Goal: Task Accomplishment & Management: Complete application form

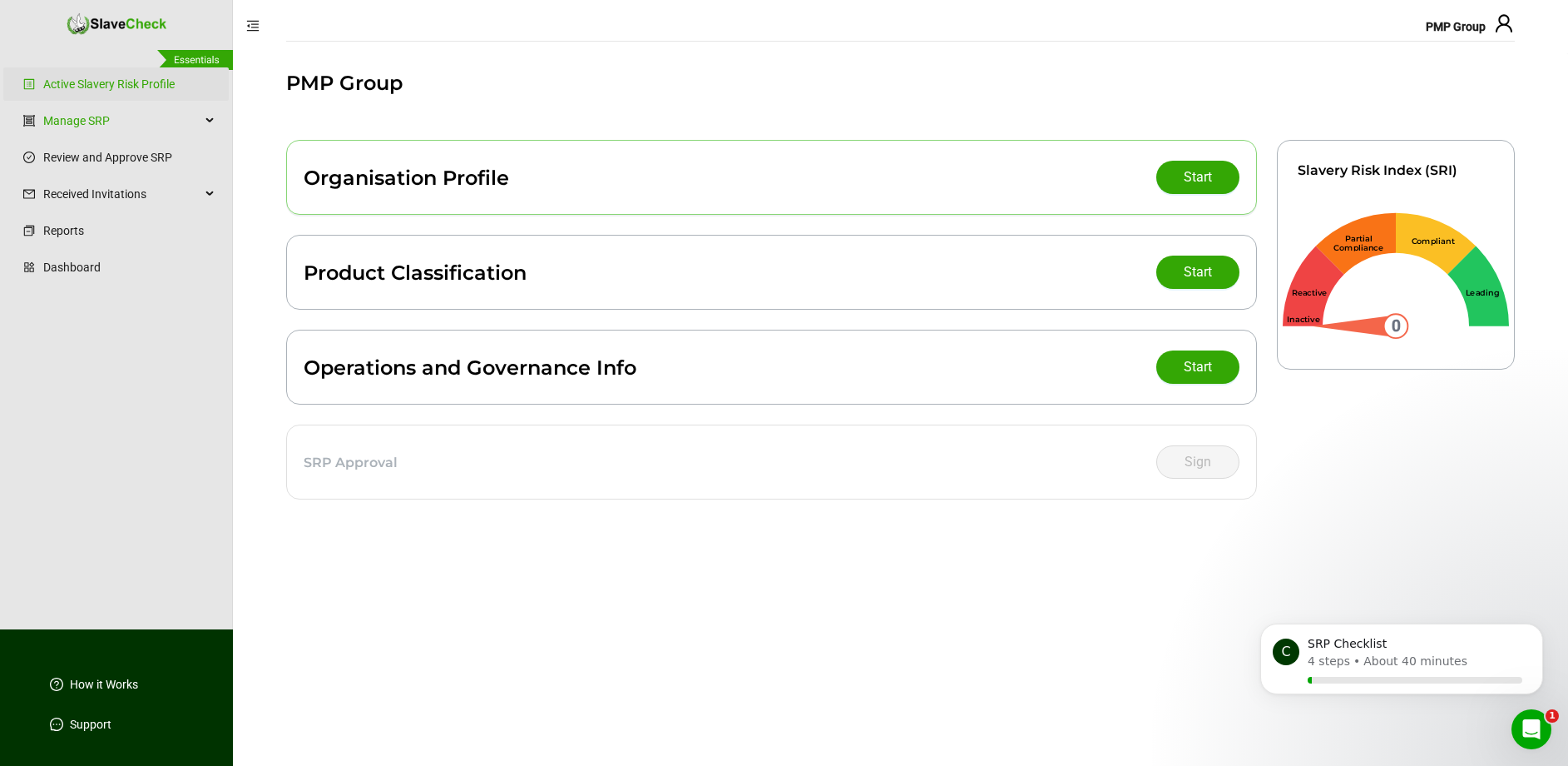
click at [248, 376] on main "PMP Group Organisation Profile Start Product Classification Start Operations an…" at bounding box center [900, 410] width 1336 height 713
drag, startPoint x: 636, startPoint y: 30, endPoint x: 623, endPoint y: 38, distance: 15.3
click at [623, 38] on header "PMP Group" at bounding box center [1016, 27] width 1568 height 53
click at [519, 45] on div at bounding box center [900, 54] width 1229 height 28
click at [1176, 172] on button "Start" at bounding box center [1198, 177] width 83 height 34
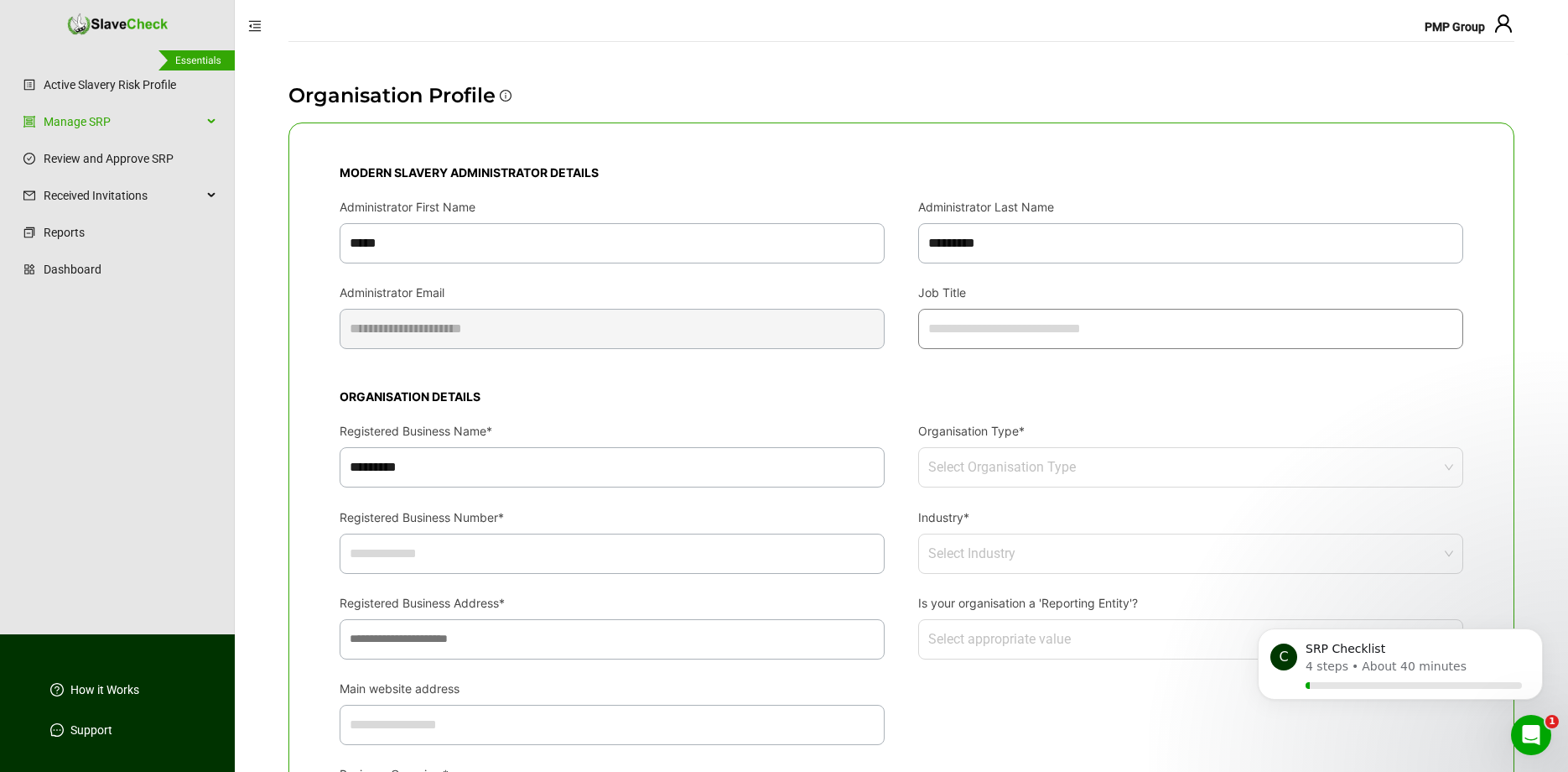
click at [1020, 330] on input "Job Title" at bounding box center [1190, 328] width 545 height 40
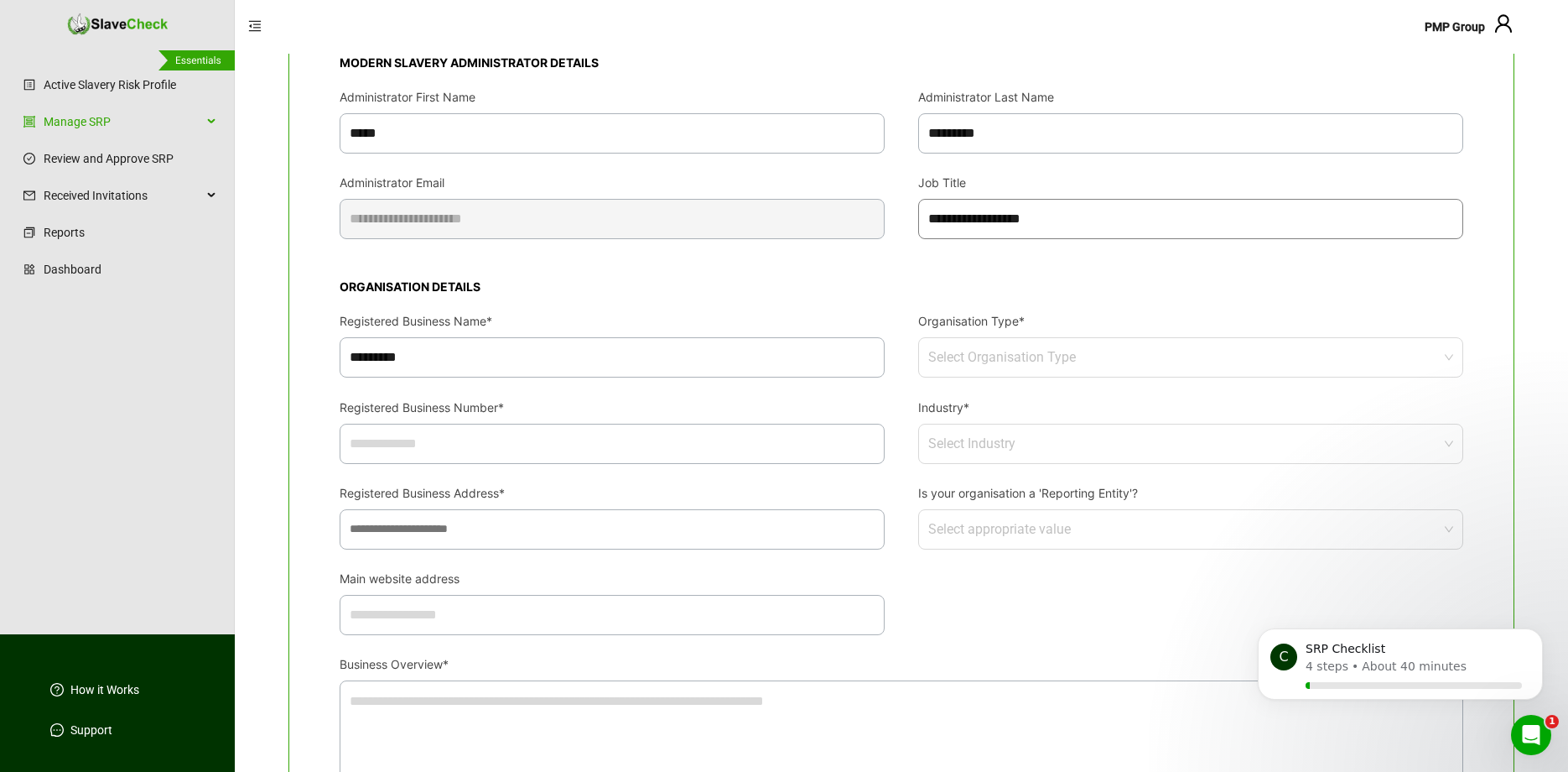
scroll to position [175, 0]
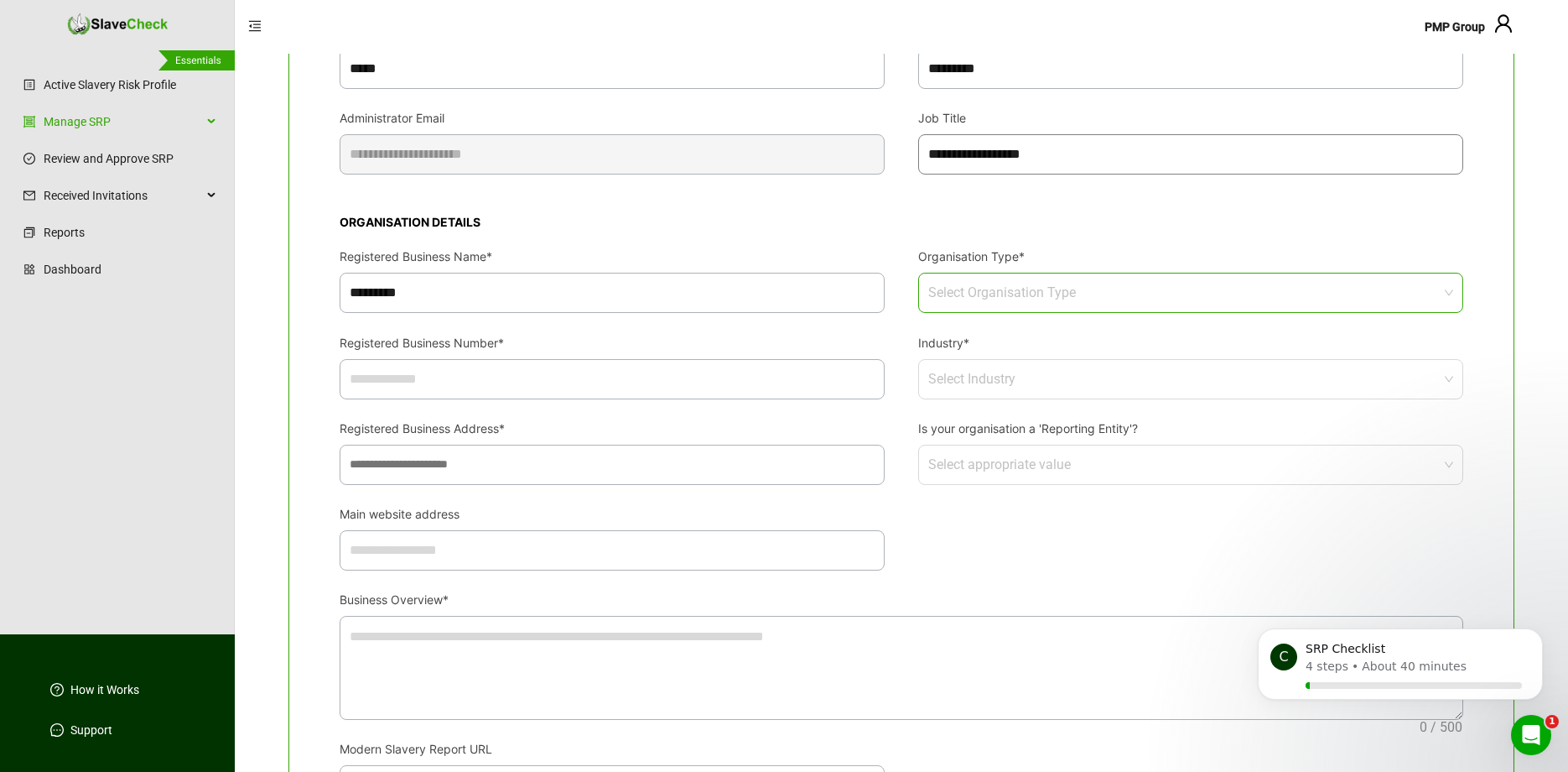
type input "**********"
click at [1042, 291] on input "Organisation Type*" at bounding box center [1185, 292] width 514 height 39
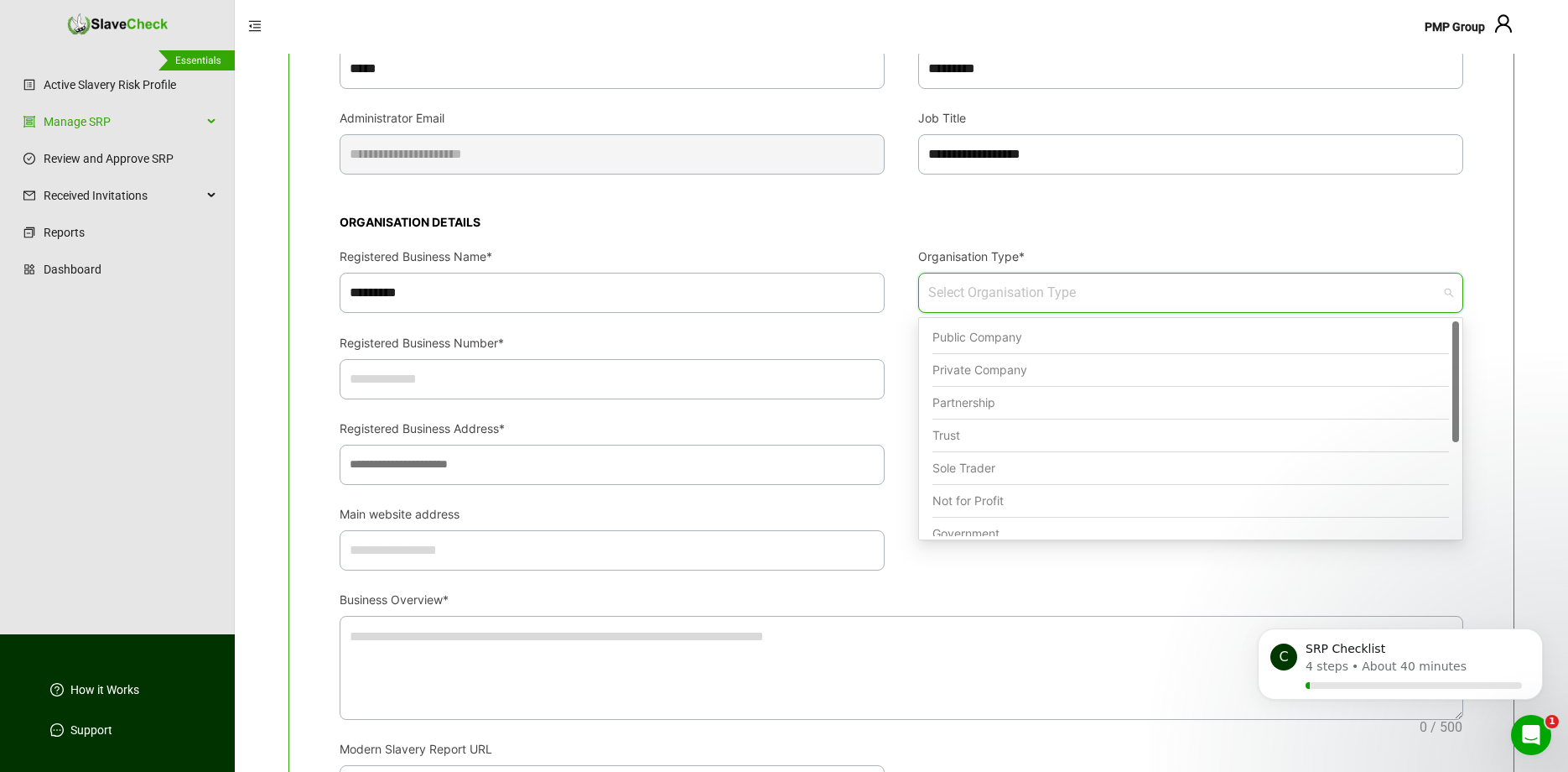
click at [1038, 379] on div "Private Company" at bounding box center [1190, 370] width 516 height 33
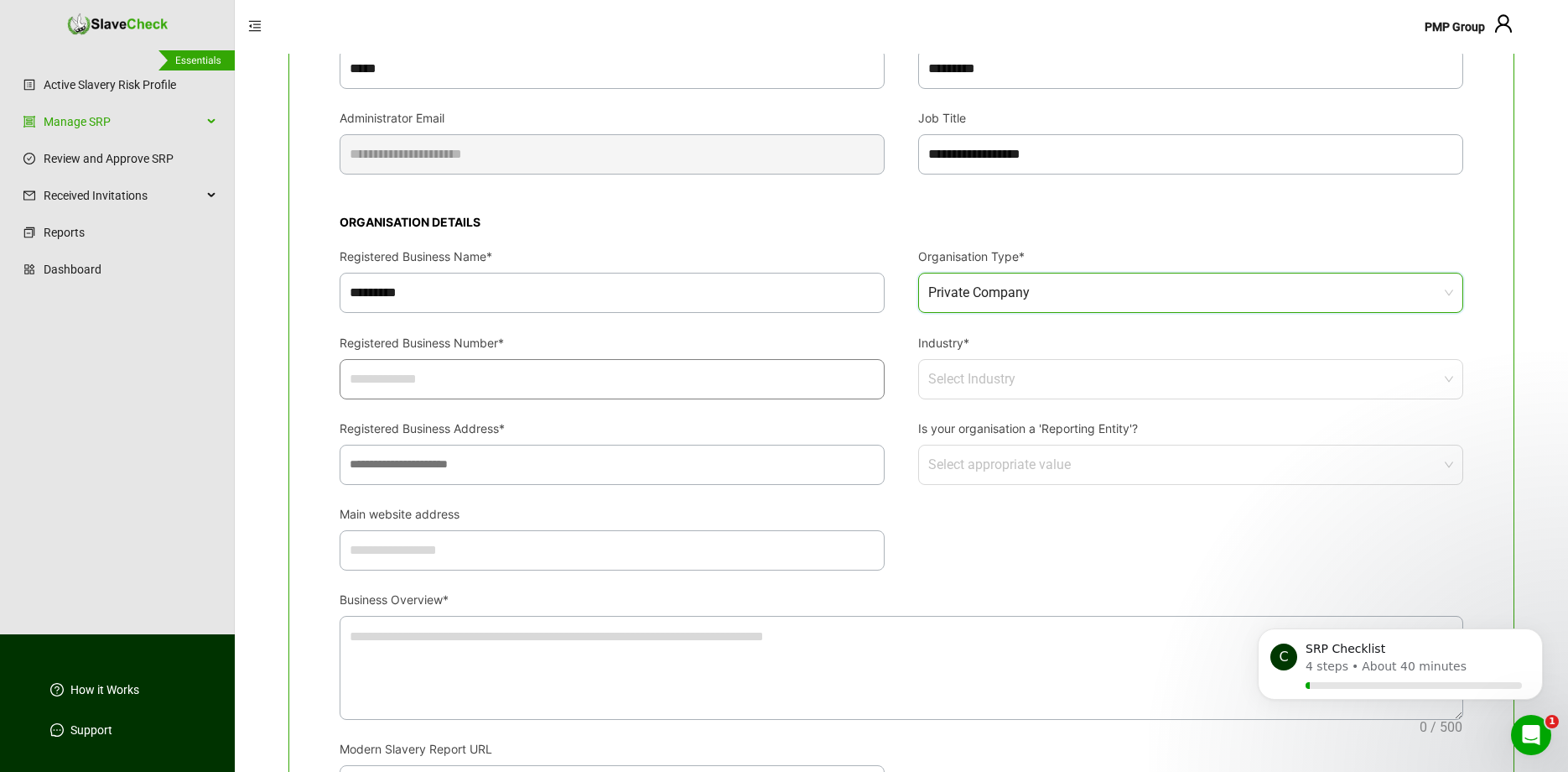
click at [752, 375] on input "Registered Business Number*" at bounding box center [612, 379] width 545 height 40
paste input "**********"
type input "**********"
click at [1007, 393] on input "Industry*" at bounding box center [1185, 379] width 514 height 39
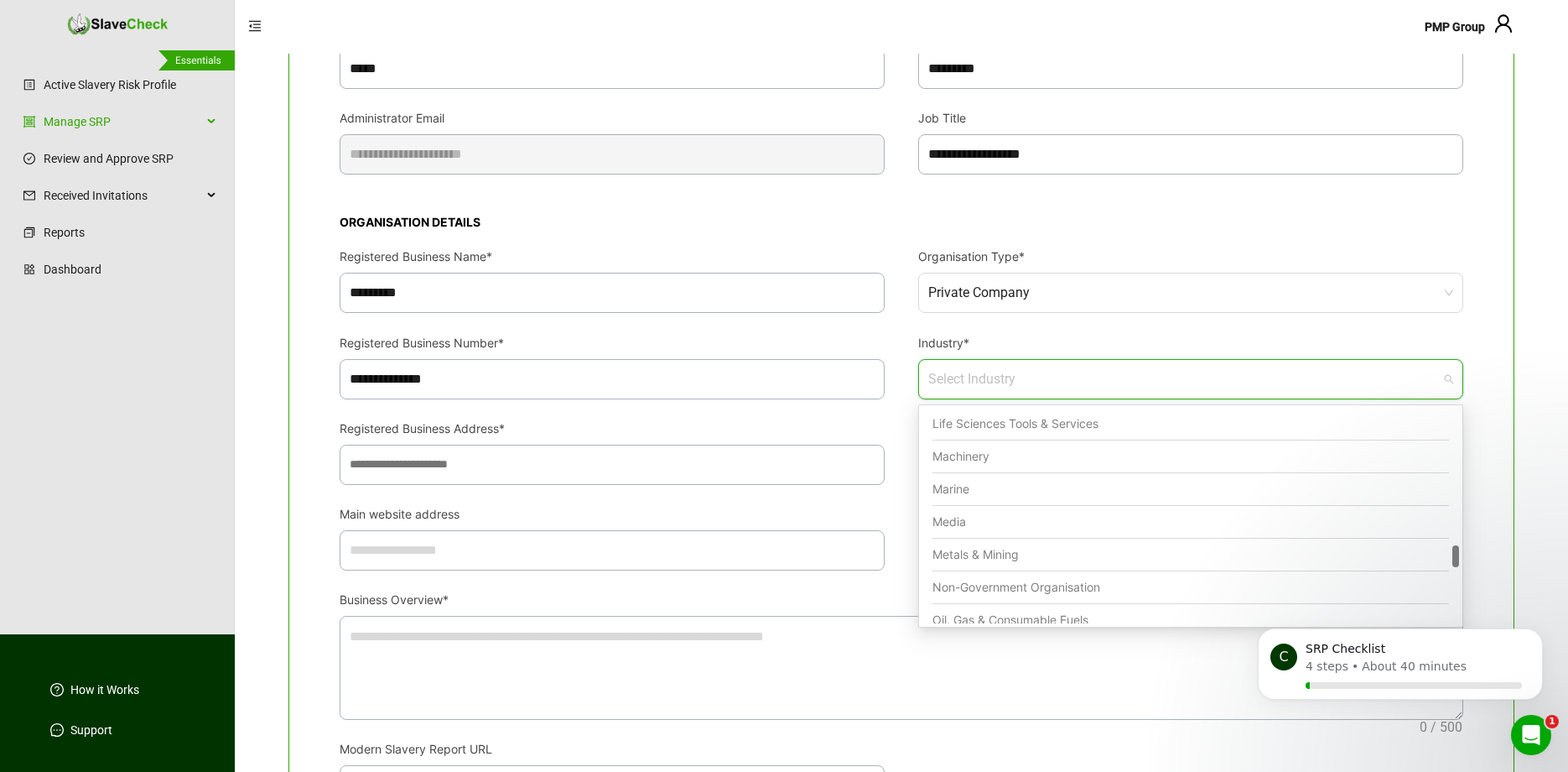
scroll to position [1355, 0]
click at [1174, 536] on div "Metals & Mining" at bounding box center [1190, 541] width 516 height 33
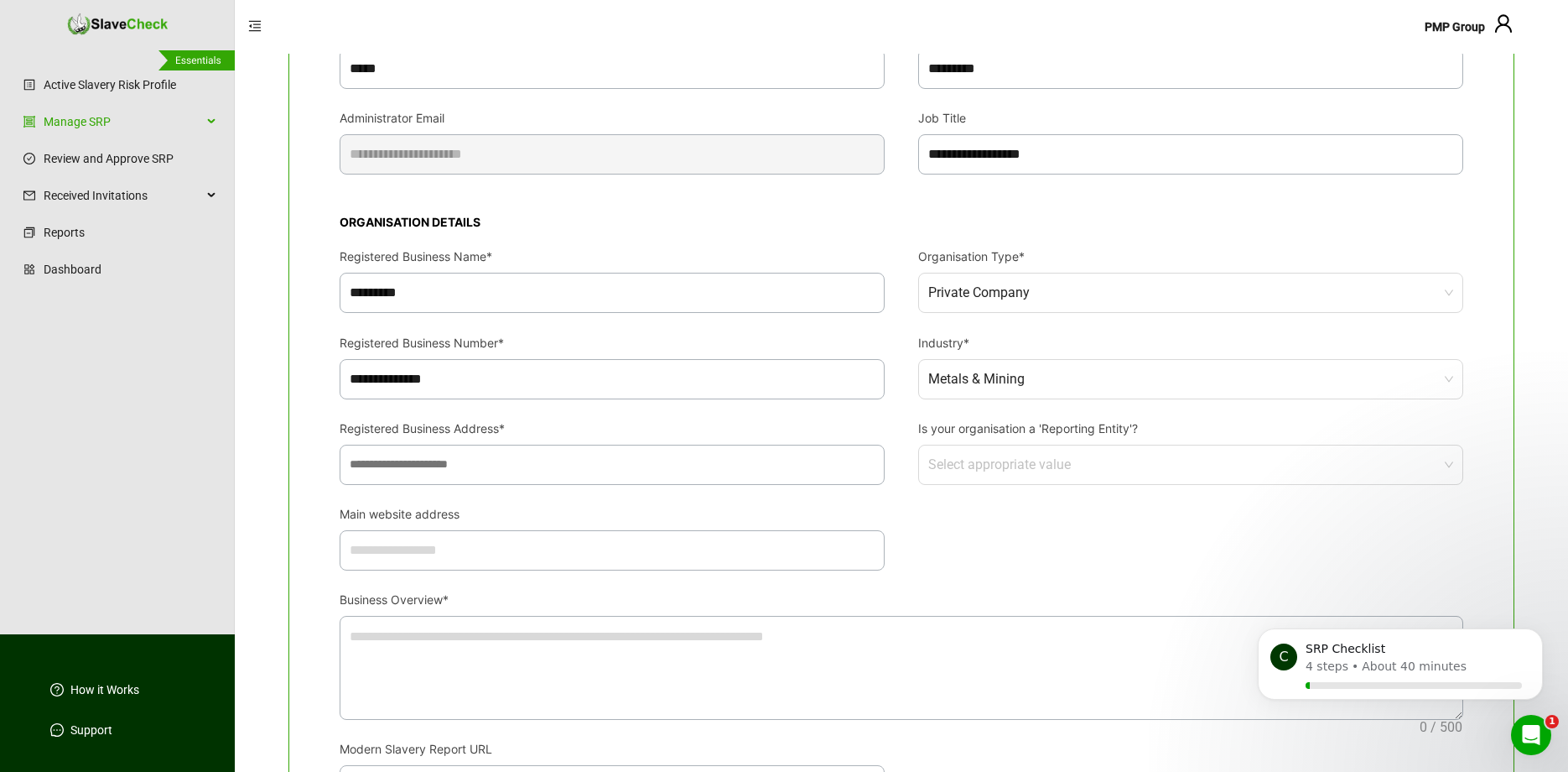
click at [780, 462] on input "Registered Business Address*" at bounding box center [612, 465] width 545 height 40
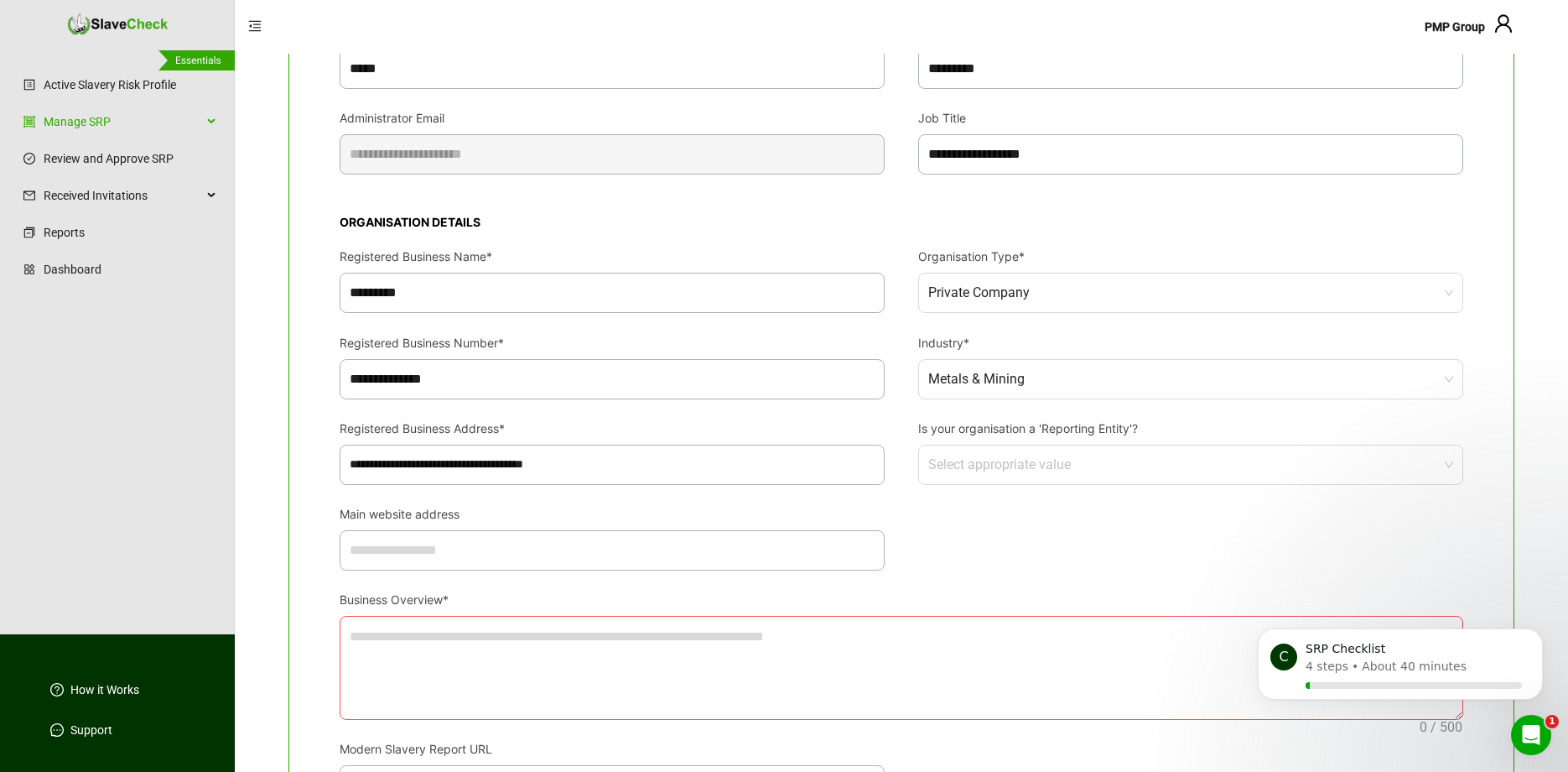
type input "**********"
click at [1218, 462] on input "Is your organisation a 'Reporting Entity'?" at bounding box center [1185, 465] width 514 height 39
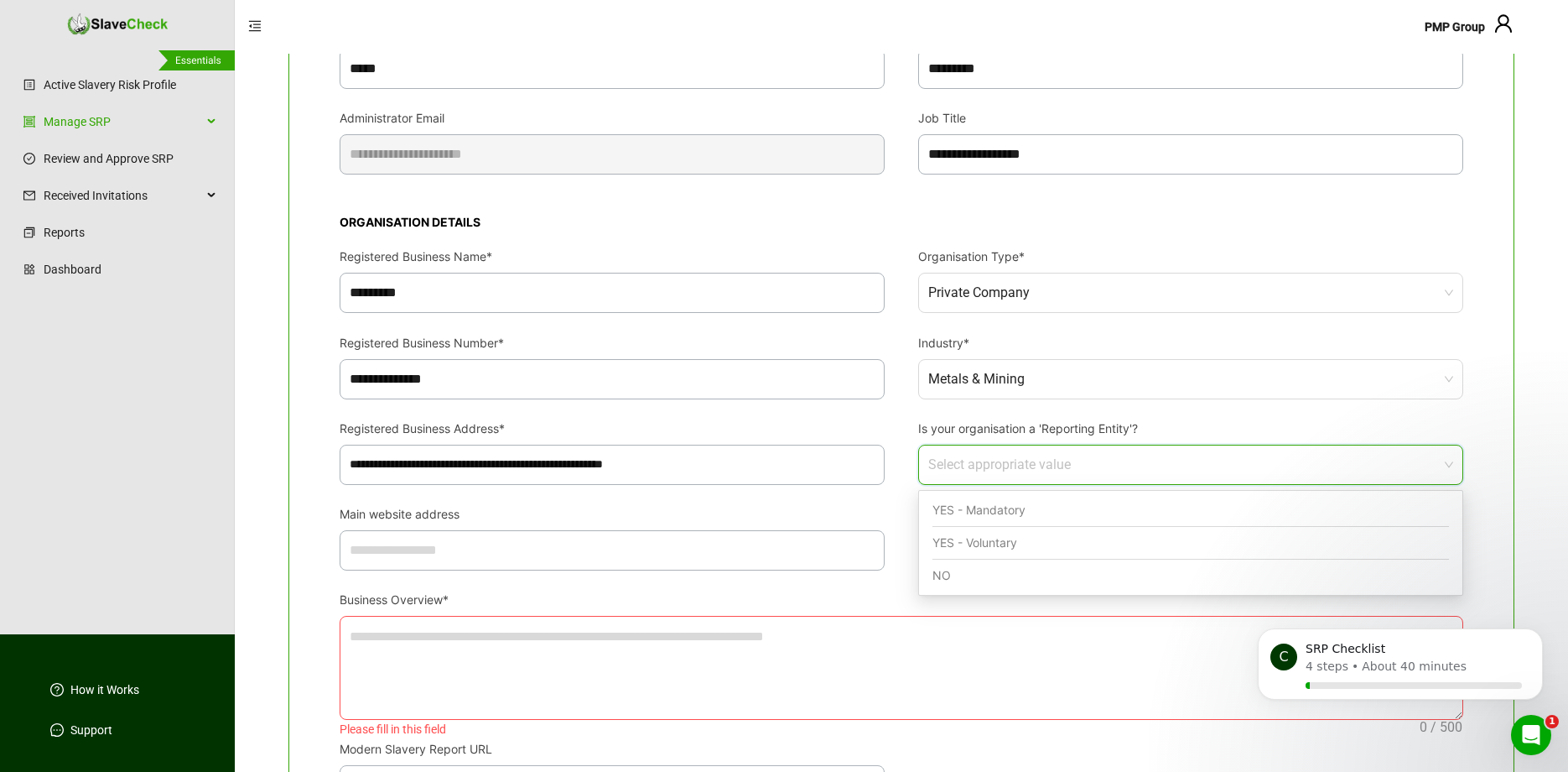
click at [1140, 569] on div "NO" at bounding box center [1190, 576] width 516 height 32
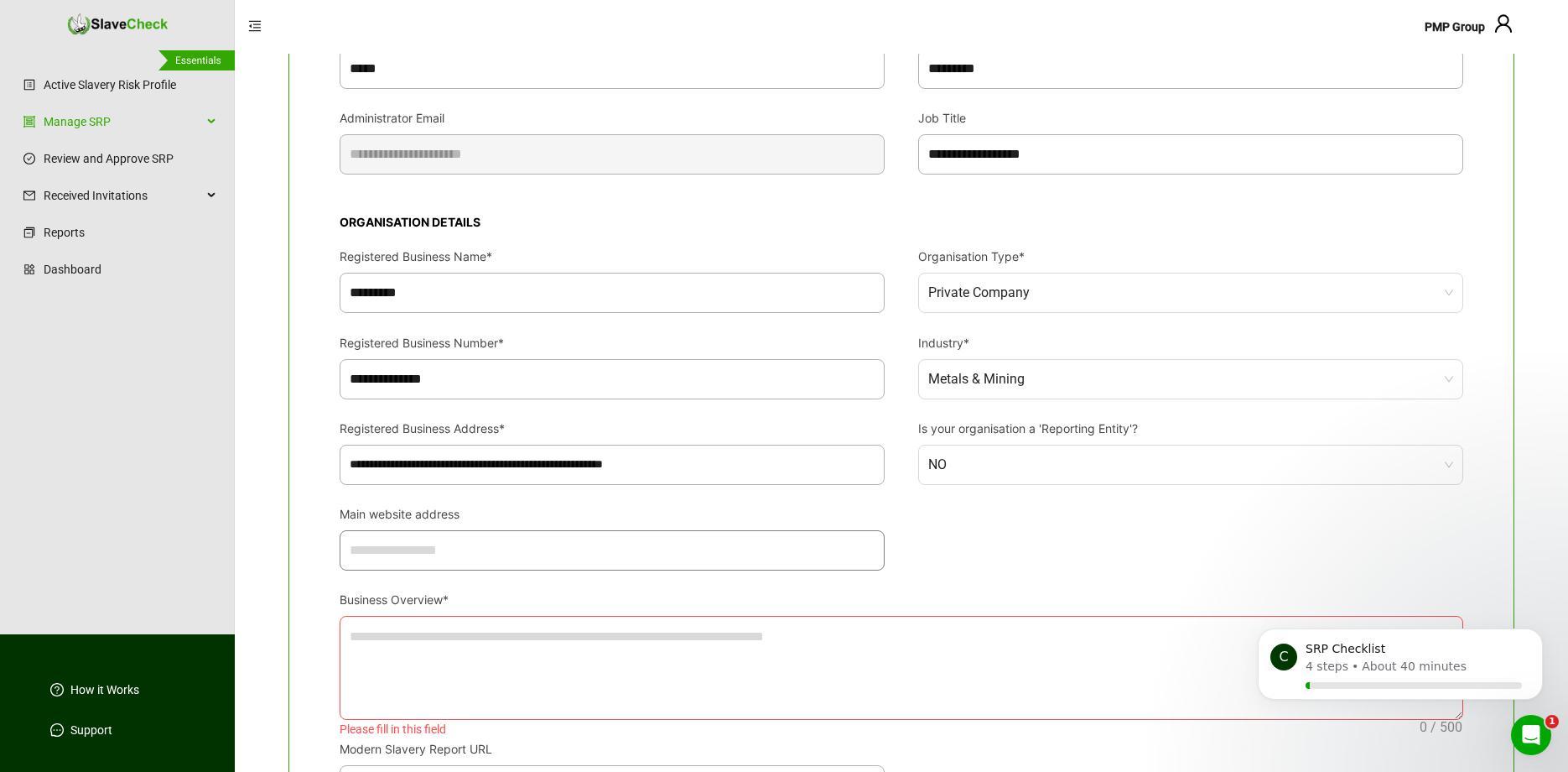
click at [498, 544] on input "Main website address" at bounding box center [612, 551] width 545 height 40
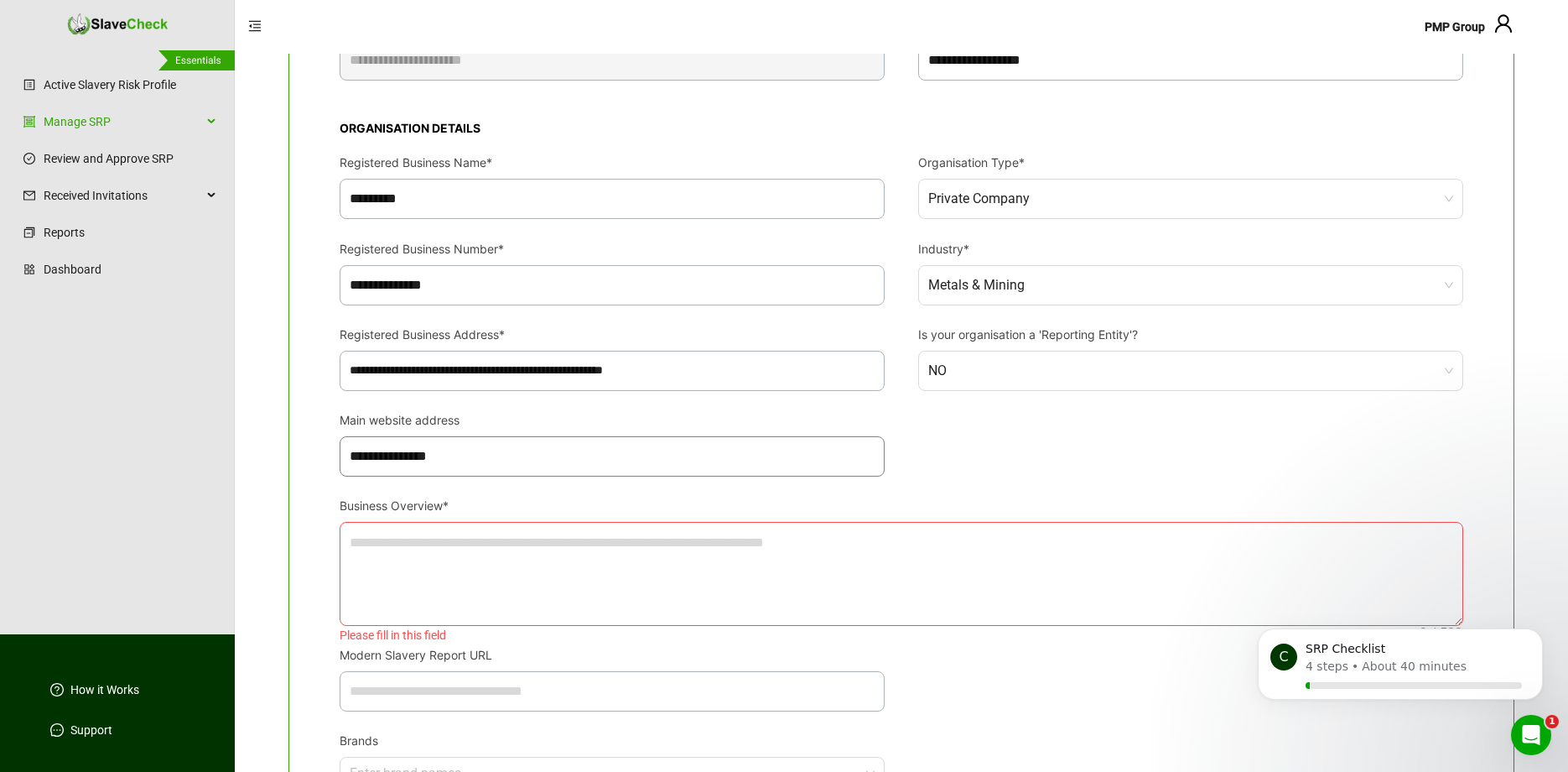
scroll to position [457, 0]
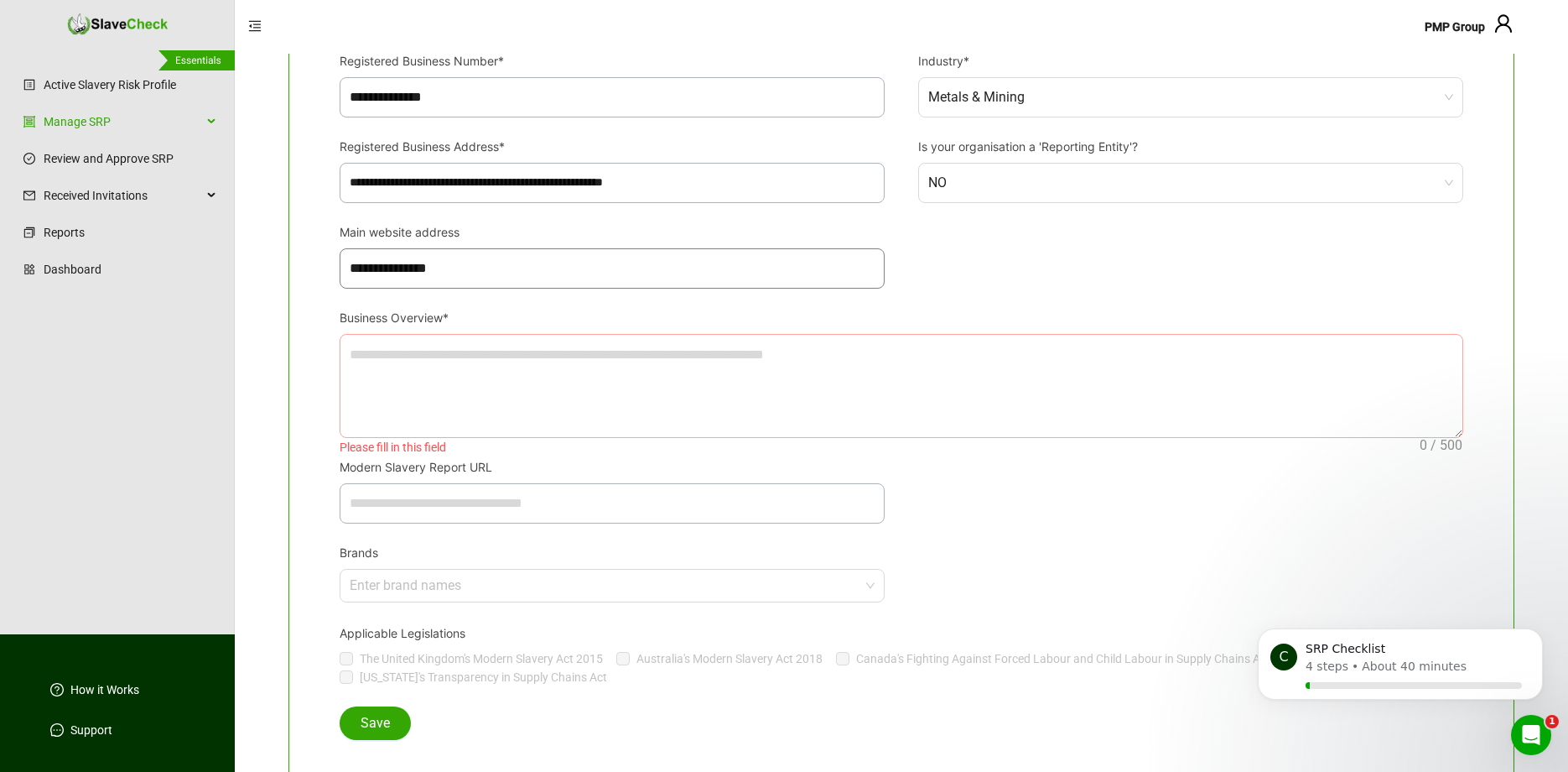
type input "**********"
click at [756, 382] on textarea "Business Overview*" at bounding box center [900, 386] width 1121 height 103
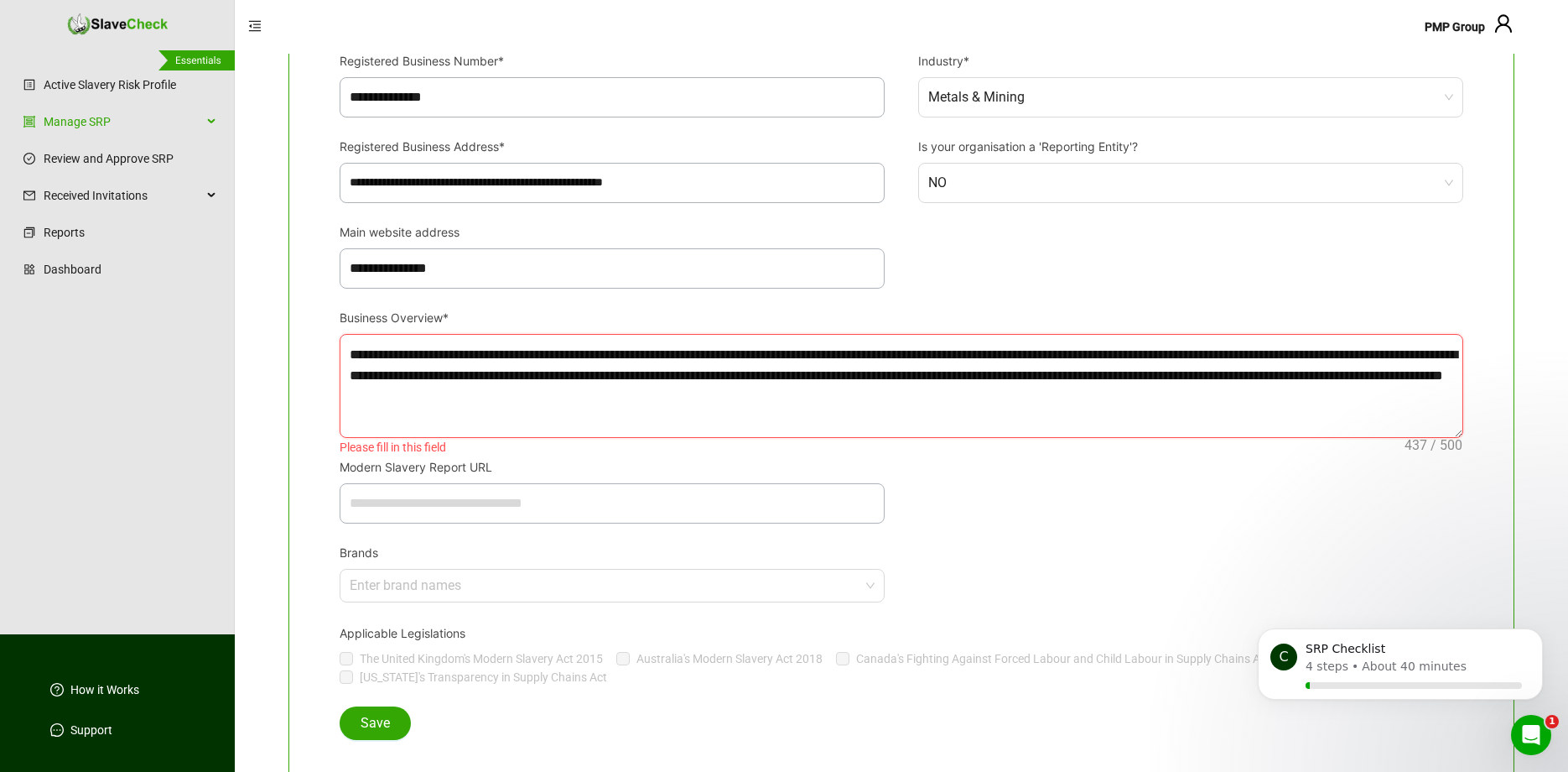
type textarea "**********"
click at [574, 466] on div "Modern Slavery Report URL" at bounding box center [612, 470] width 545 height 25
click at [599, 544] on div "Modern Slavery Report URL" at bounding box center [612, 501] width 578 height 86
click at [668, 513] on input "Modern Slavery Report URL" at bounding box center [612, 503] width 545 height 40
click at [704, 574] on div "Enter brand names" at bounding box center [612, 585] width 545 height 34
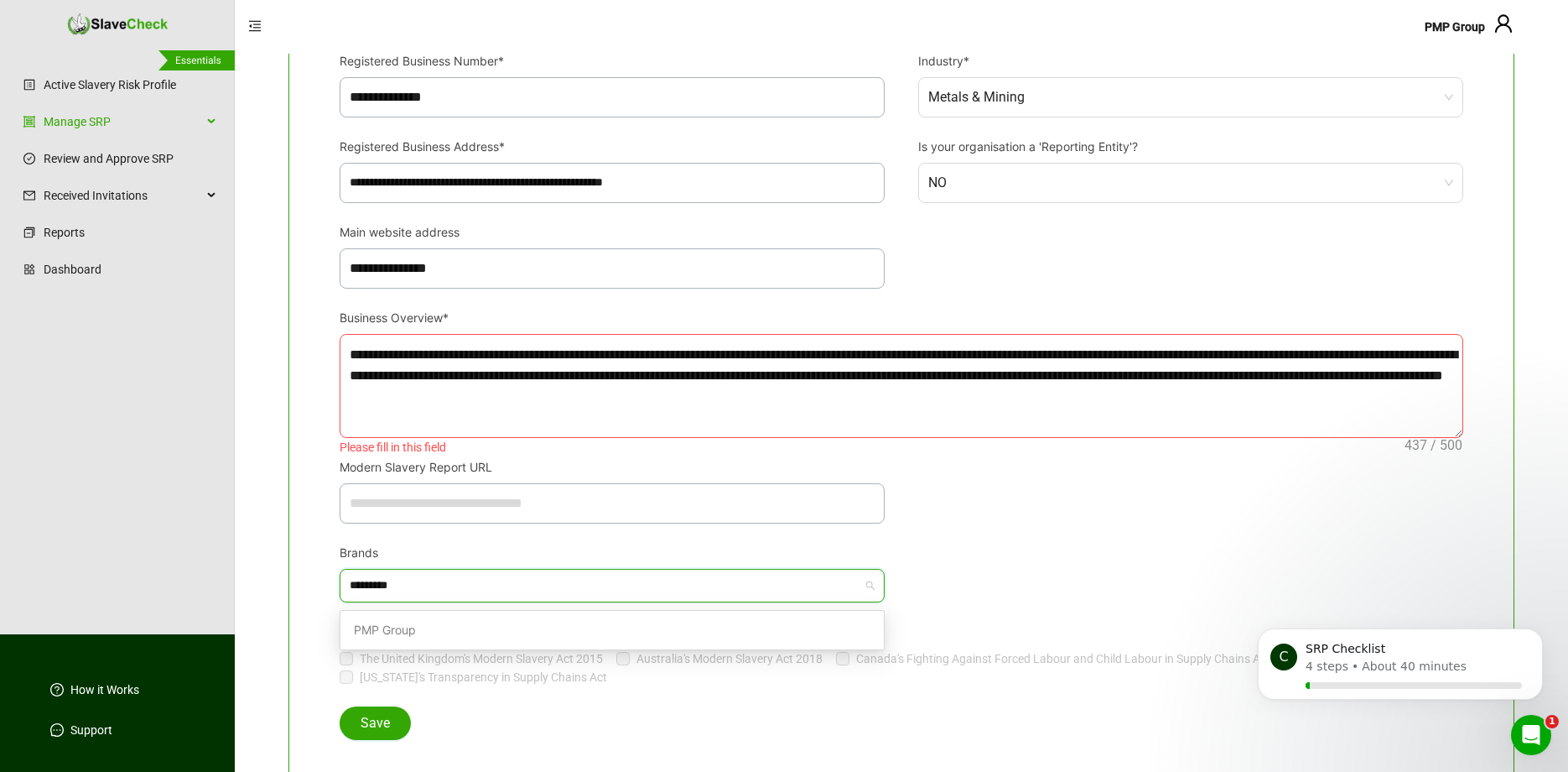
type input "*********"
click at [949, 550] on div "Brands PMP Group" at bounding box center [901, 582] width 1157 height 79
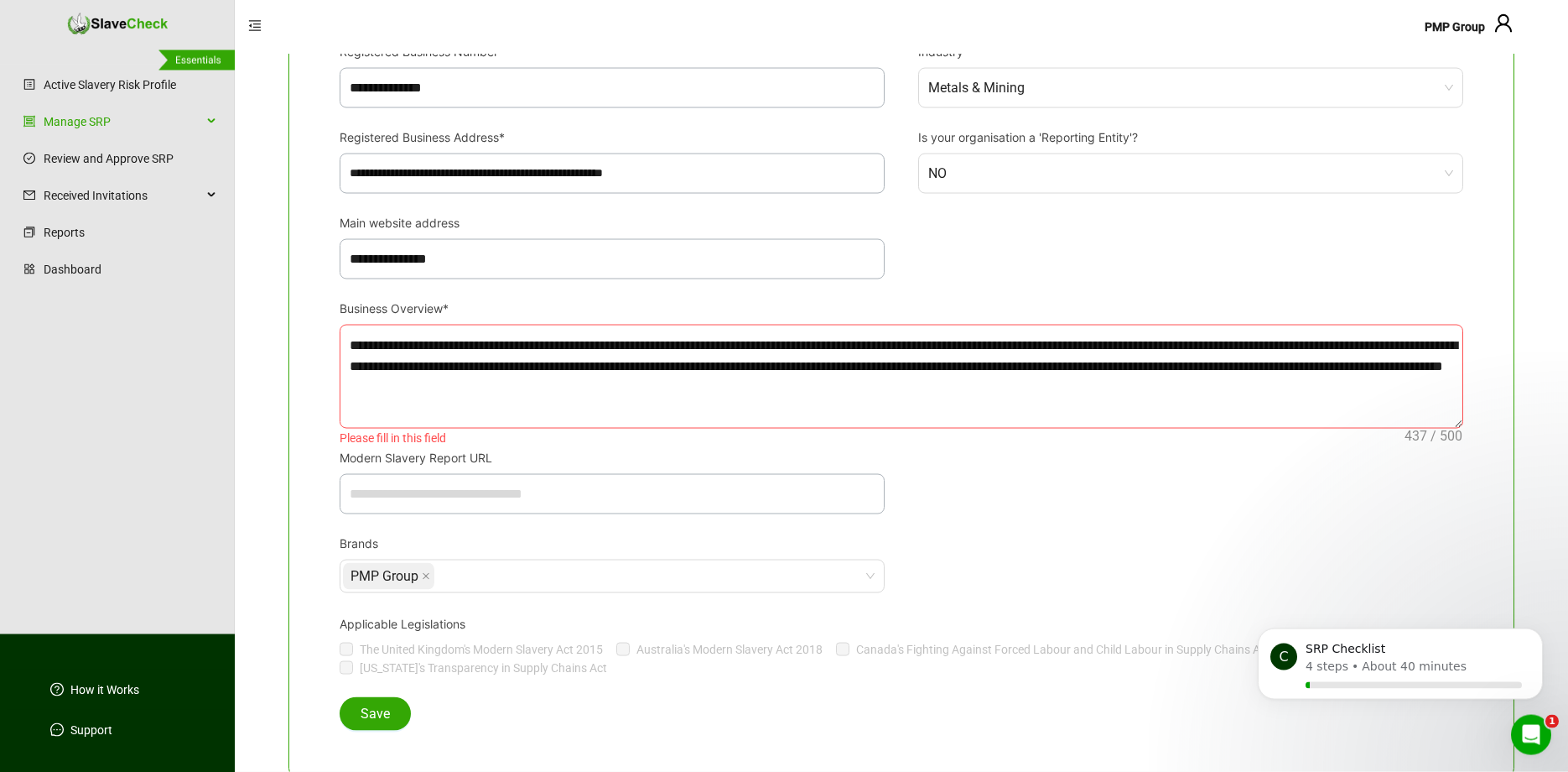
scroll to position [494, 0]
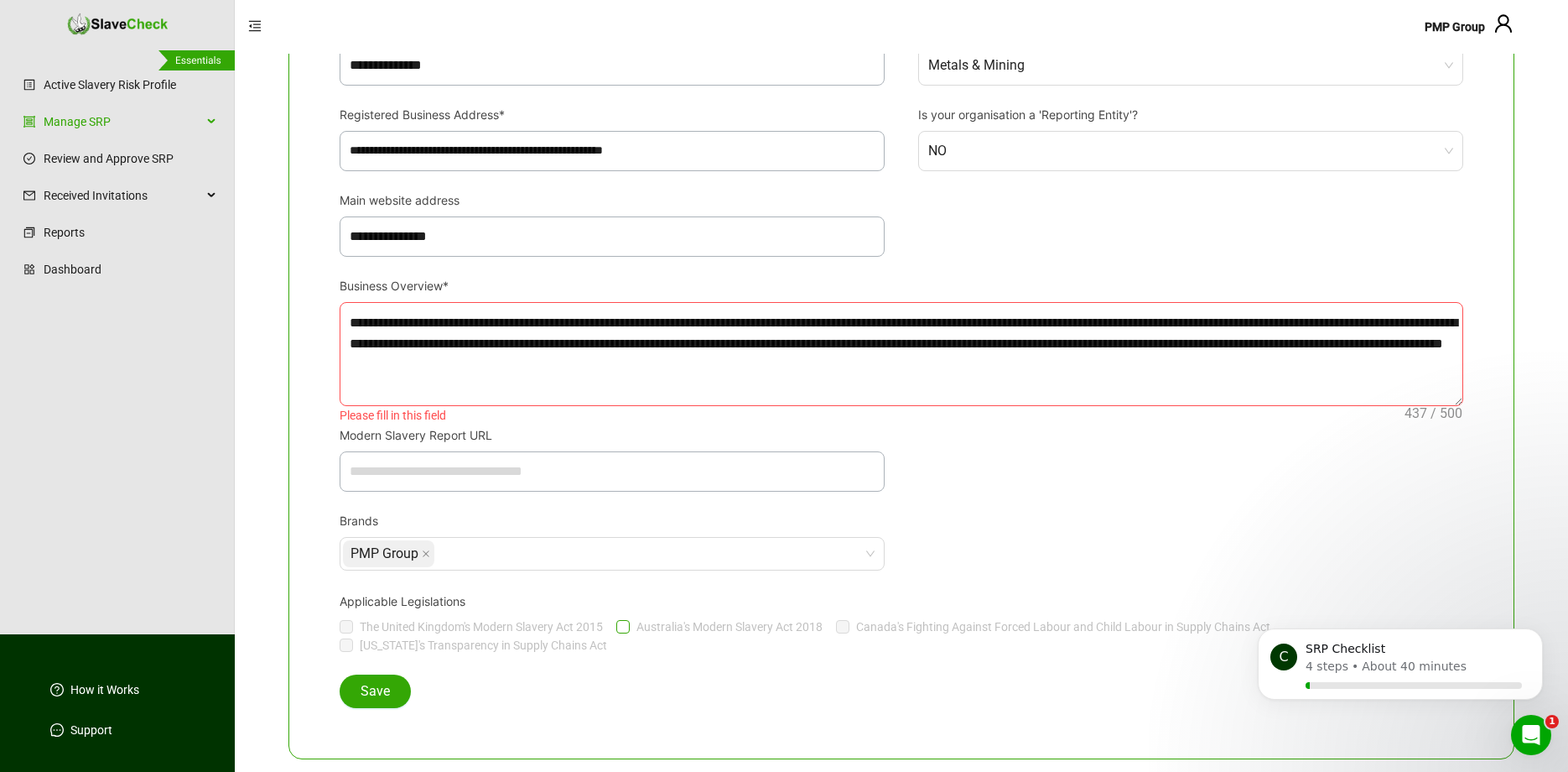
click at [628, 627] on label "Australia's Modern Slavery Act 2018" at bounding box center [723, 626] width 213 height 19
click at [592, 392] on textarea "**********" at bounding box center [900, 354] width 1121 height 103
click at [831, 473] on input "Modern Slavery Report URL" at bounding box center [612, 471] width 545 height 40
type input "****"
click at [983, 461] on div "Modern Slavery Report URL ****" at bounding box center [901, 469] width 1157 height 86
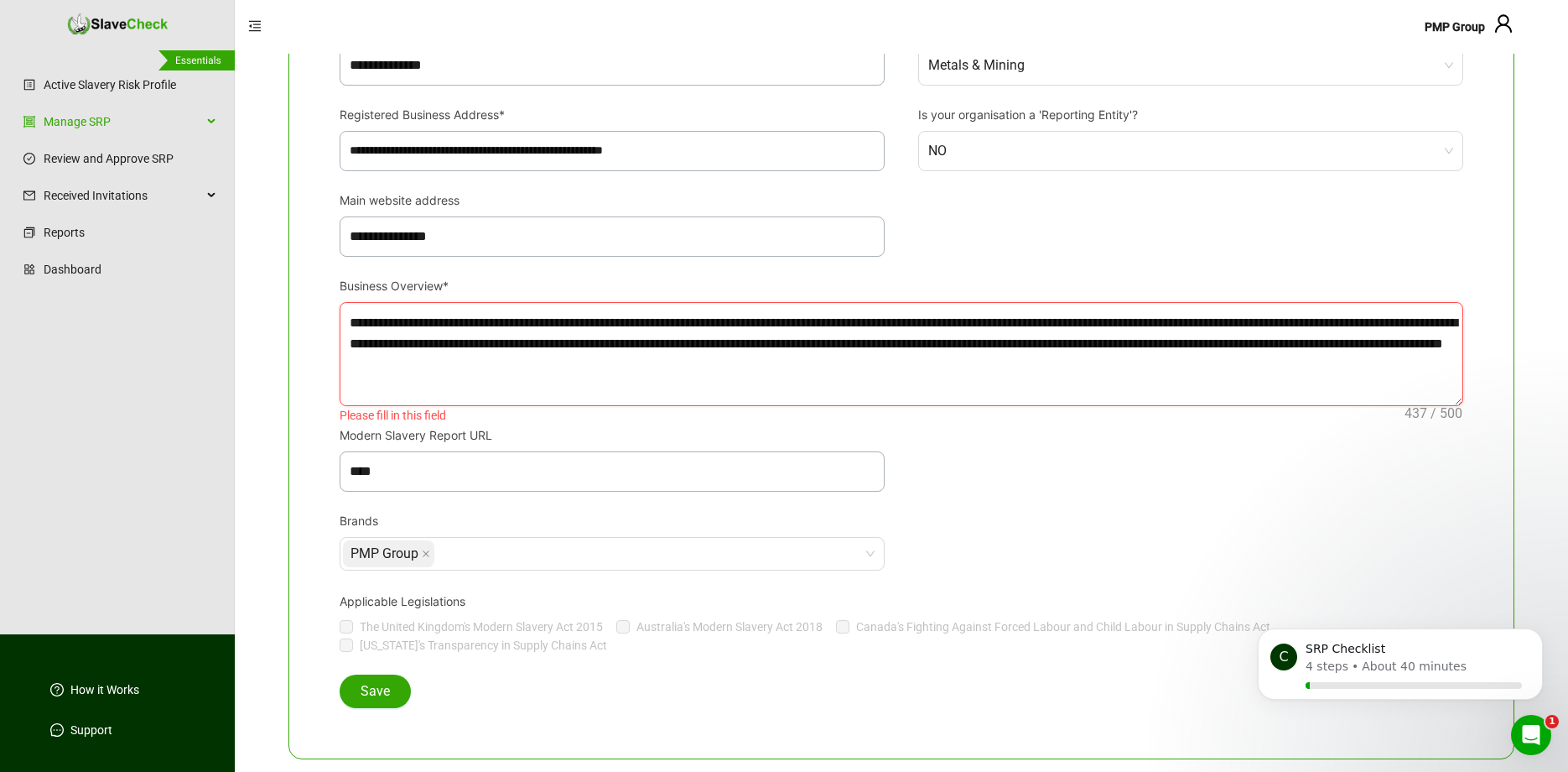
click at [976, 404] on textarea "**********" at bounding box center [900, 354] width 1121 height 103
click at [819, 560] on div "PMP Group" at bounding box center [603, 554] width 520 height 30
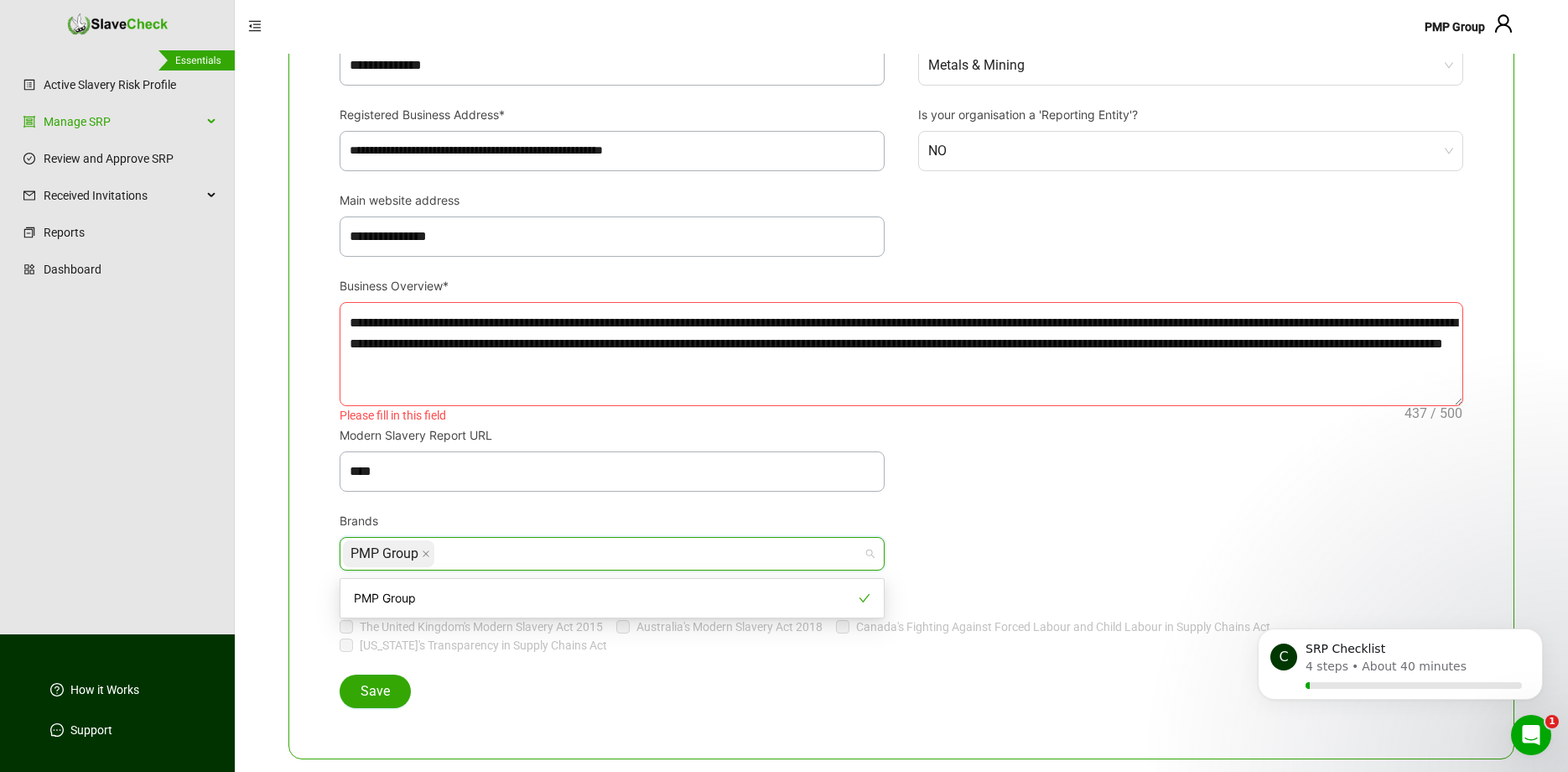
click at [1059, 516] on div "Brands PMP Group" at bounding box center [901, 551] width 1157 height 79
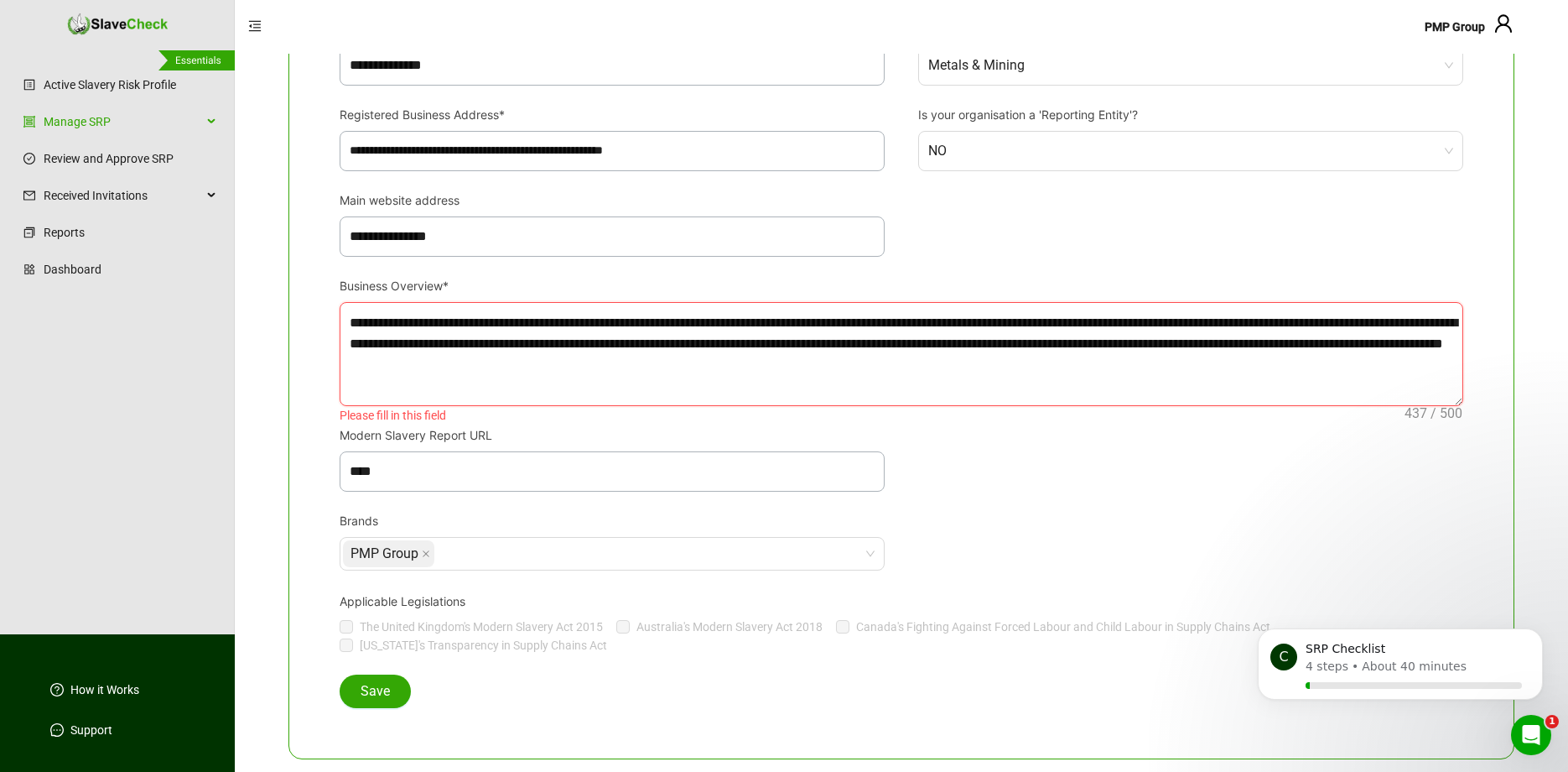
click at [1040, 376] on textarea "**********" at bounding box center [900, 354] width 1121 height 103
click at [1098, 391] on textarea "**********" at bounding box center [900, 354] width 1121 height 103
click at [1115, 466] on div "Modern Slavery Report URL ****" at bounding box center [901, 469] width 1157 height 86
click at [362, 685] on span "Save" at bounding box center [375, 691] width 29 height 20
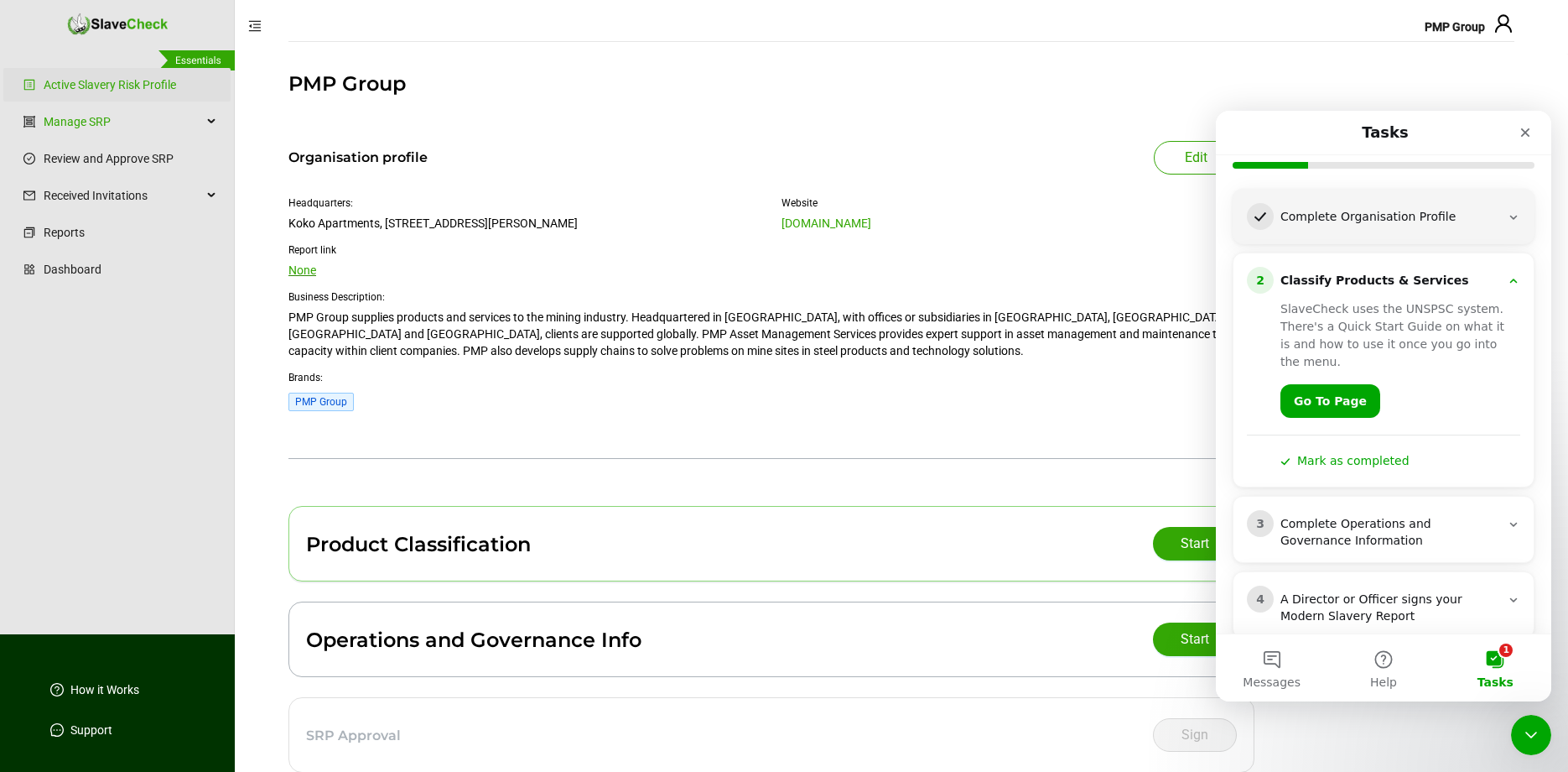
scroll to position [157, 0]
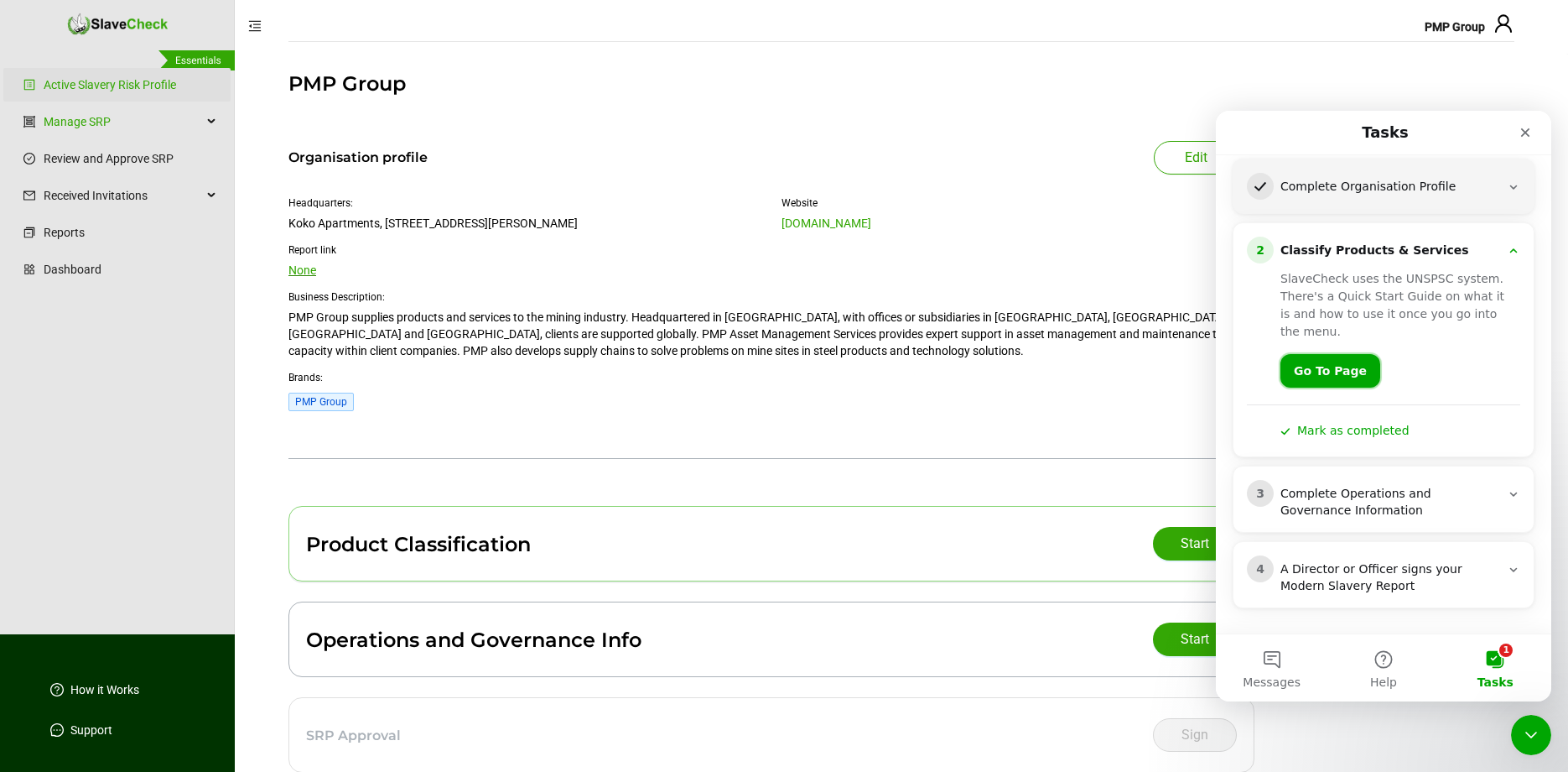
click at [1328, 365] on link "Go To Page" at bounding box center [1330, 371] width 100 height 34
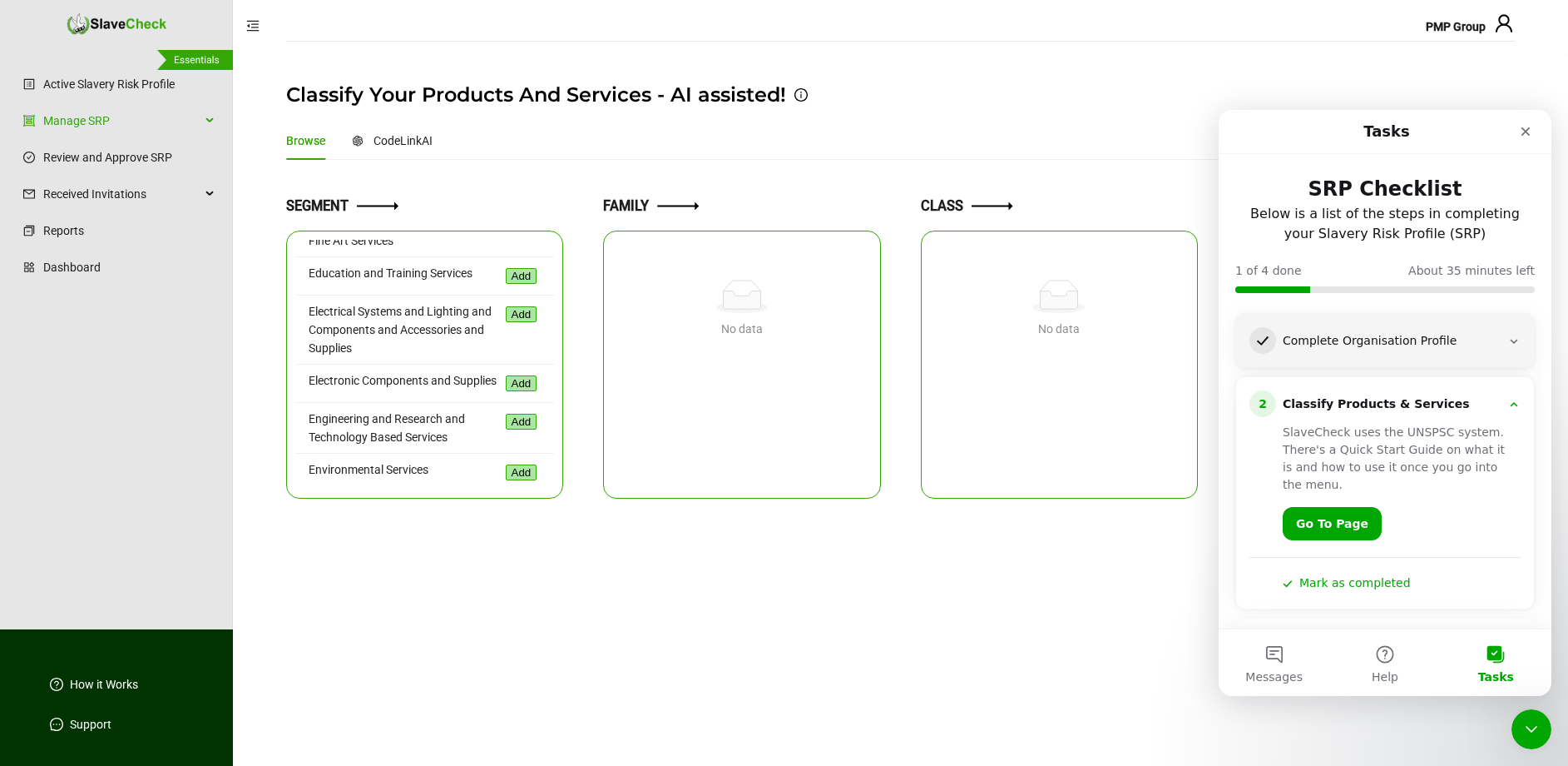
scroll to position [438, 0]
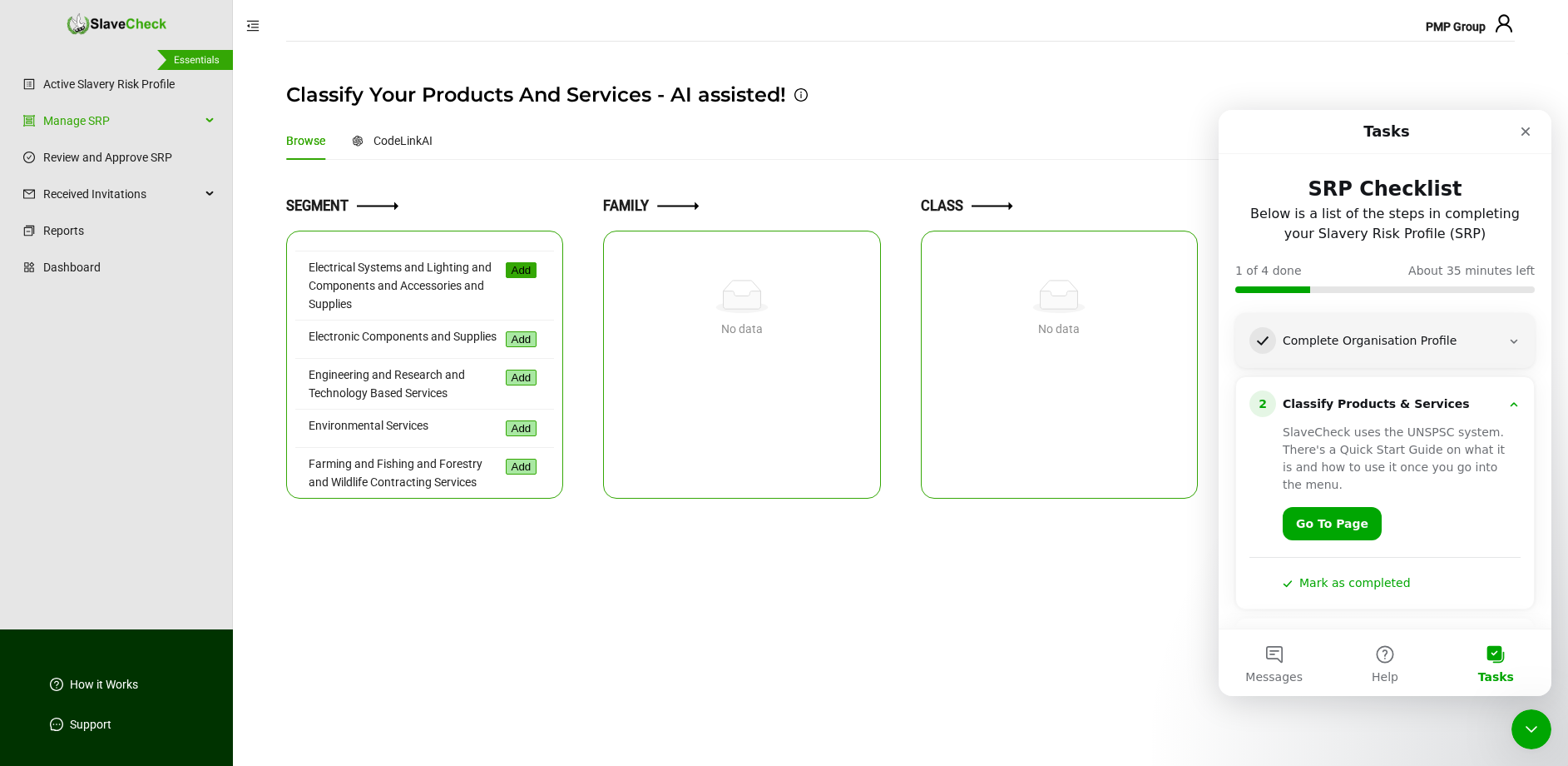
click at [514, 278] on button "Add" at bounding box center [521, 270] width 32 height 16
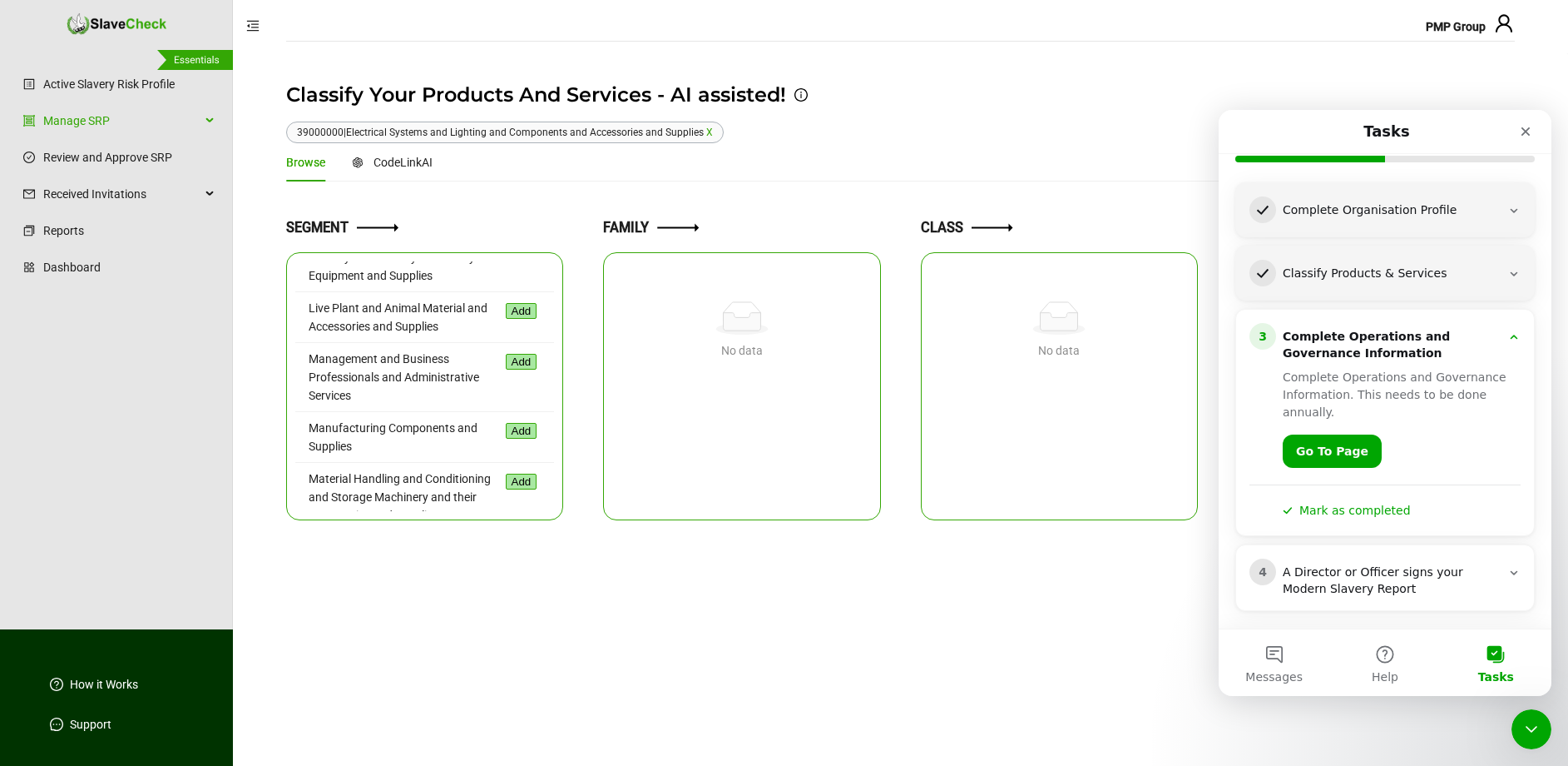
scroll to position [1528, 0]
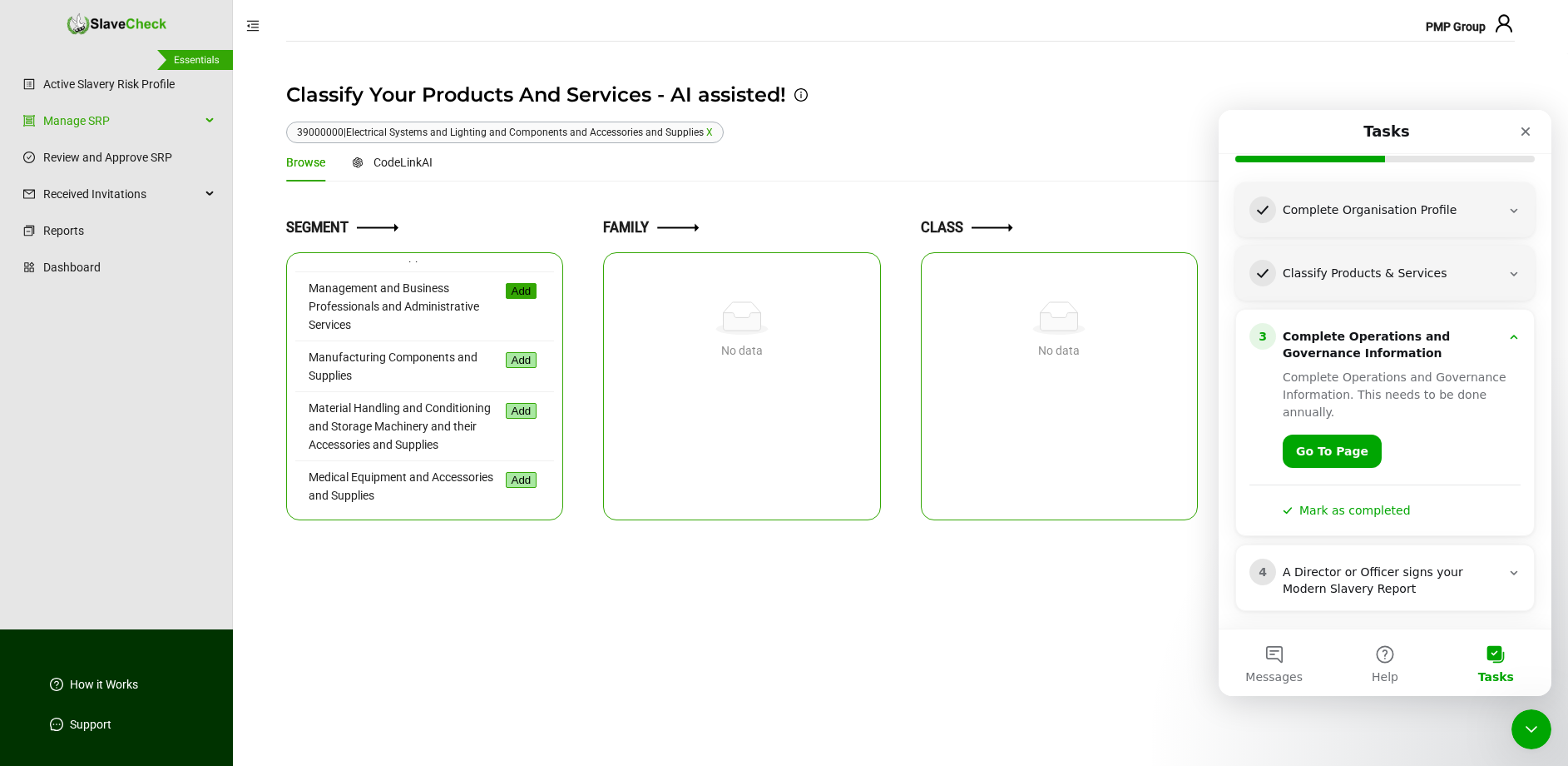
click at [516, 299] on button "Add" at bounding box center [521, 291] width 32 height 16
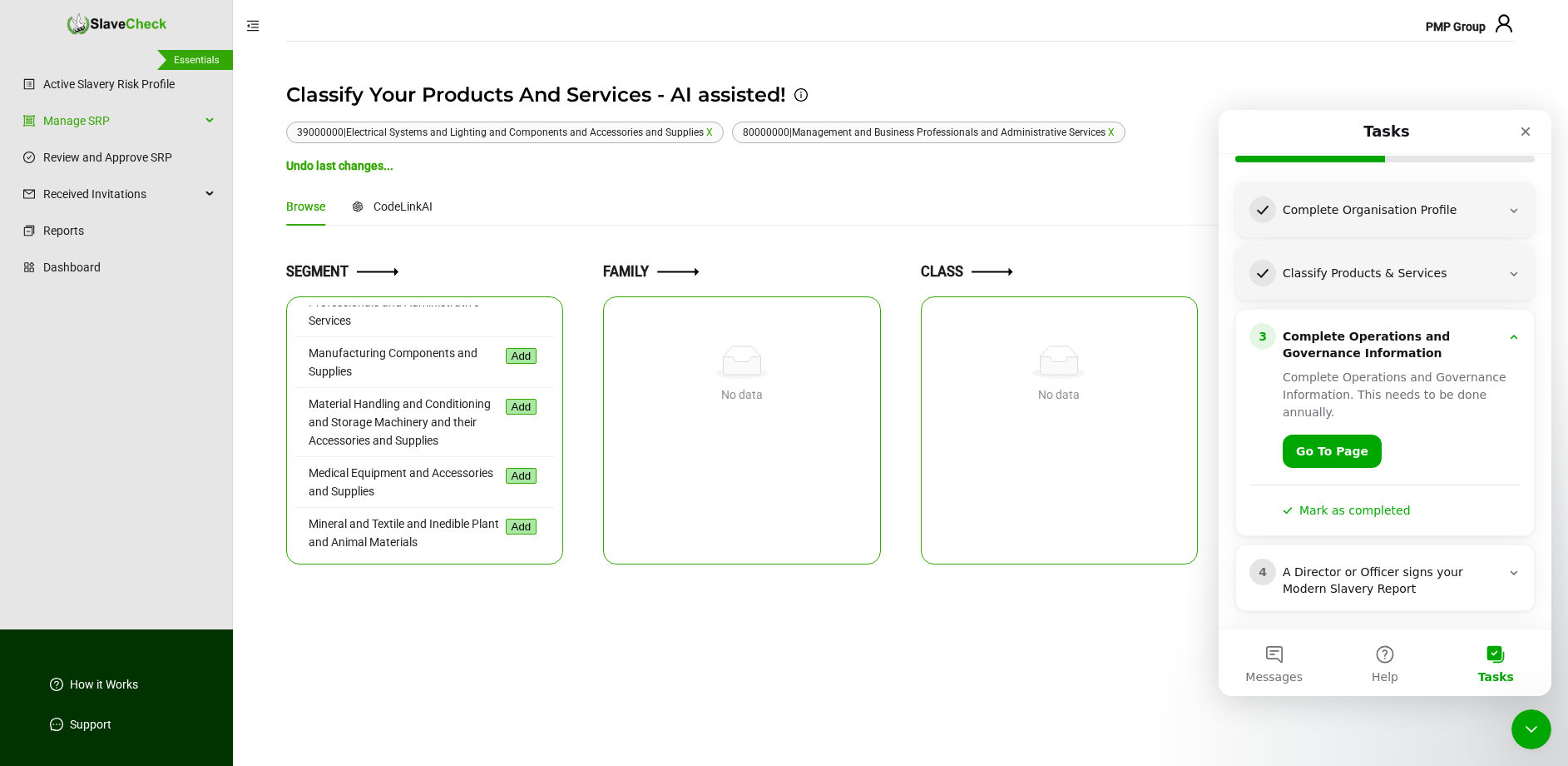
scroll to position [1571, 0]
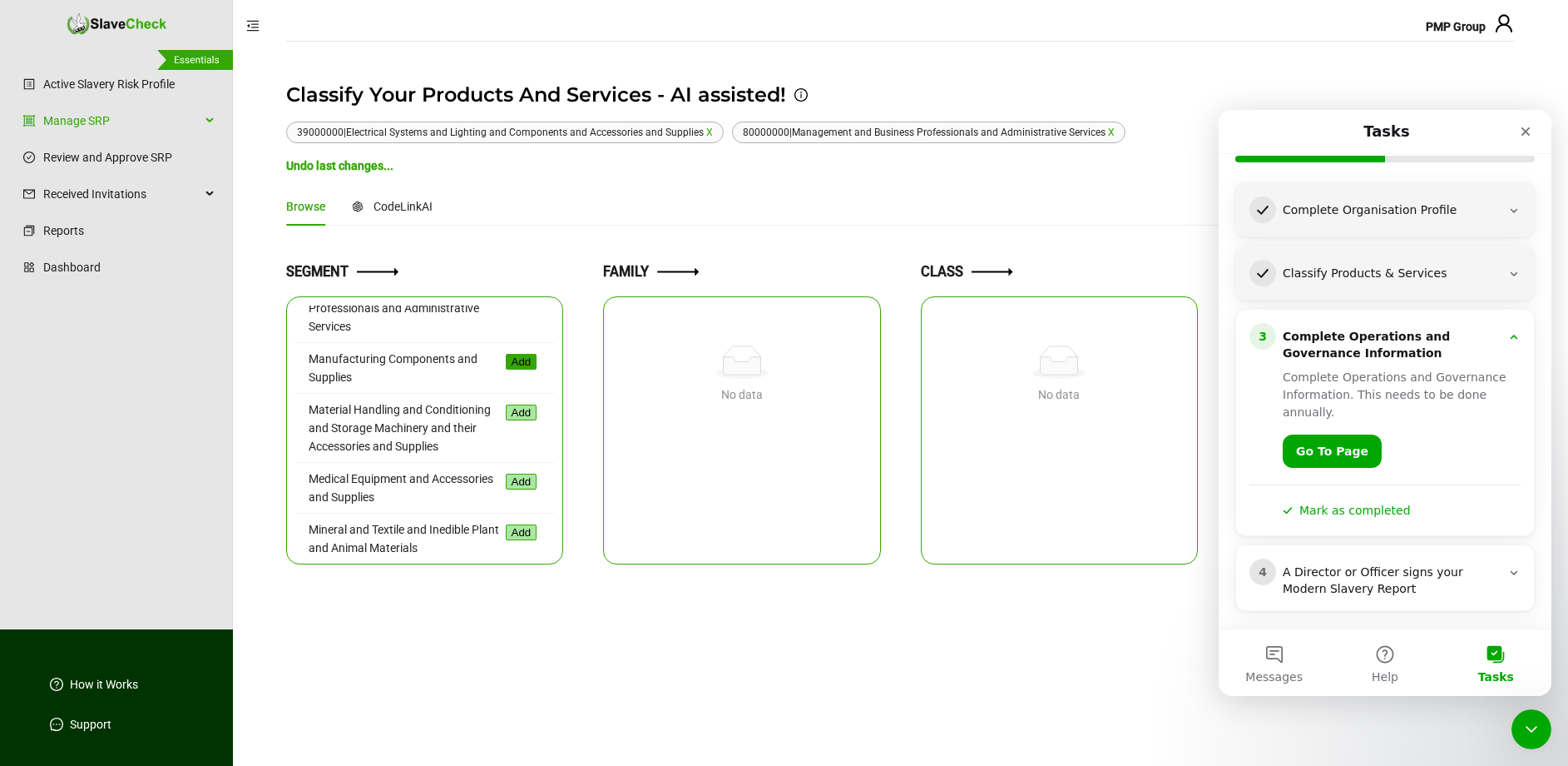
click at [517, 369] on button "Add" at bounding box center [521, 361] width 32 height 16
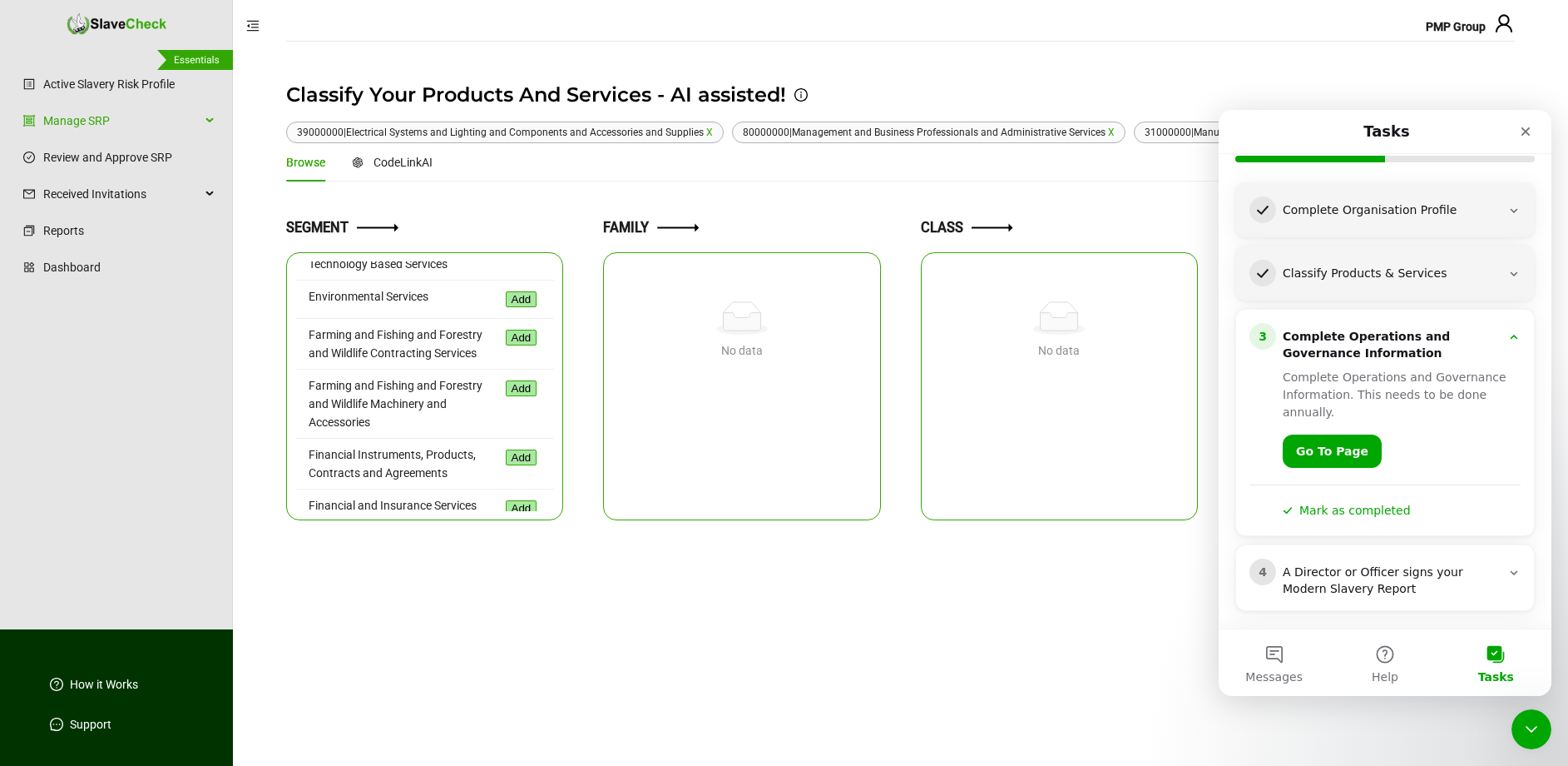
scroll to position [391, 0]
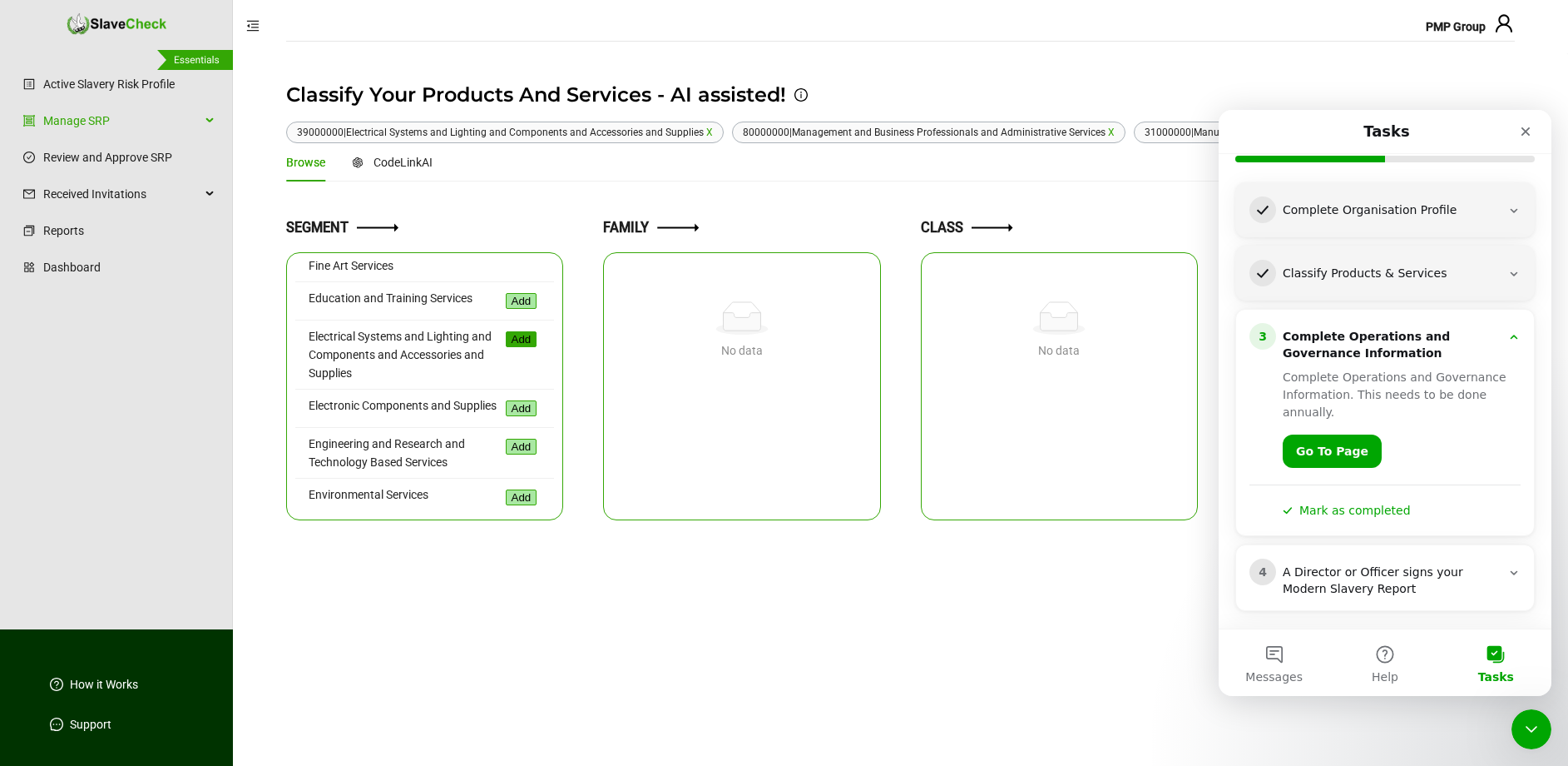
click at [515, 347] on button "Add" at bounding box center [521, 339] width 32 height 16
click at [1337, 447] on link "Go To Page" at bounding box center [1333, 451] width 99 height 34
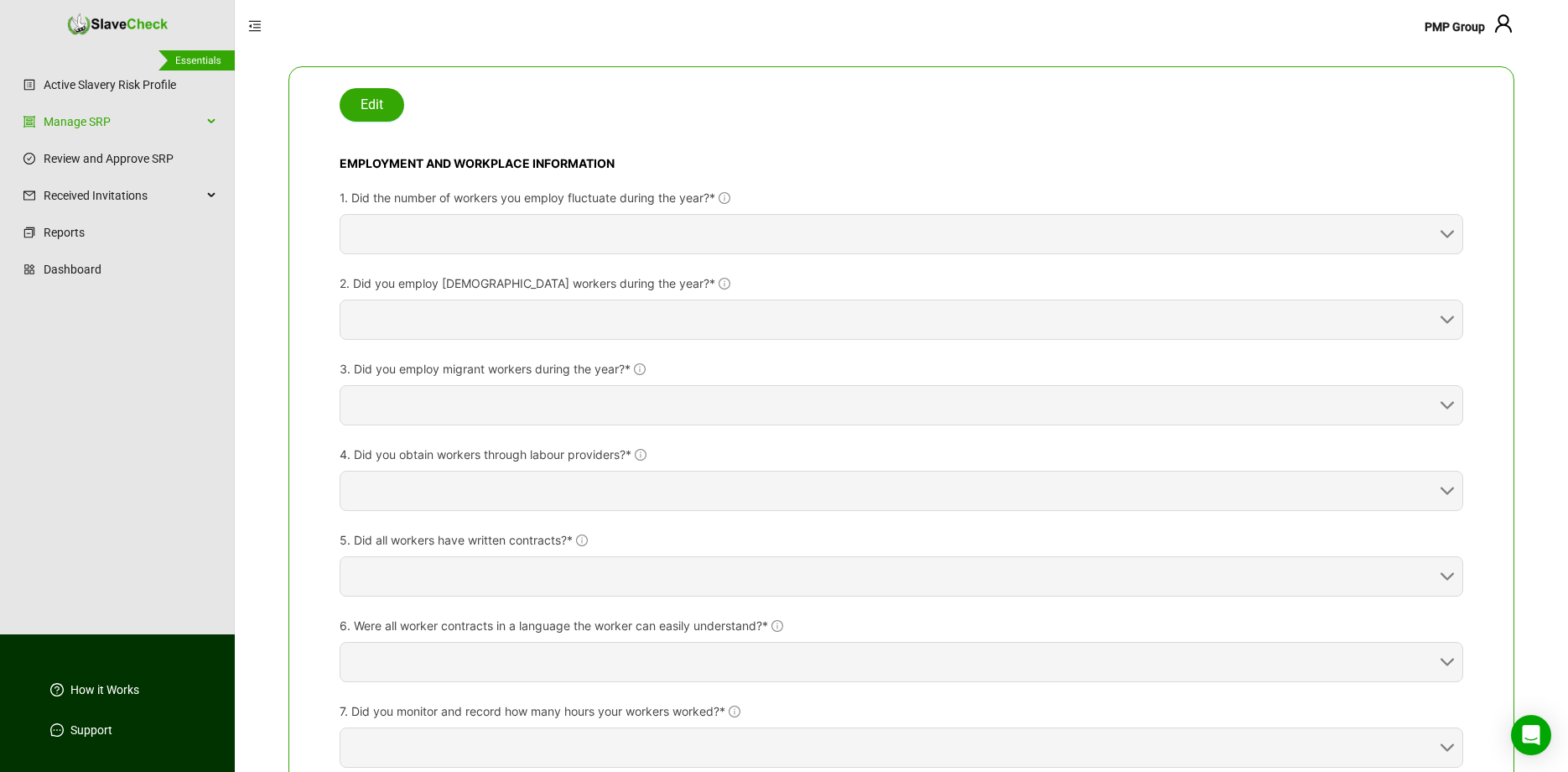
scroll to position [148, 0]
click at [345, 100] on button "Edit" at bounding box center [372, 102] width 65 height 34
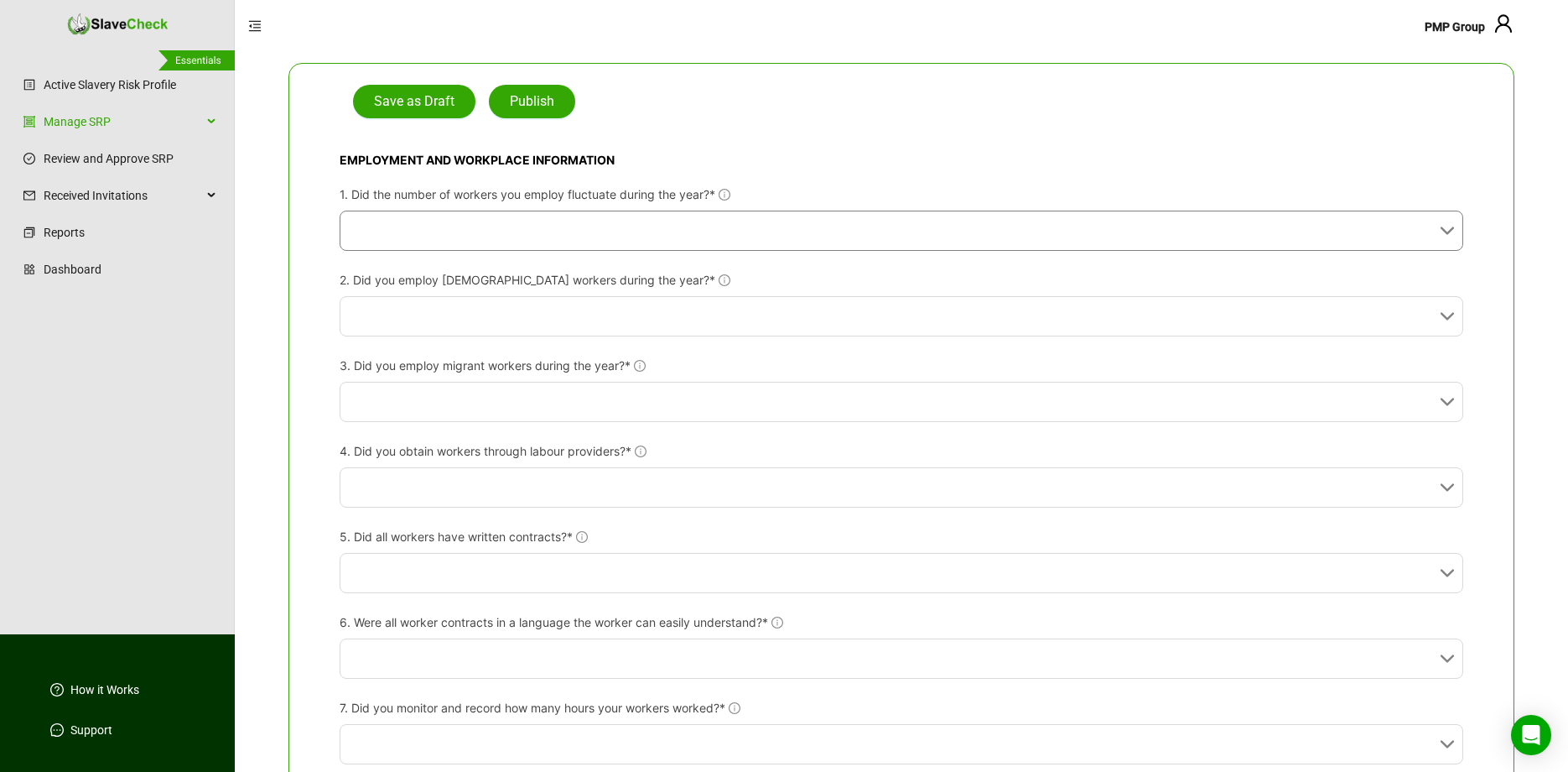
click at [655, 218] on input "1. Did the number of workers you employ fluctuate during the year?*" at bounding box center [896, 230] width 1094 height 39
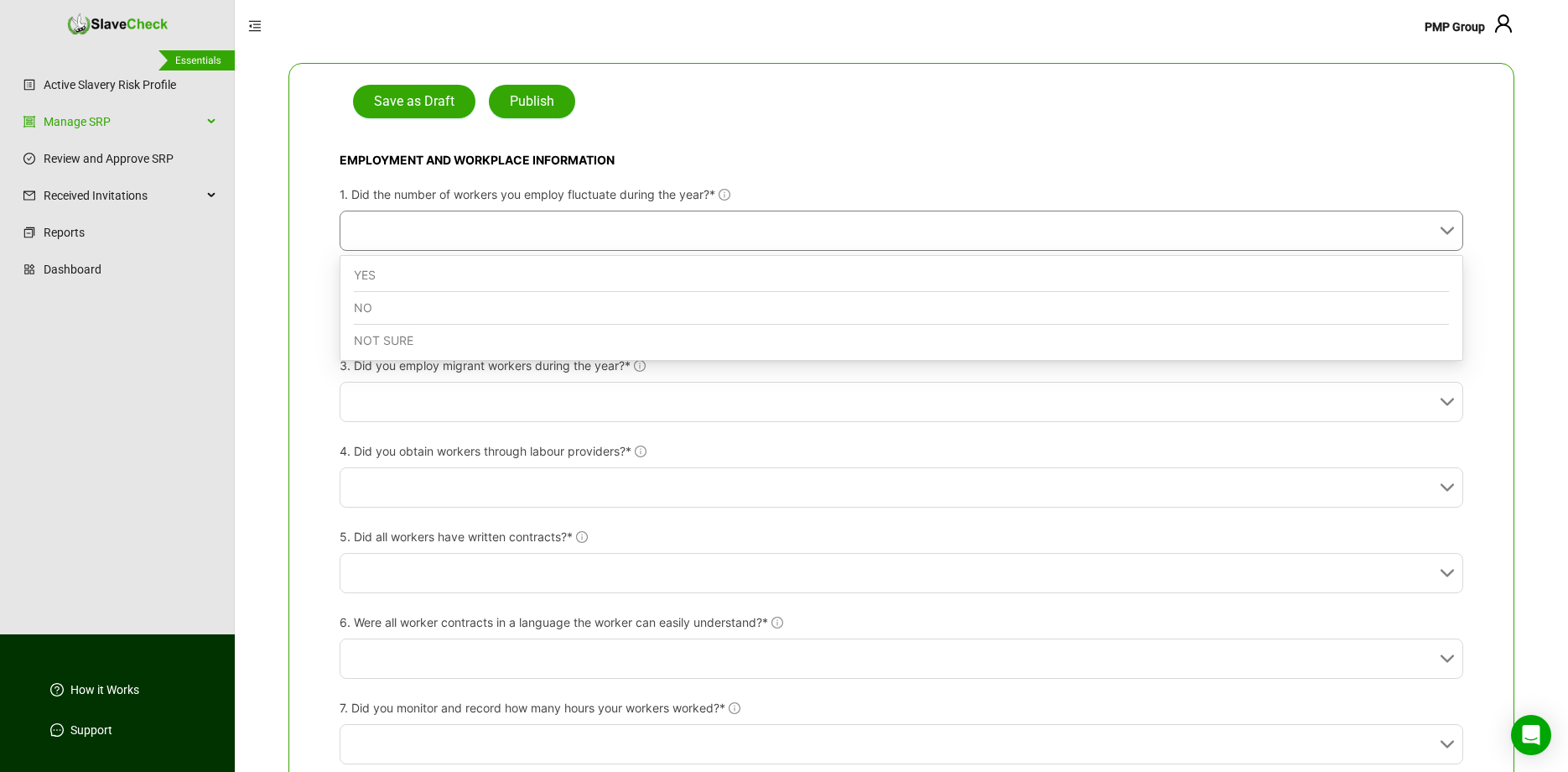
click at [532, 278] on div "YES" at bounding box center [901, 275] width 1095 height 33
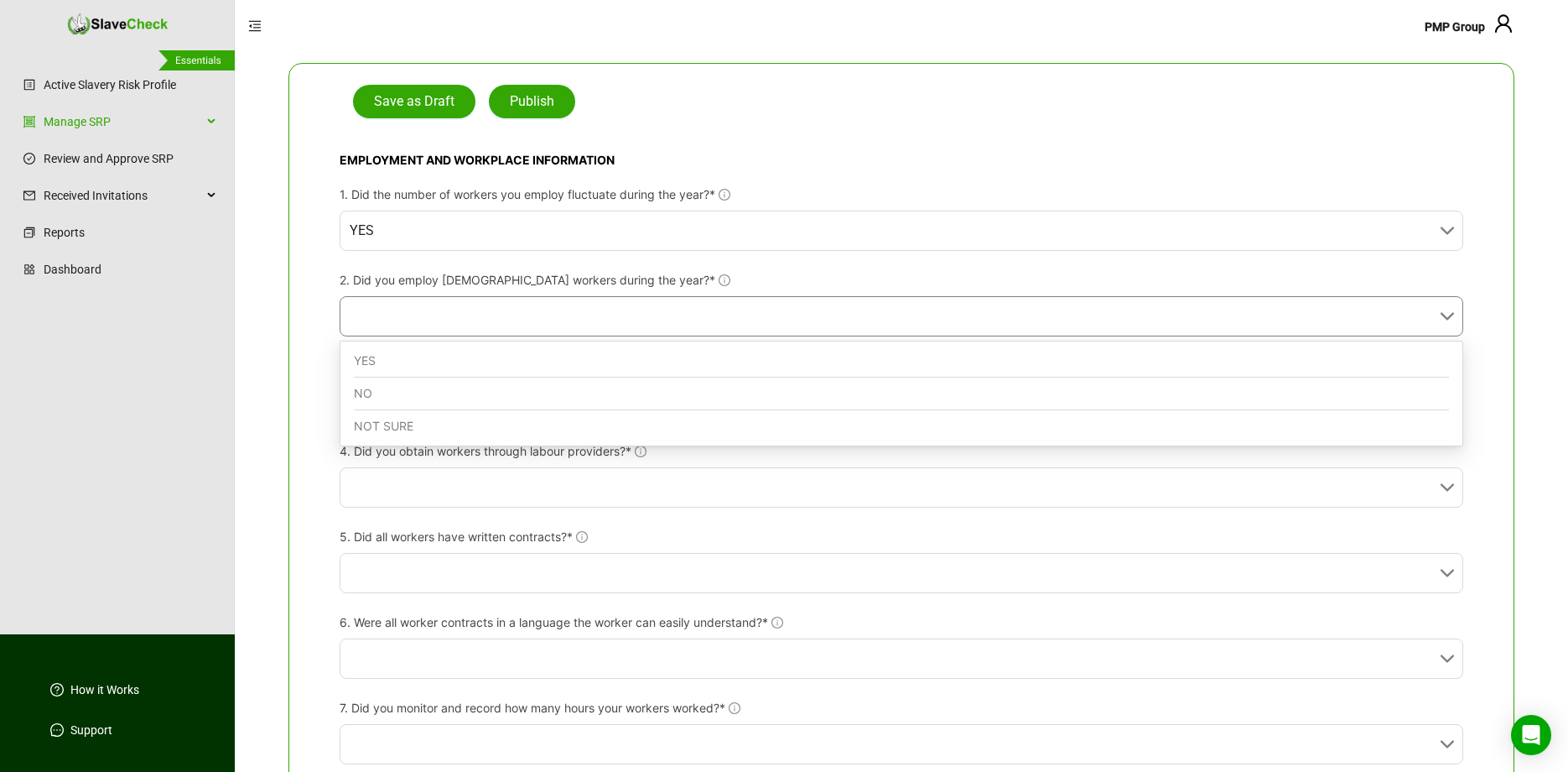
click at [536, 327] on input "2. Did you employ seasonal workers during the year?*" at bounding box center [896, 316] width 1094 height 39
click at [522, 393] on div "NO" at bounding box center [901, 393] width 1095 height 33
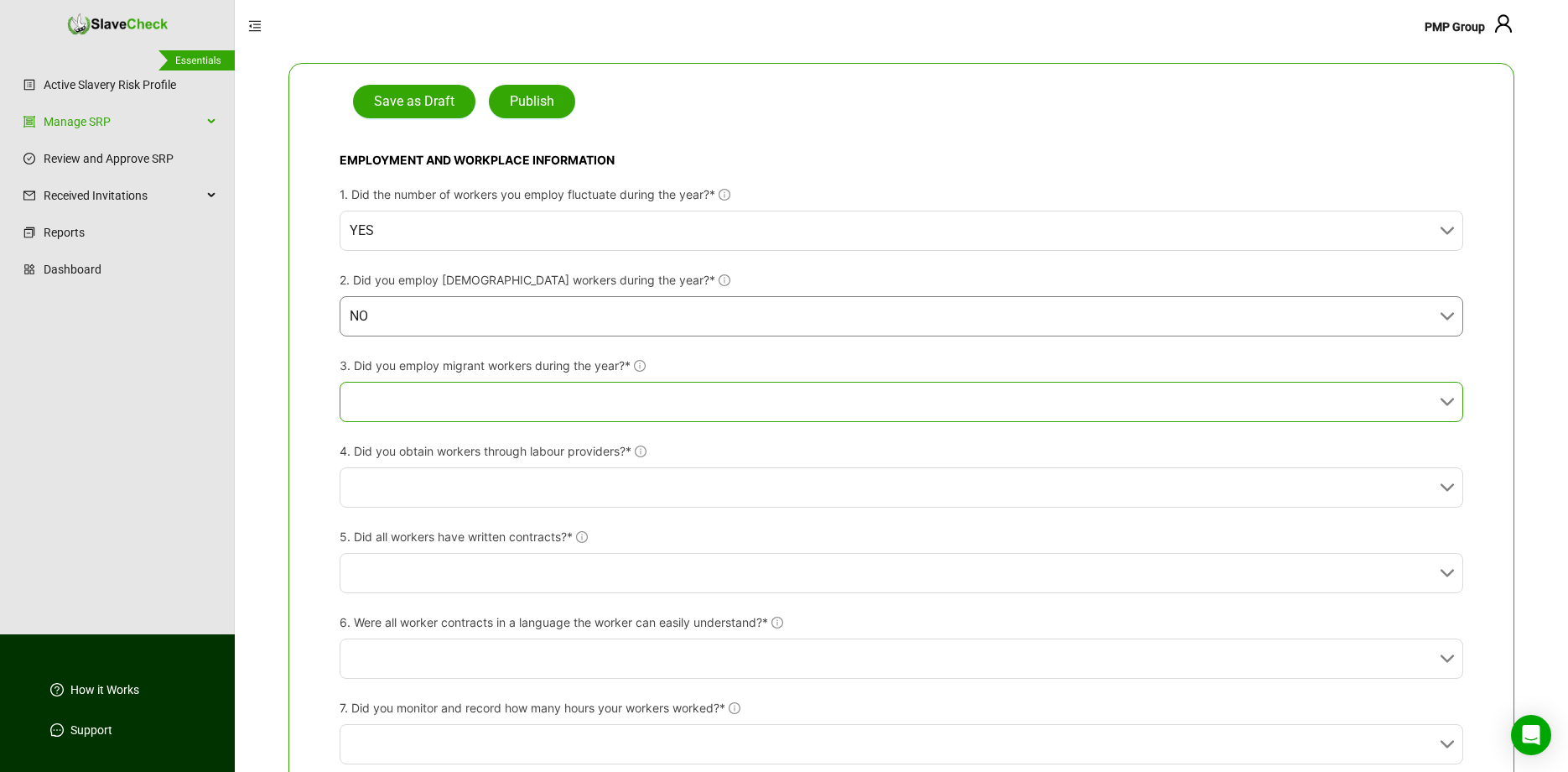
click at [539, 405] on input "3. Did you employ migrant workers during the year?*" at bounding box center [896, 401] width 1094 height 39
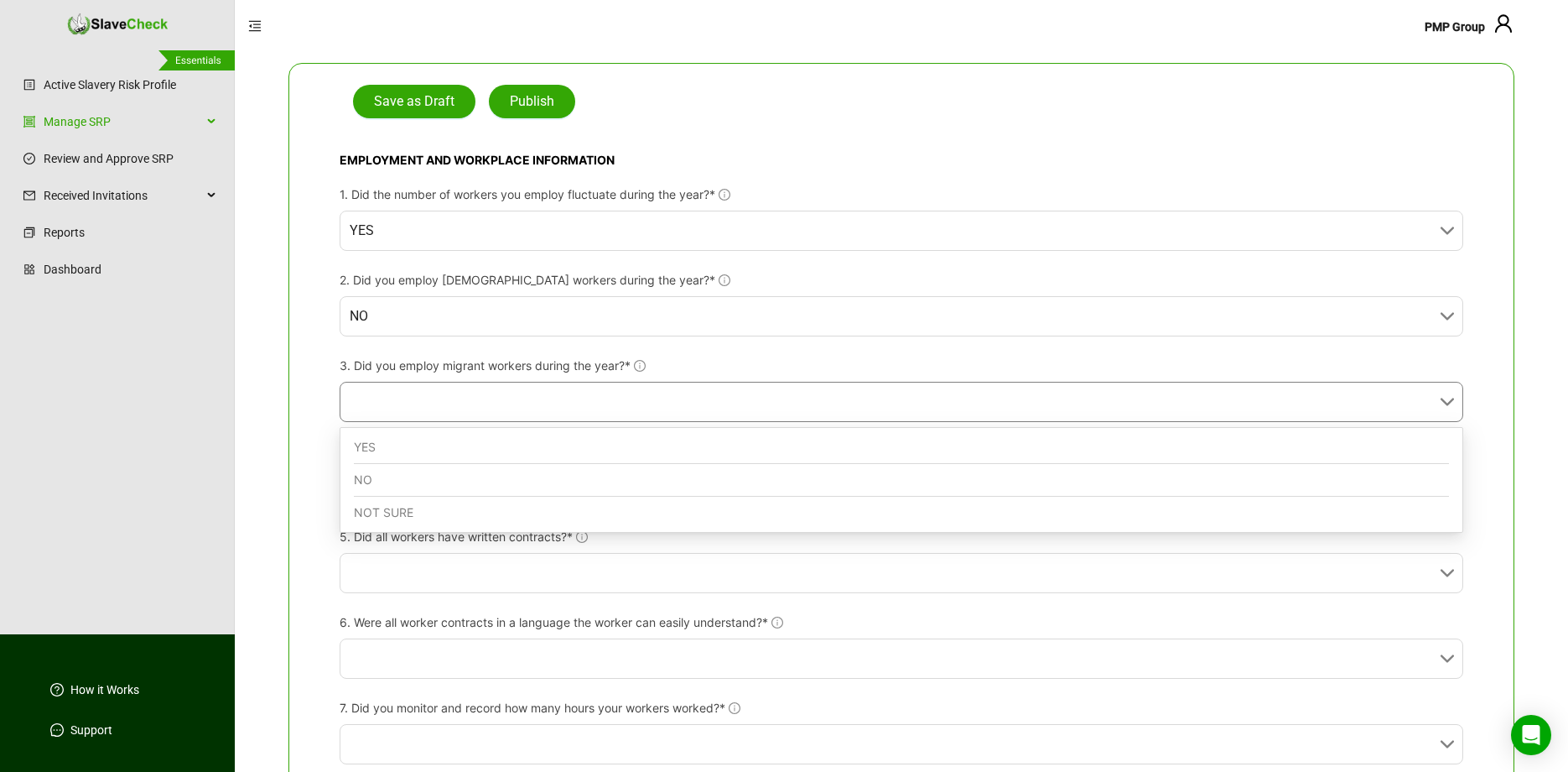
click at [498, 486] on div "NO" at bounding box center [901, 480] width 1095 height 33
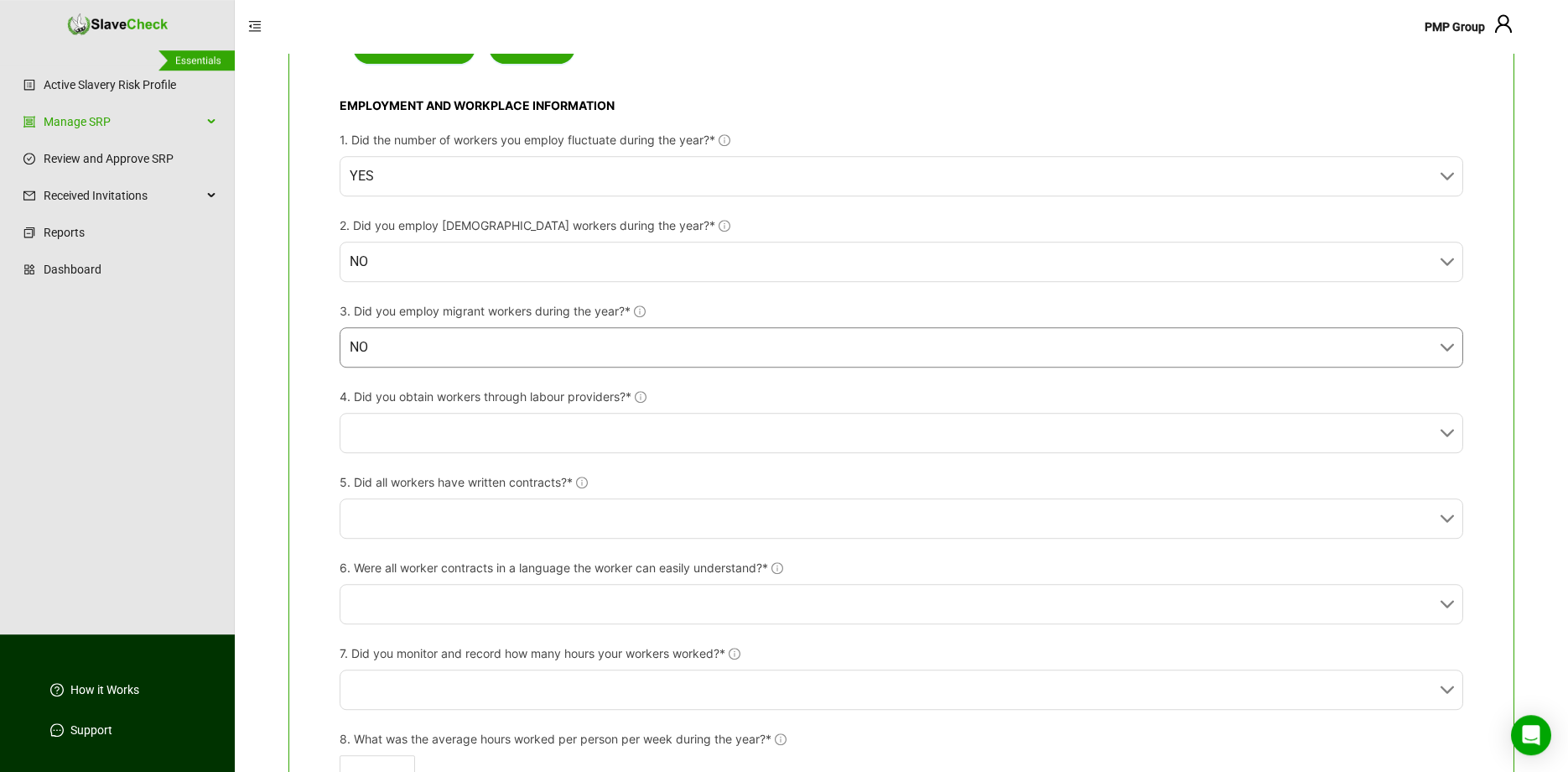
scroll to position [308, 0]
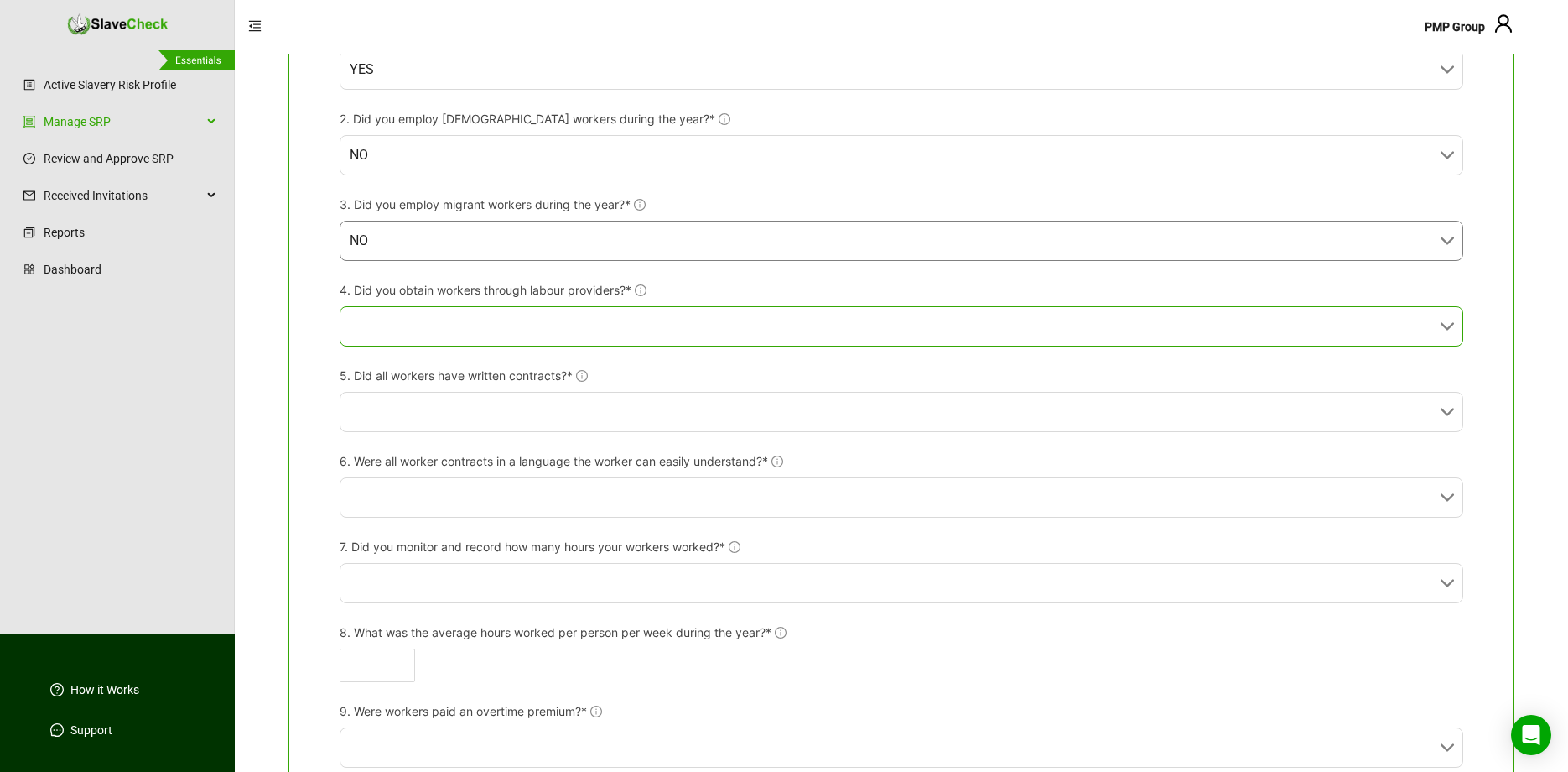
click at [694, 325] on input "4. Did you obtain workers through labour providers?*" at bounding box center [896, 326] width 1094 height 39
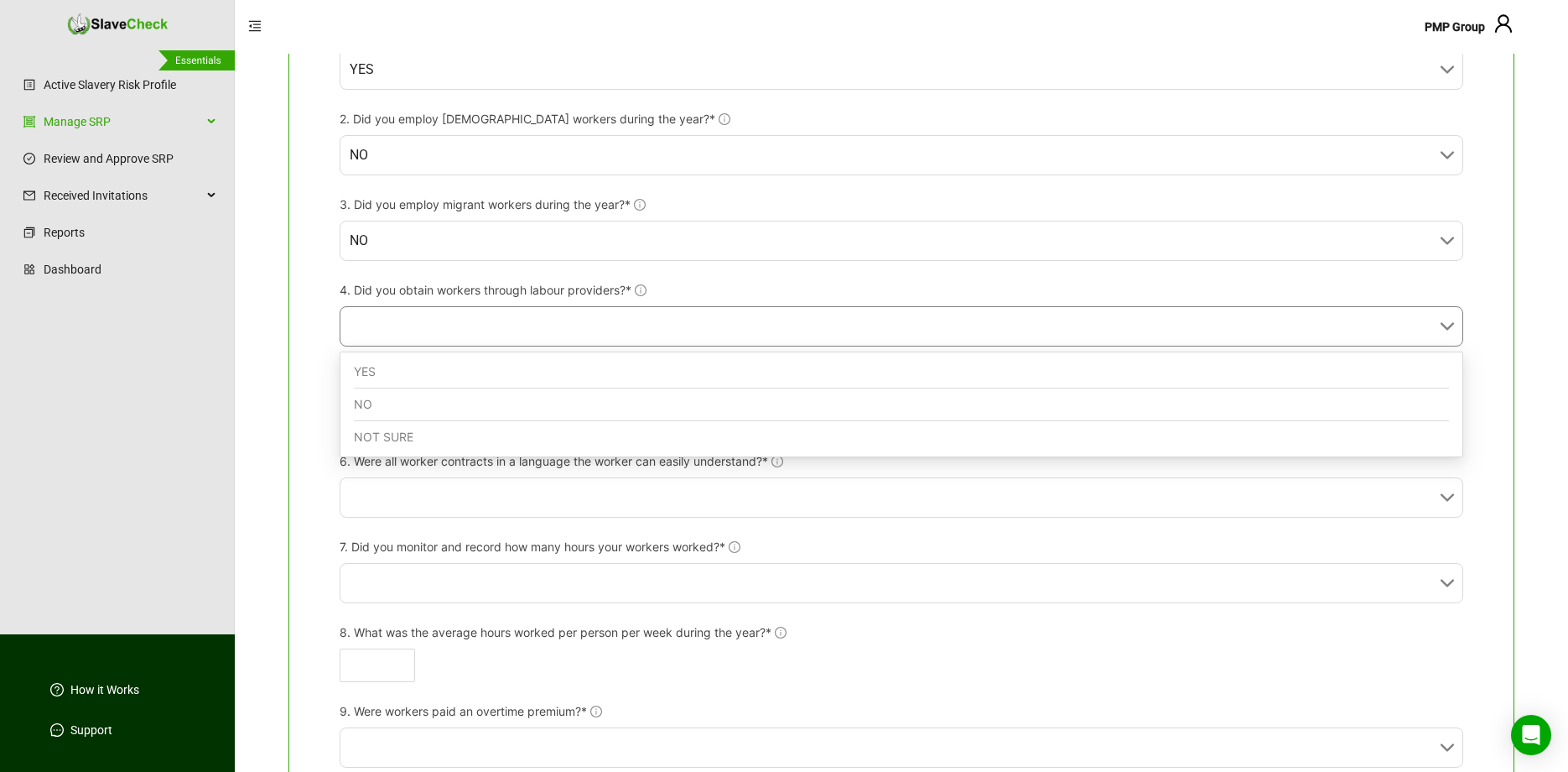
click at [675, 396] on div "NO" at bounding box center [901, 404] width 1095 height 33
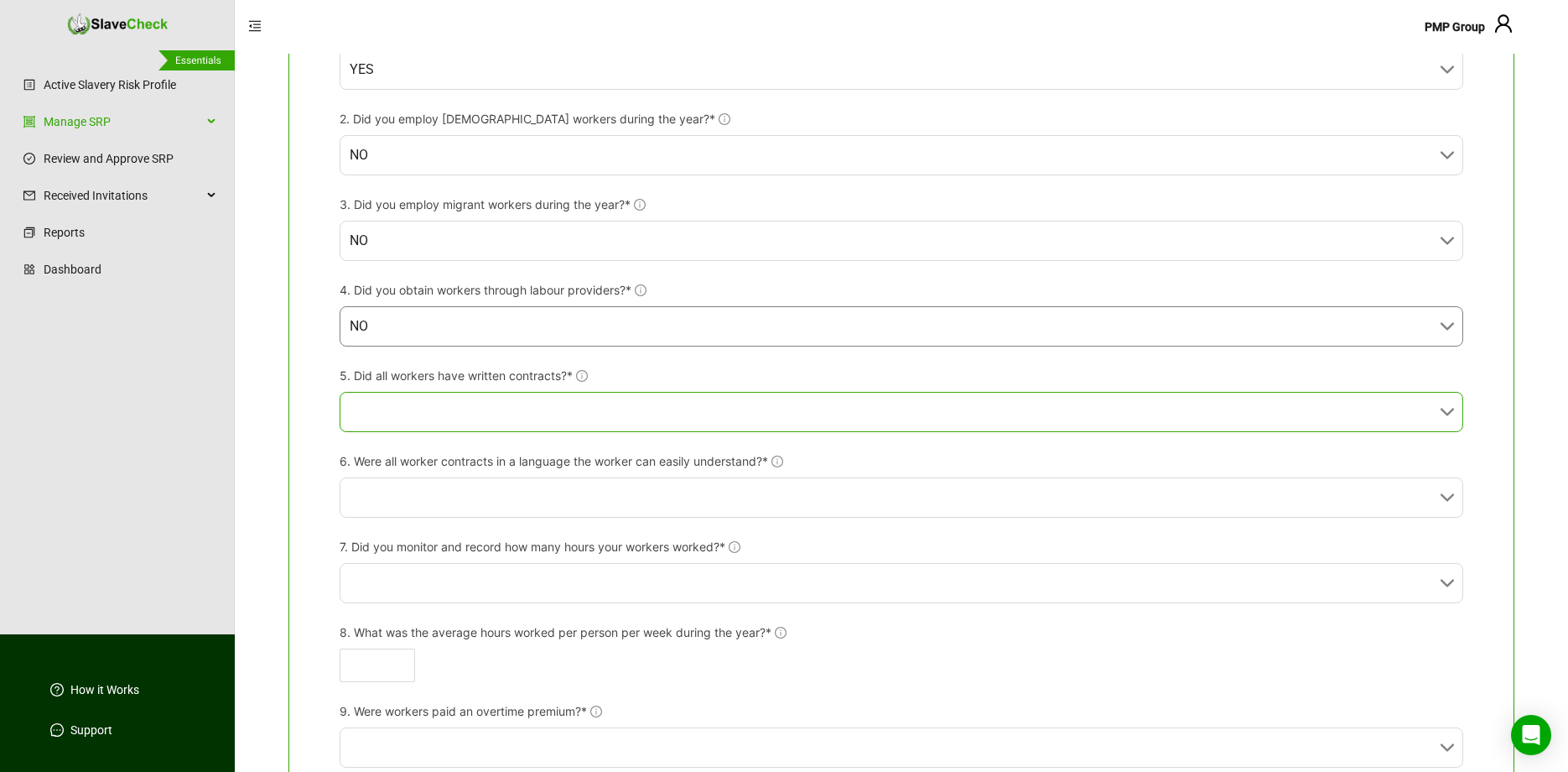
click at [716, 418] on input "5. Did all workers have written contracts?*" at bounding box center [896, 412] width 1094 height 39
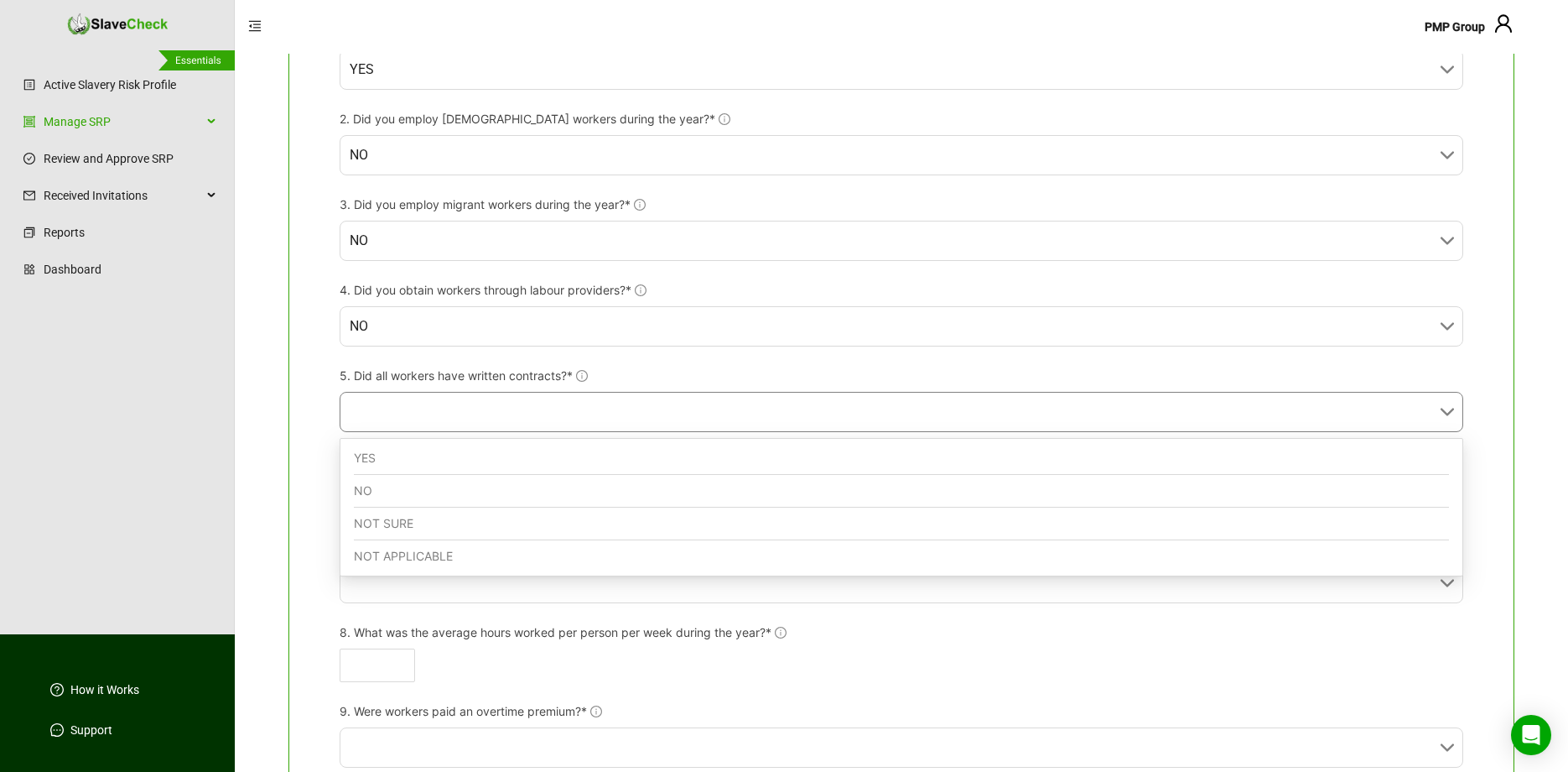
click at [699, 456] on div "YES" at bounding box center [901, 458] width 1095 height 33
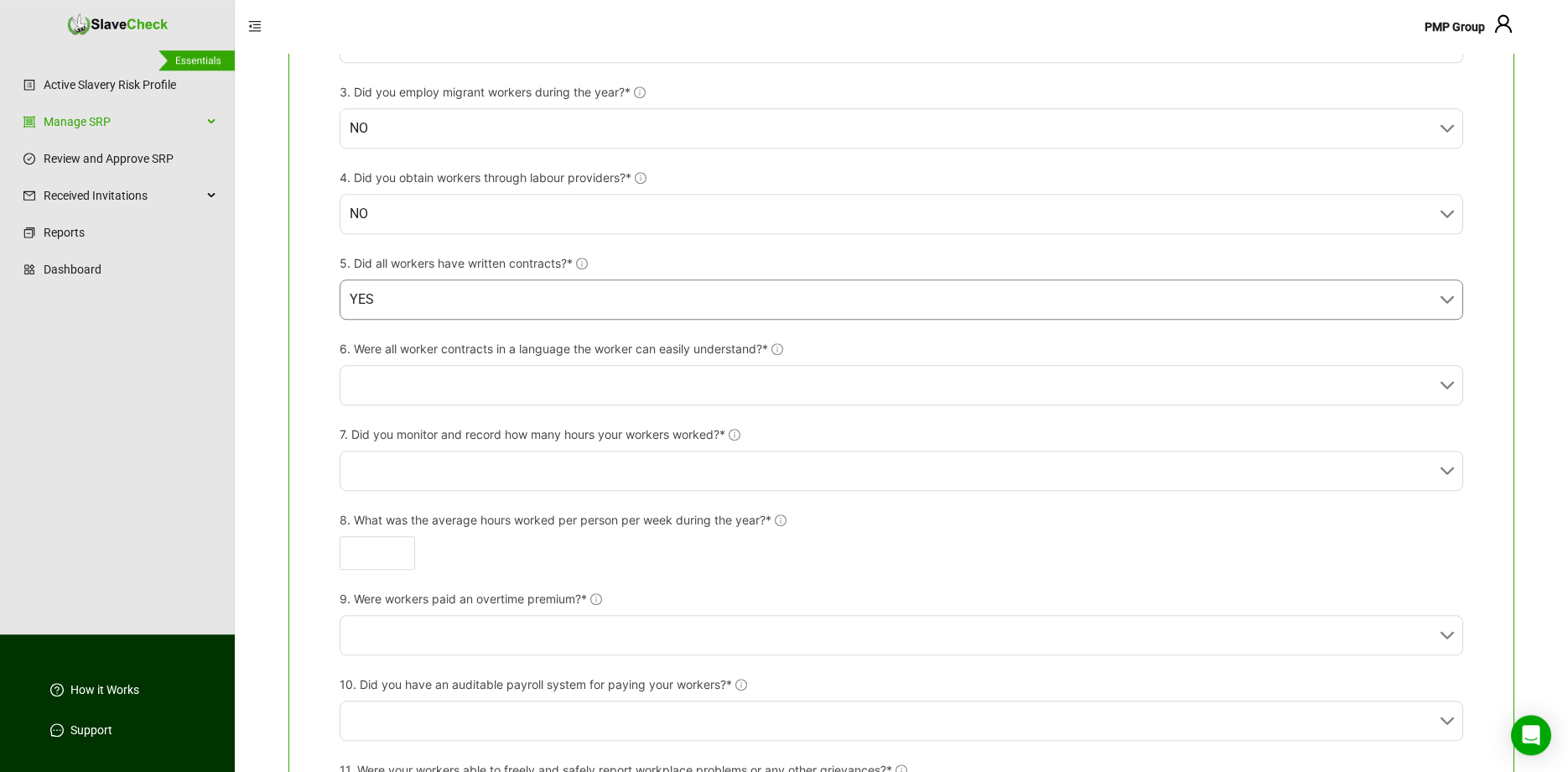
scroll to position [457, 0]
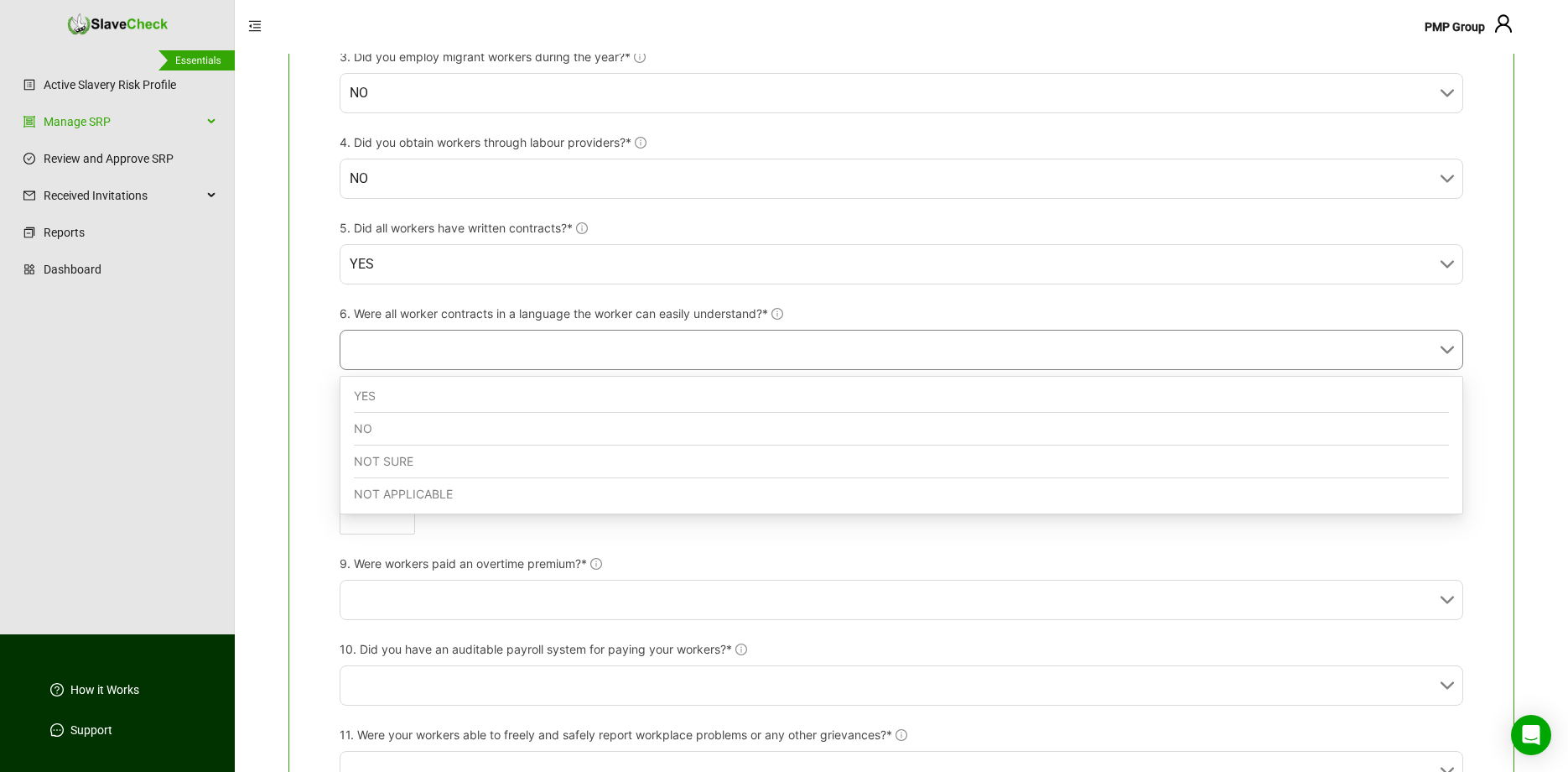
click at [745, 336] on input "6. Were all worker contracts in a language the worker can easily understand?*" at bounding box center [896, 349] width 1094 height 39
click at [715, 388] on div "YES" at bounding box center [901, 396] width 1095 height 33
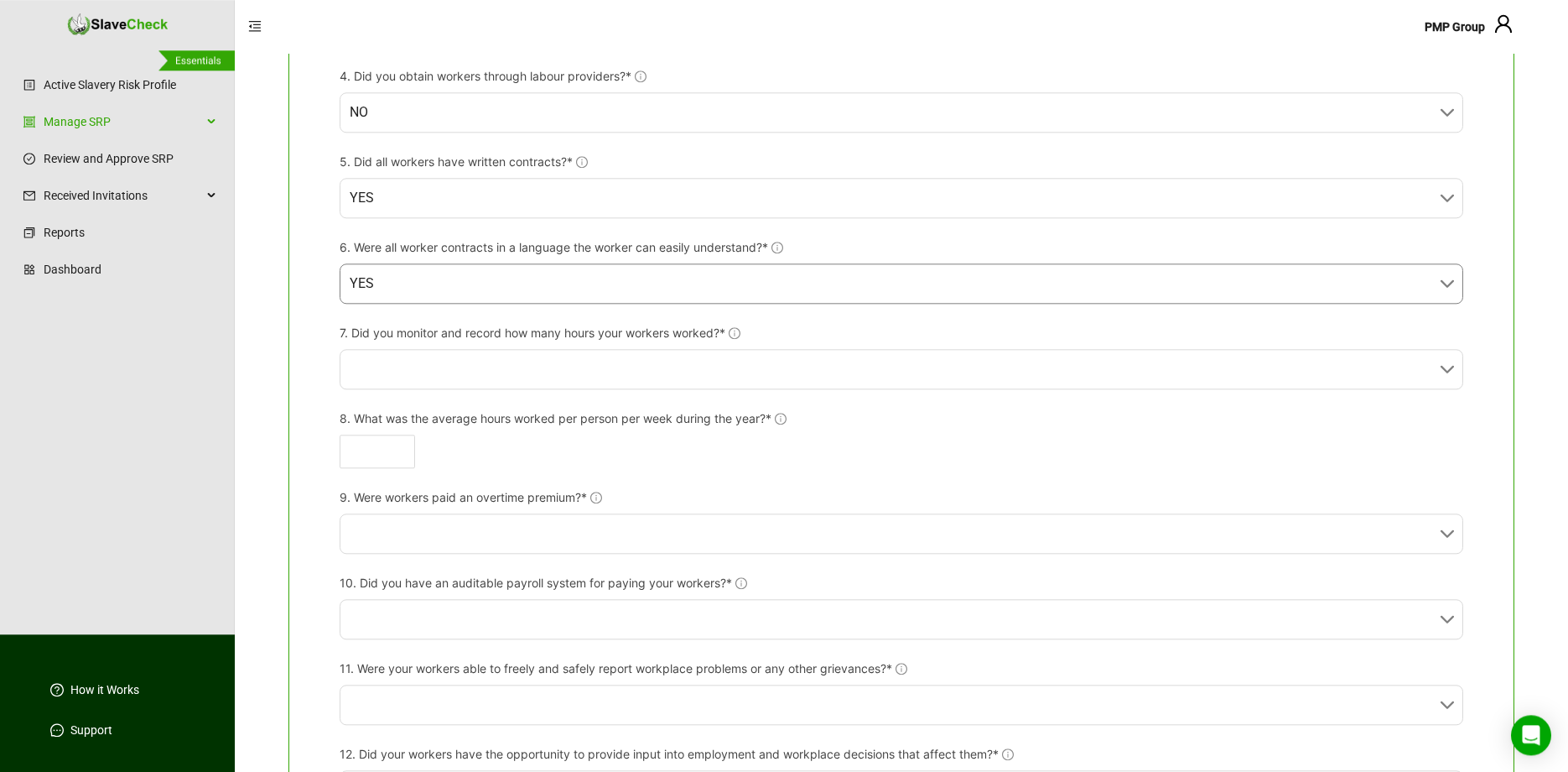
scroll to position [524, 0]
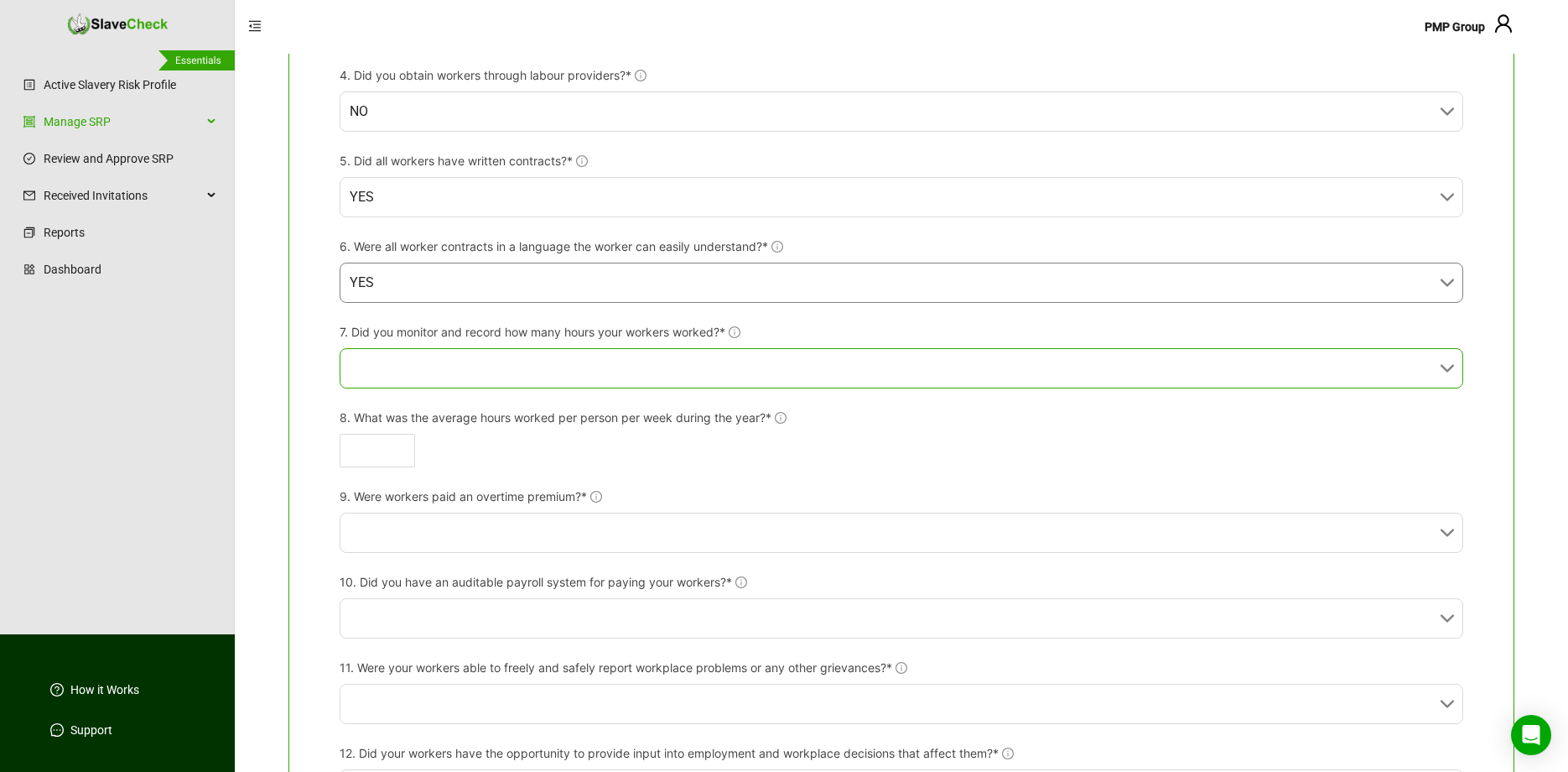
click at [749, 372] on input "7. Did you monitor and record how many hours your workers worked?*" at bounding box center [896, 368] width 1094 height 39
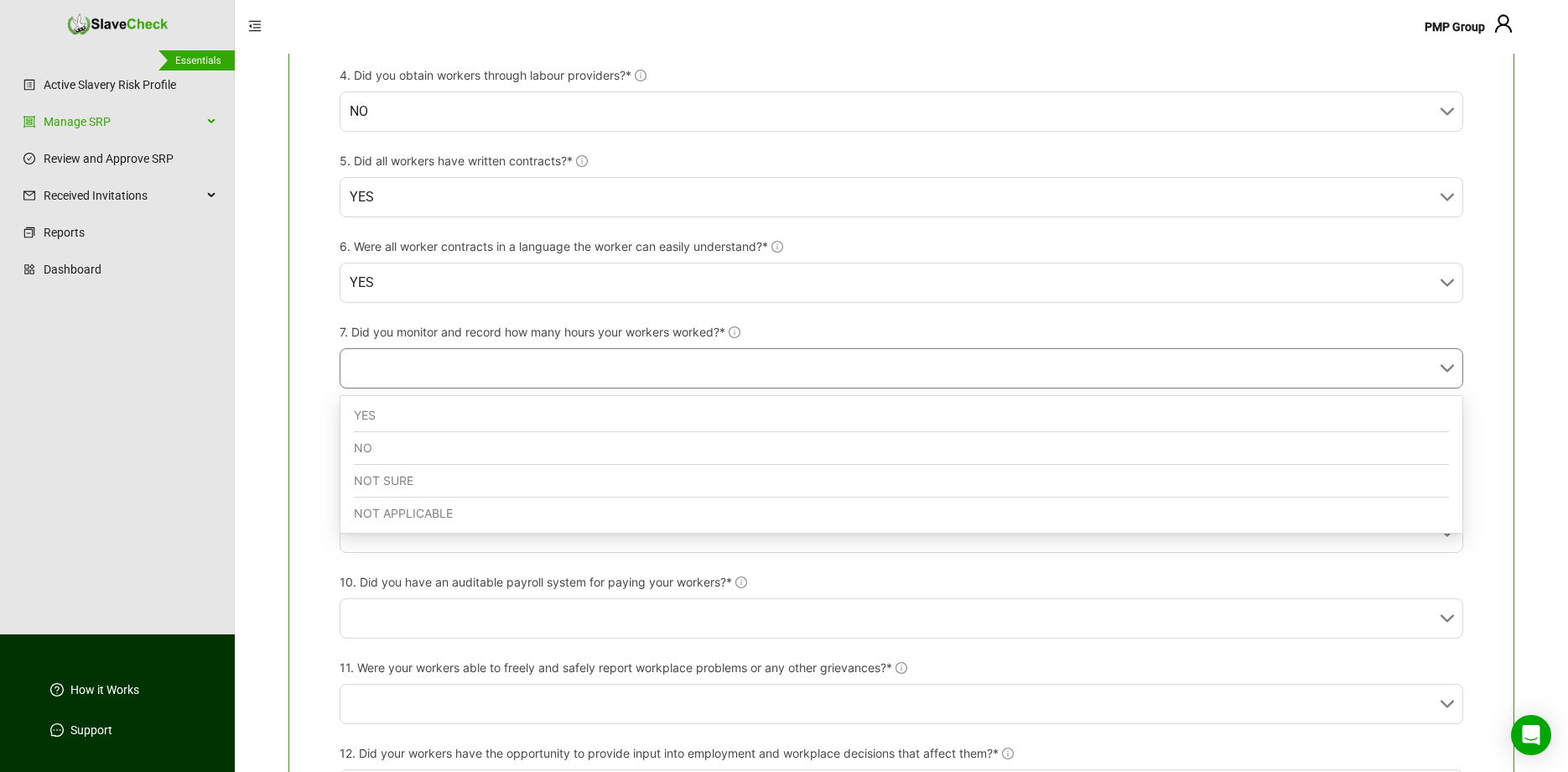
click at [733, 401] on div "YES" at bounding box center [901, 415] width 1095 height 33
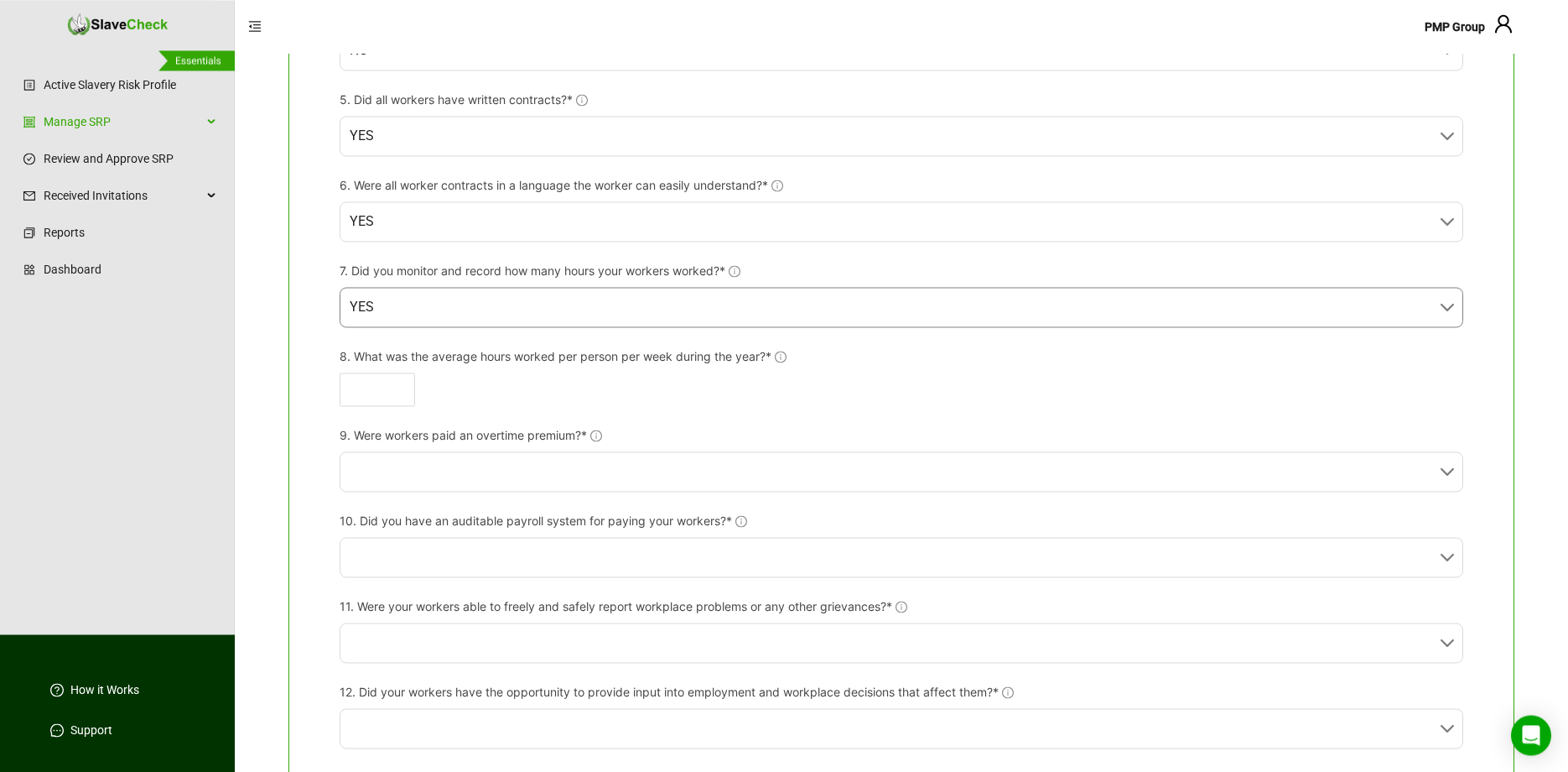
scroll to position [617, 0]
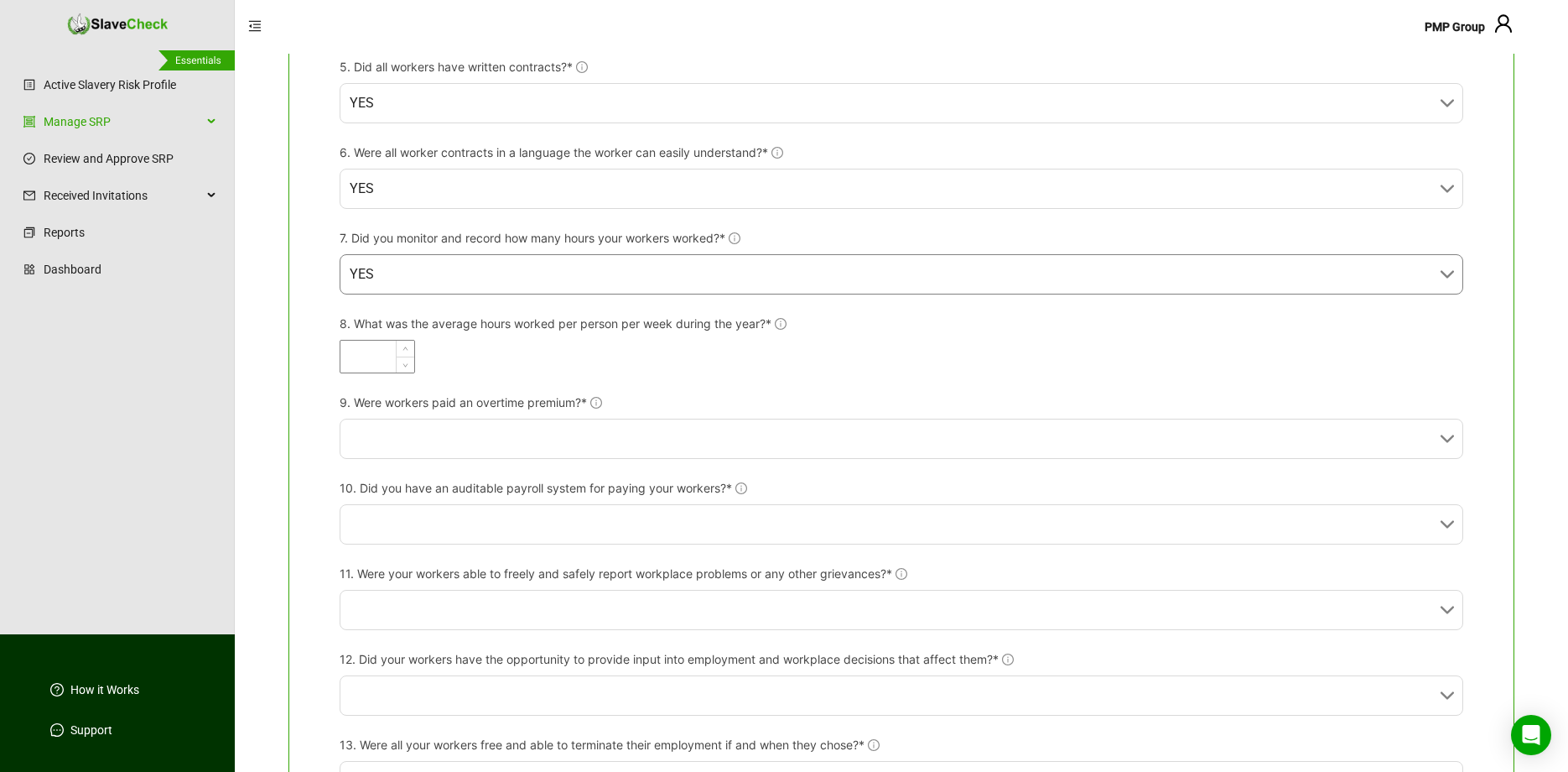
click at [376, 361] on input "8. What was the average hours worked per person per week during the year?*" at bounding box center [377, 356] width 74 height 32
type input "**"
click at [597, 406] on icon "info-circle" at bounding box center [596, 403] width 2 height 6
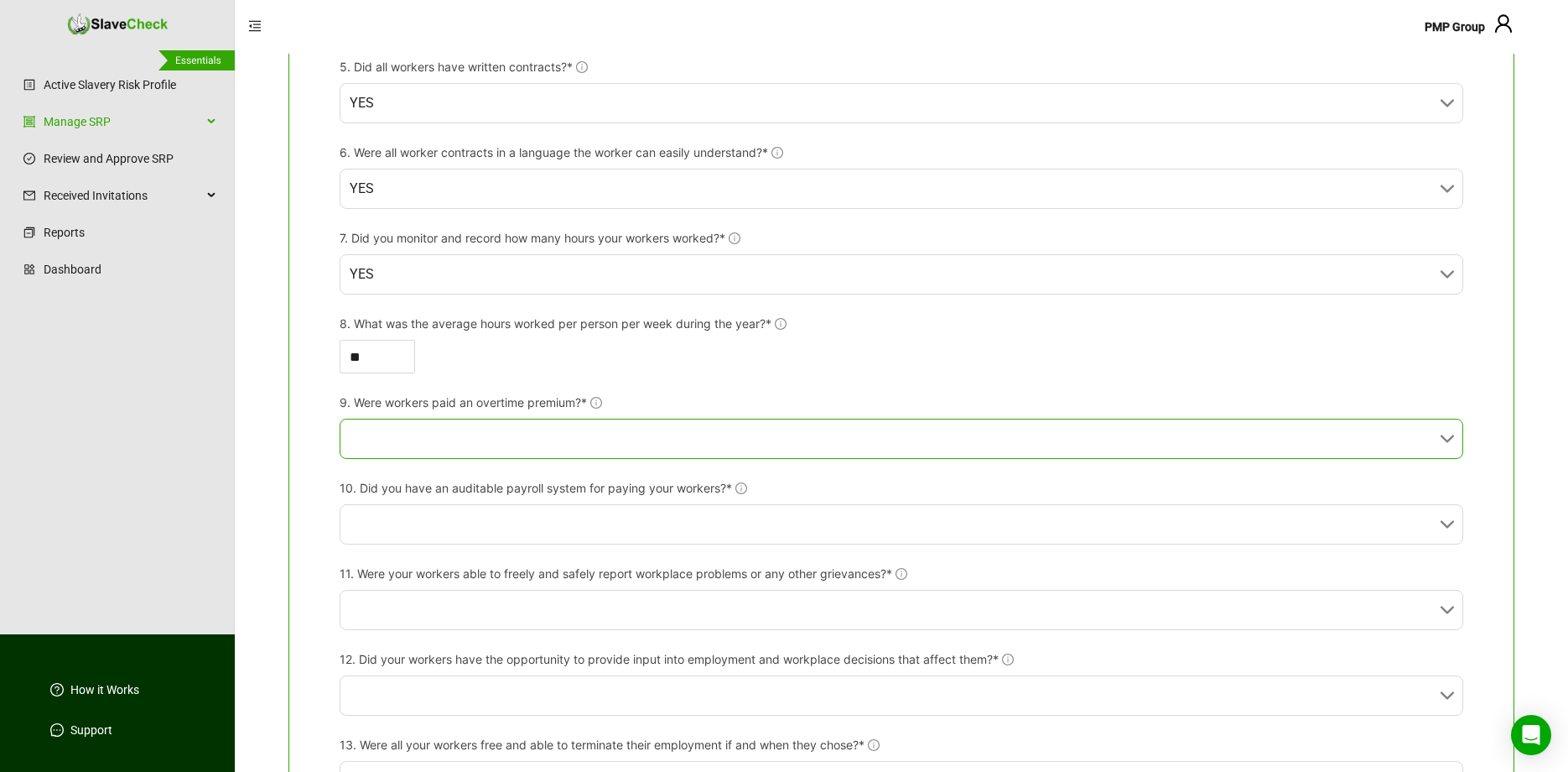
click at [564, 434] on input "9. Were workers paid an overtime premium?*" at bounding box center [896, 439] width 1094 height 39
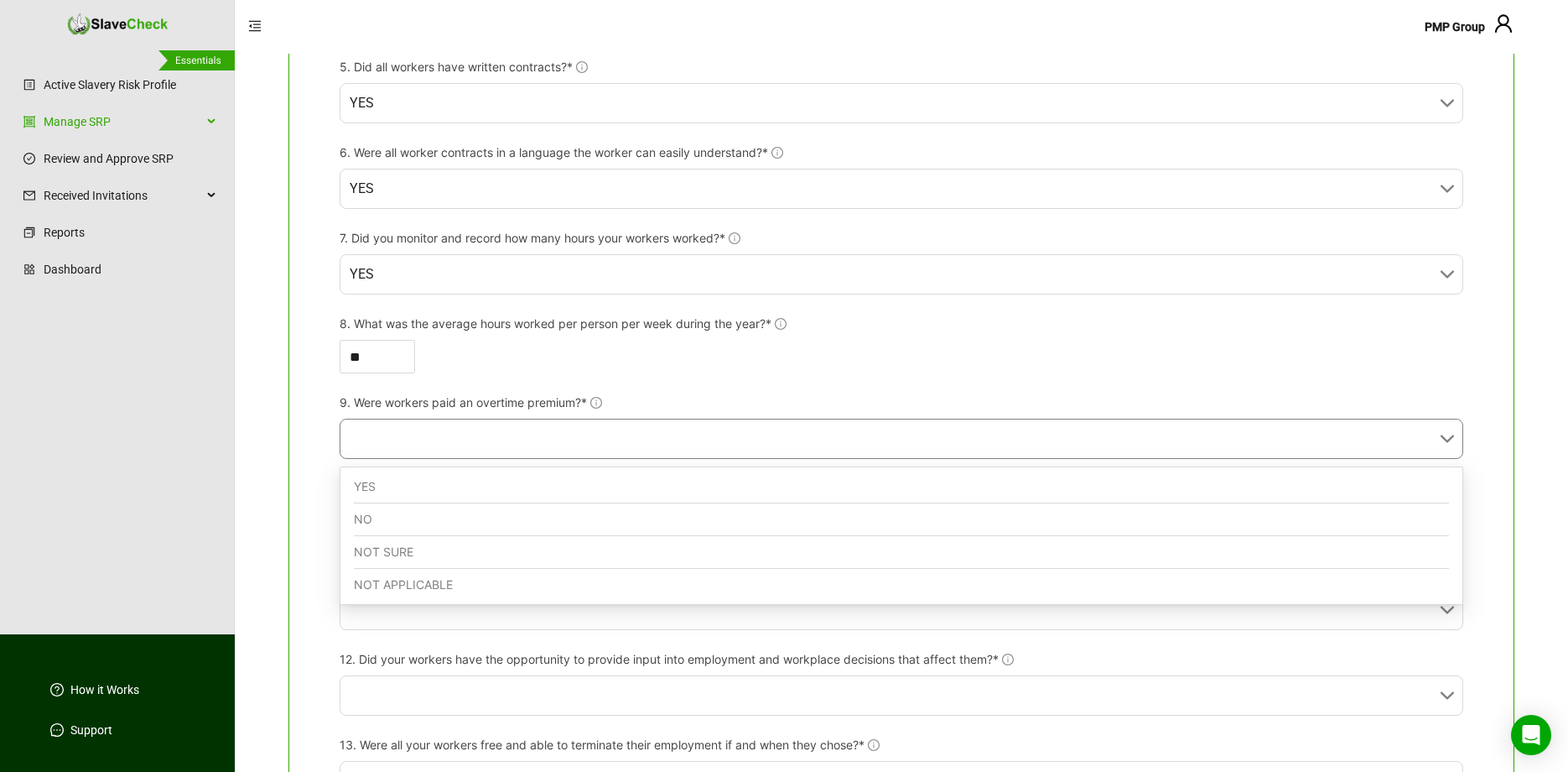
click at [553, 483] on div "YES" at bounding box center [901, 487] width 1095 height 33
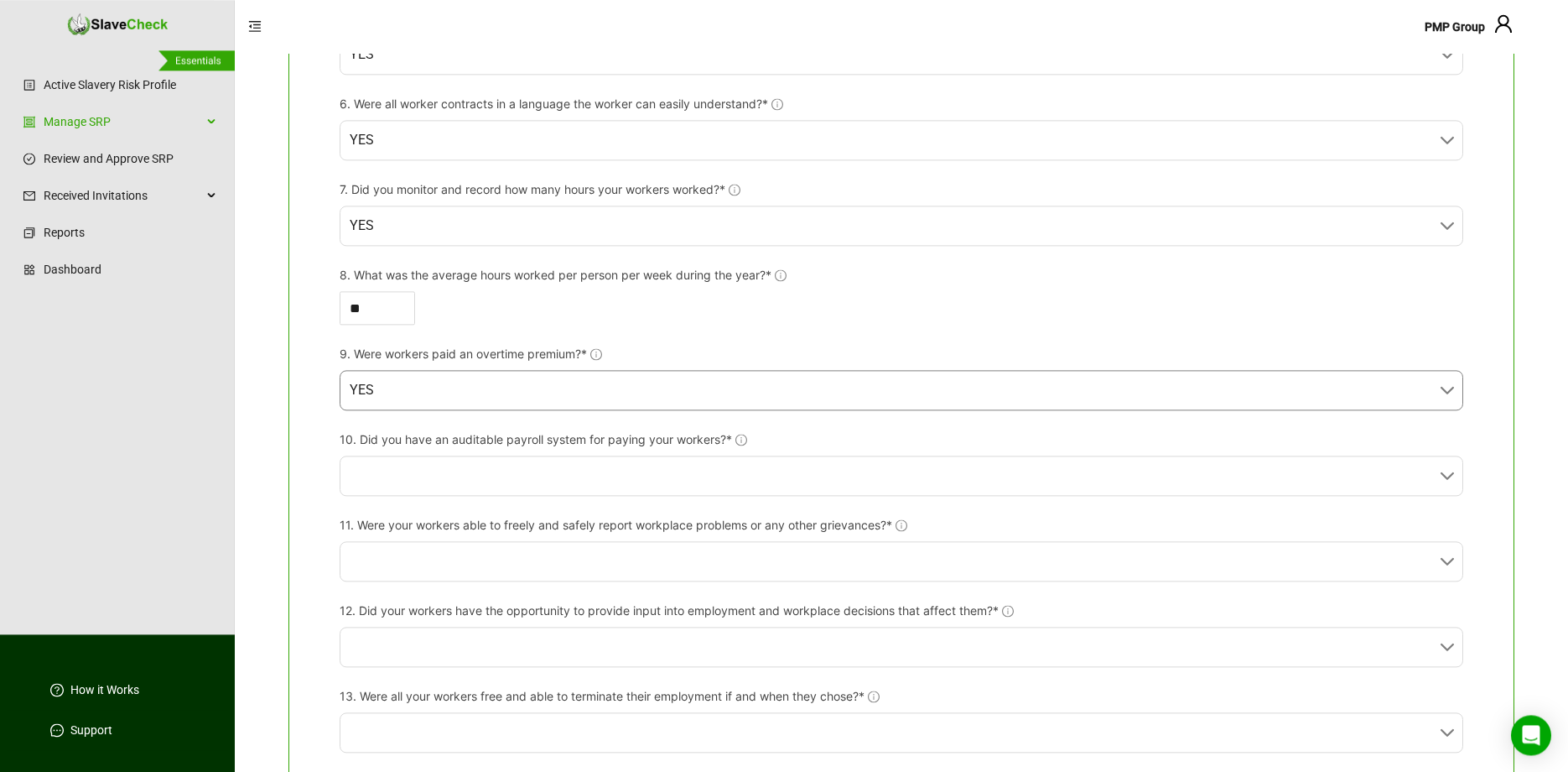
scroll to position [698, 0]
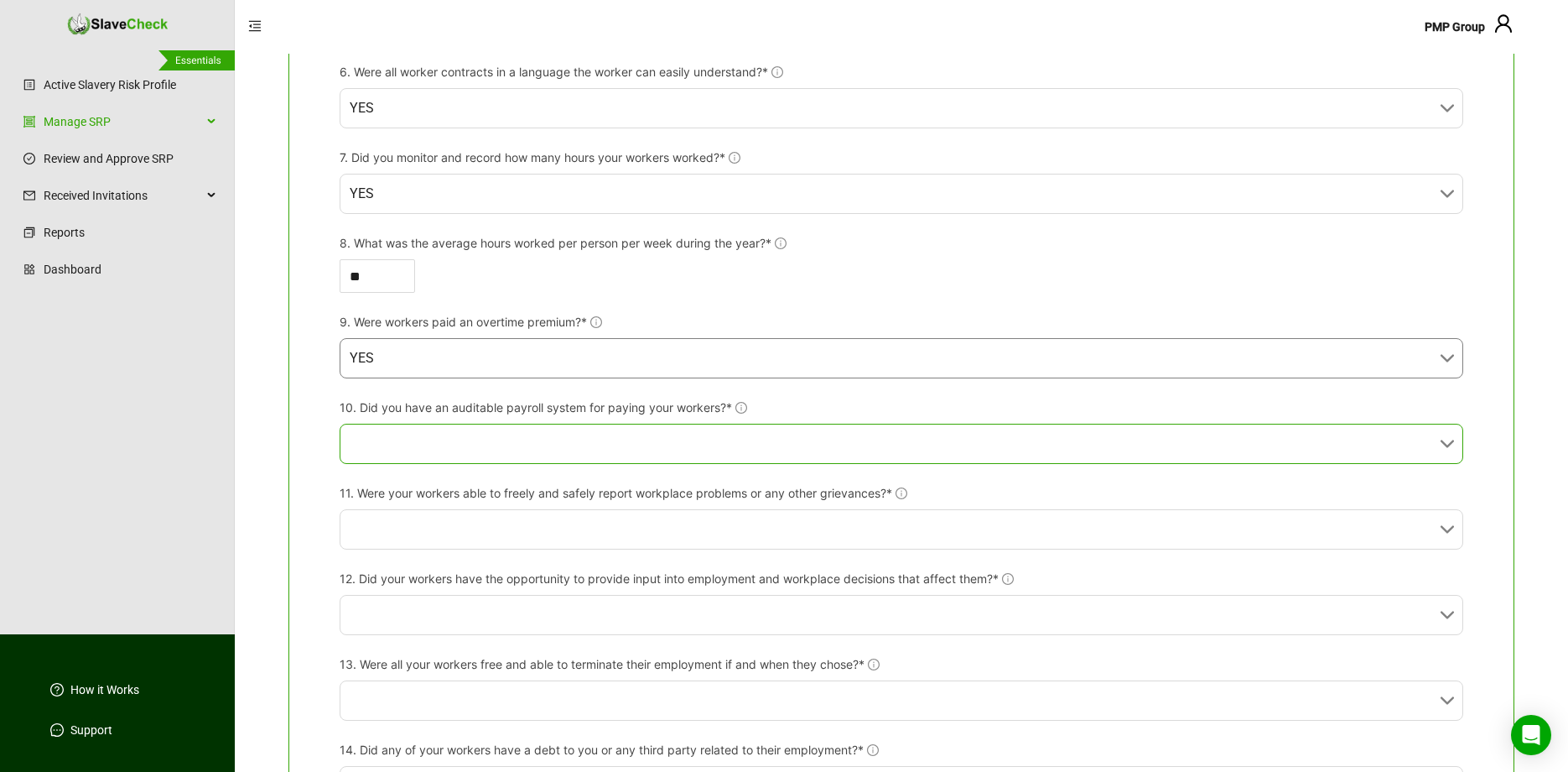
click at [793, 435] on input "10. Did you have an auditable payroll system for paying your workers?*" at bounding box center [896, 444] width 1094 height 39
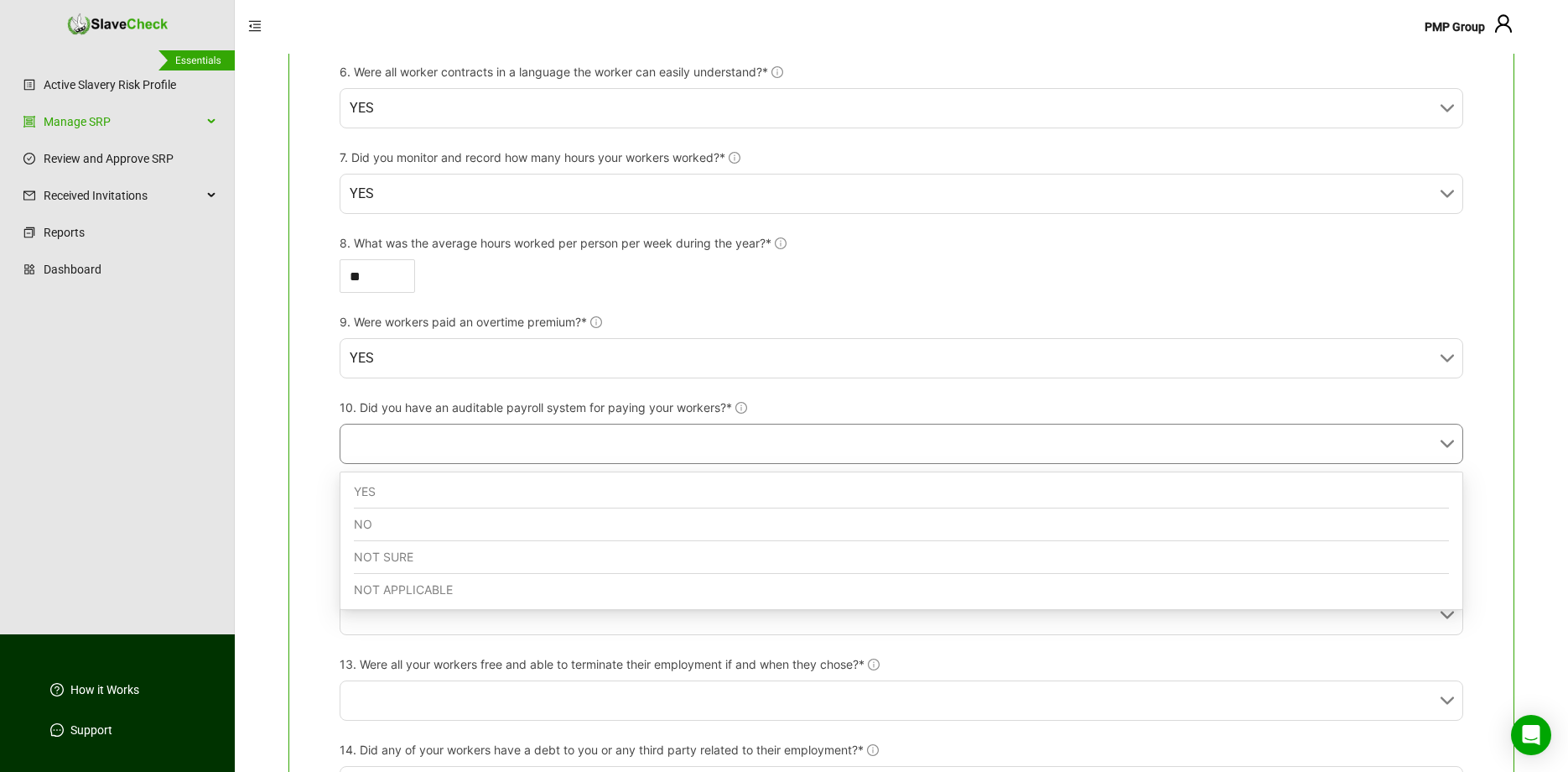
click at [777, 488] on div "YES" at bounding box center [901, 492] width 1095 height 33
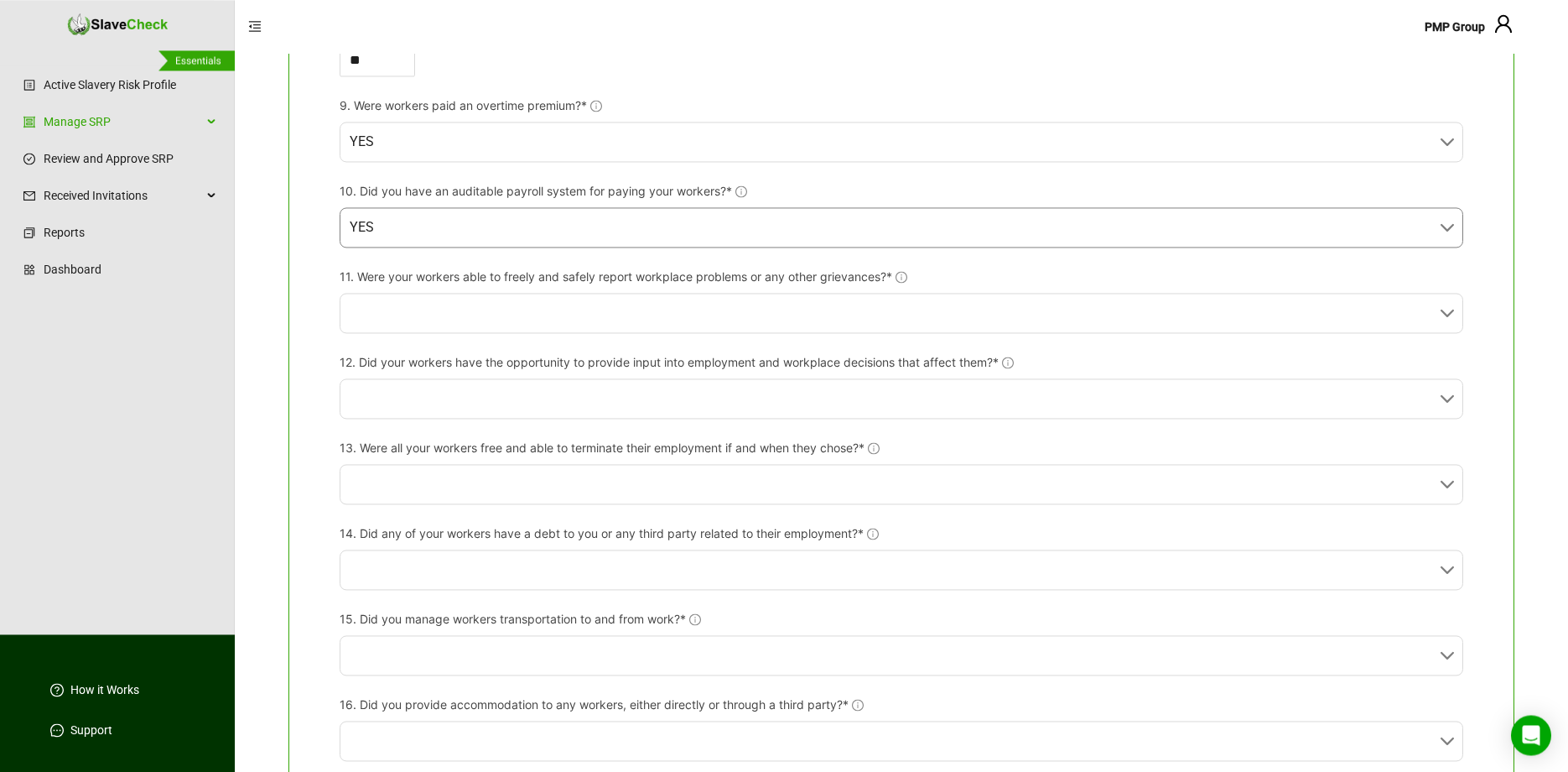
scroll to position [966, 0]
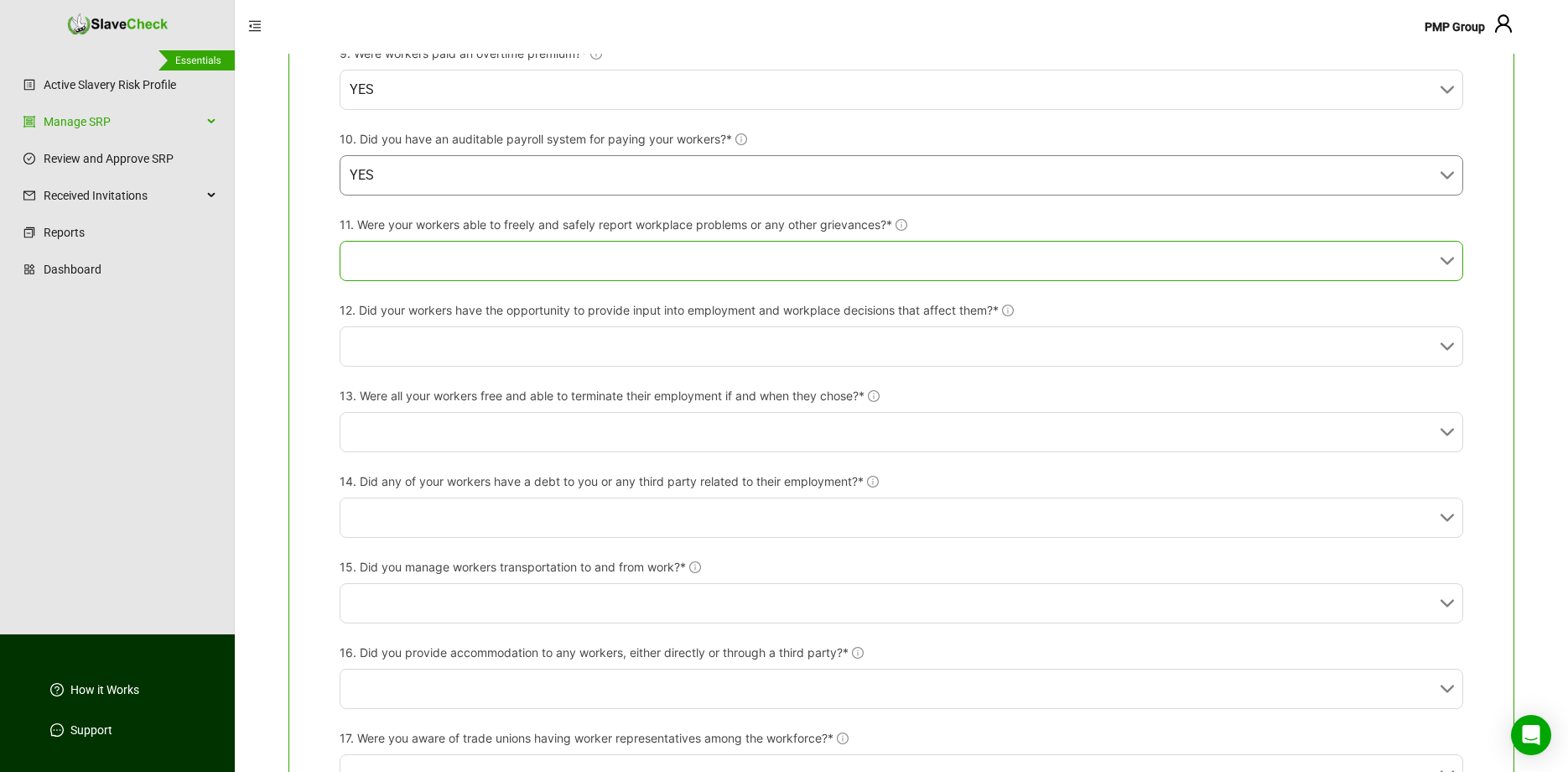
click at [984, 270] on input "11. Were your workers able to freely and safely report workplace problems or an…" at bounding box center [896, 260] width 1094 height 39
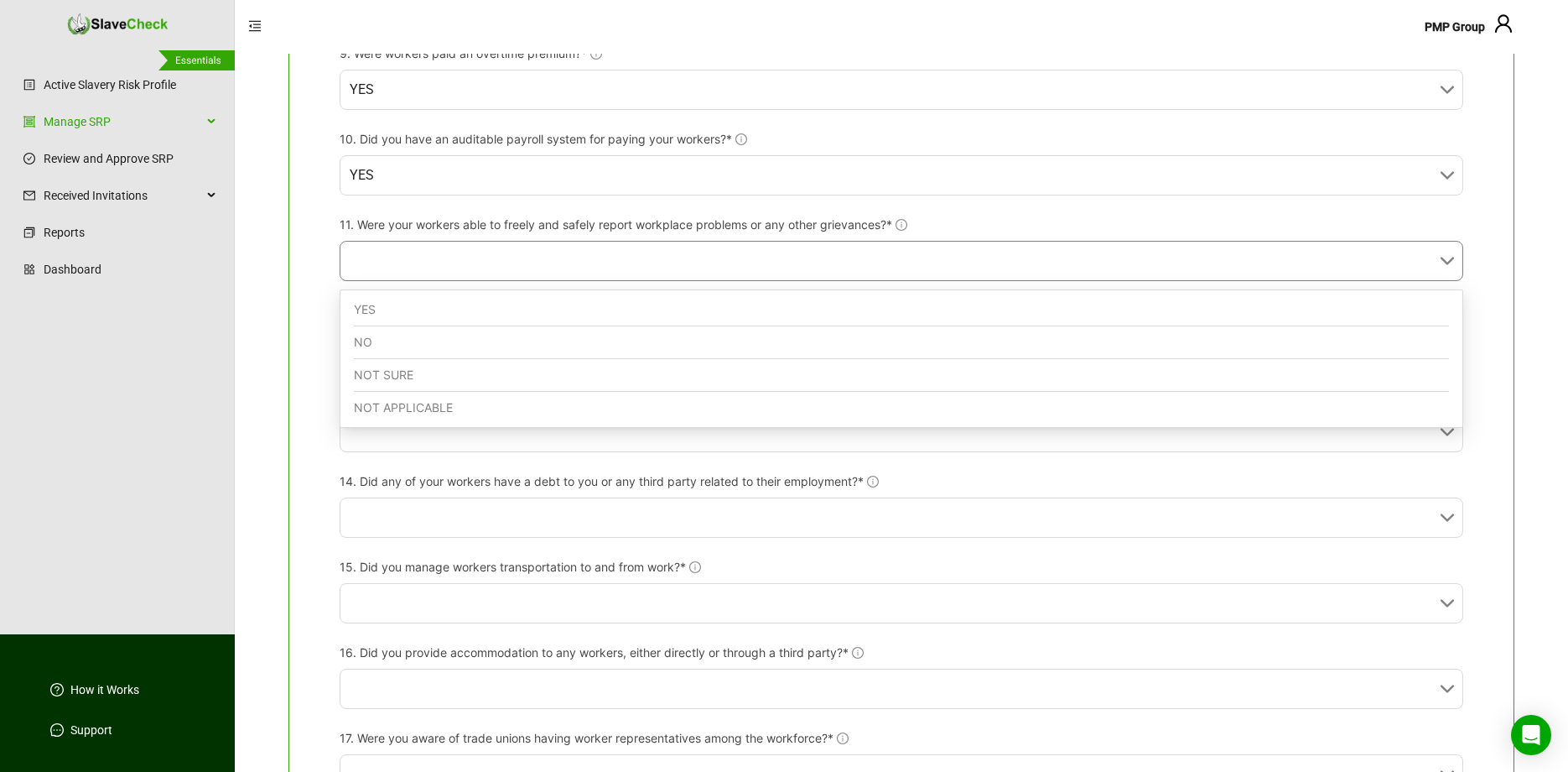
click at [951, 305] on div "YES" at bounding box center [901, 309] width 1095 height 33
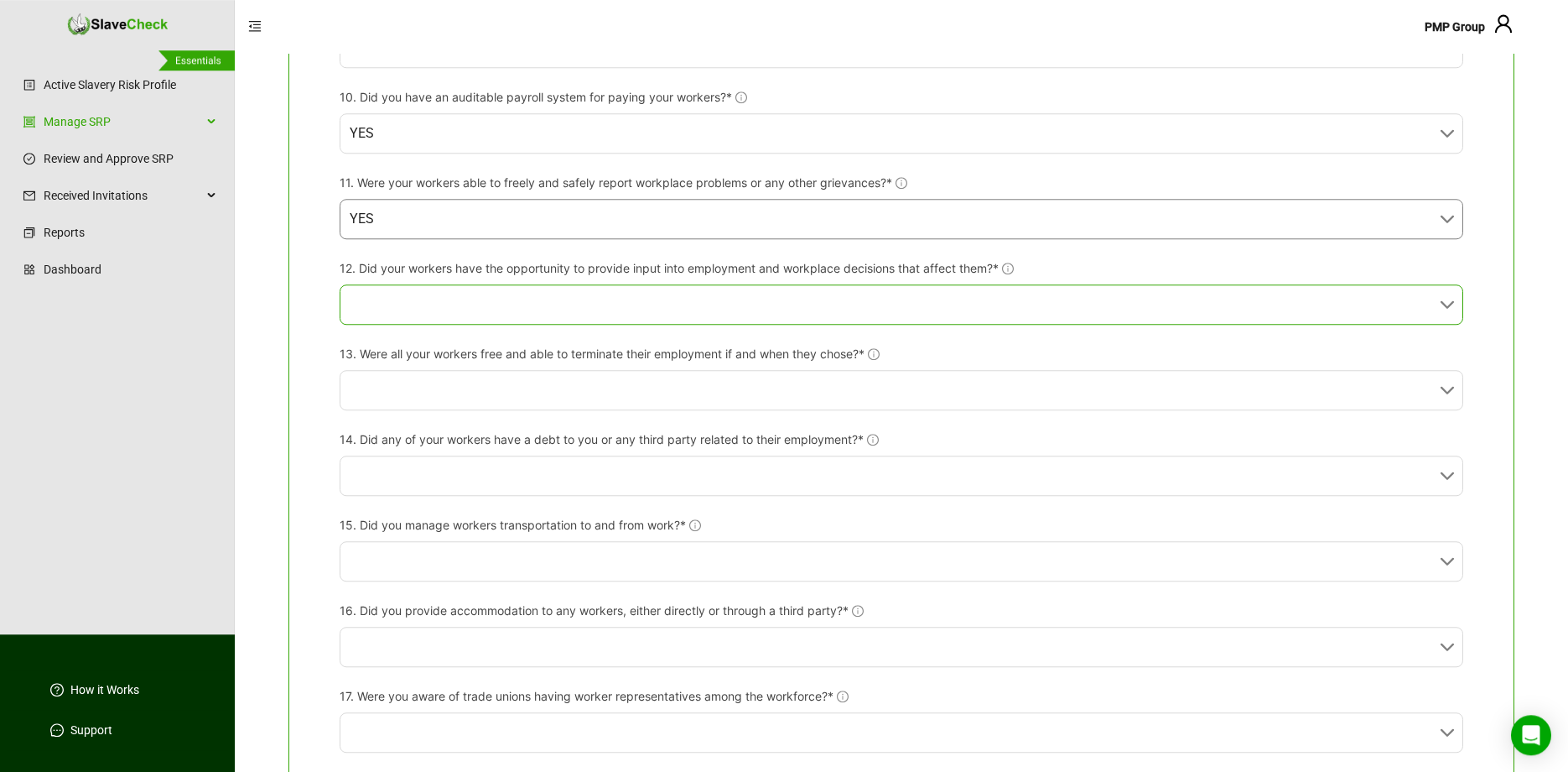
scroll to position [1060, 0]
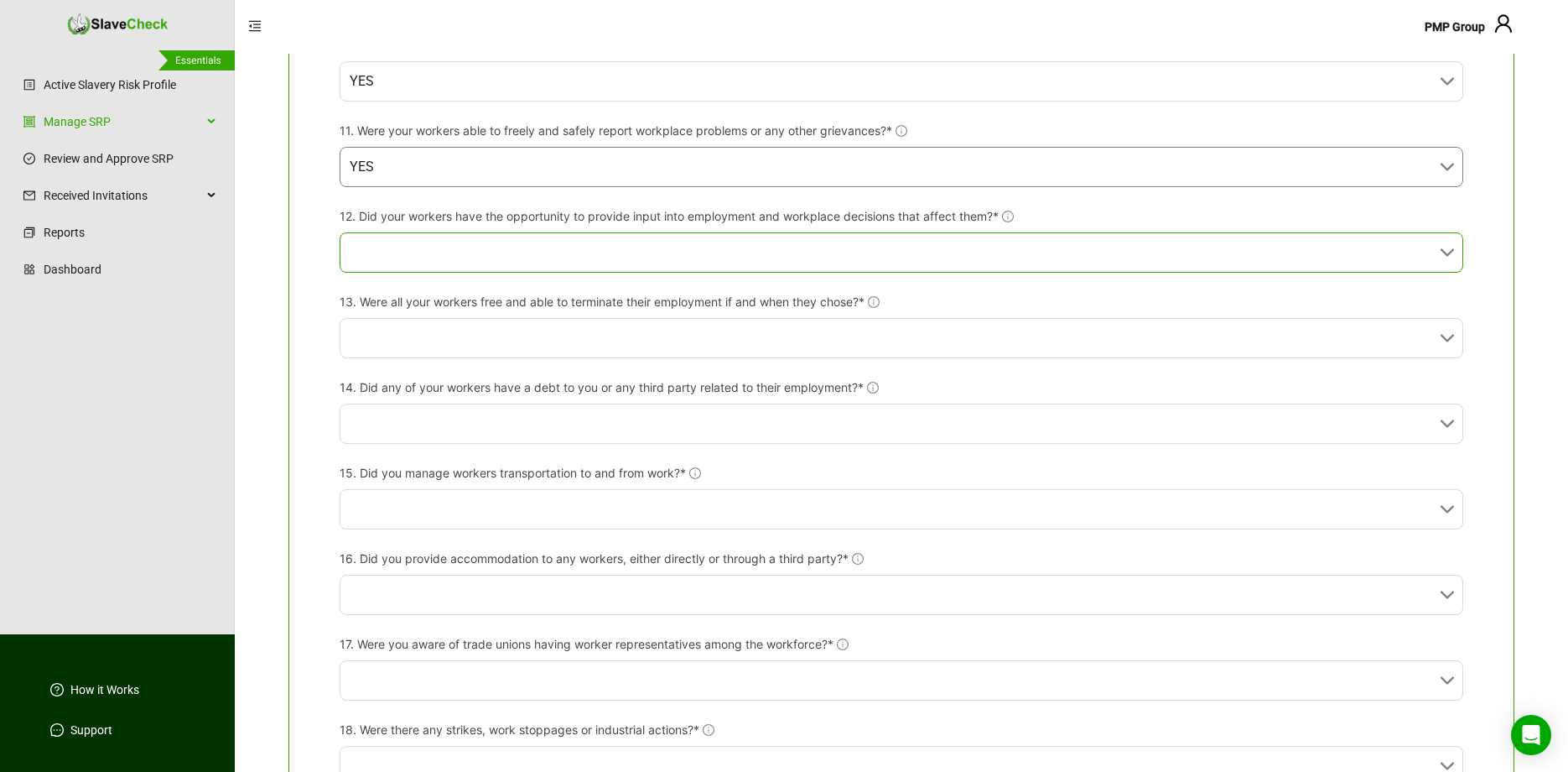
click at [816, 259] on input "12. Did your workers have the opportunity to provide input into employment and …" at bounding box center [896, 252] width 1094 height 39
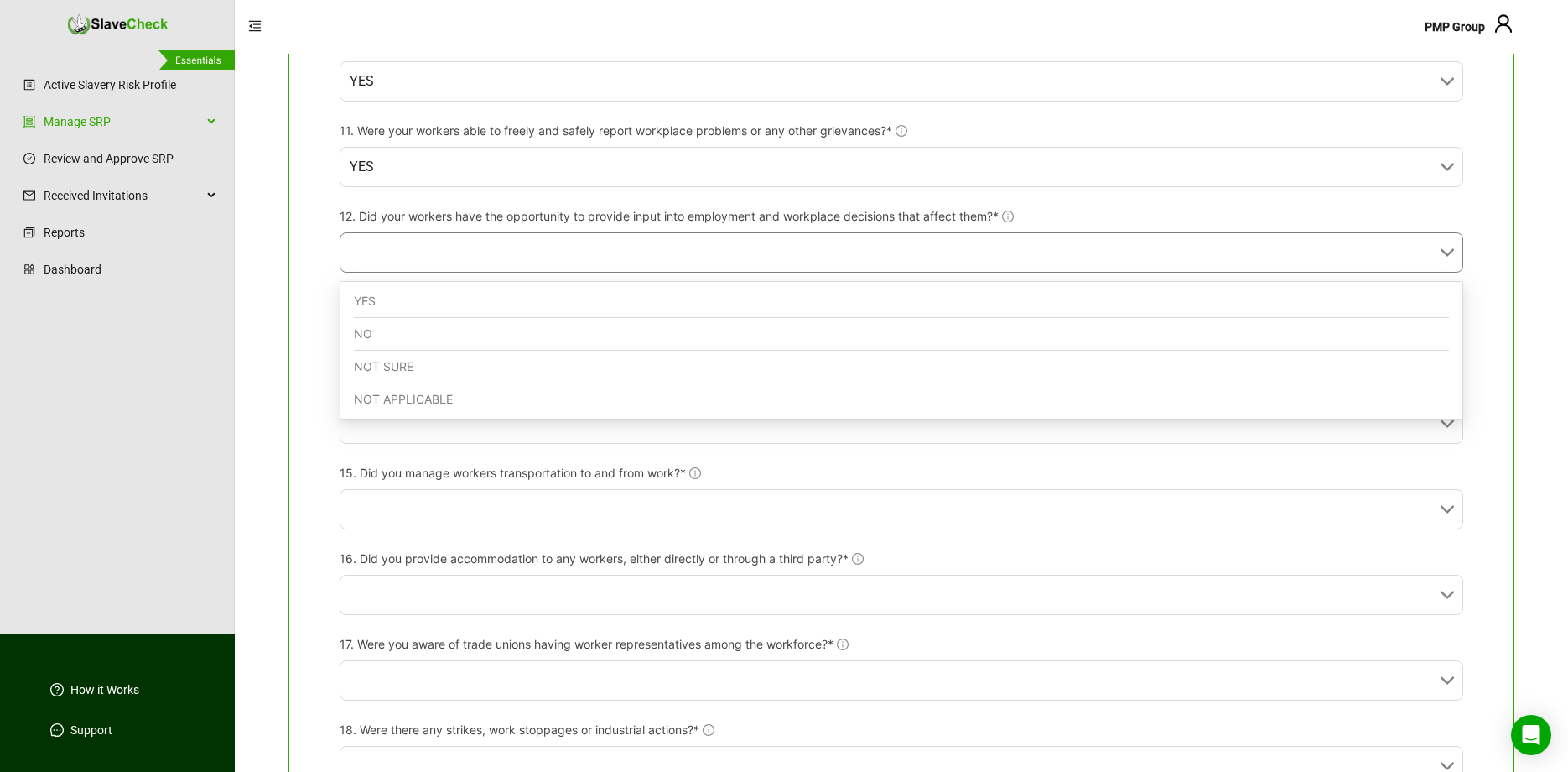
click at [790, 303] on div "YES" at bounding box center [901, 301] width 1095 height 33
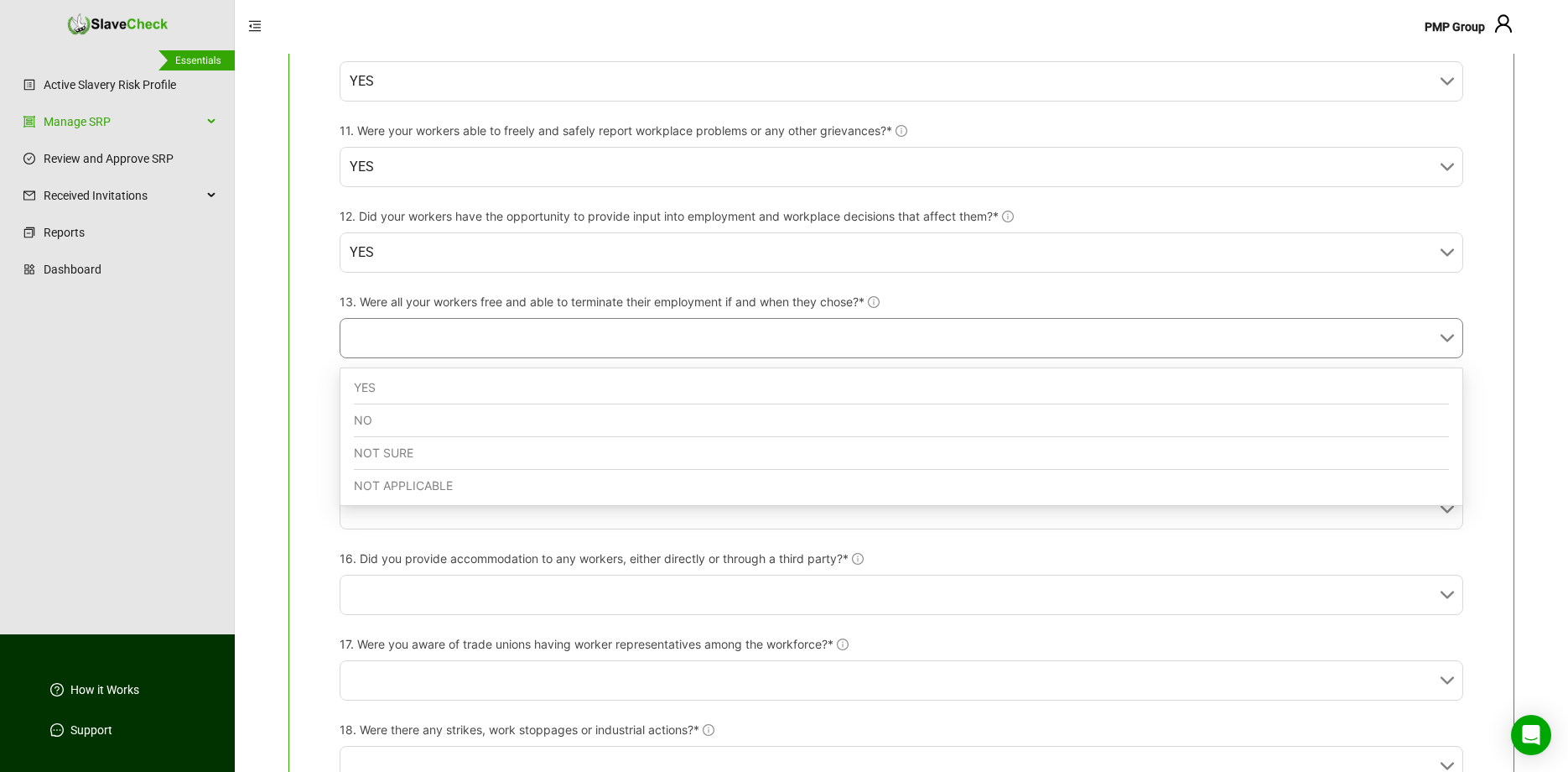
click at [749, 347] on input "13. Were all your workers free and able to terminate their employment if and wh…" at bounding box center [896, 338] width 1094 height 39
click at [730, 383] on div "YES" at bounding box center [901, 388] width 1095 height 33
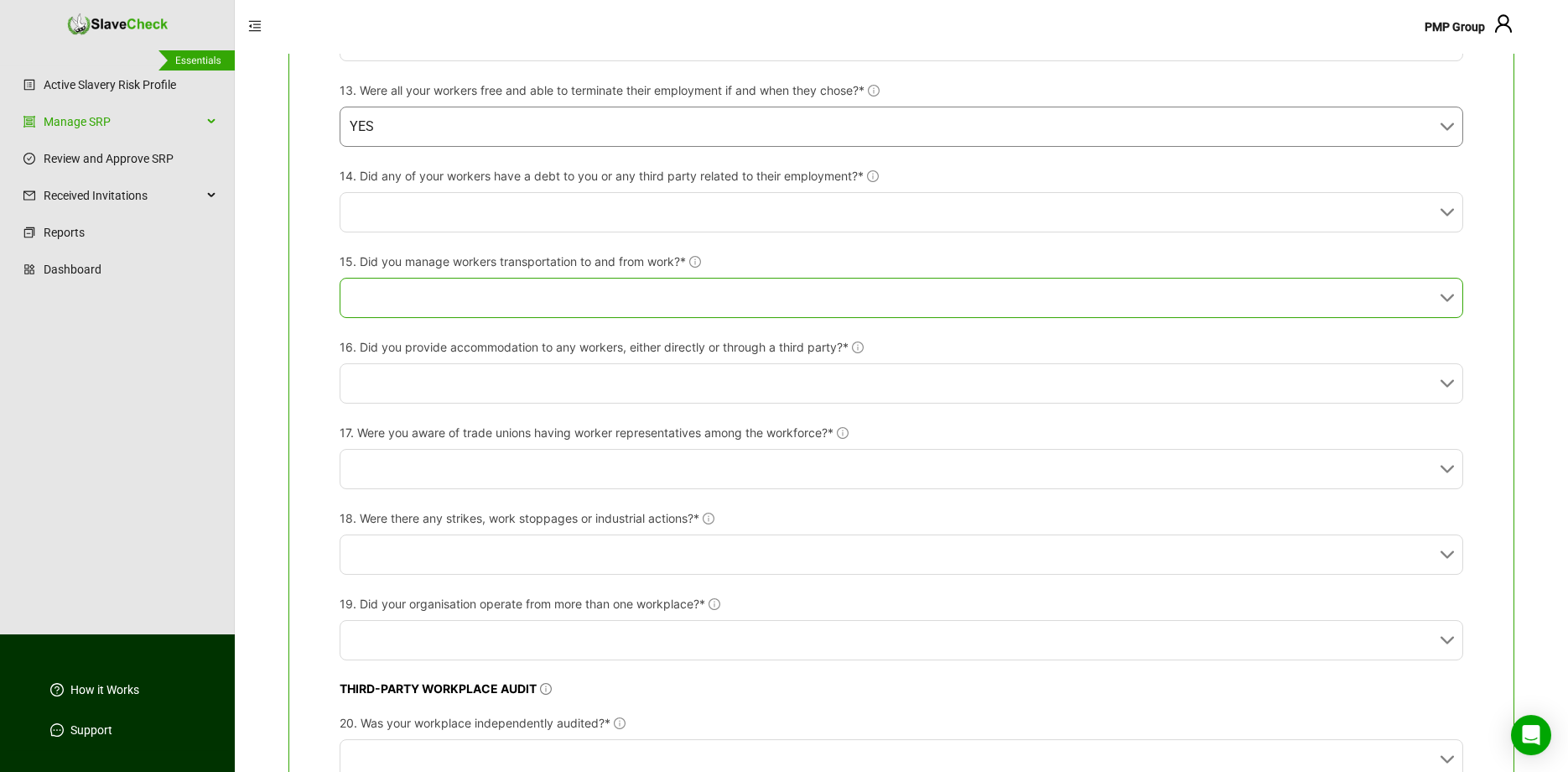
scroll to position [1275, 0]
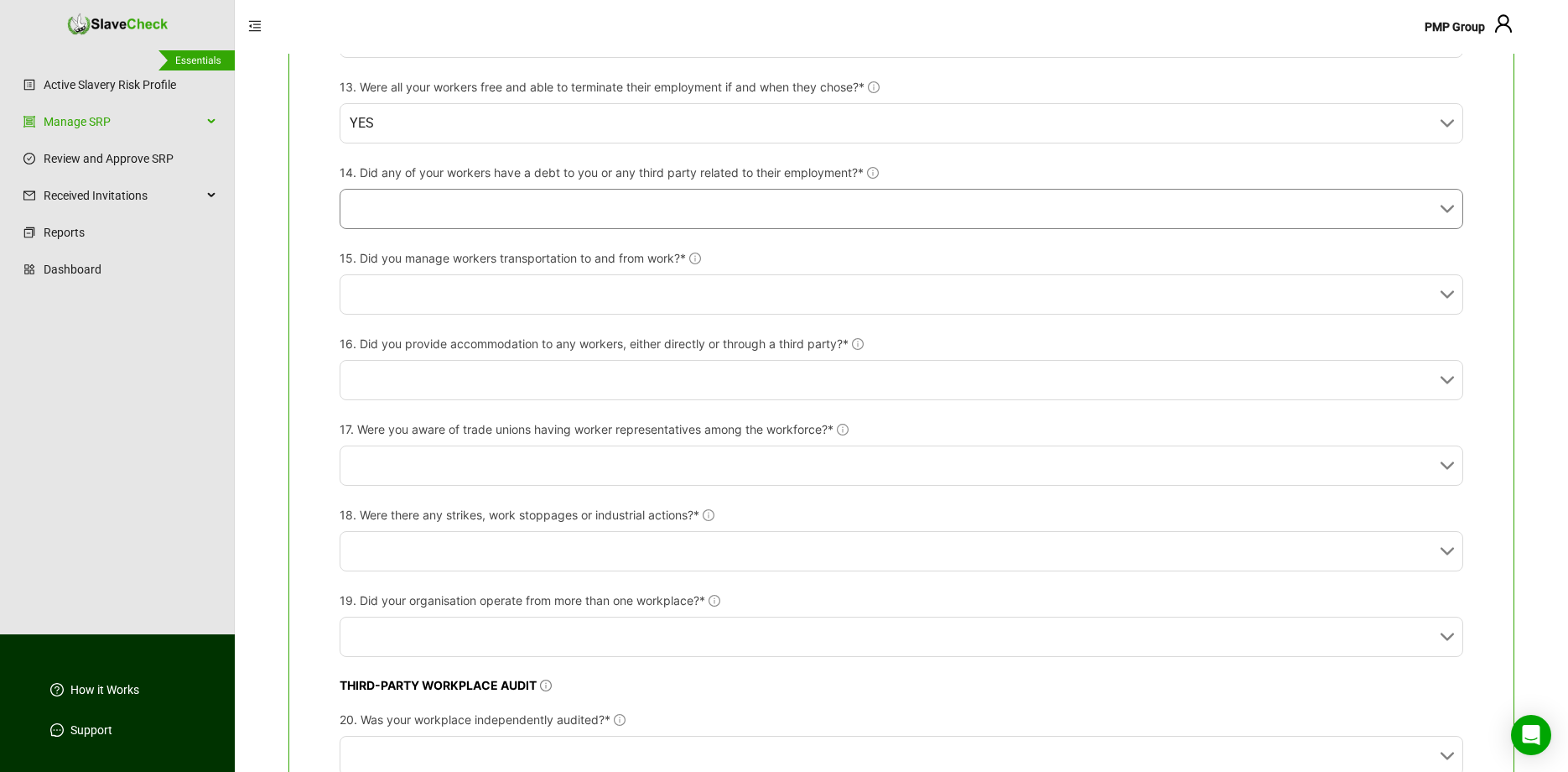
click at [788, 217] on input "14. Did any of your workers have a debt to you or any third party related to th…" at bounding box center [896, 208] width 1094 height 39
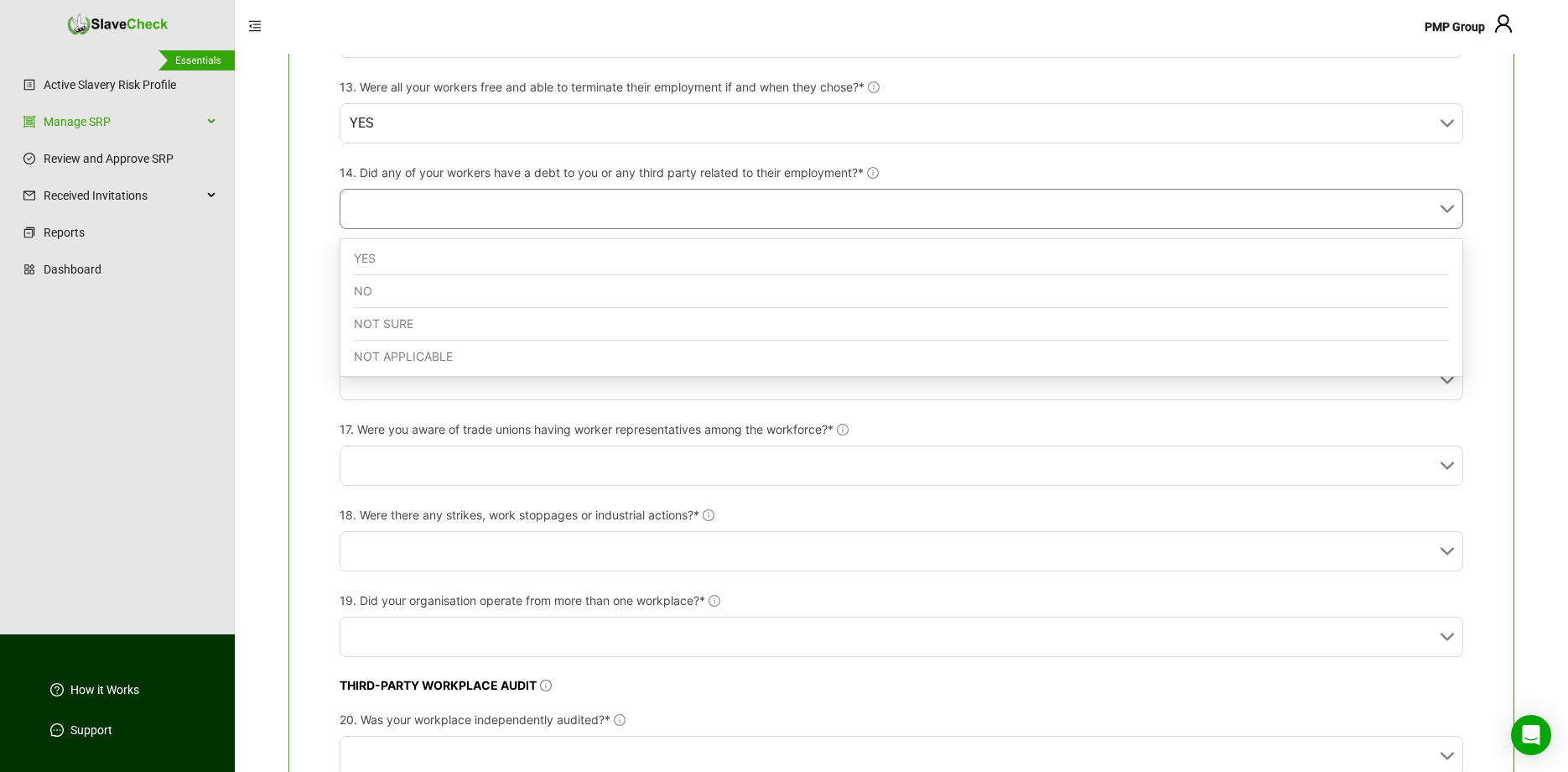
click at [762, 291] on div "NO" at bounding box center [901, 291] width 1095 height 33
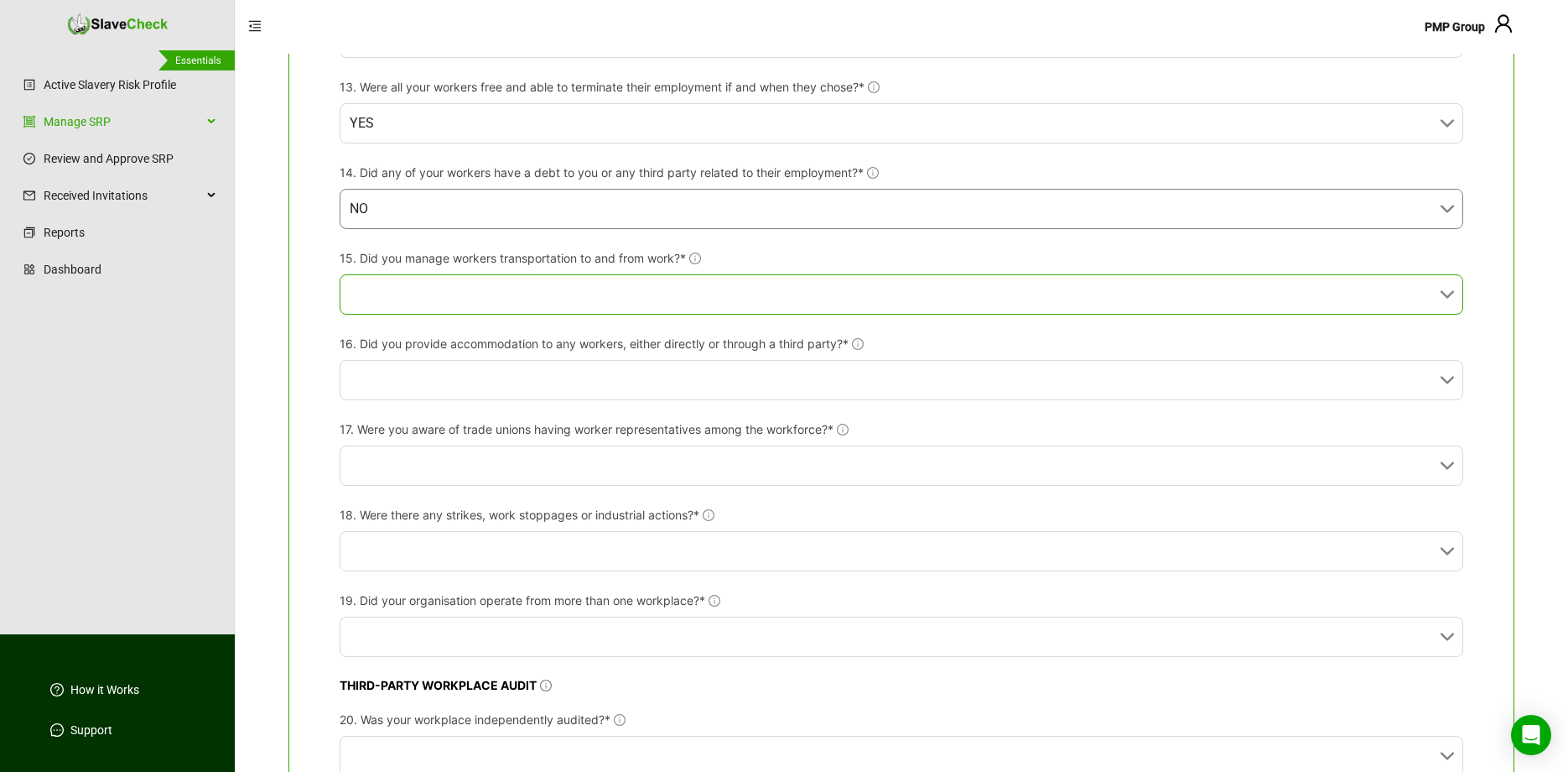
click at [766, 288] on input "15. Did you manage workers transportation to and from work?*" at bounding box center [896, 294] width 1094 height 39
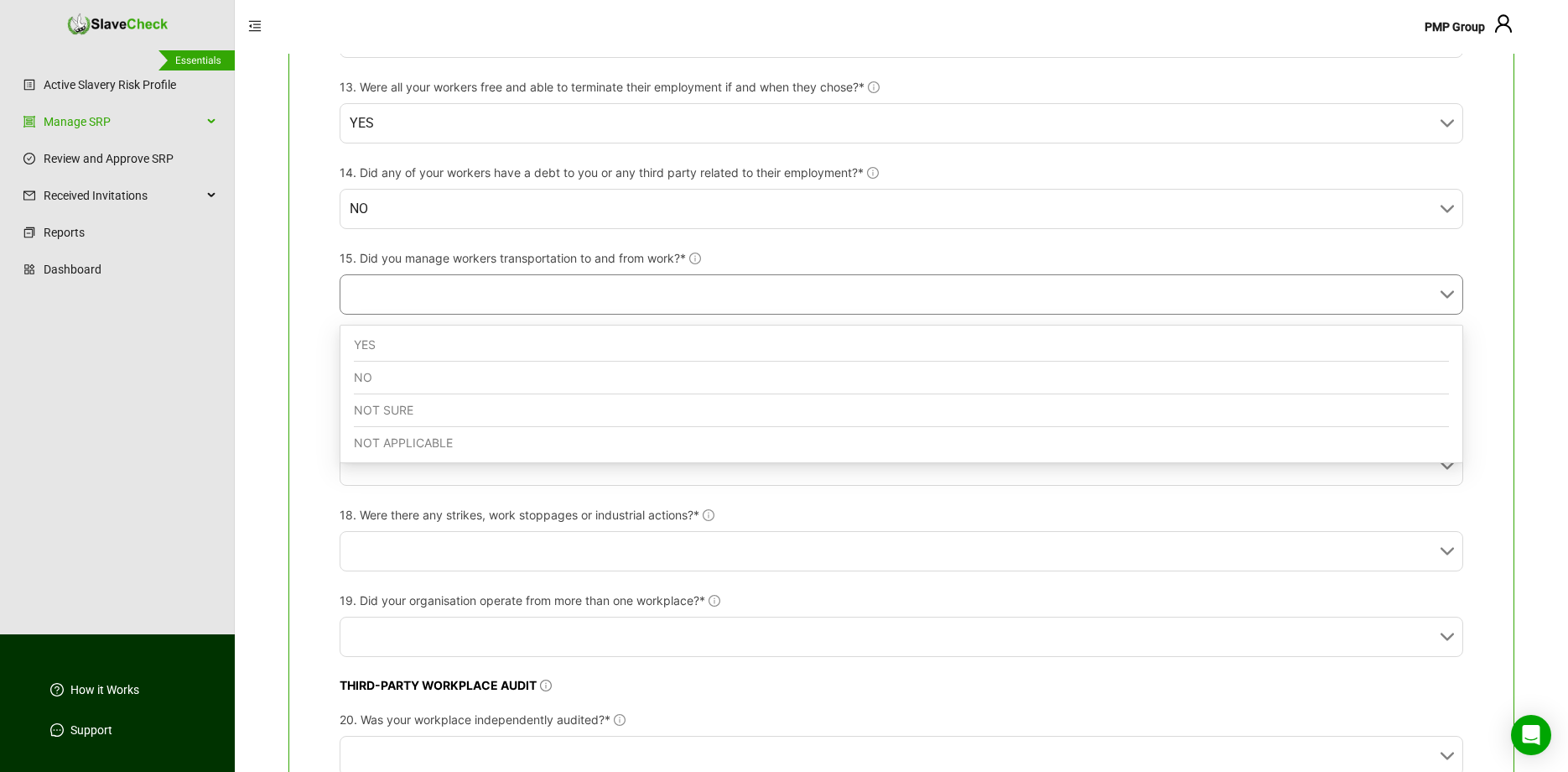
click at [752, 375] on div "NO" at bounding box center [901, 377] width 1095 height 33
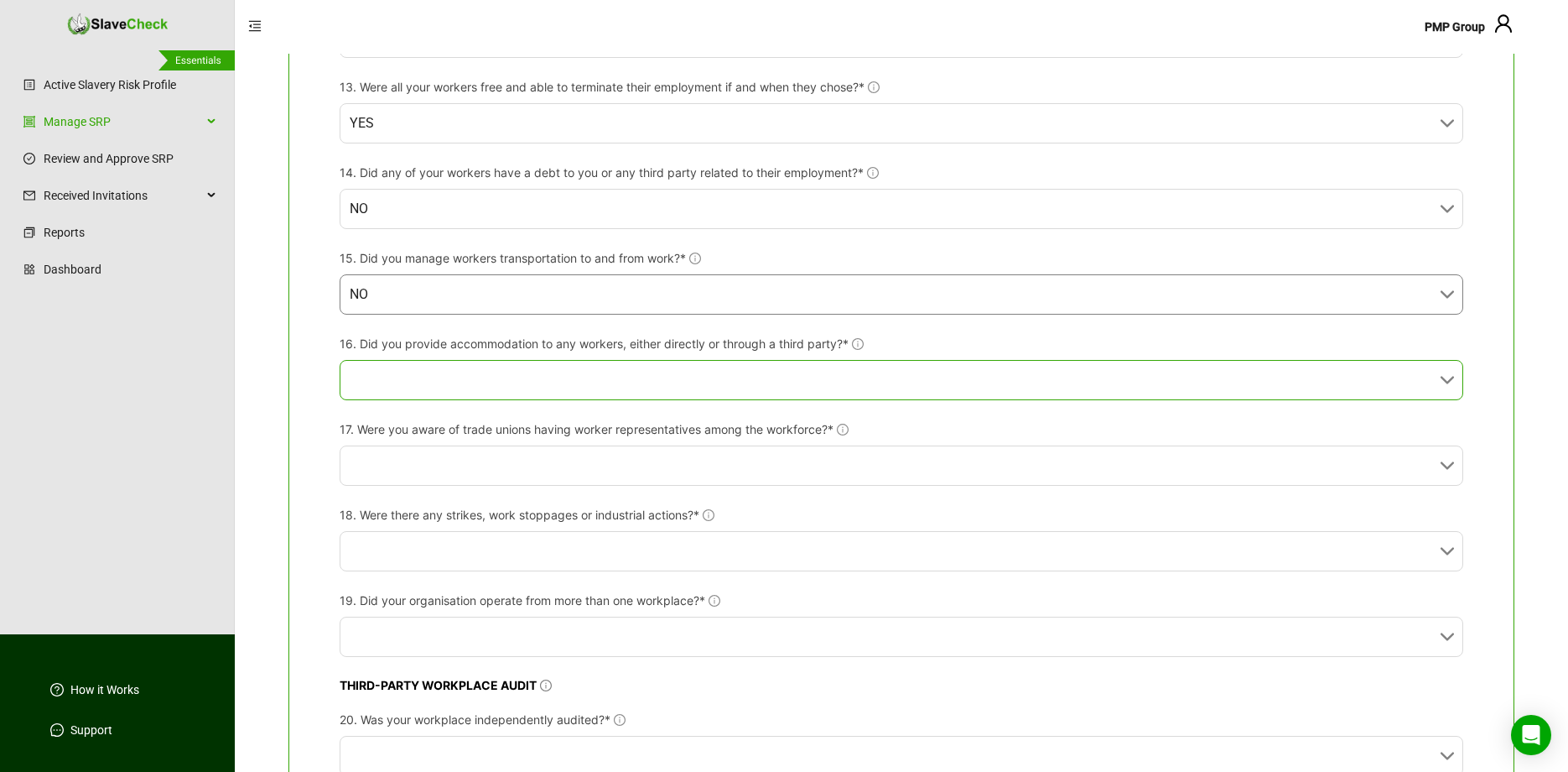
click at [759, 384] on input "16. Did you provide accommodation to any workers, either directly or through a …" at bounding box center [896, 380] width 1094 height 39
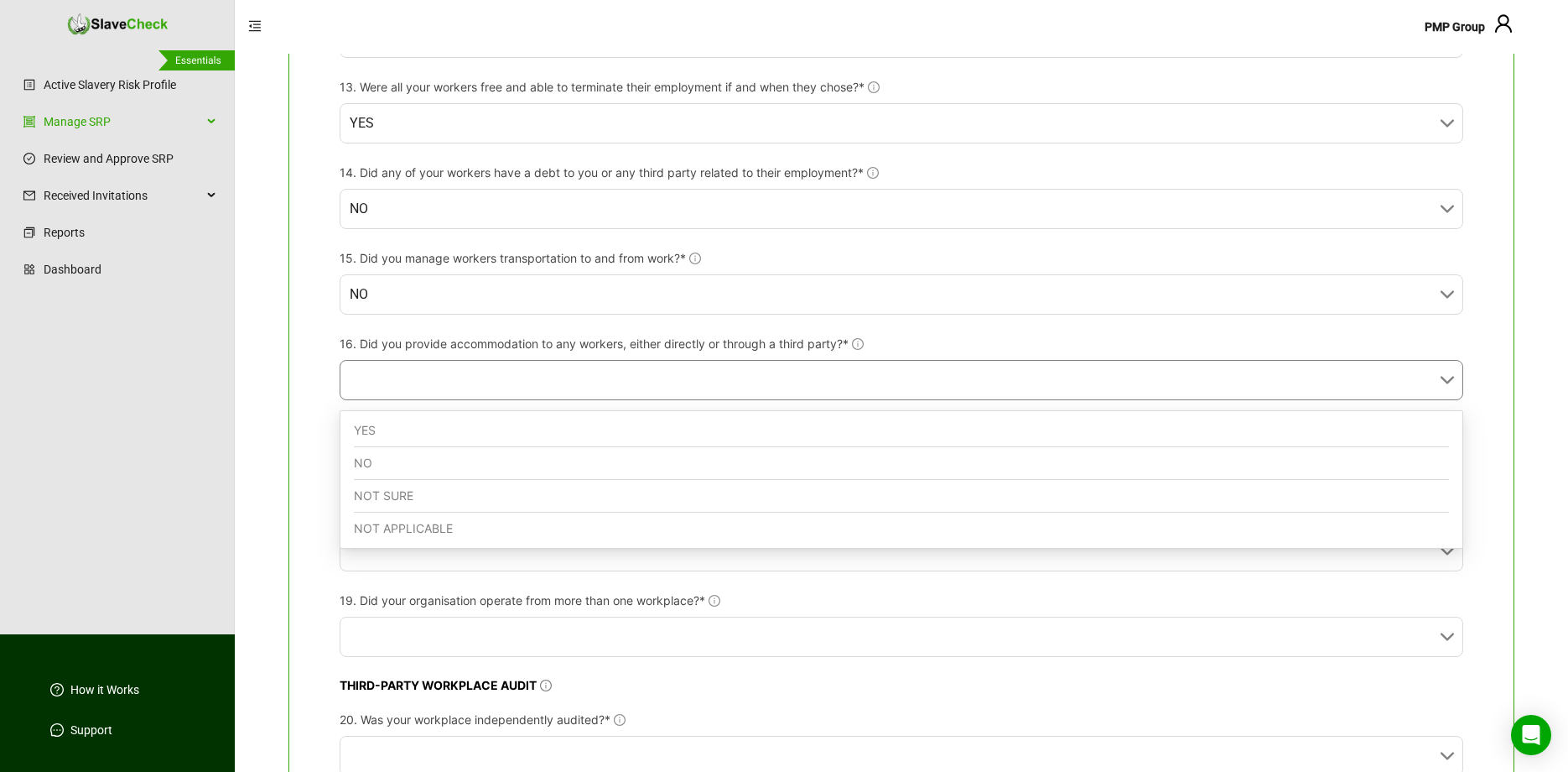
click at [726, 461] on div "NO" at bounding box center [901, 463] width 1095 height 33
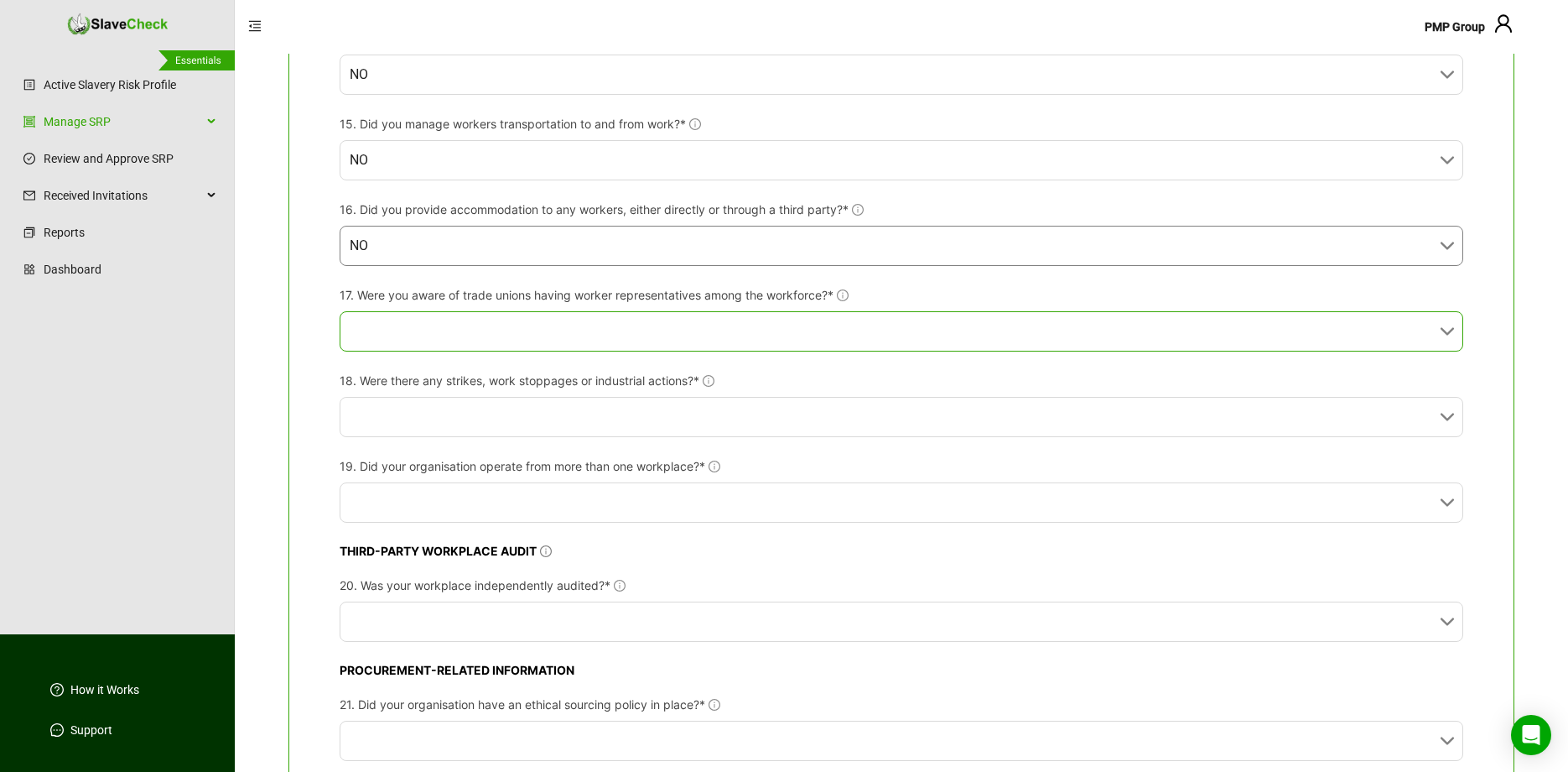
scroll to position [1503, 0]
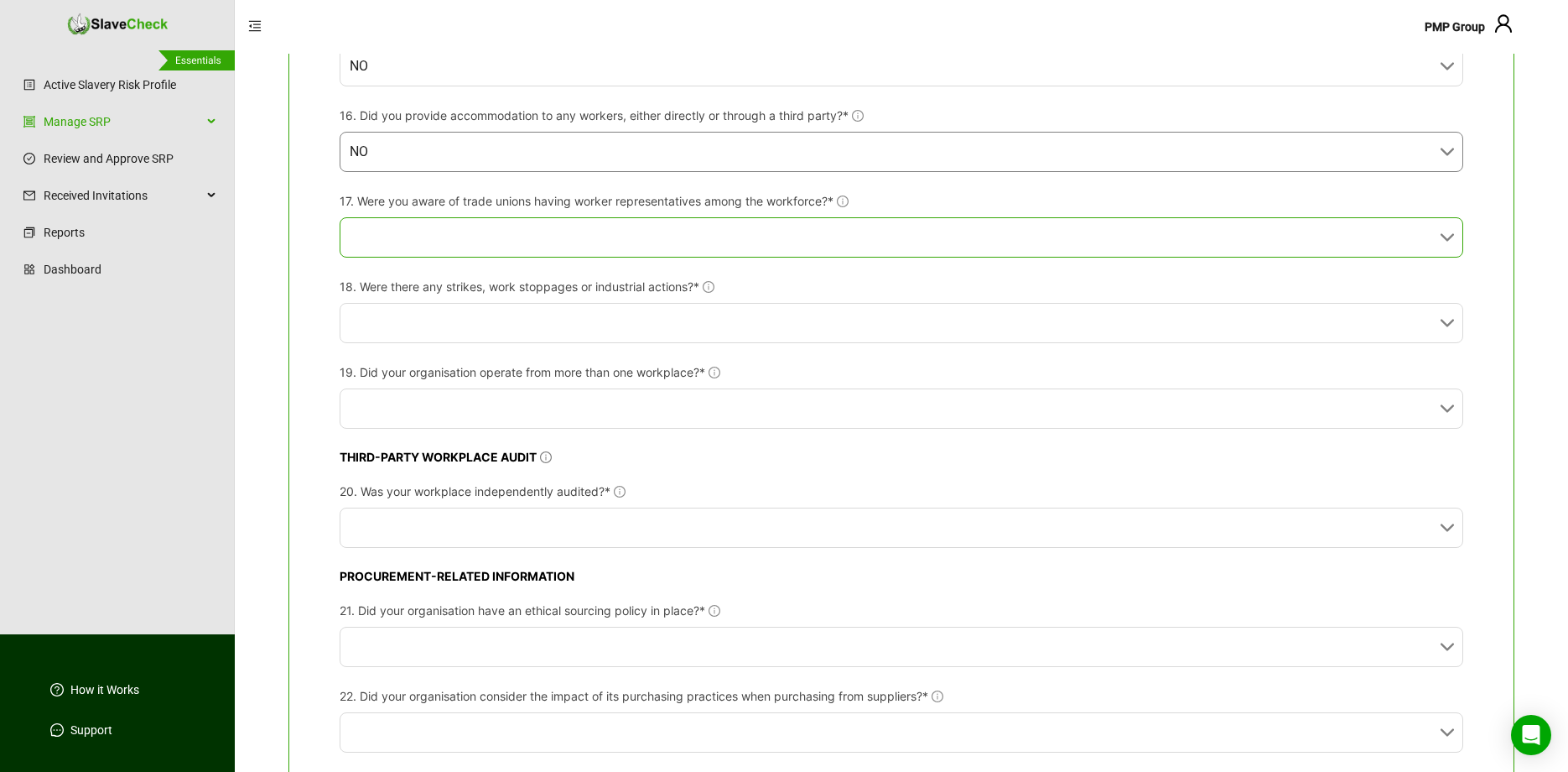
click at [674, 240] on input "17. Were you aware of trade unions having worker representatives among the work…" at bounding box center [896, 237] width 1094 height 39
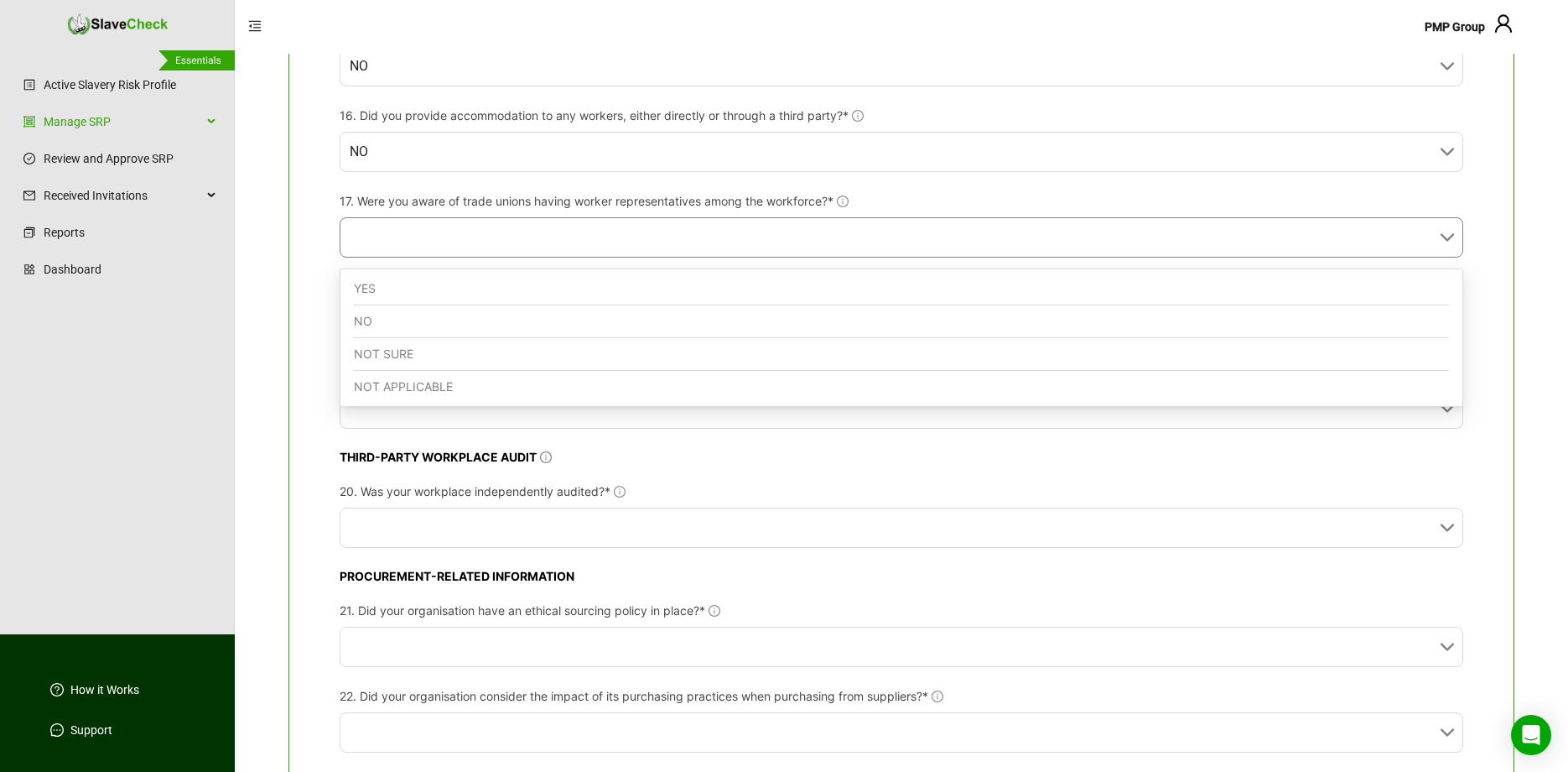
click at [630, 318] on div "NO" at bounding box center [901, 321] width 1095 height 33
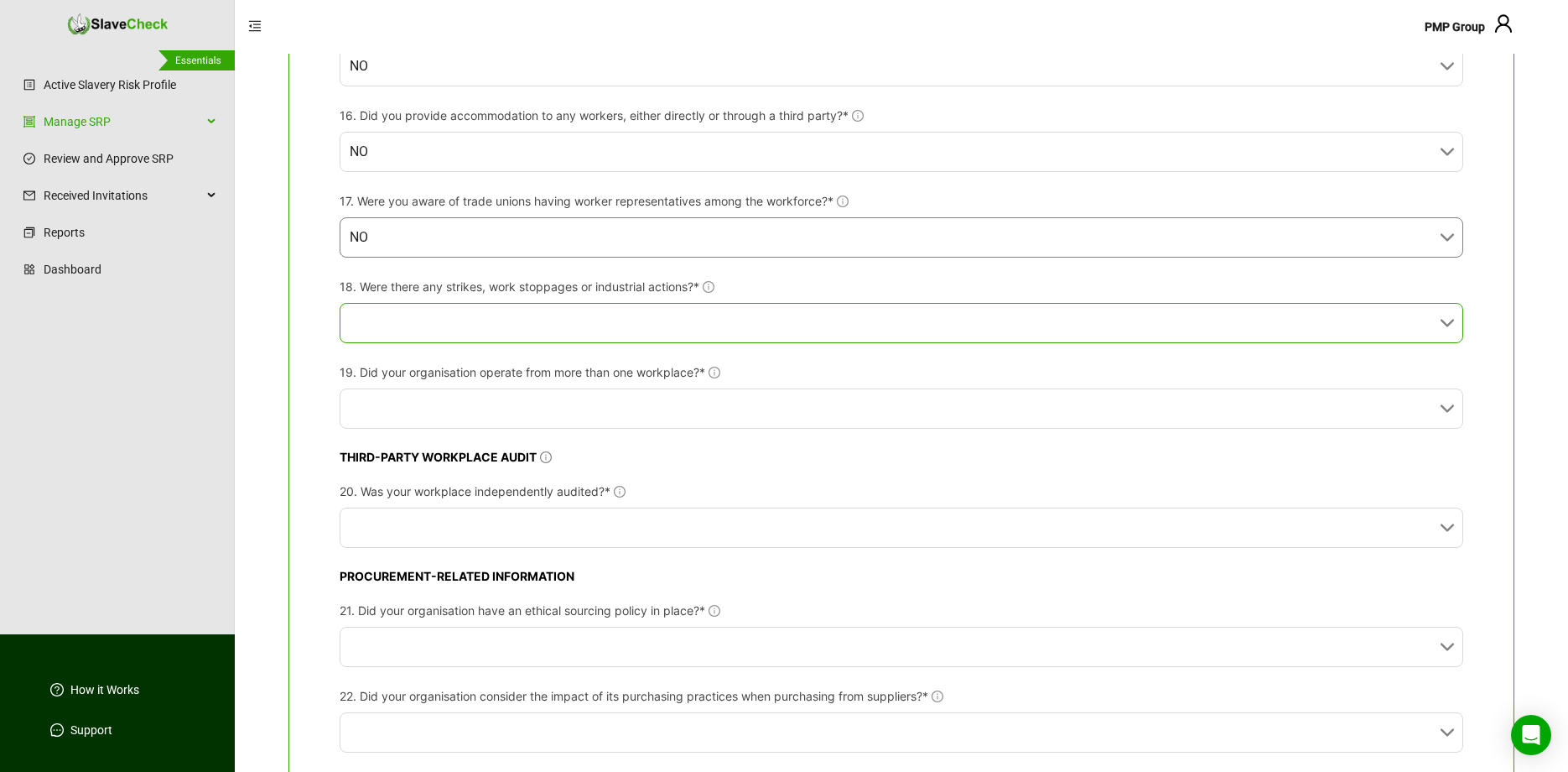
click at [635, 322] on input "18. Were there any strikes, work stoppages or industrial actions?*" at bounding box center [896, 322] width 1094 height 39
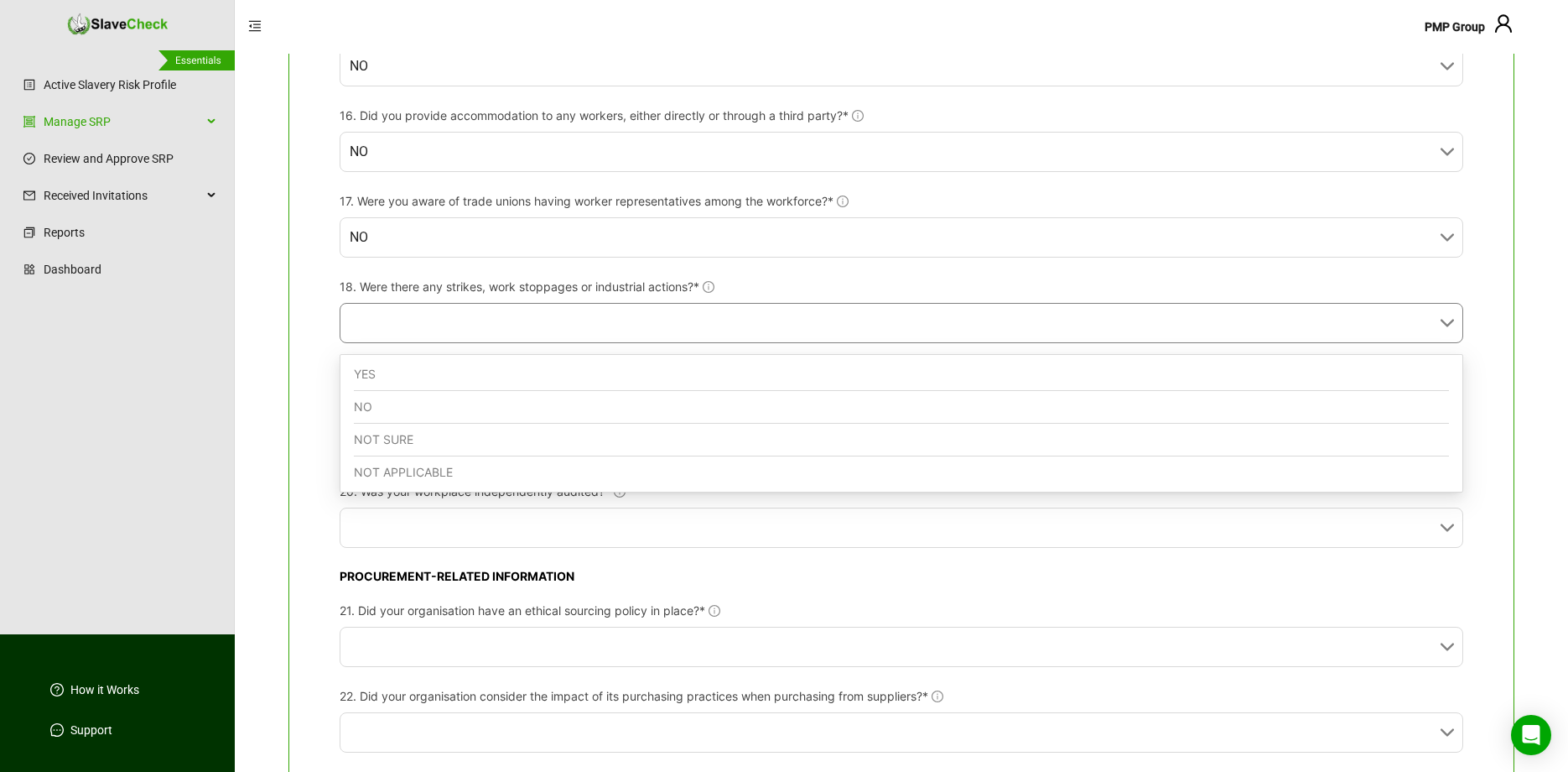
click at [604, 422] on div "NO" at bounding box center [901, 407] width 1095 height 33
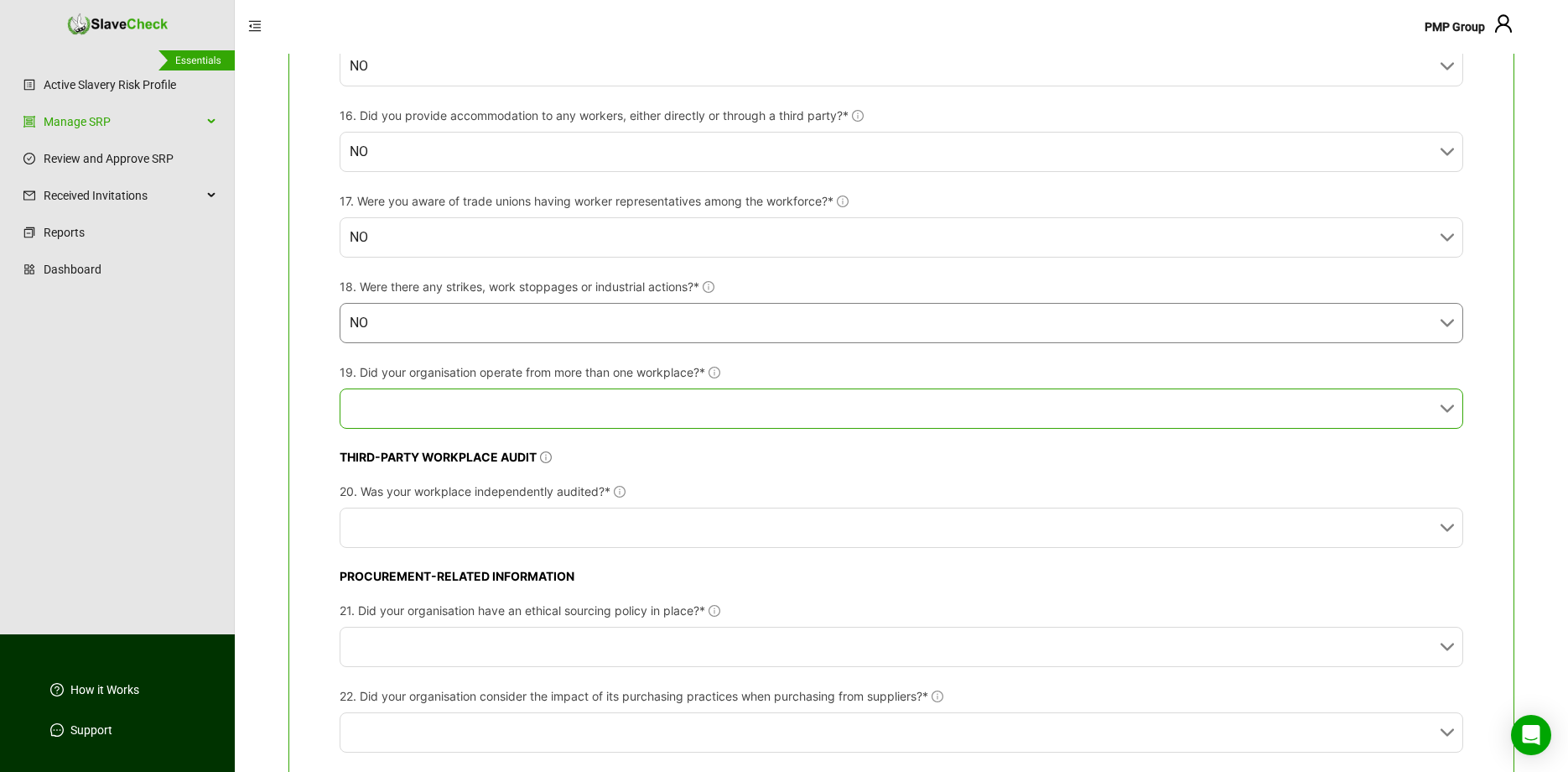
click at [623, 419] on input "19. Did your organisation operate from more than one workplace?*" at bounding box center [896, 408] width 1094 height 39
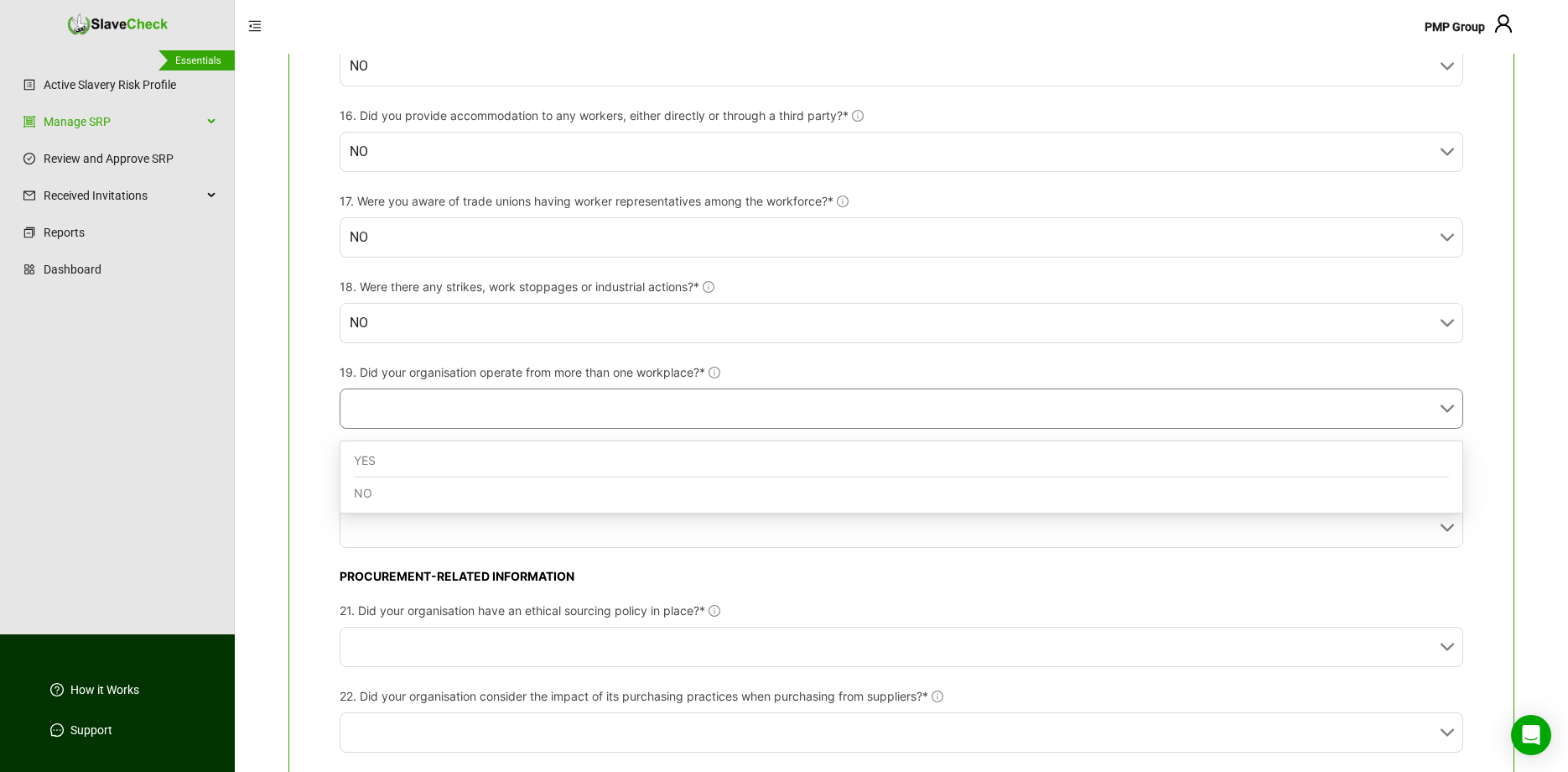
click at [609, 451] on div "YES" at bounding box center [901, 461] width 1095 height 33
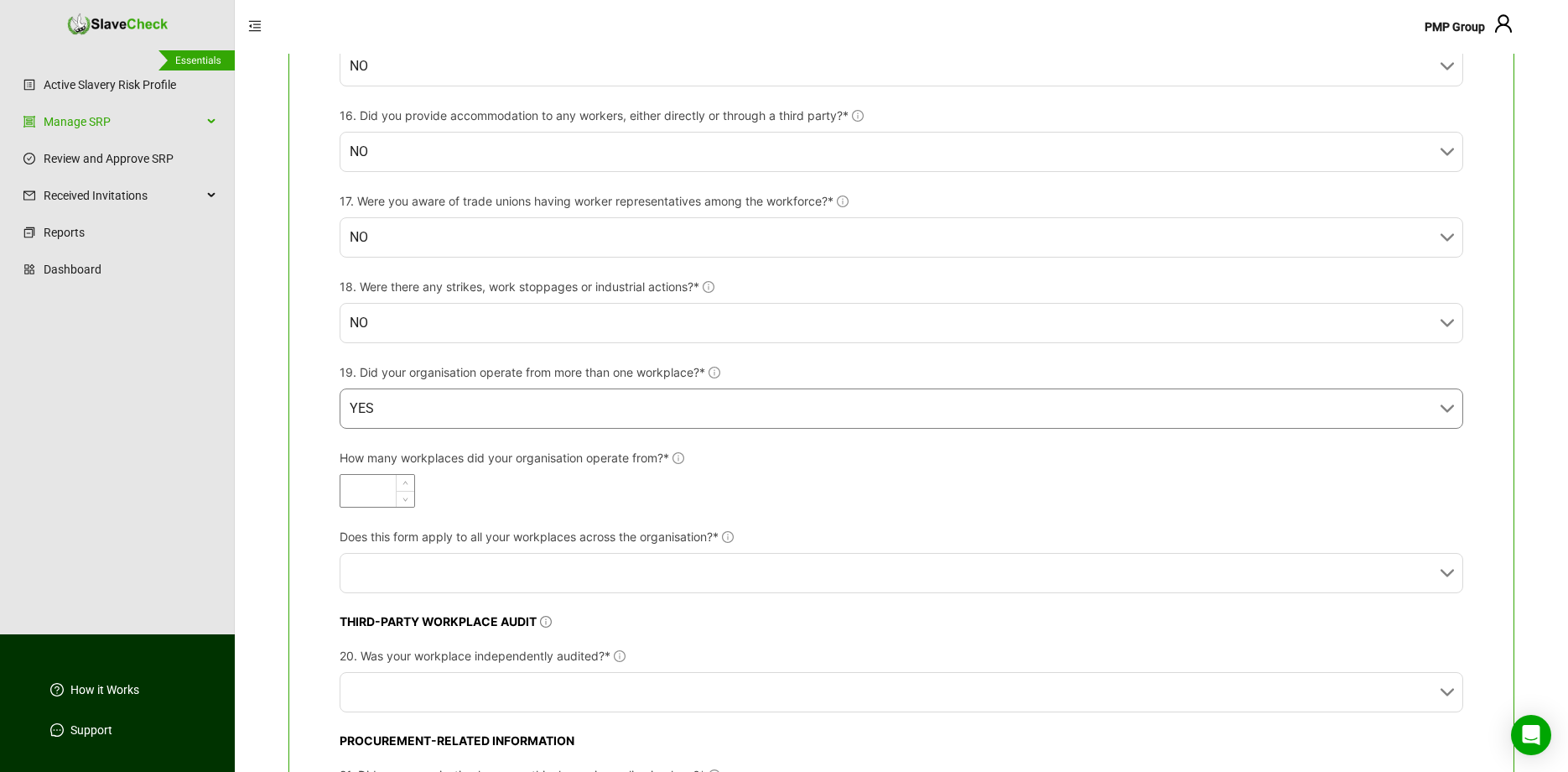
click at [388, 497] on input "How many workplaces did your organisation operate from?*" at bounding box center [377, 491] width 74 height 32
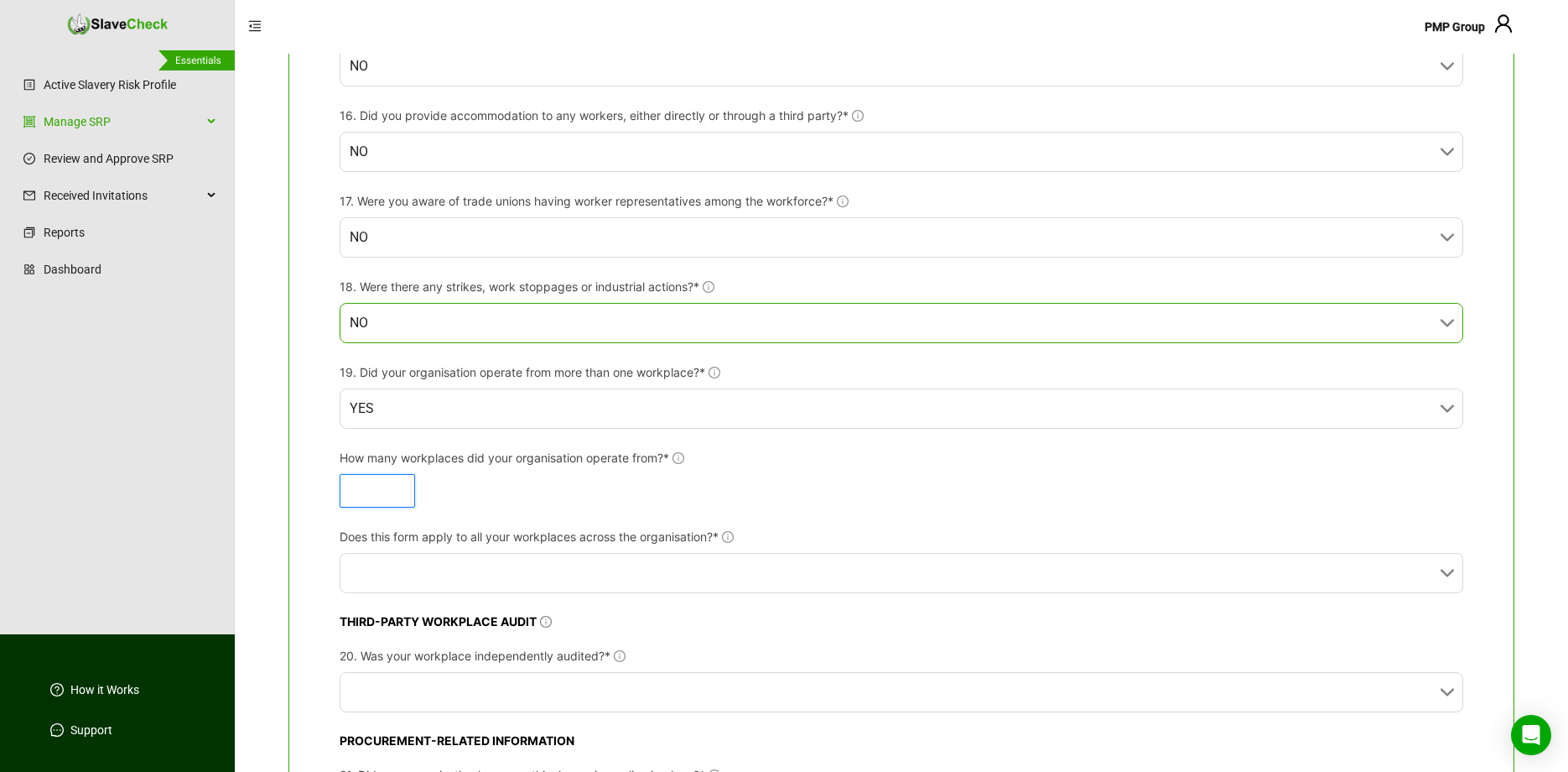
type input "*"
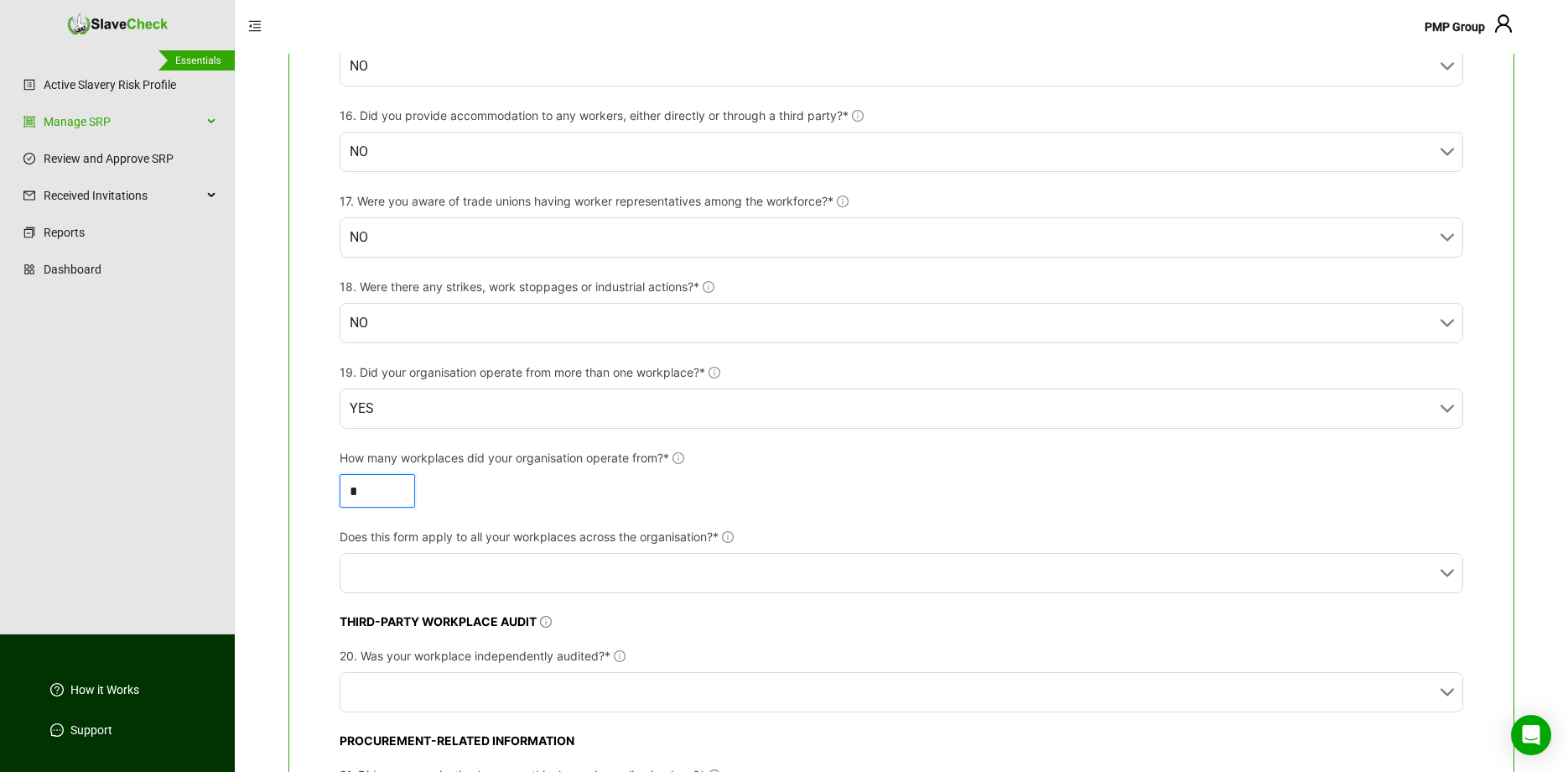
type input "*"
click at [520, 508] on div "*" at bounding box center [901, 491] width 1123 height 34
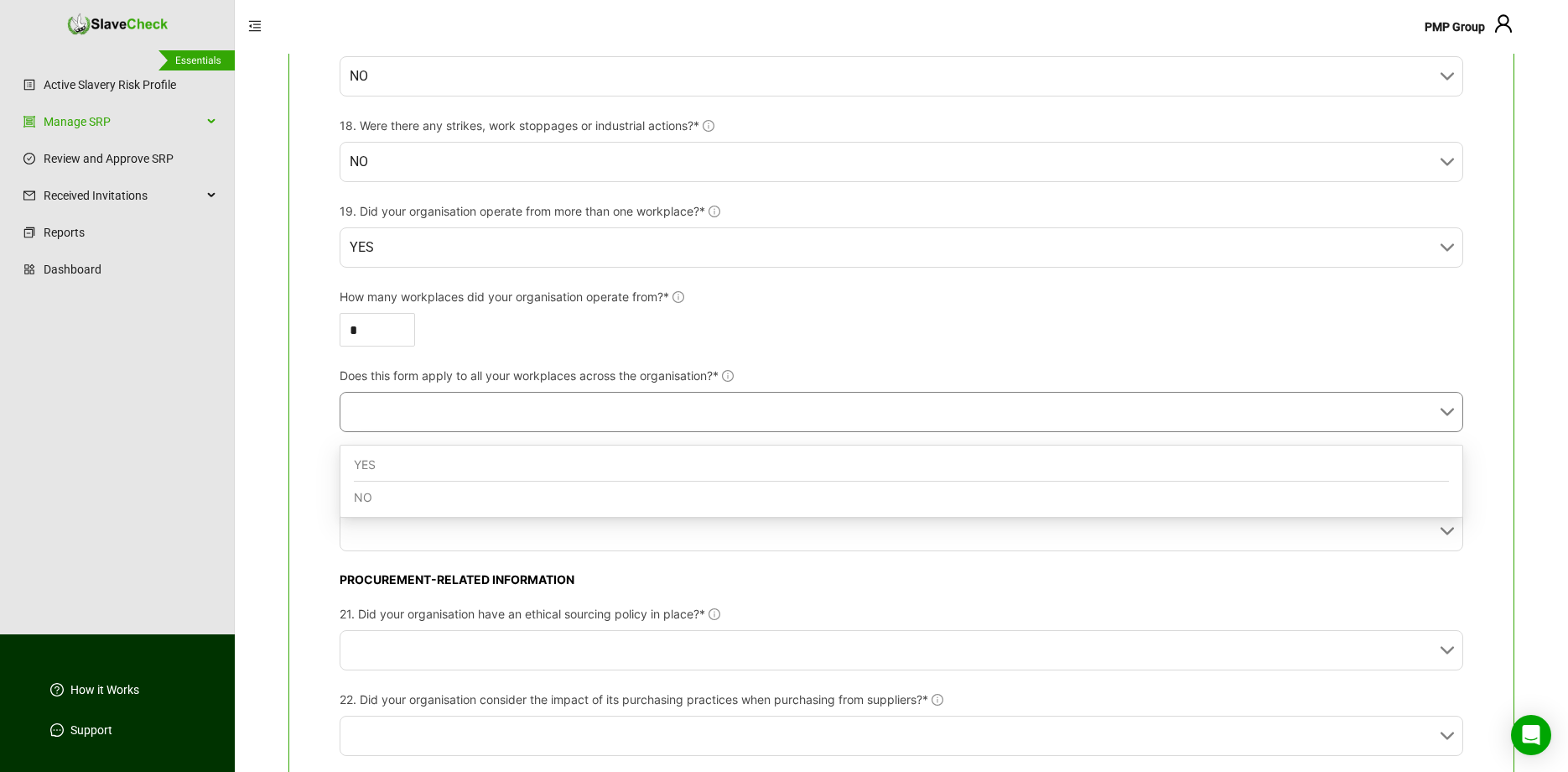
click at [644, 414] on input "Does this form apply to all your workplaces across the organisation?*" at bounding box center [896, 412] width 1094 height 39
click at [614, 462] on div "YES" at bounding box center [901, 465] width 1095 height 33
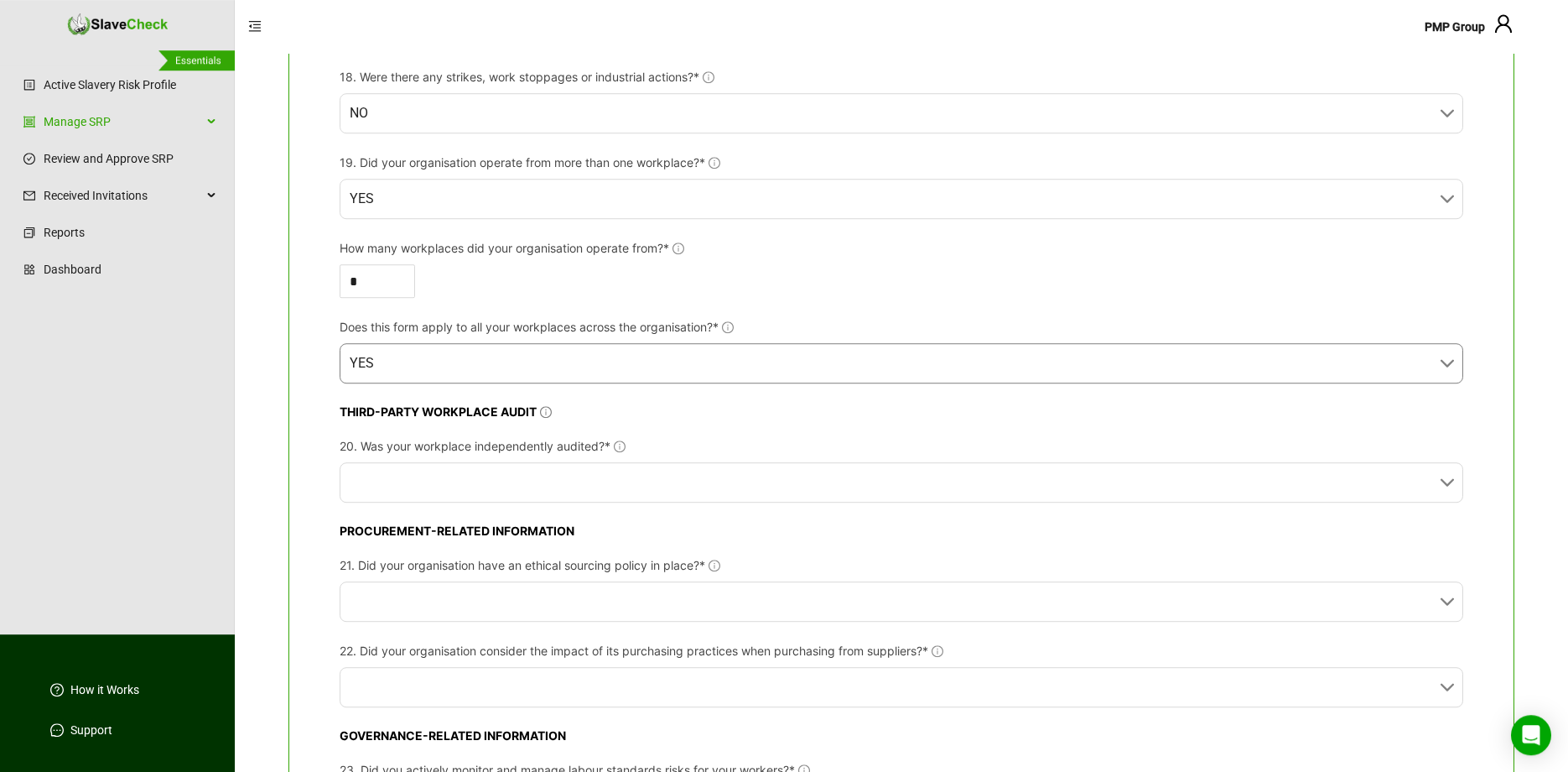
scroll to position [1812, 0]
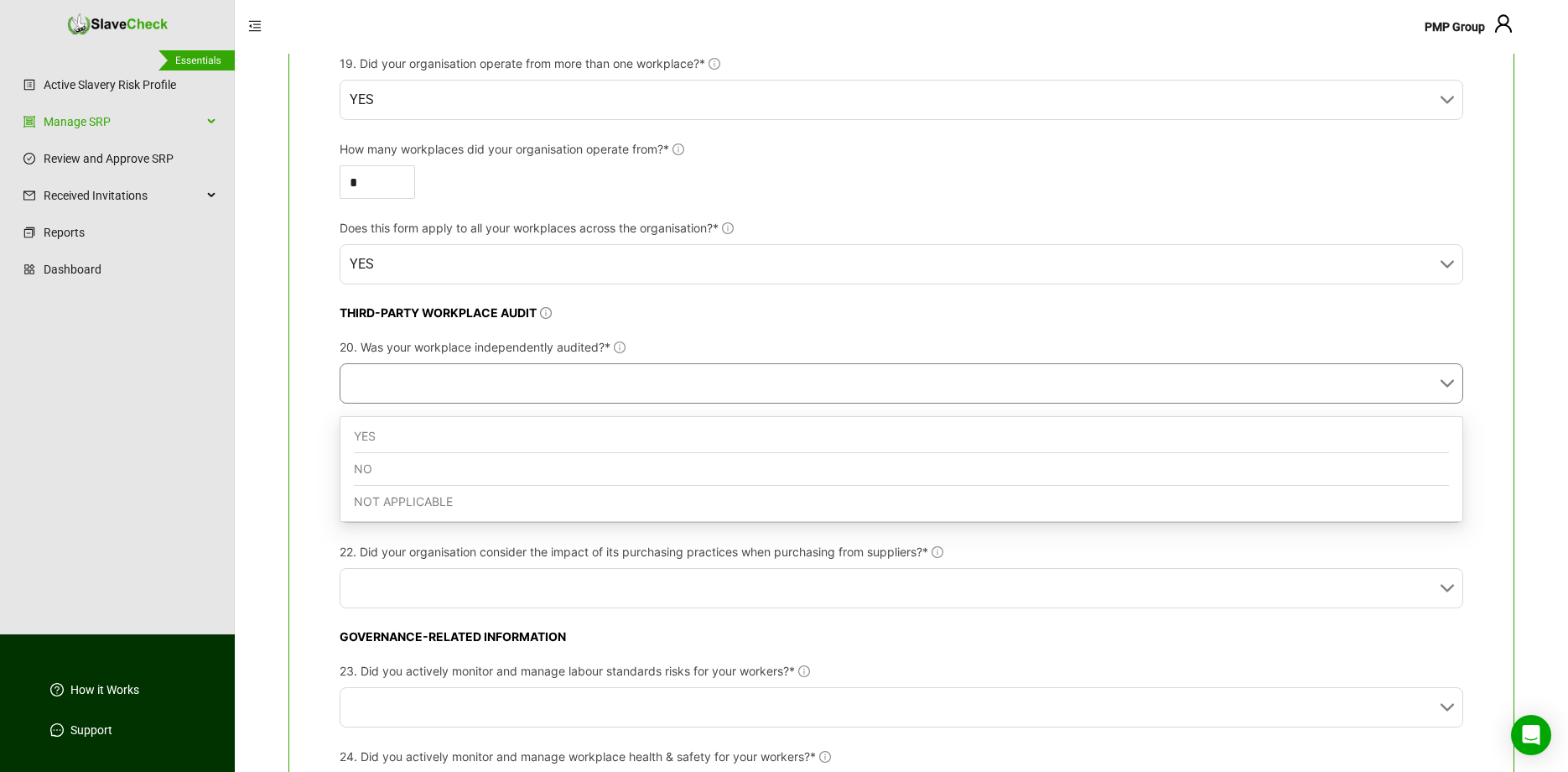
click at [538, 394] on input "20. Was your workplace independently audited?*" at bounding box center [896, 383] width 1094 height 39
click at [492, 470] on div "NO" at bounding box center [901, 469] width 1095 height 33
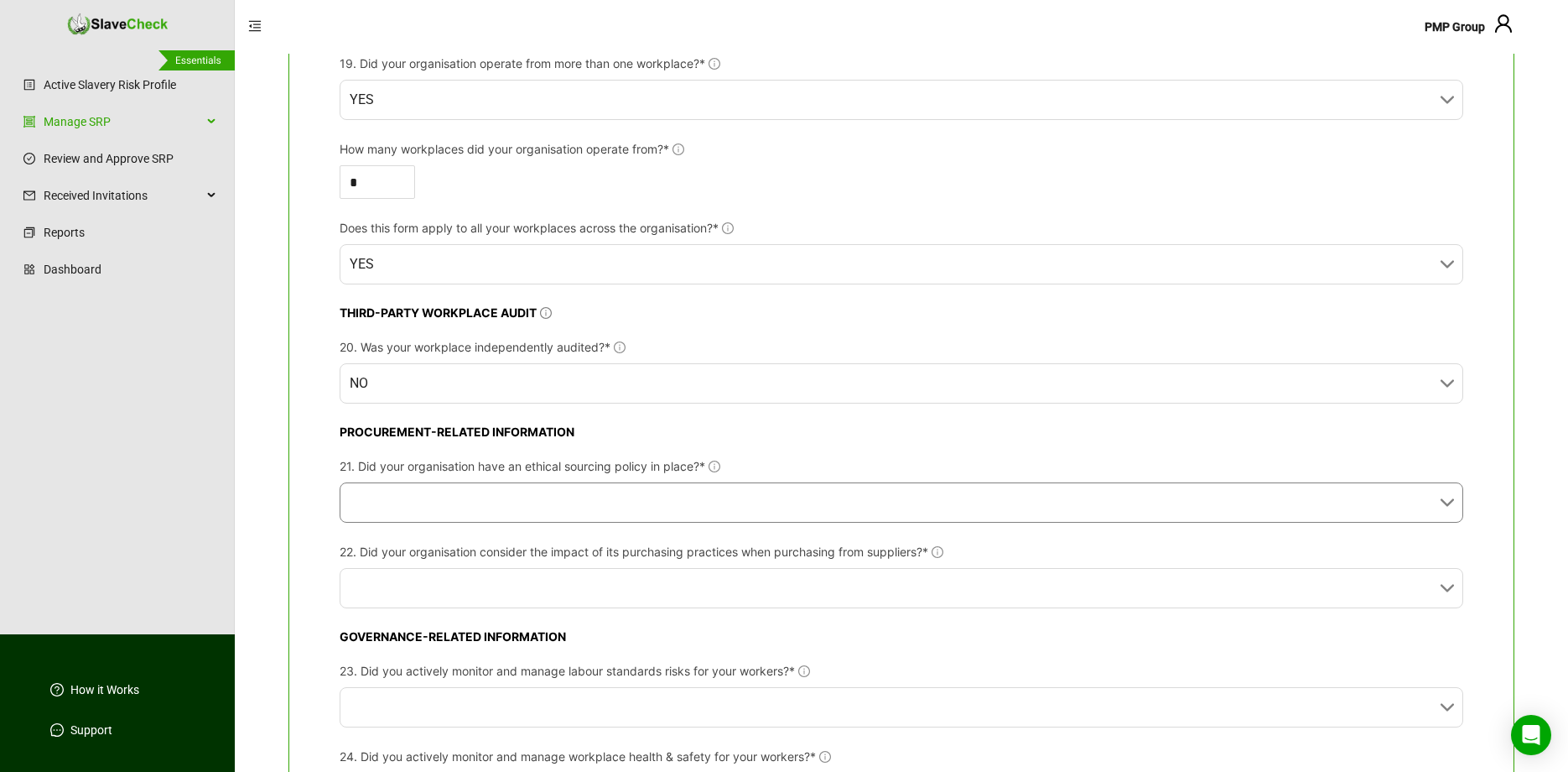
click at [577, 515] on input "21. Did your organisation have an ethical sourcing policy in place?*" at bounding box center [896, 502] width 1094 height 39
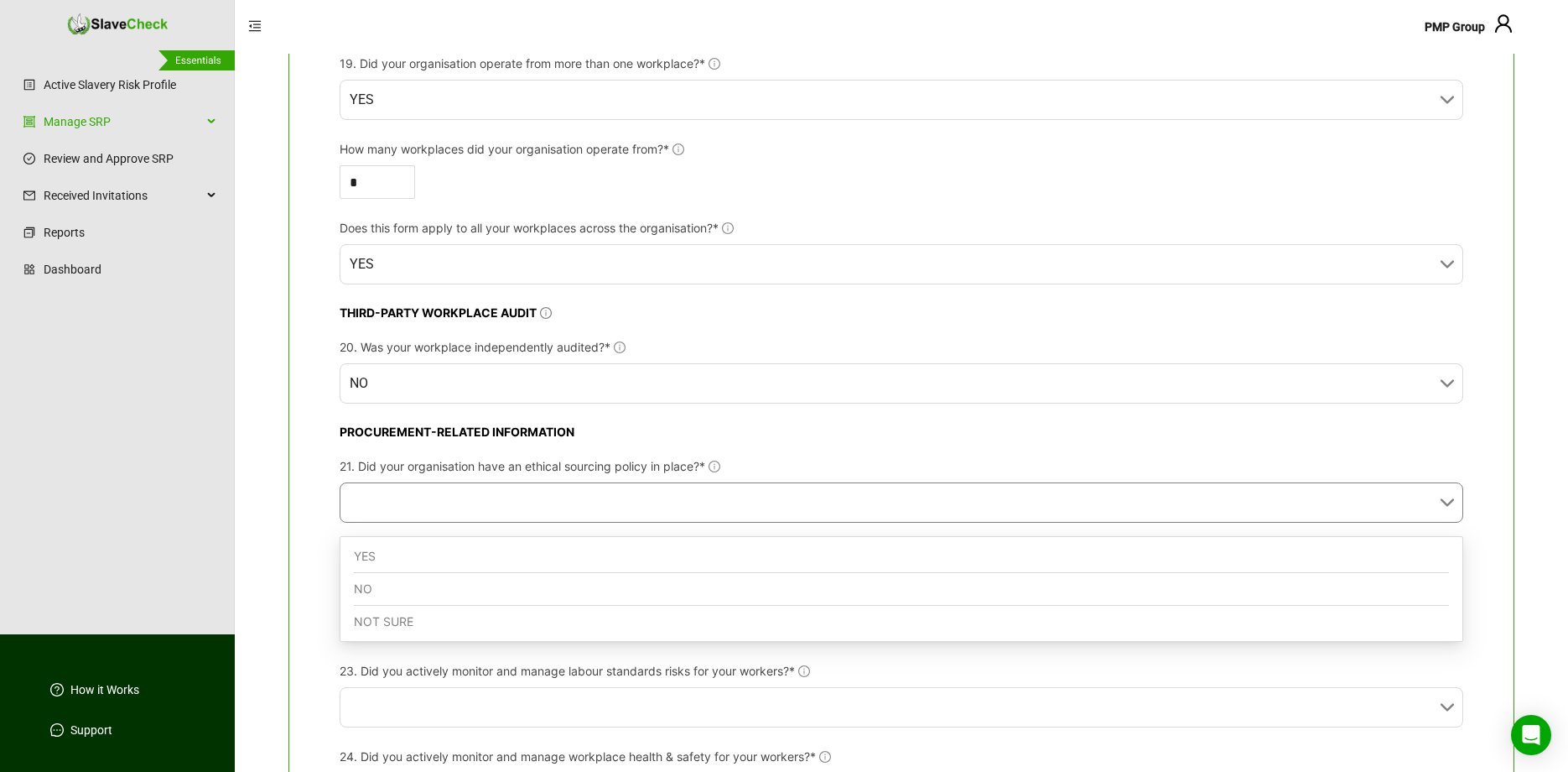
click at [529, 552] on div "YES" at bounding box center [901, 557] width 1095 height 33
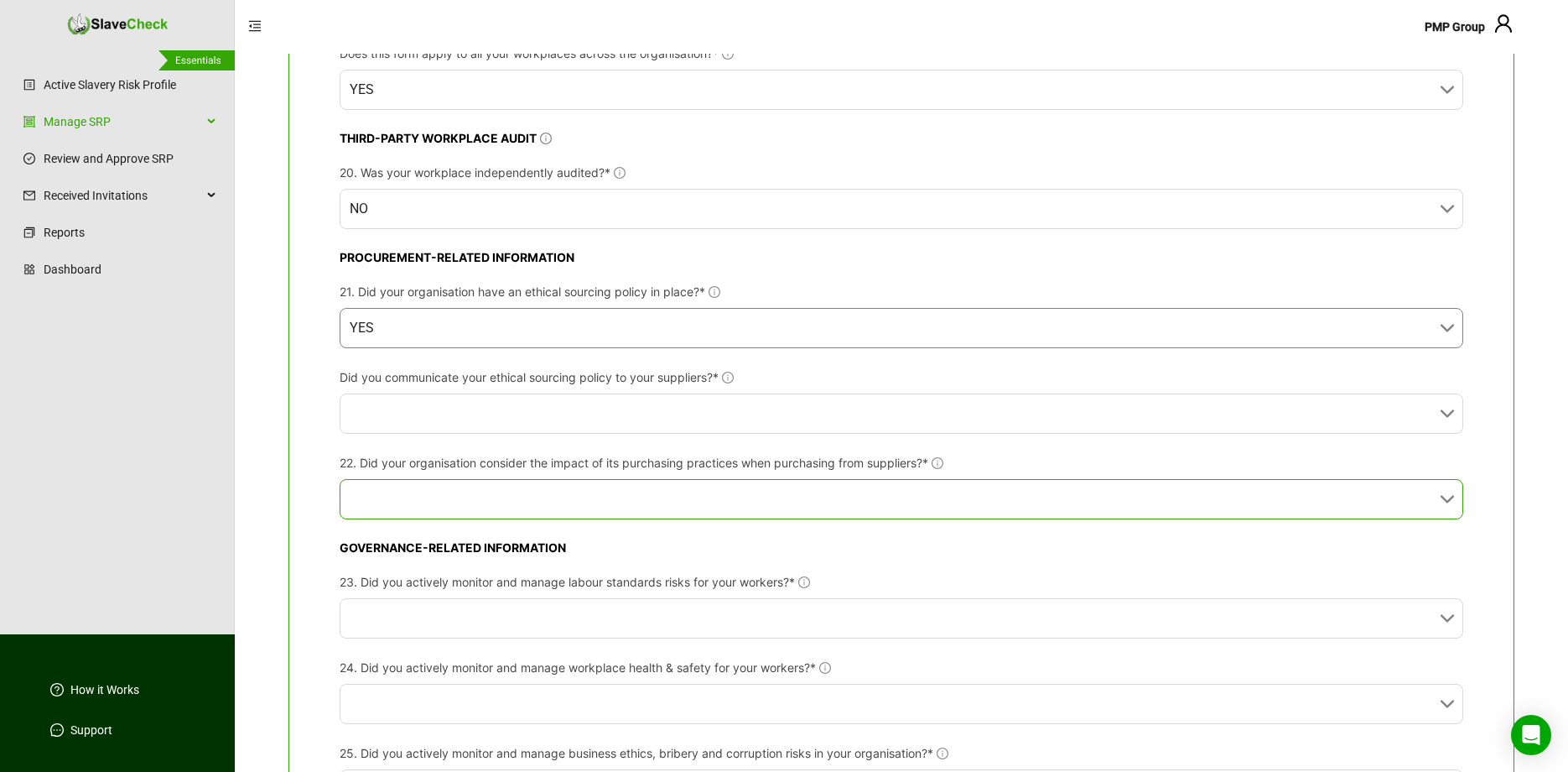
scroll to position [2174, 0]
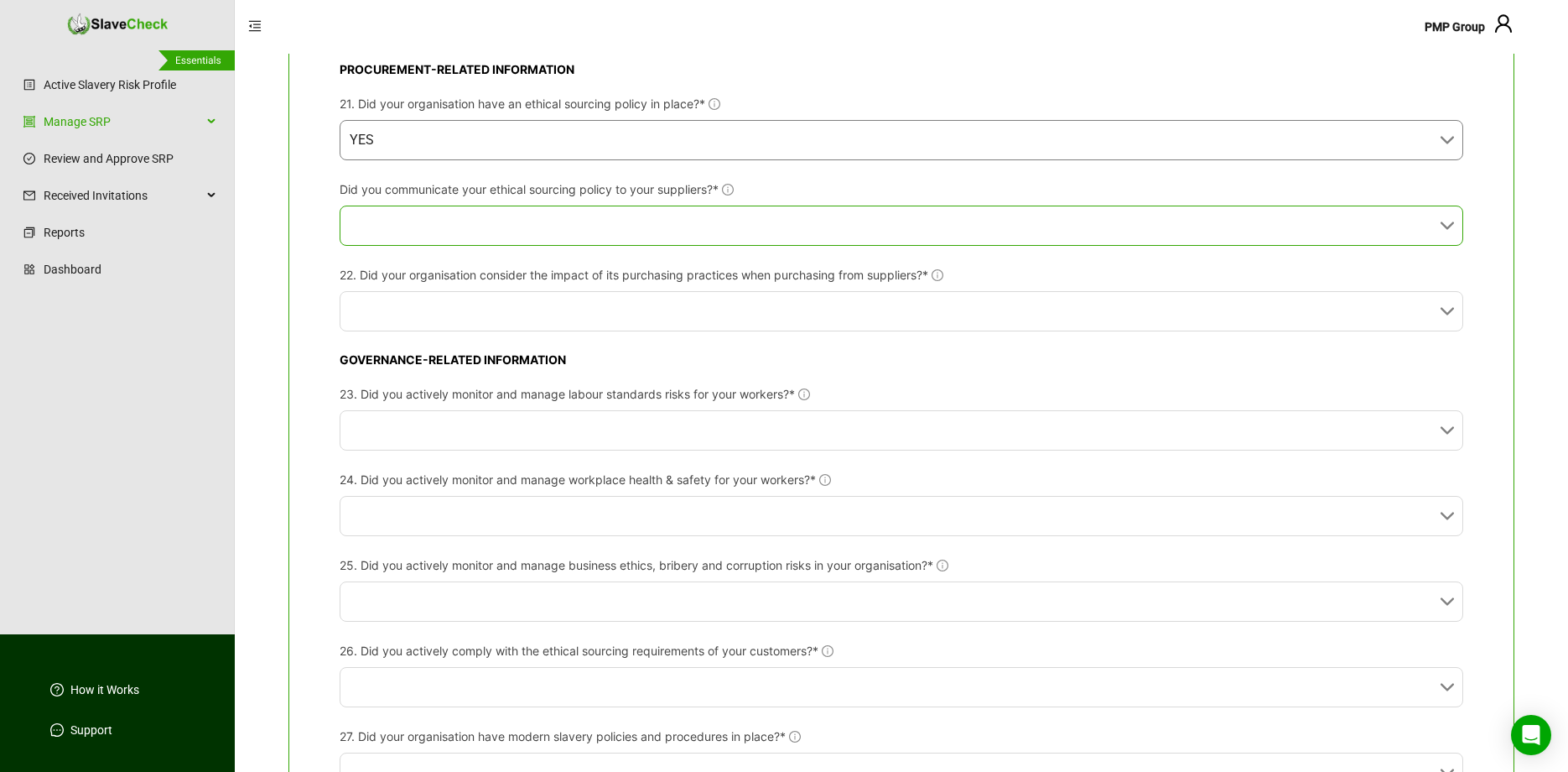
click at [739, 240] on input "Did you communicate your ethical sourcing policy to your suppliers?*" at bounding box center [896, 225] width 1094 height 39
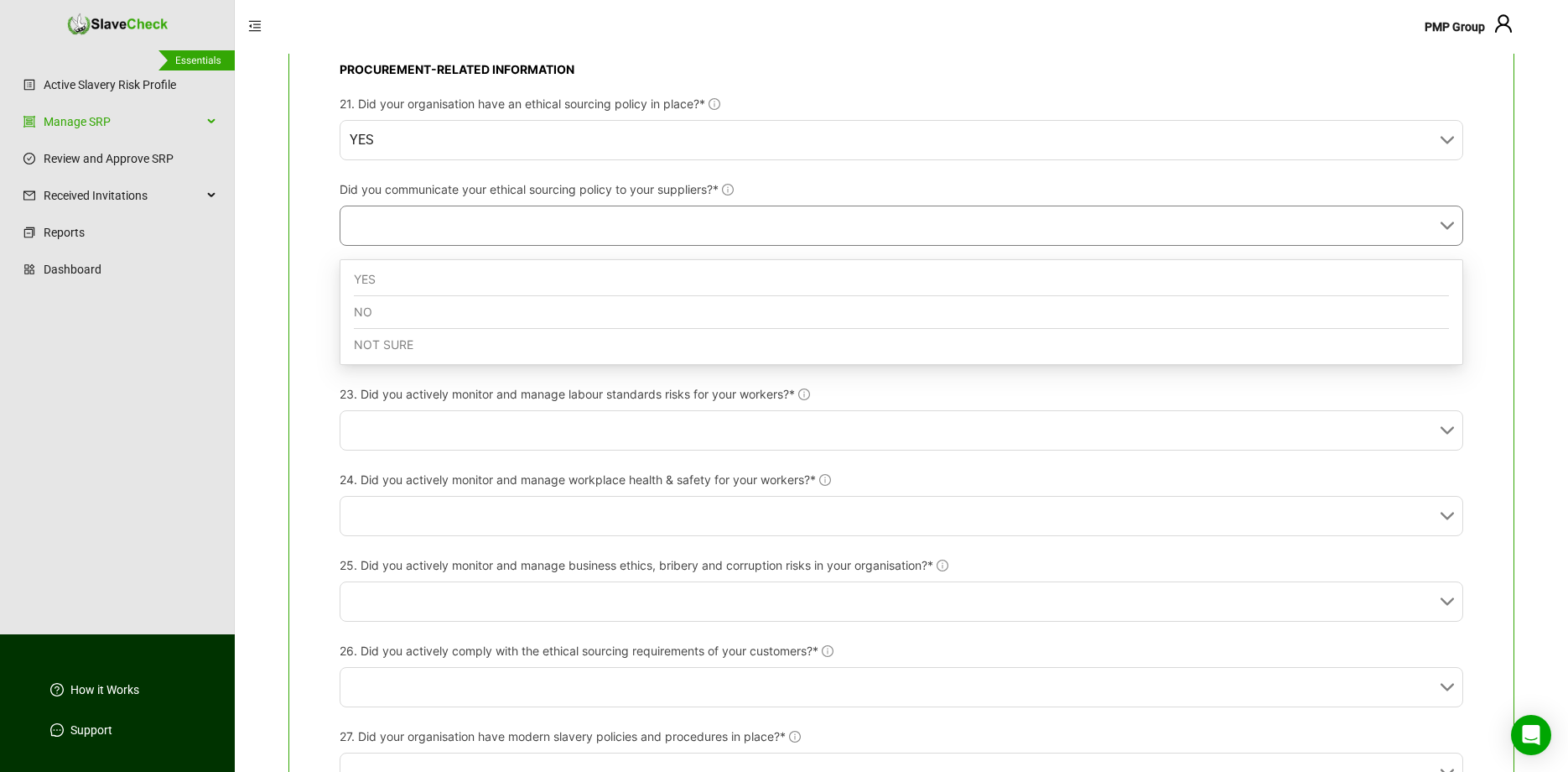
click at [648, 308] on div "NO" at bounding box center [901, 312] width 1095 height 33
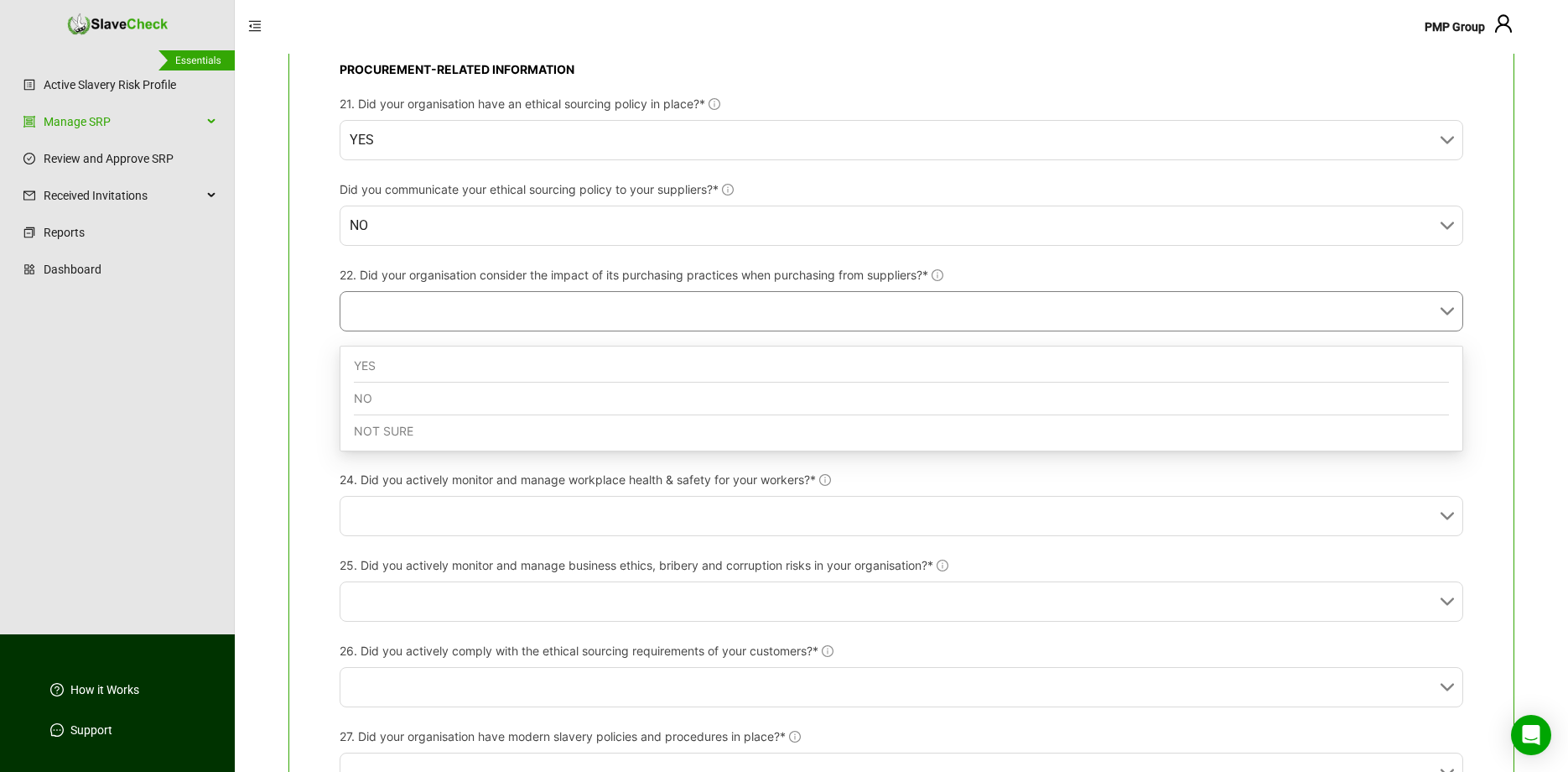
click at [645, 314] on input "22. Did your organisation consider the impact of its purchasing practices when …" at bounding box center [896, 311] width 1094 height 39
click at [620, 359] on div "YES" at bounding box center [901, 366] width 1095 height 33
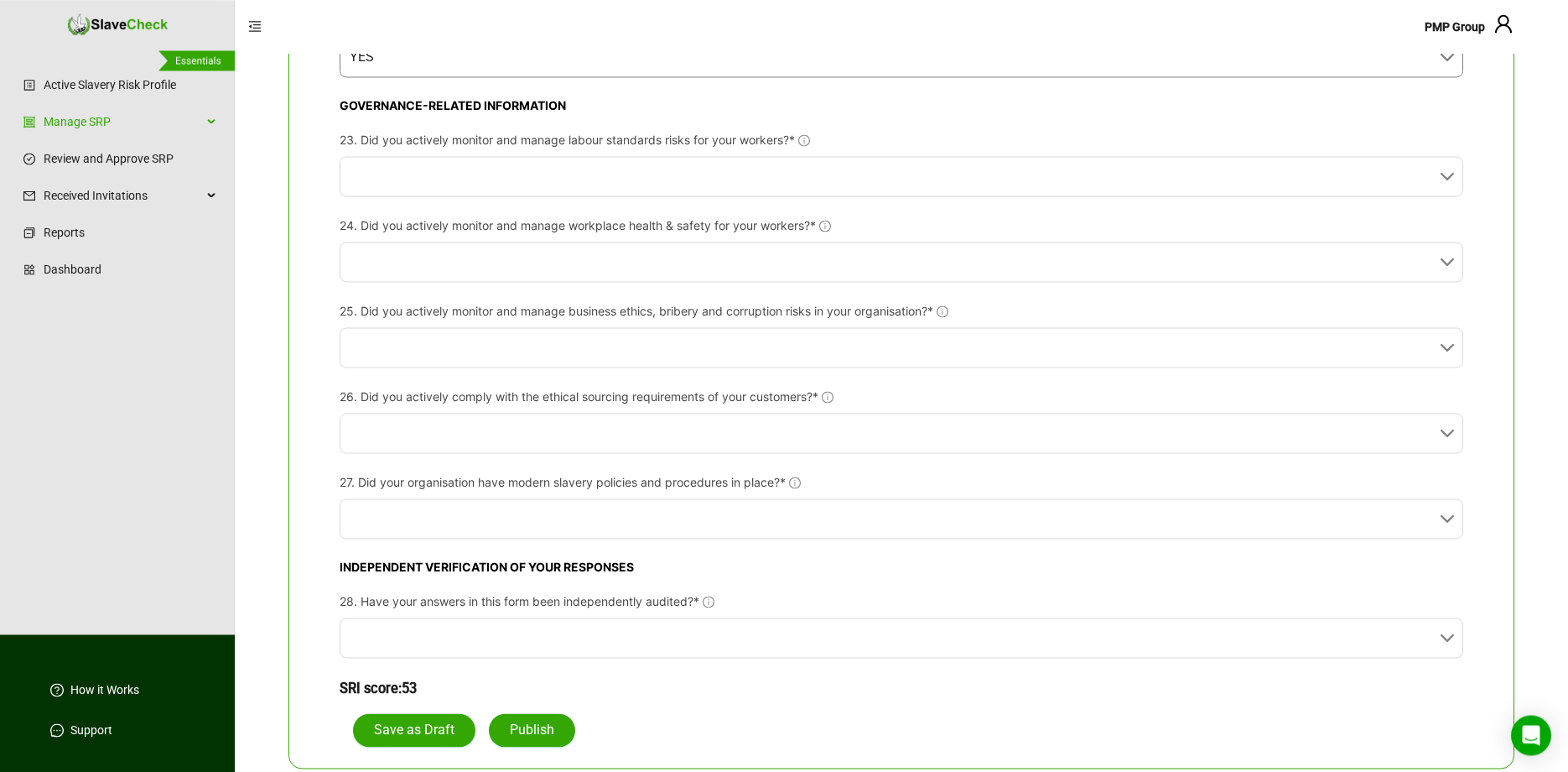
scroll to position [2430, 0]
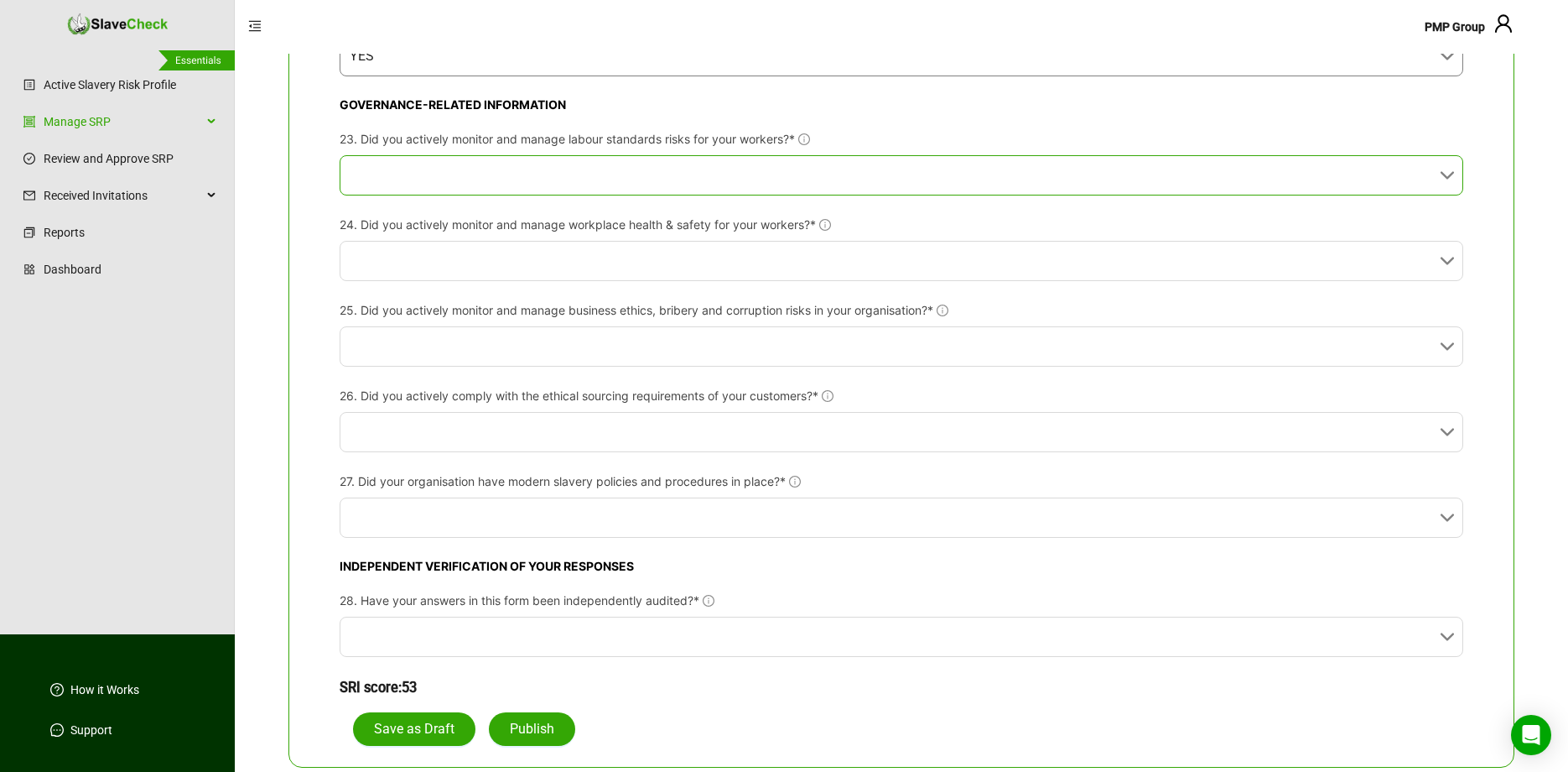
click at [641, 186] on input "23. Did you actively monitor and manage labour standards risks for your workers…" at bounding box center [896, 175] width 1094 height 39
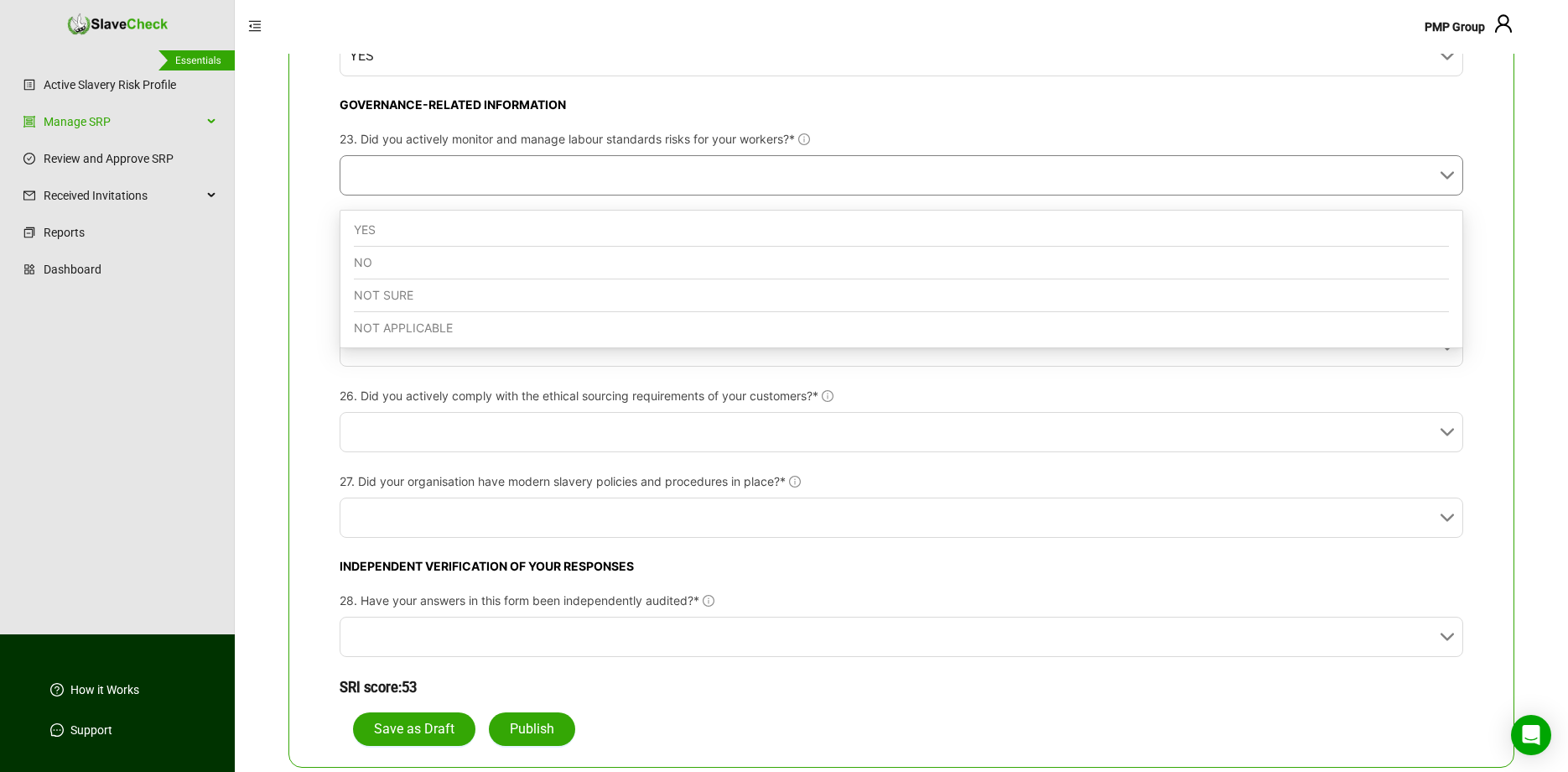
click at [641, 195] on div at bounding box center [901, 176] width 1123 height 40
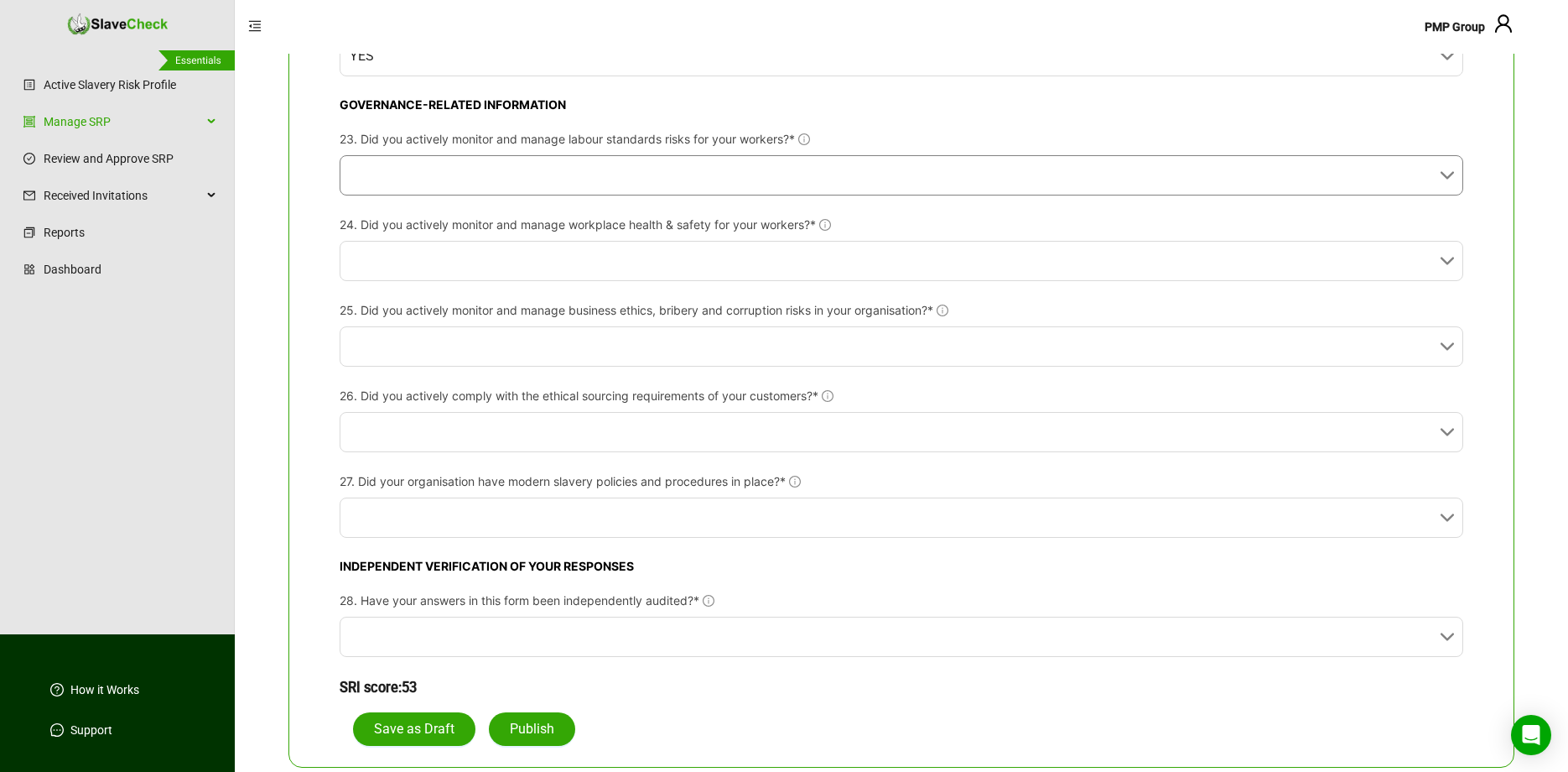
click at [676, 178] on input "23. Did you actively monitor and manage labour standards risks for your workers…" at bounding box center [896, 175] width 1094 height 39
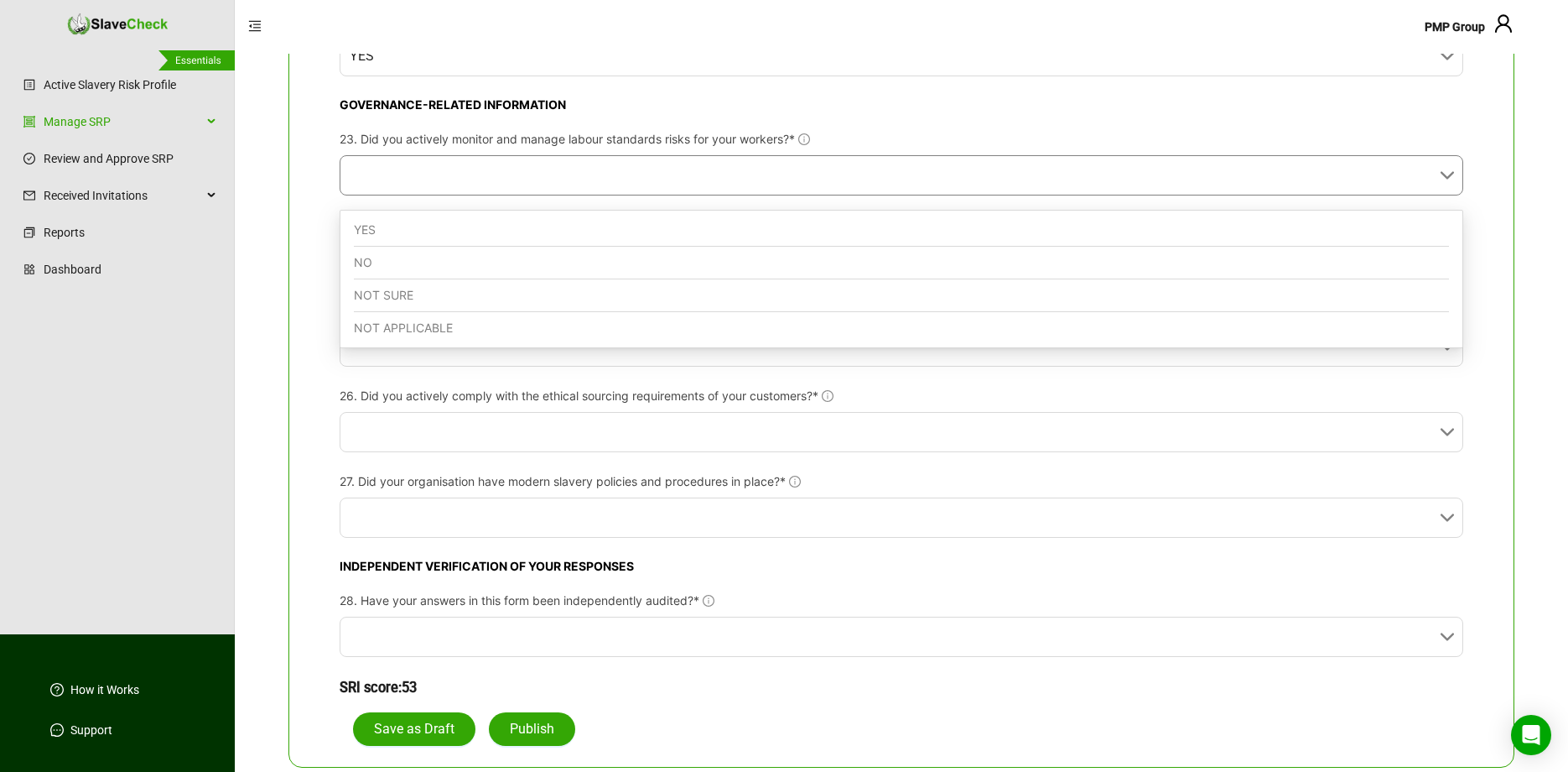
click at [650, 221] on div "YES" at bounding box center [901, 229] width 1095 height 33
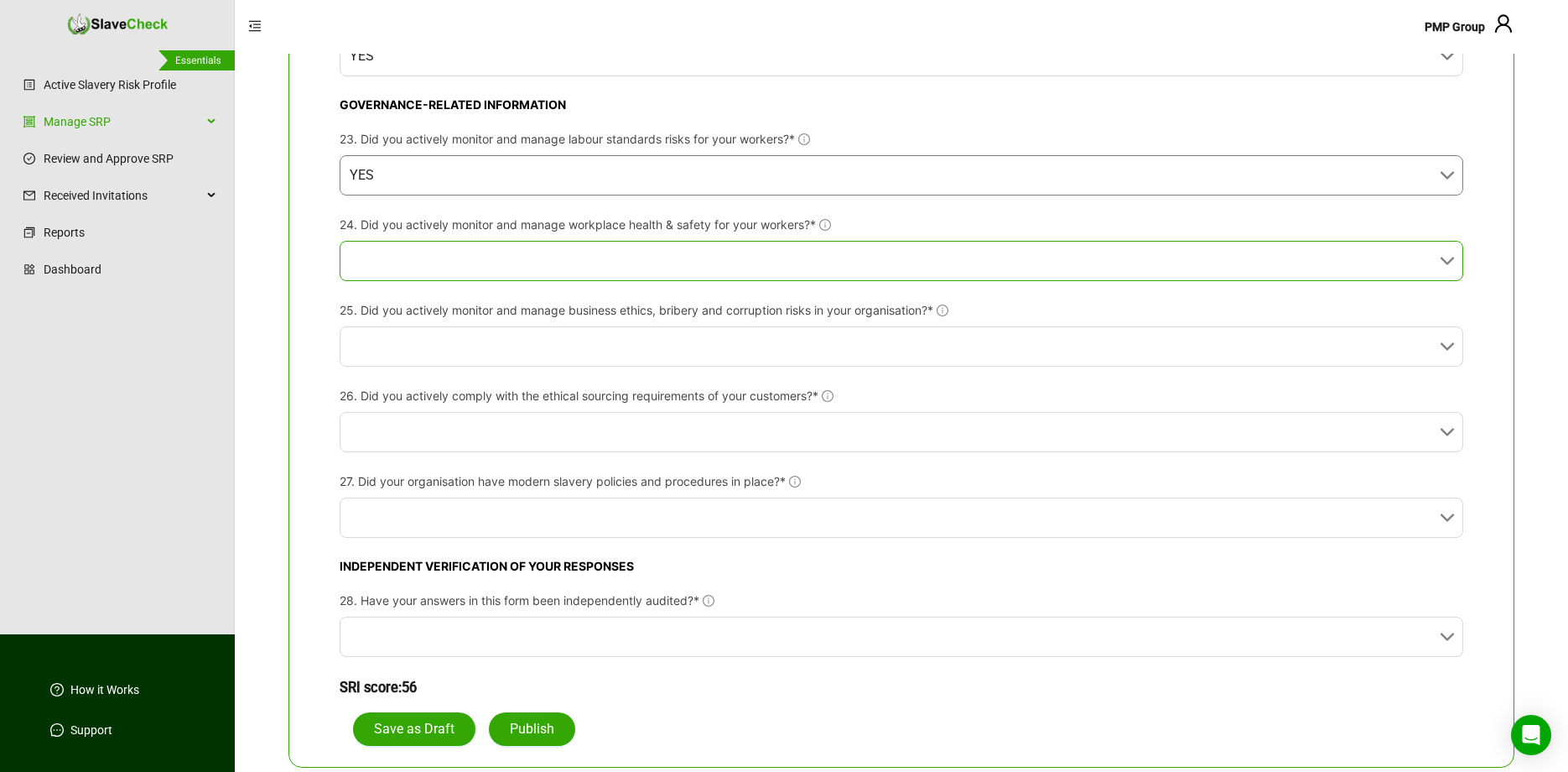
click at [655, 265] on input "24. Did you actively monitor and manage workplace health & safety for your work…" at bounding box center [896, 260] width 1094 height 39
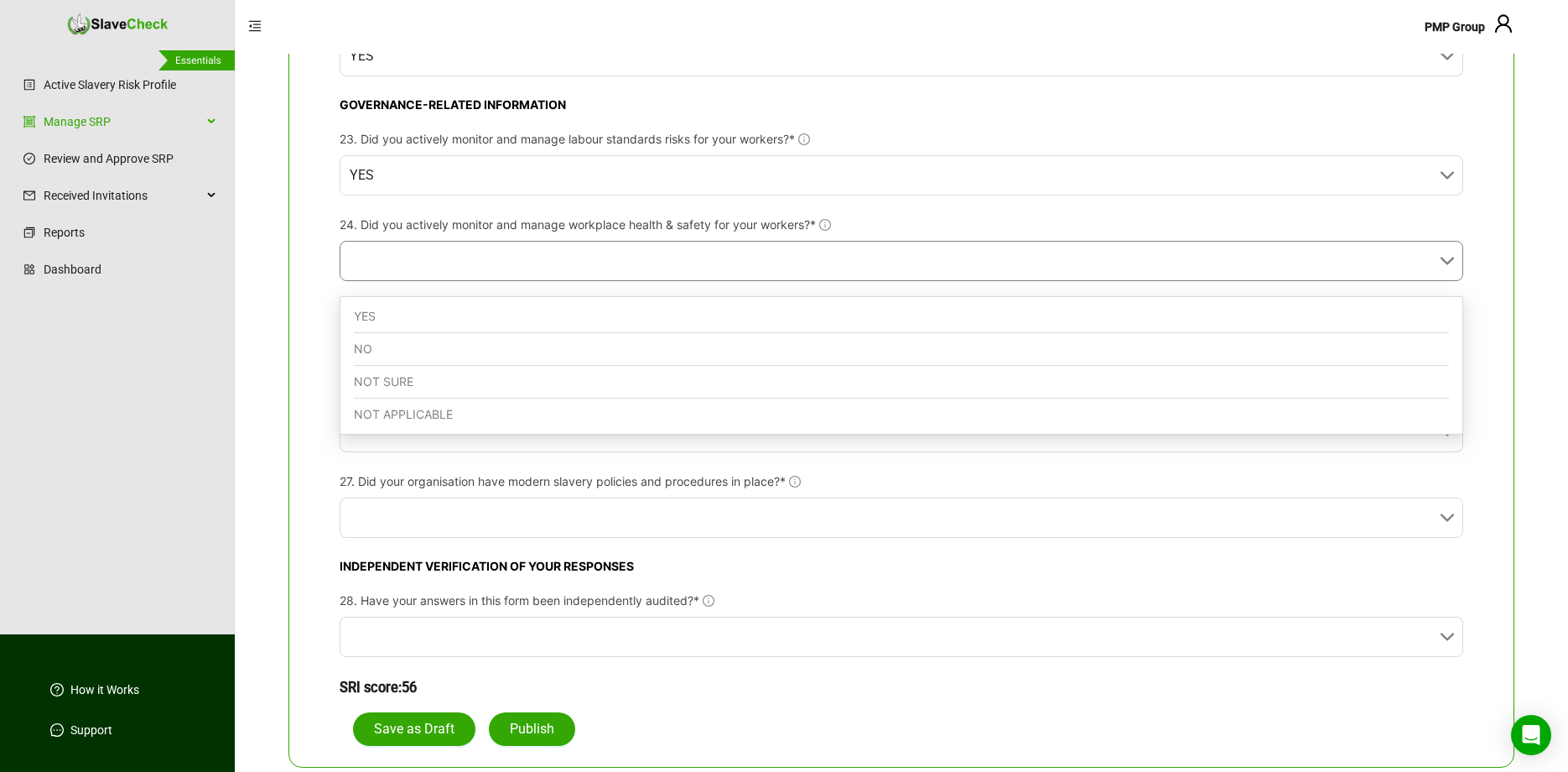
click at [641, 306] on div "YES" at bounding box center [901, 316] width 1095 height 33
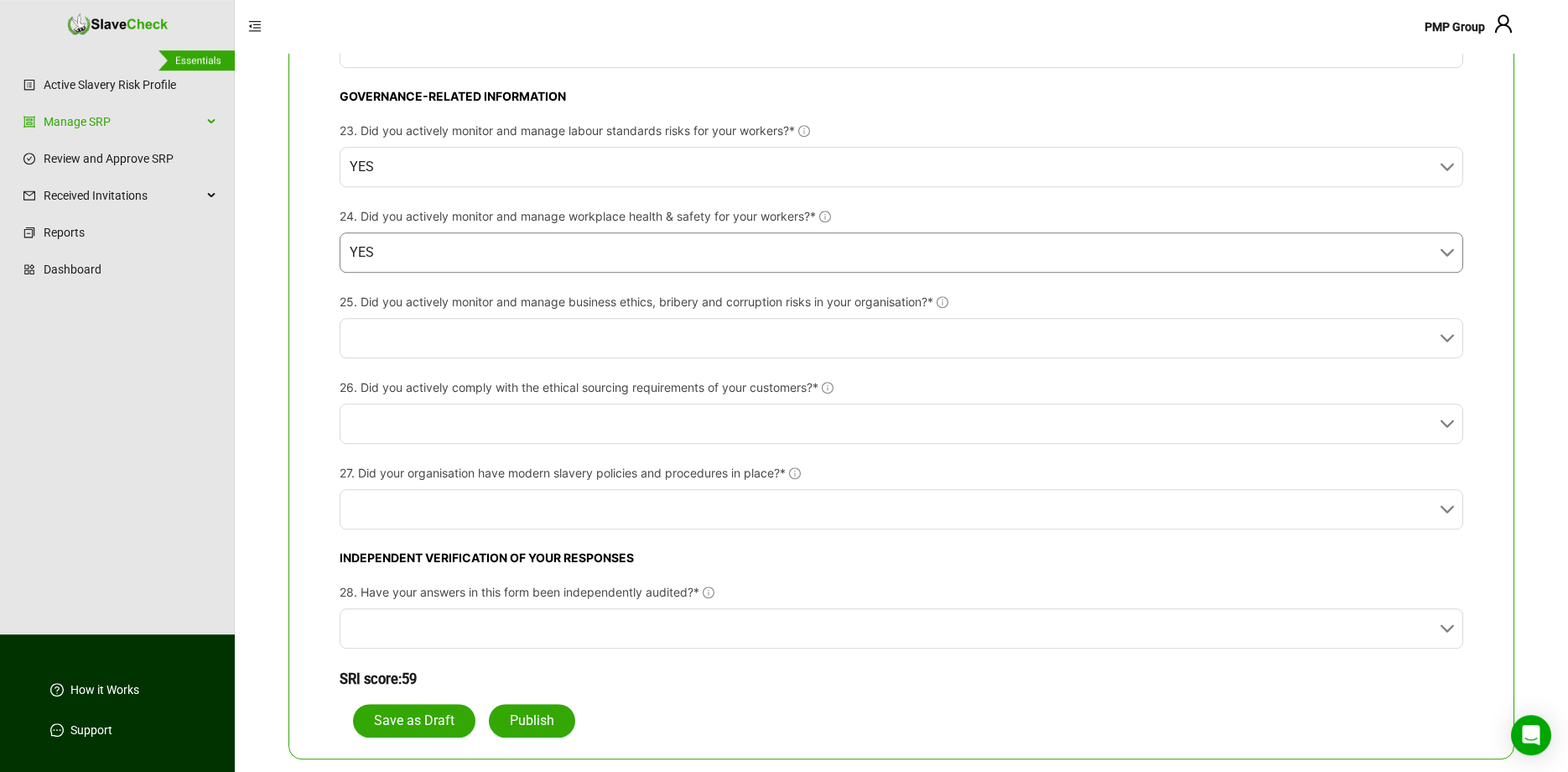
scroll to position [2451, 0]
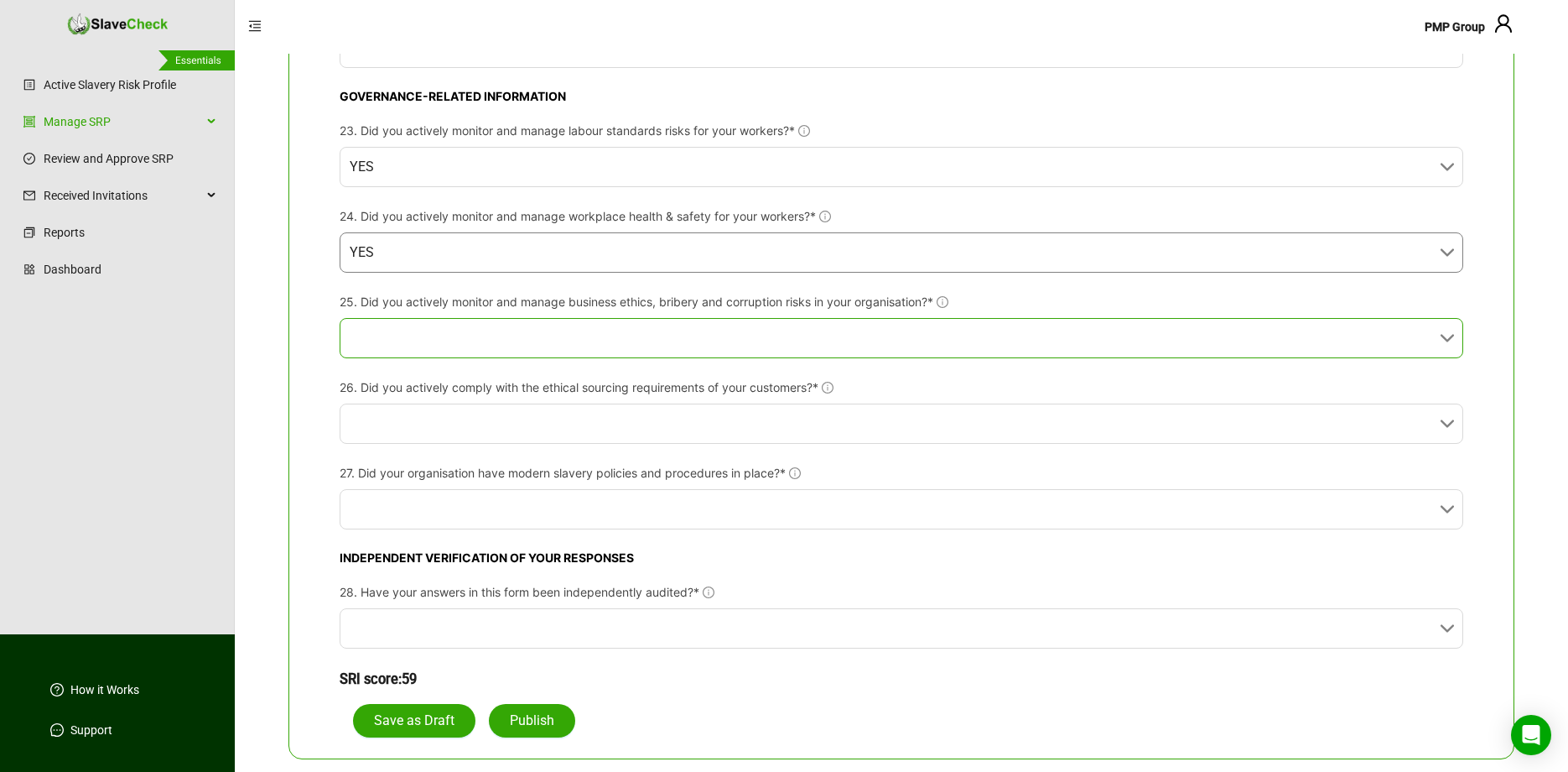
click at [731, 326] on input "25. Did you actively monitor and manage business ethics, bribery and corruption…" at bounding box center [896, 338] width 1094 height 39
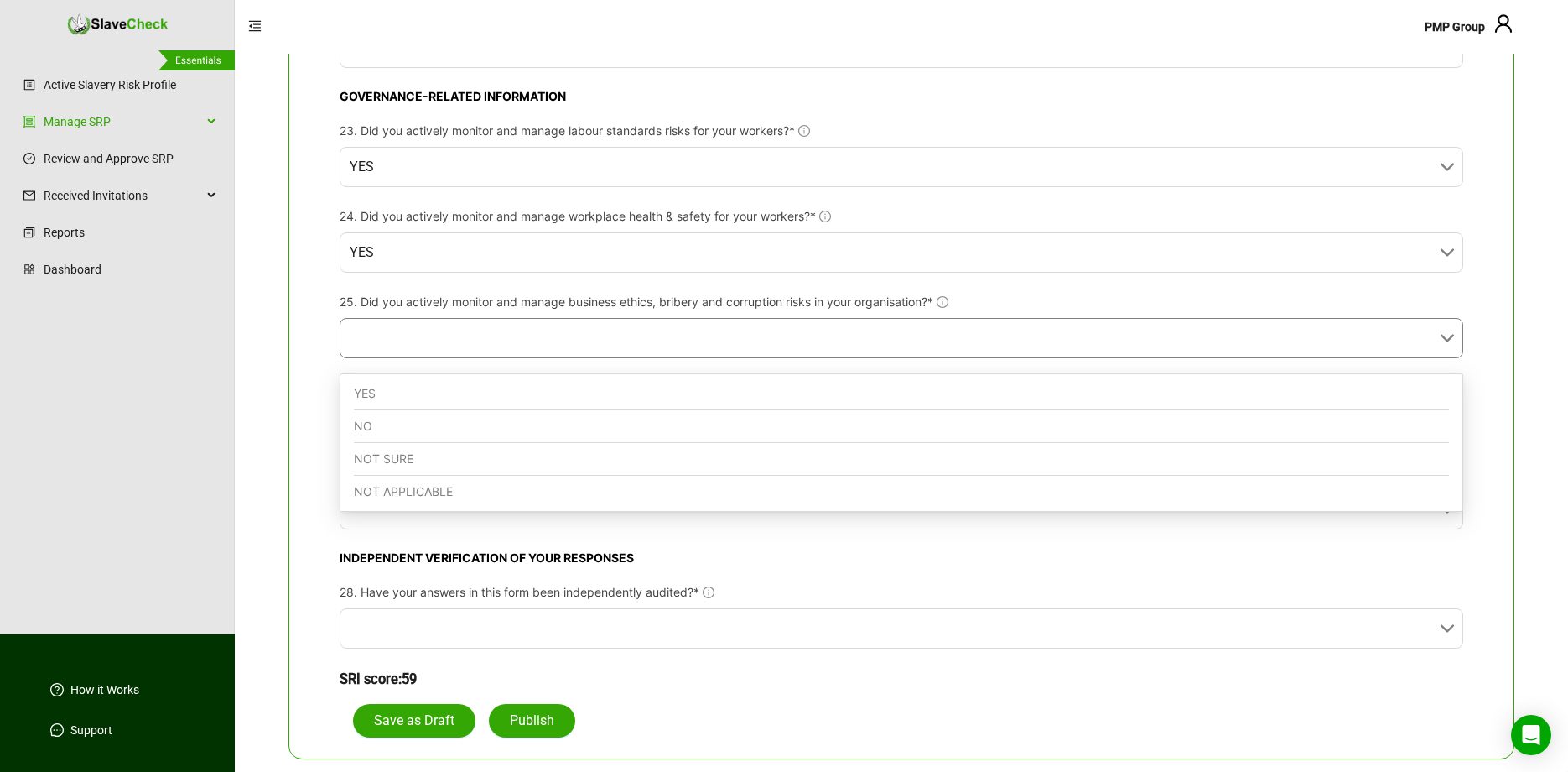
click at [714, 377] on div "YES" at bounding box center [901, 393] width 1095 height 33
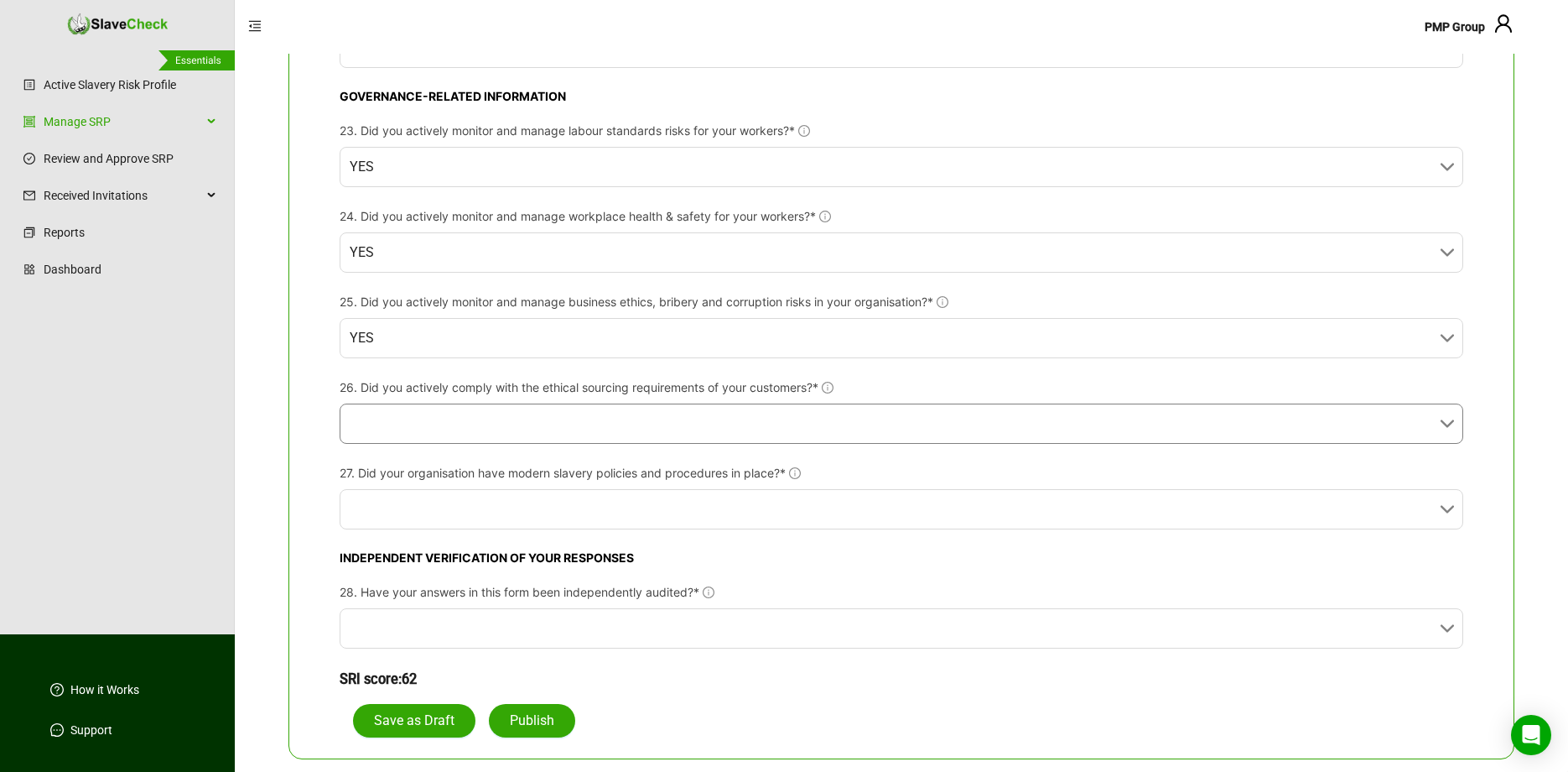
click at [702, 416] on input "26. Did you actively comply with the ethical sourcing requirements of your cust…" at bounding box center [896, 423] width 1094 height 39
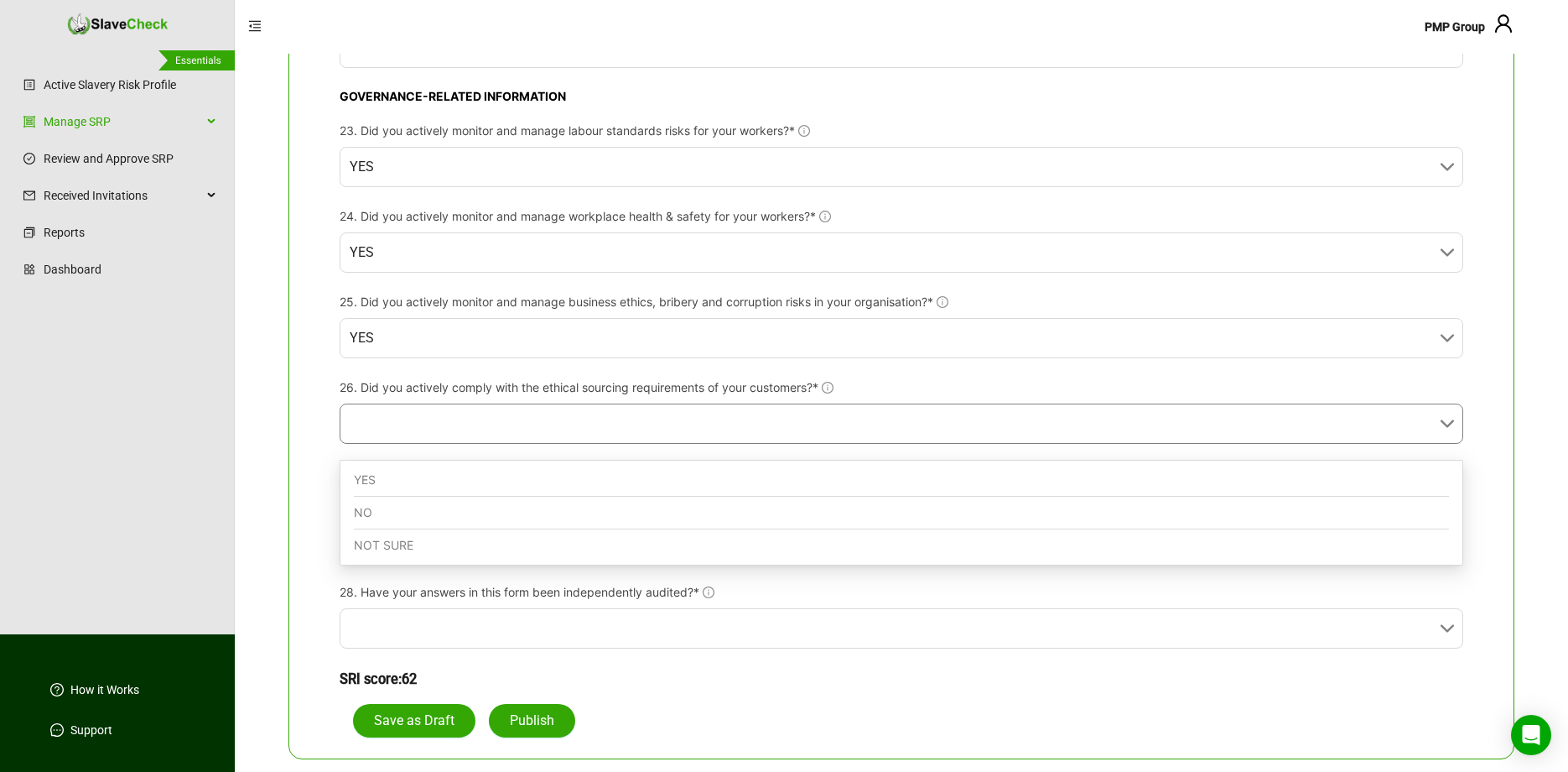
click at [686, 464] on div "YES" at bounding box center [901, 480] width 1095 height 33
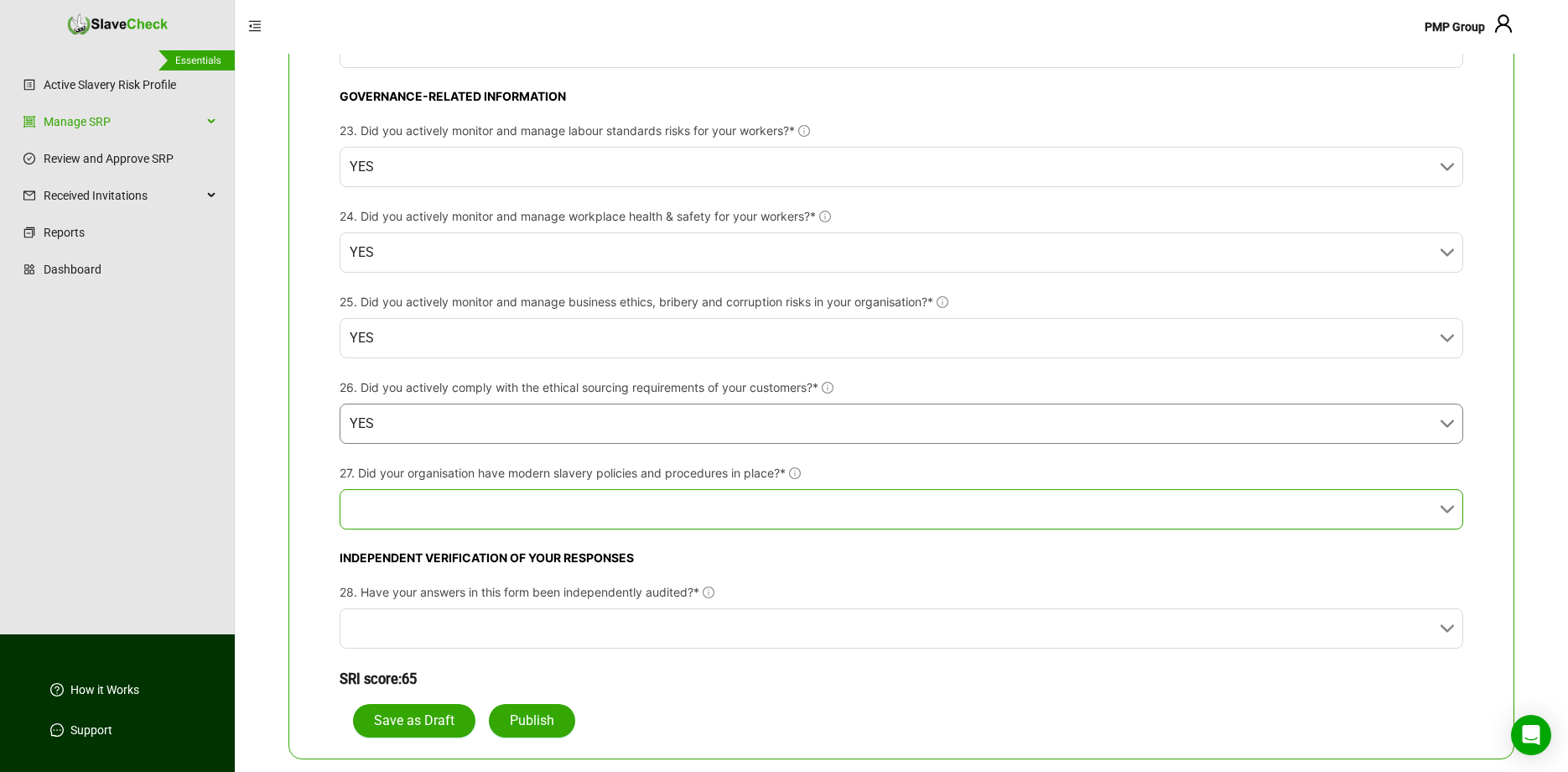
click at [682, 505] on input "27. Did your organisation have modern slavery policies and procedures in place?*" at bounding box center [896, 509] width 1094 height 39
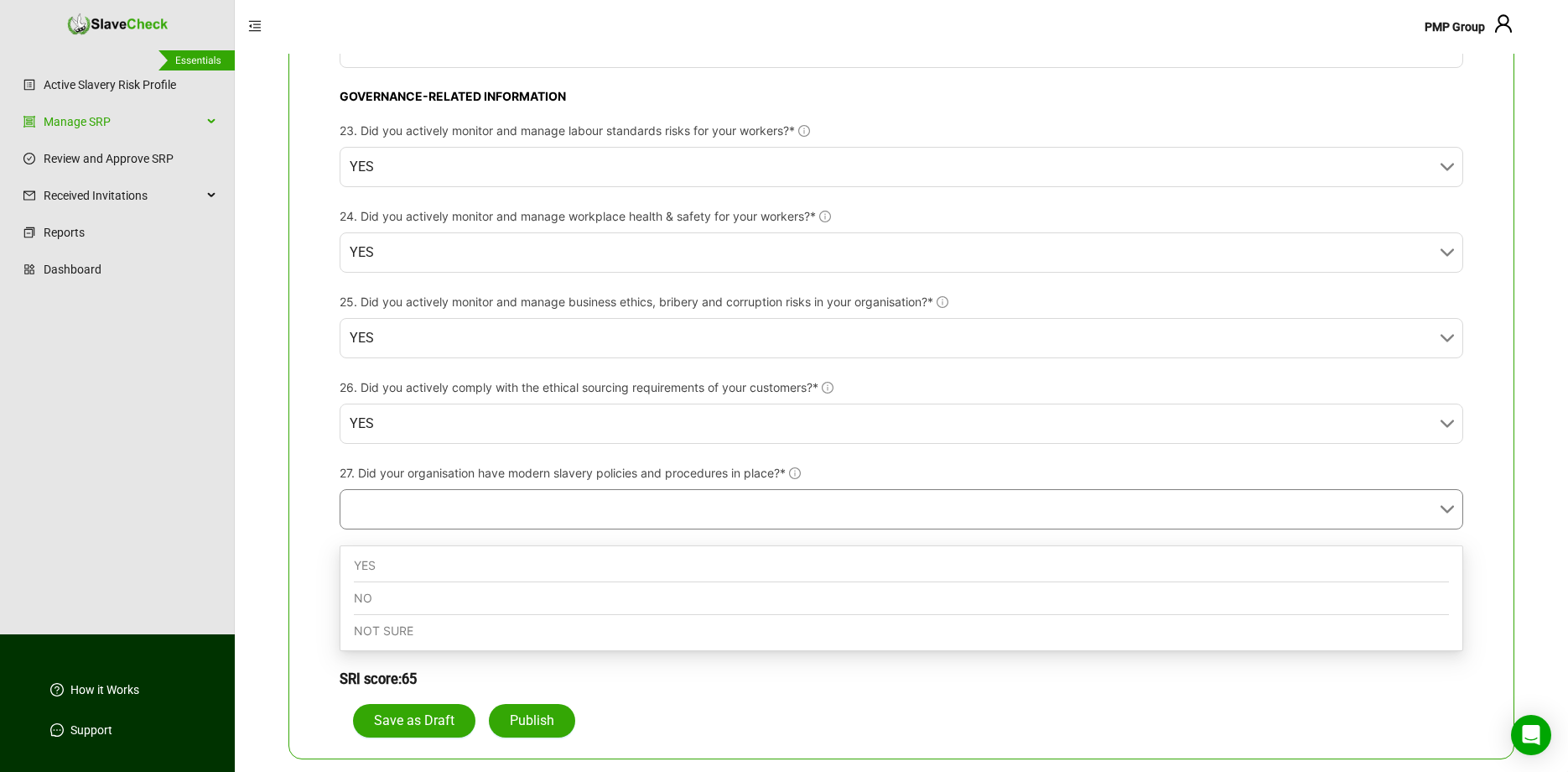
click at [666, 556] on div "YES" at bounding box center [901, 566] width 1095 height 33
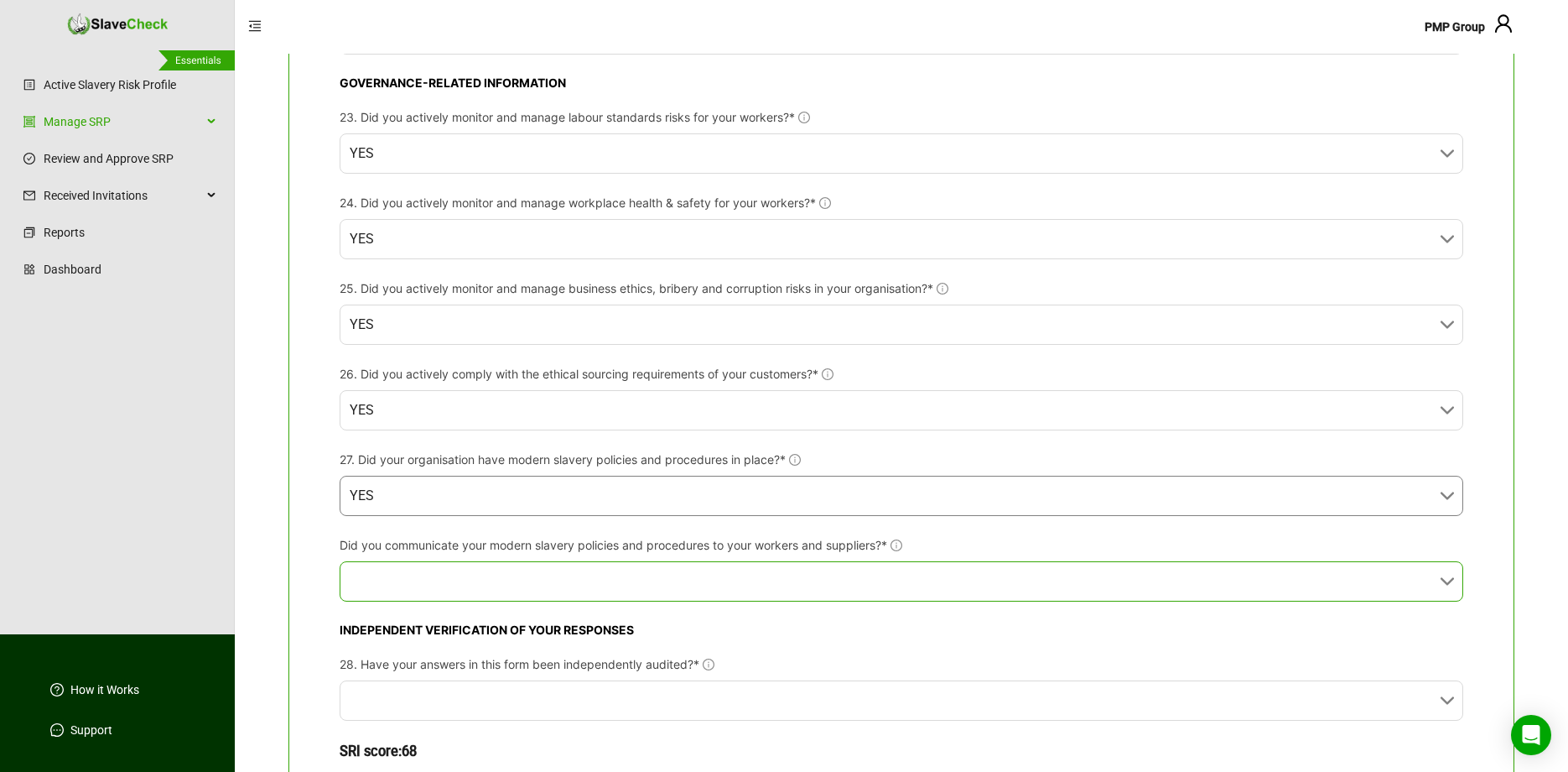
click at [643, 600] on input "Did you communicate your modern slavery policies and procedures to your workers…" at bounding box center [896, 580] width 1094 height 39
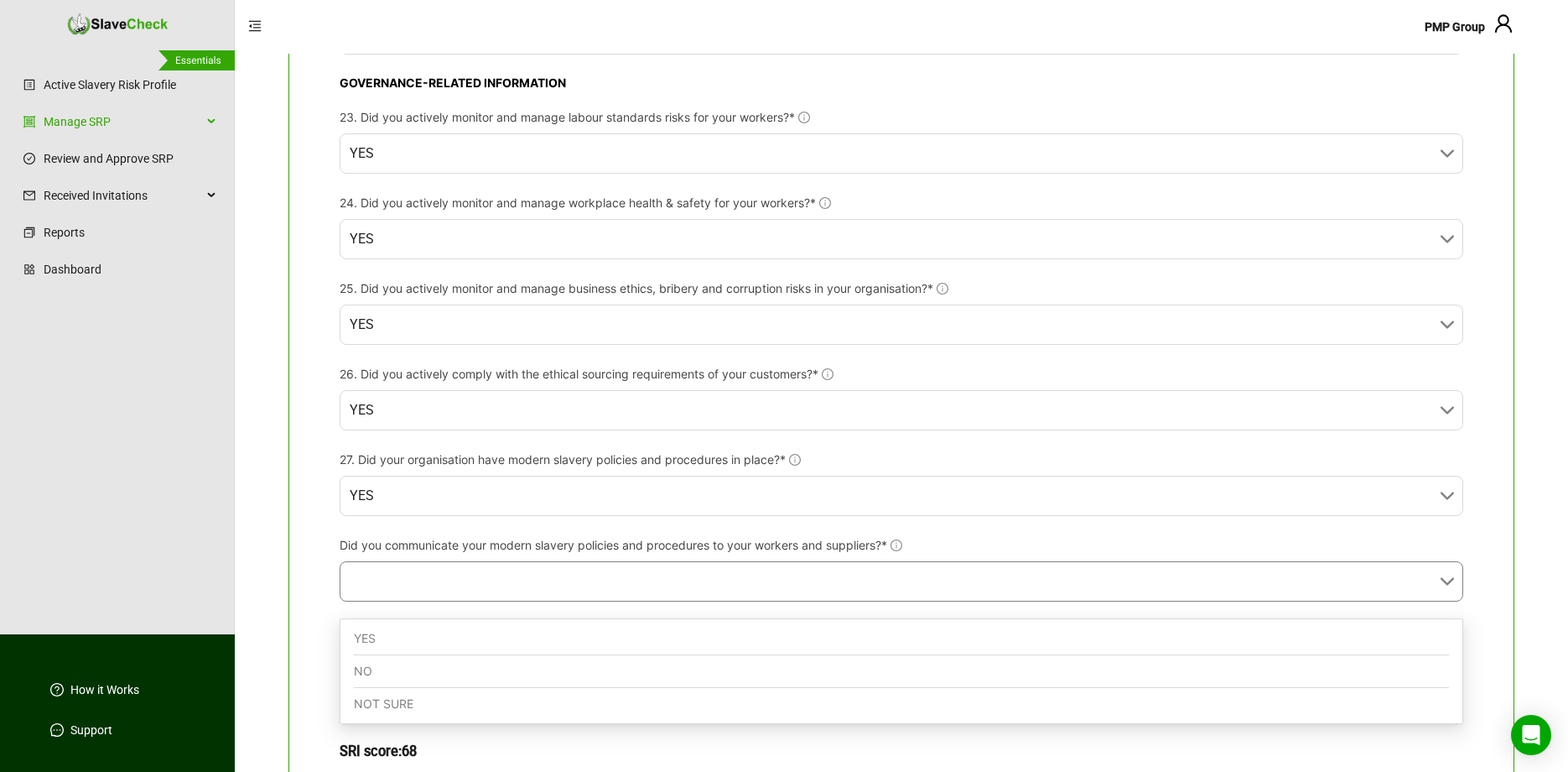
click at [627, 635] on div "YES" at bounding box center [901, 638] width 1095 height 33
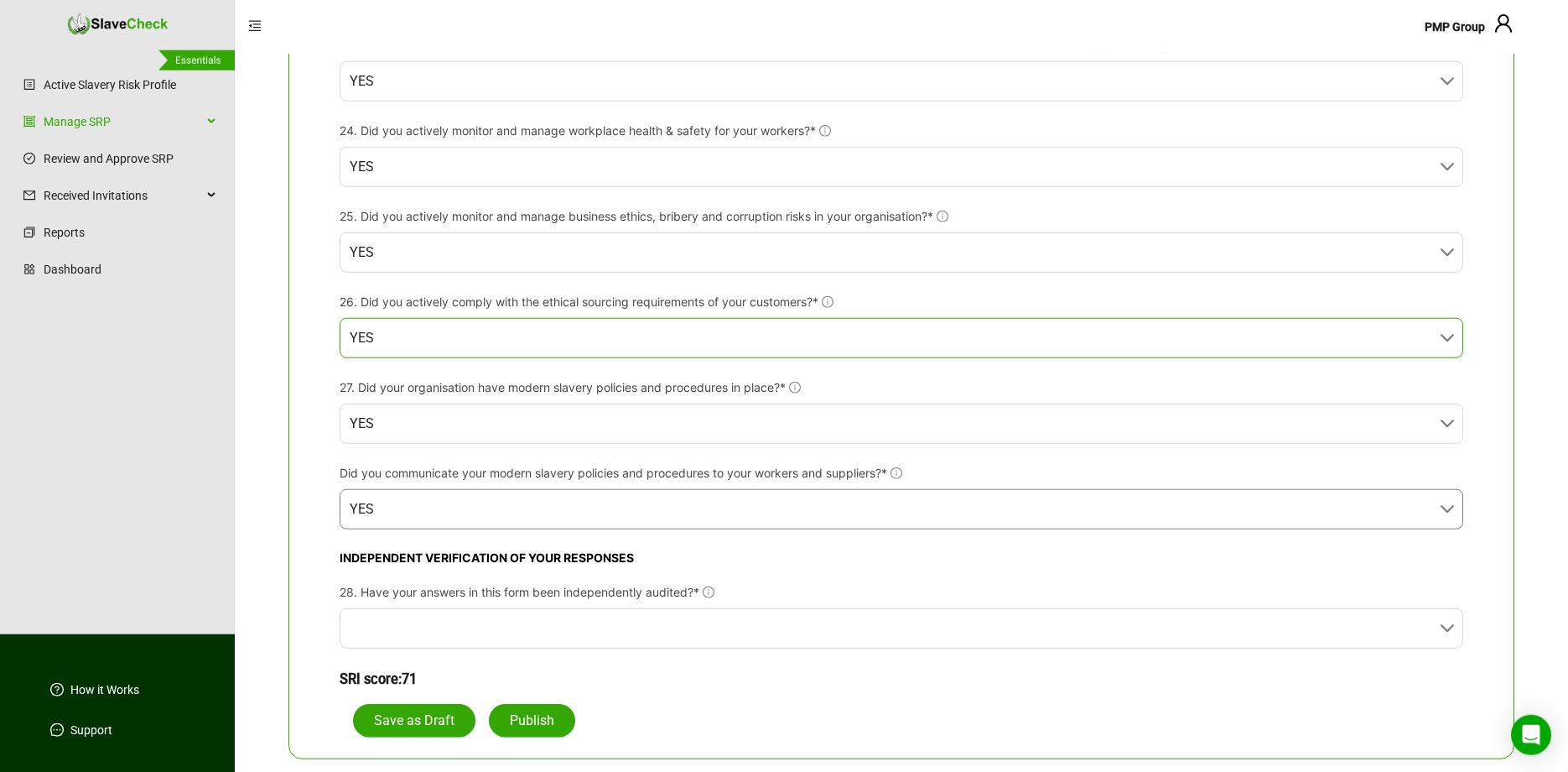
scroll to position [2536, 0]
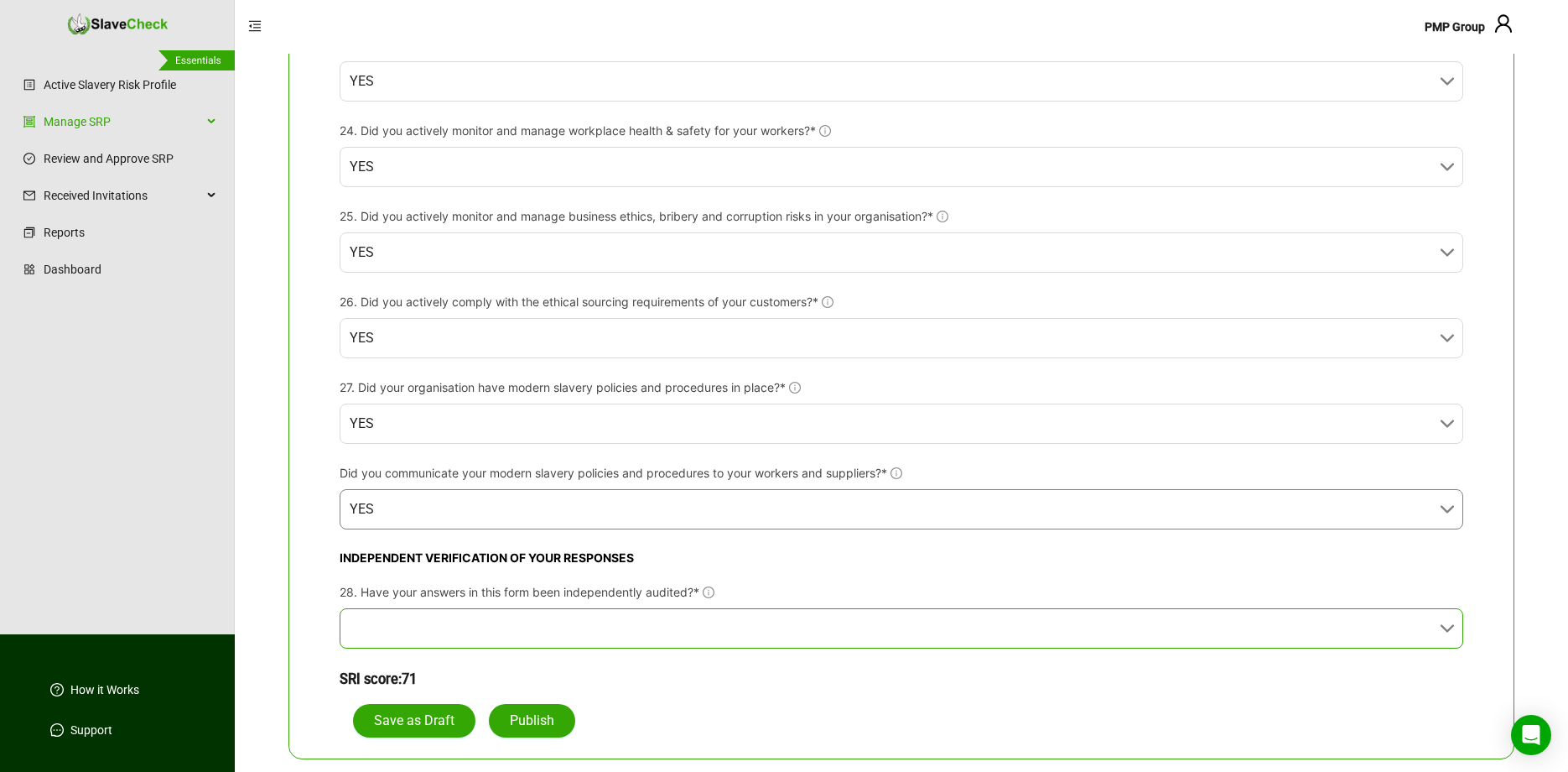
click at [552, 619] on input "28. Have your answers in this form been independently audited?*" at bounding box center [896, 628] width 1094 height 39
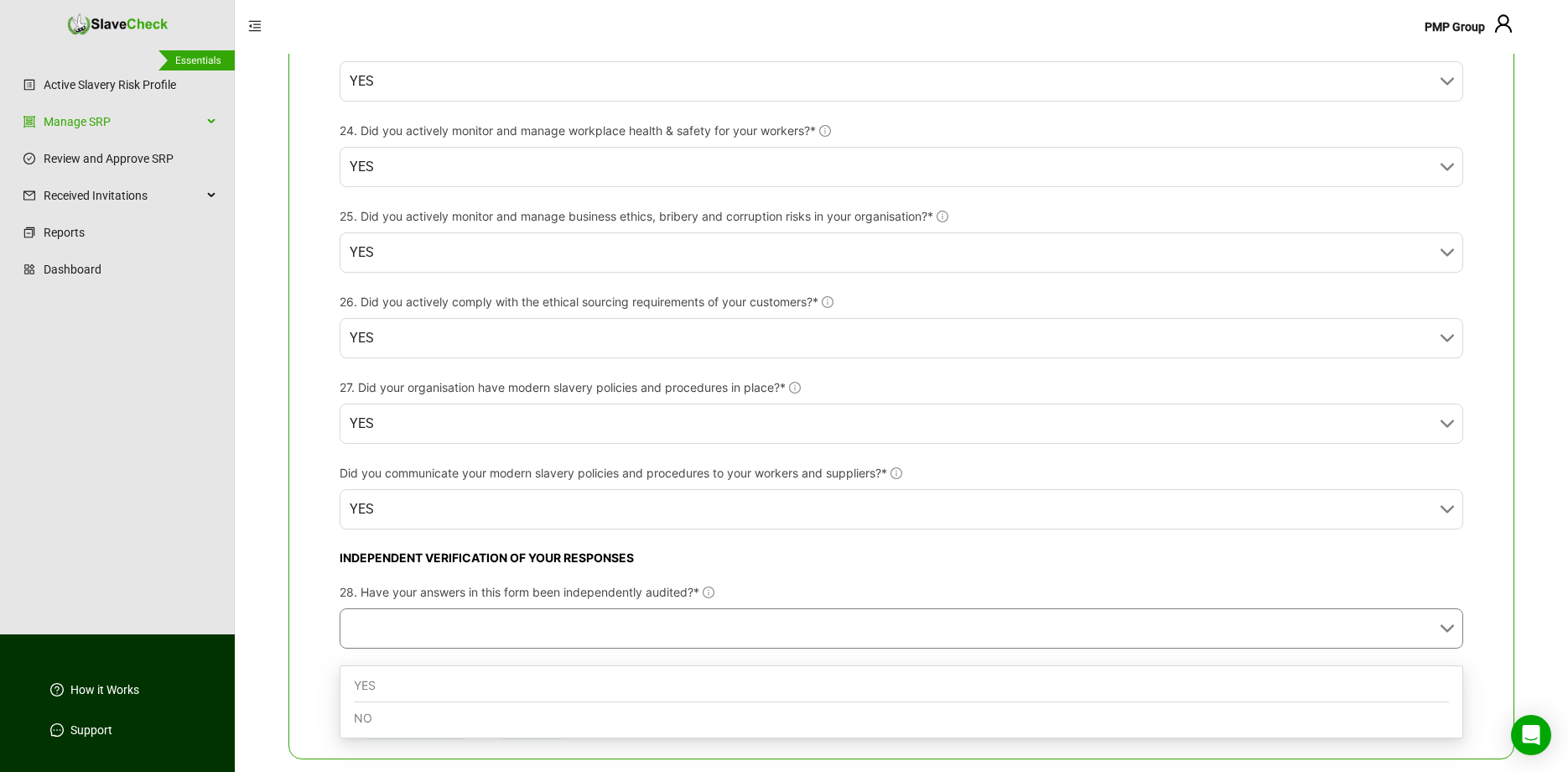
click at [524, 704] on div "NO" at bounding box center [901, 718] width 1095 height 32
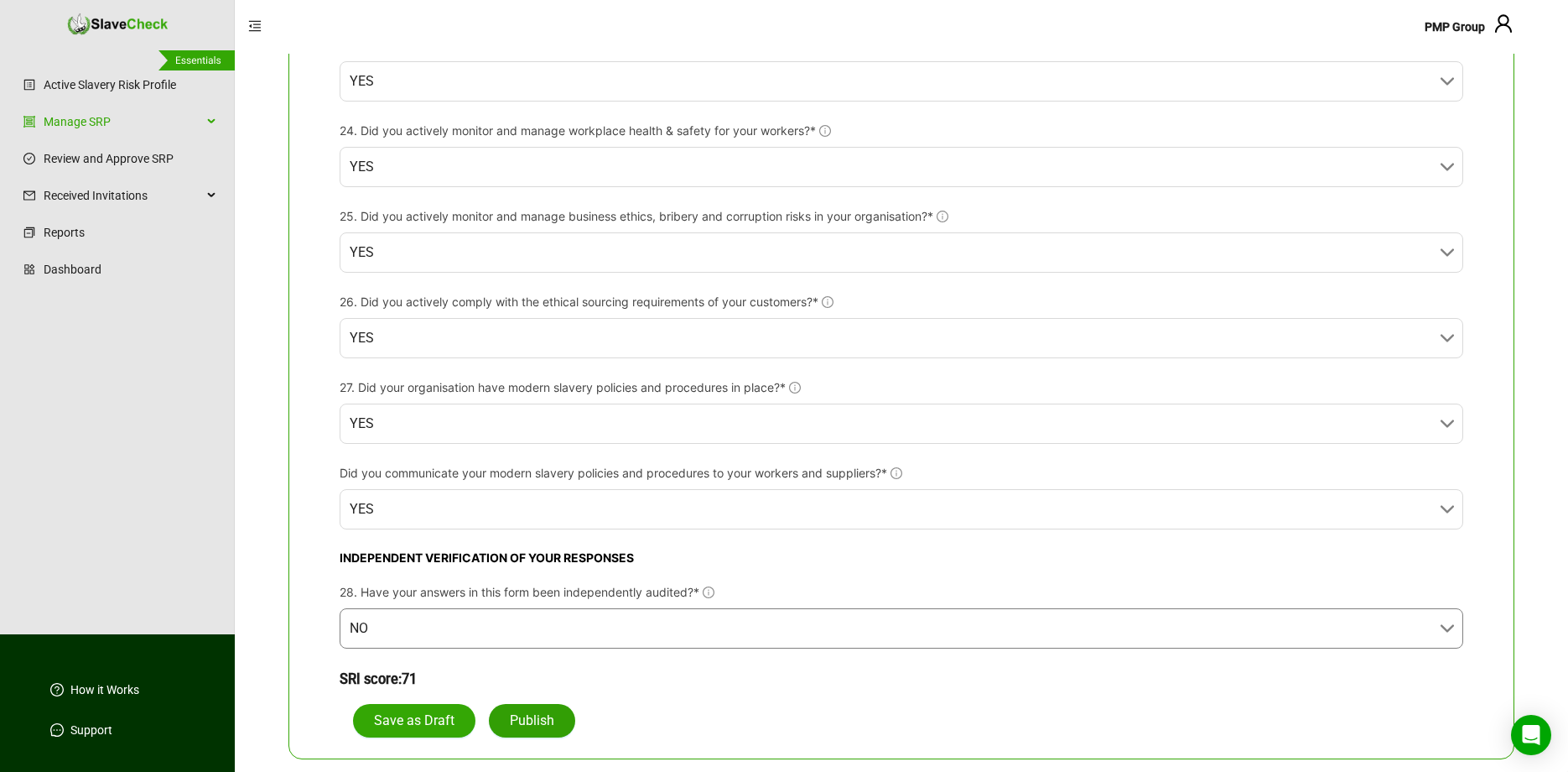
click at [544, 723] on span "Publish" at bounding box center [531, 720] width 45 height 20
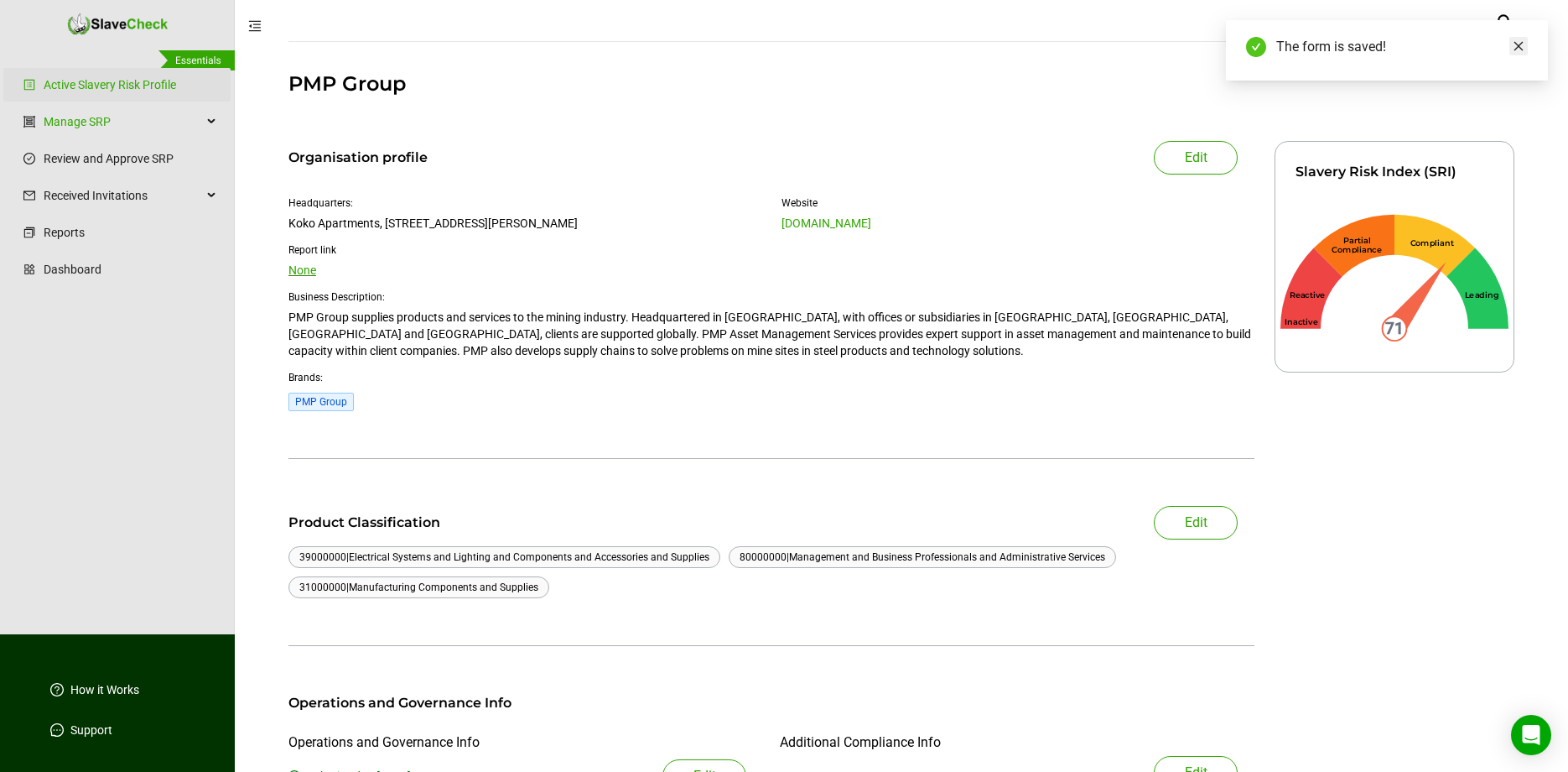
click at [1517, 42] on icon "close" at bounding box center [1518, 46] width 12 height 12
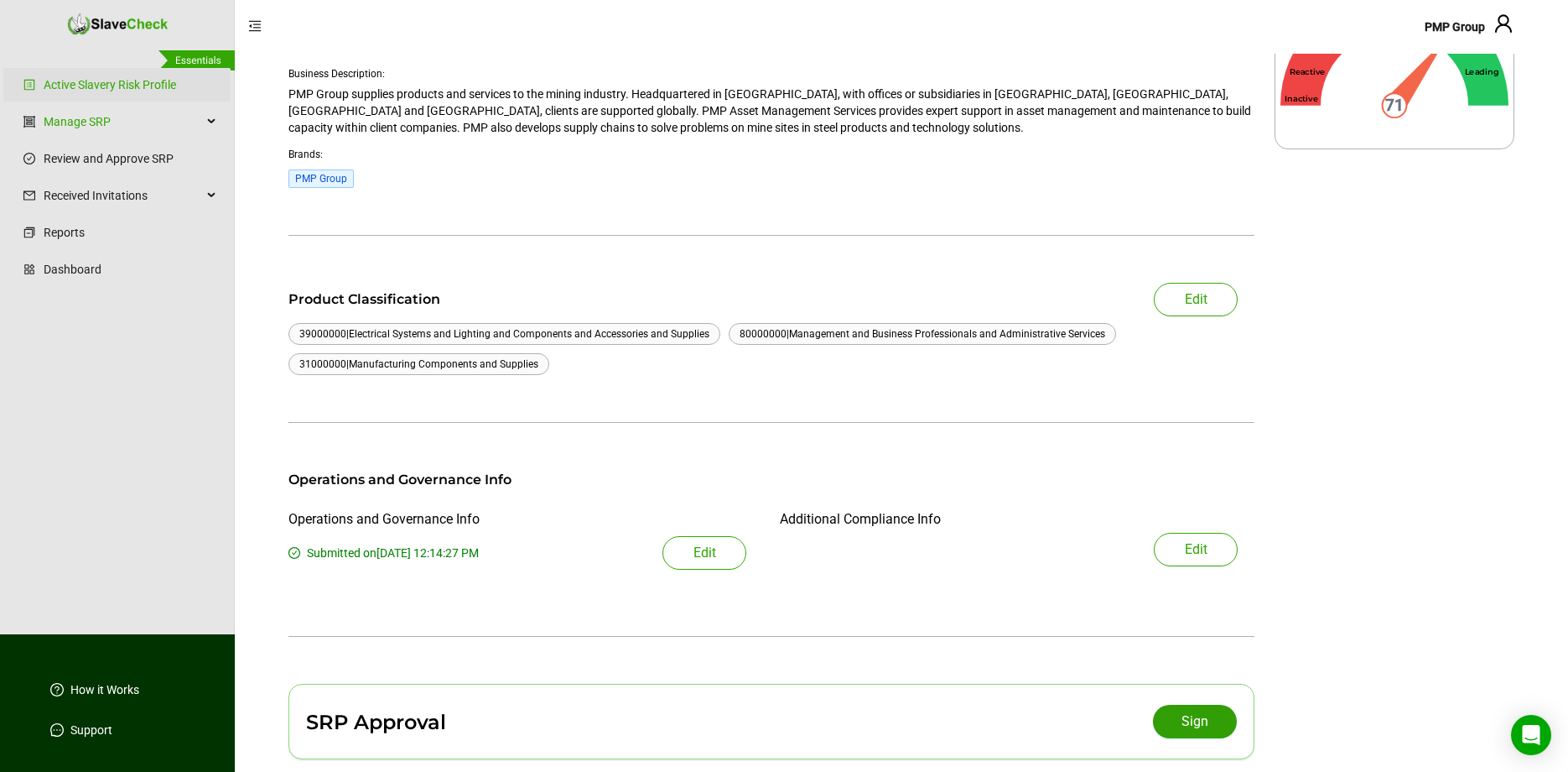
click at [1193, 717] on span "Sign" at bounding box center [1194, 721] width 27 height 20
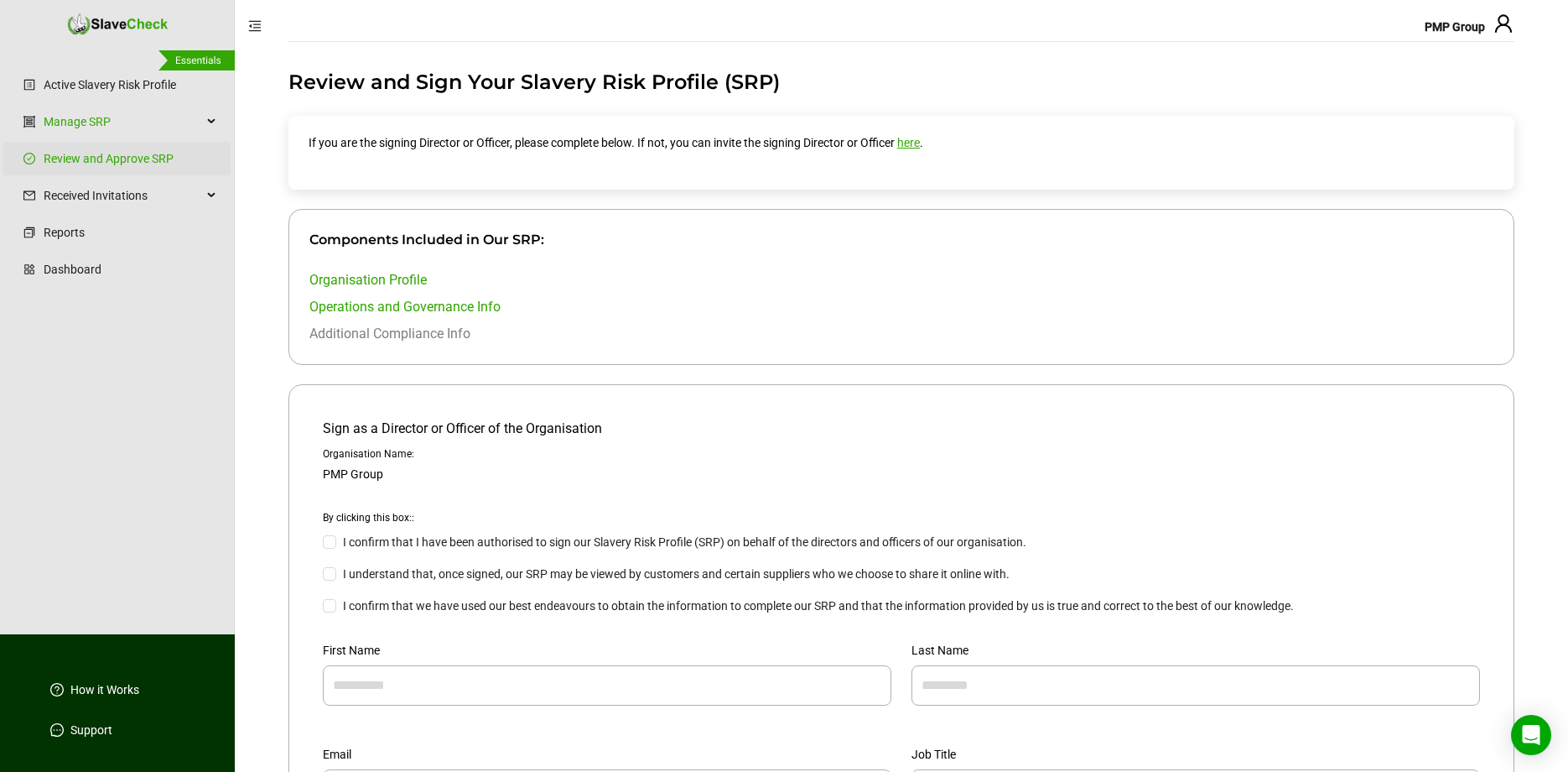
scroll to position [139, 0]
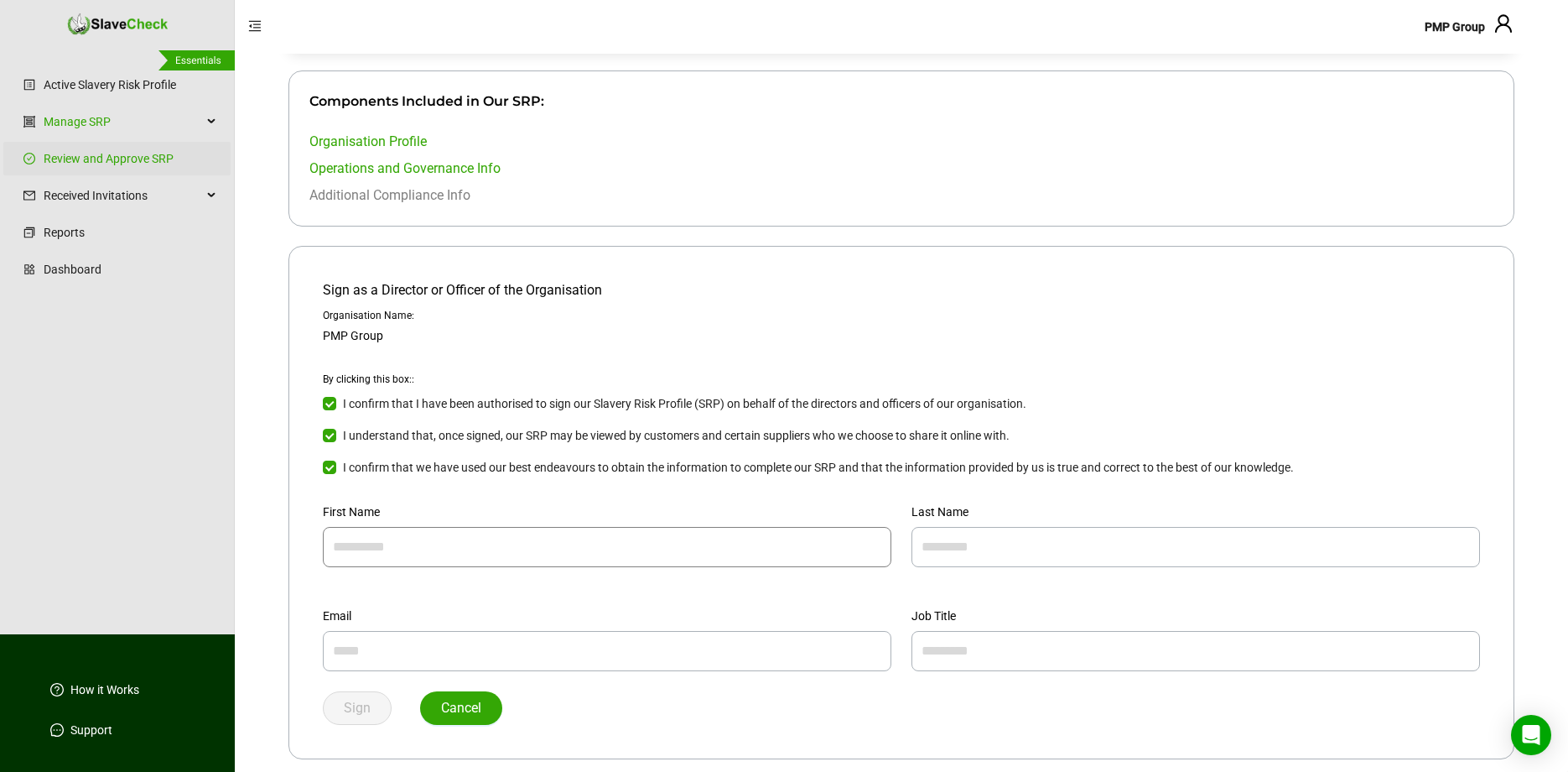
click at [411, 546] on input "text" at bounding box center [607, 547] width 568 height 40
type input "*****"
type input "*********"
type input "**********"
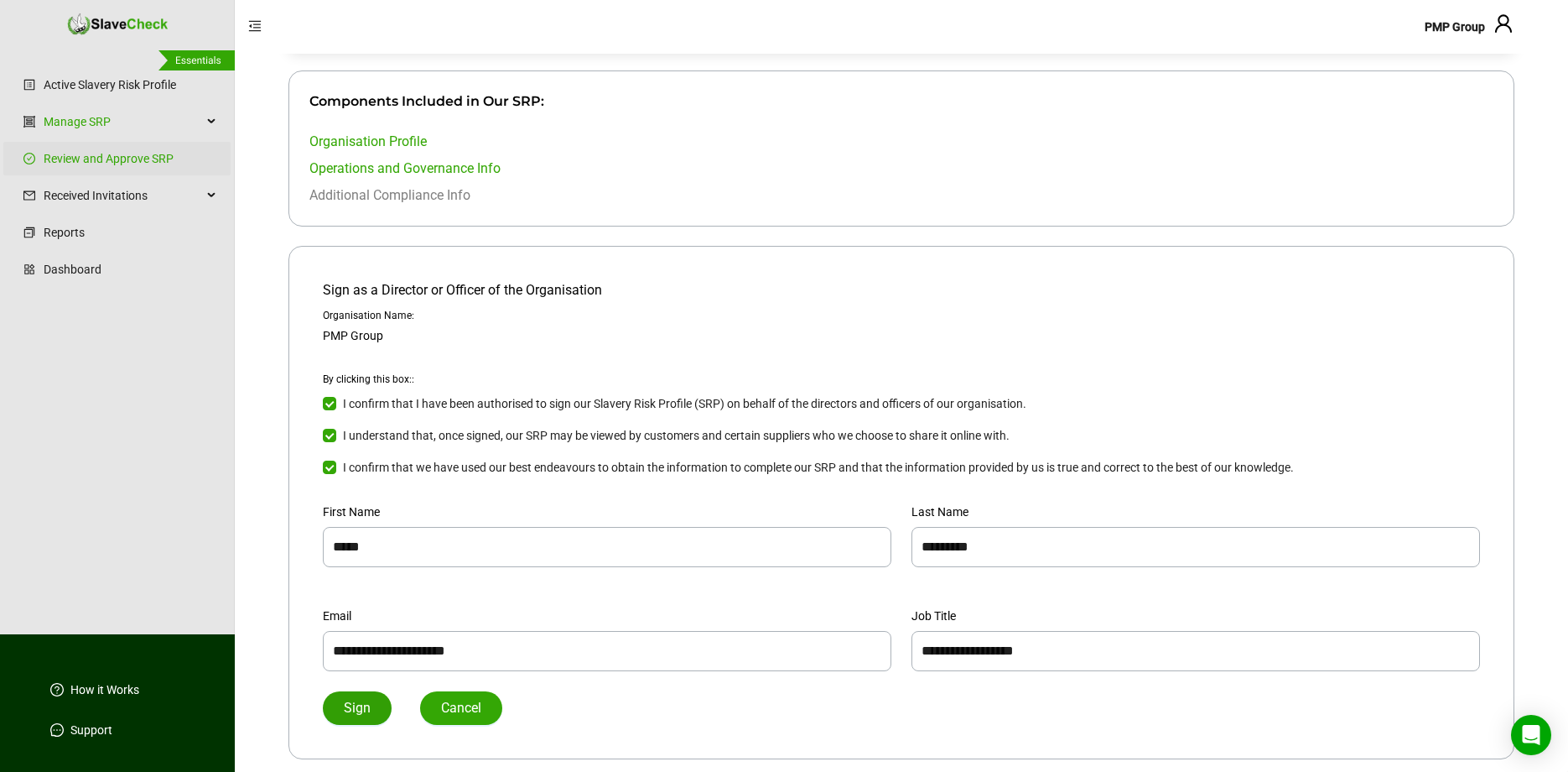
click at [340, 706] on button "Sign" at bounding box center [357, 708] width 69 height 34
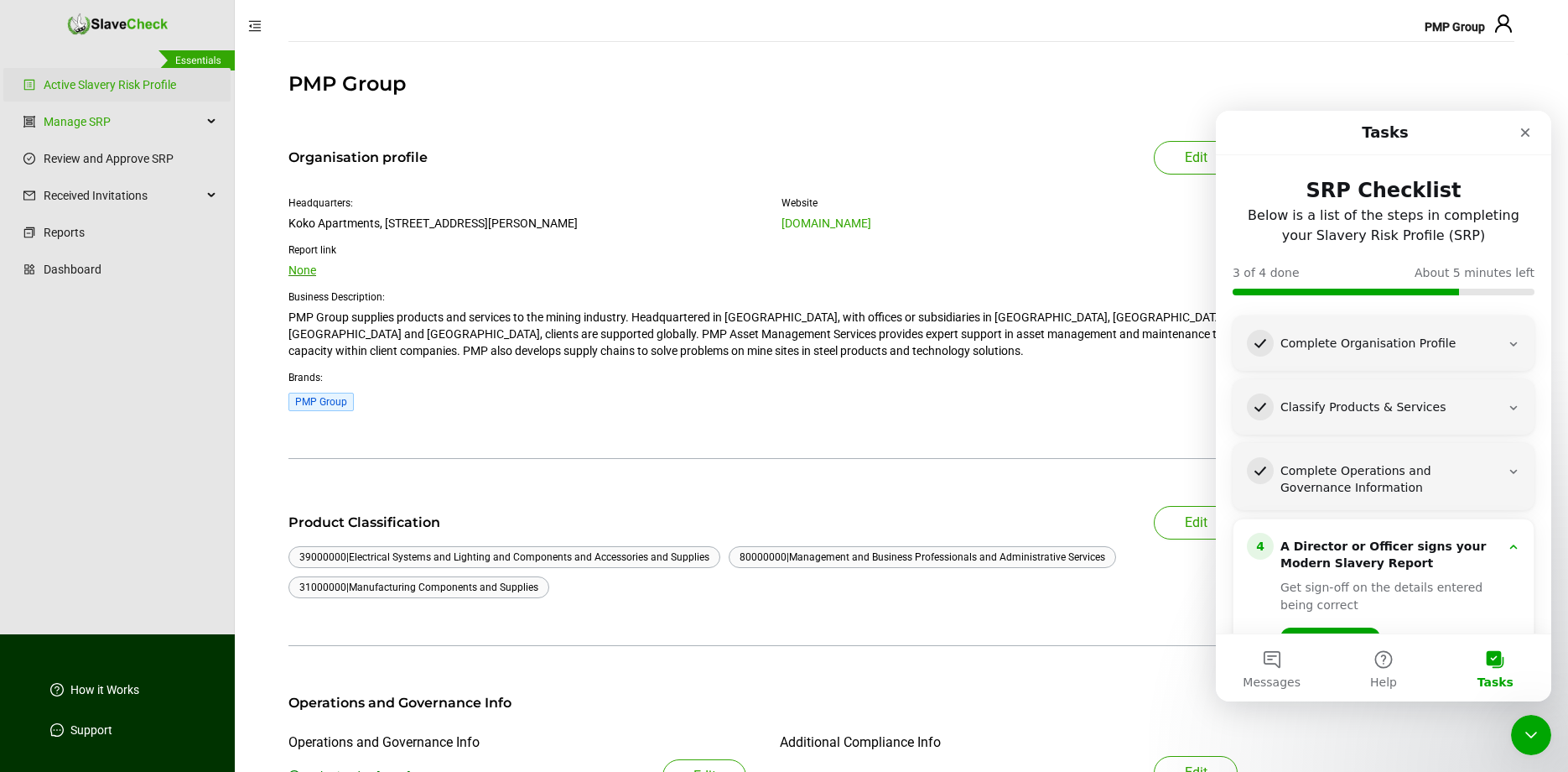
scroll to position [122, 0]
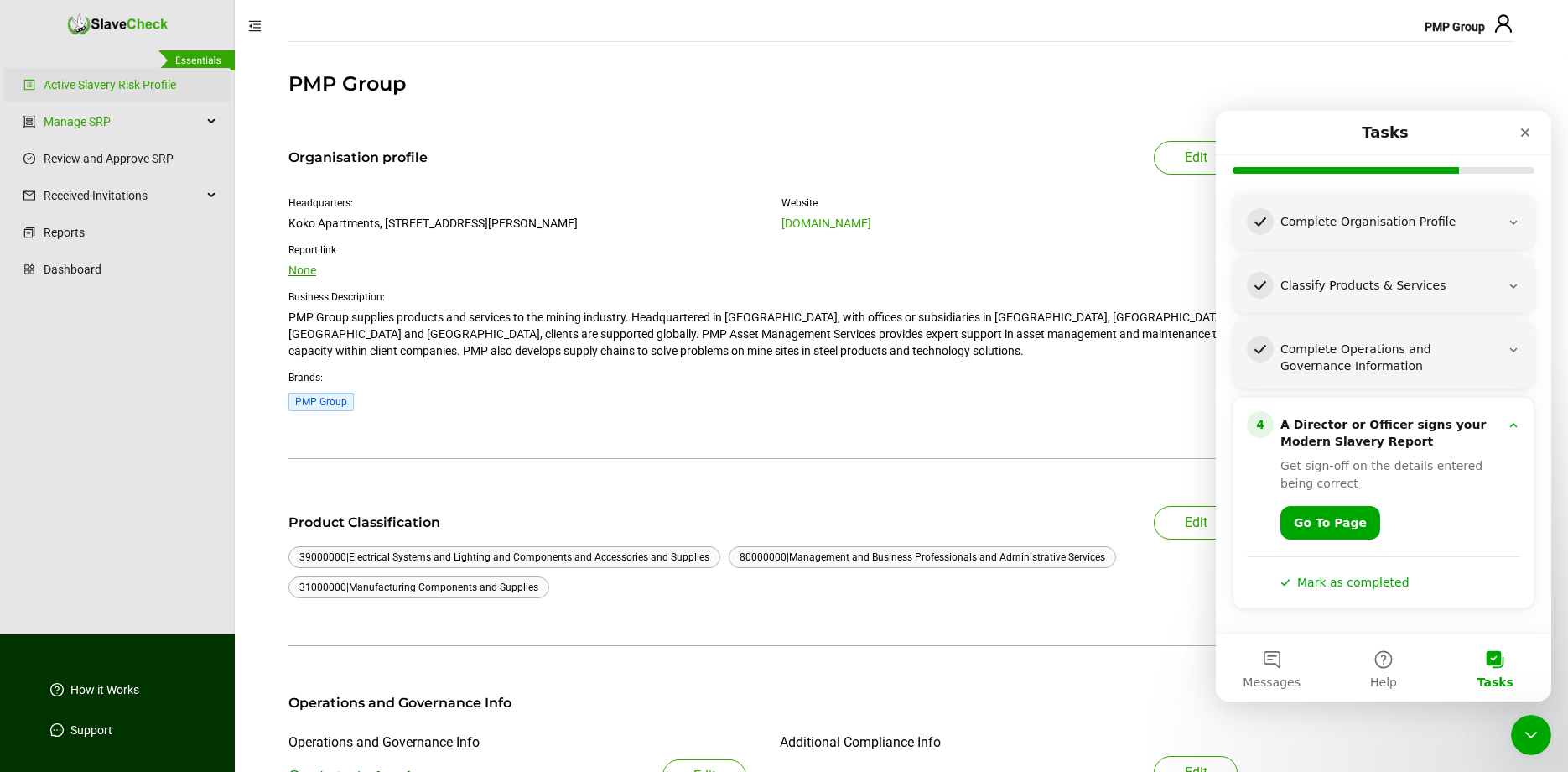
click at [1347, 584] on button "Mark as completed" at bounding box center [1345, 582] width 130 height 18
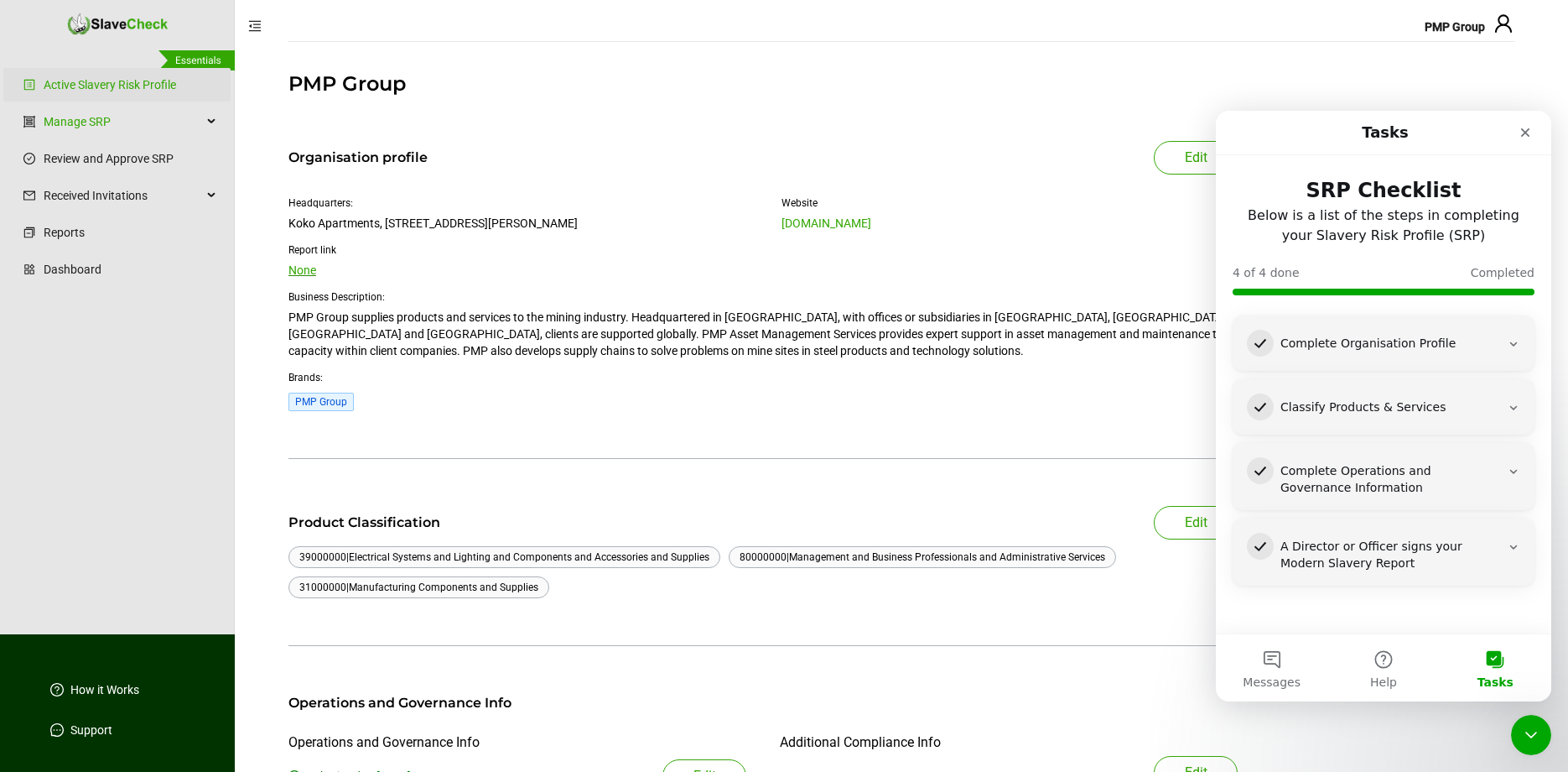
scroll to position [0, 0]
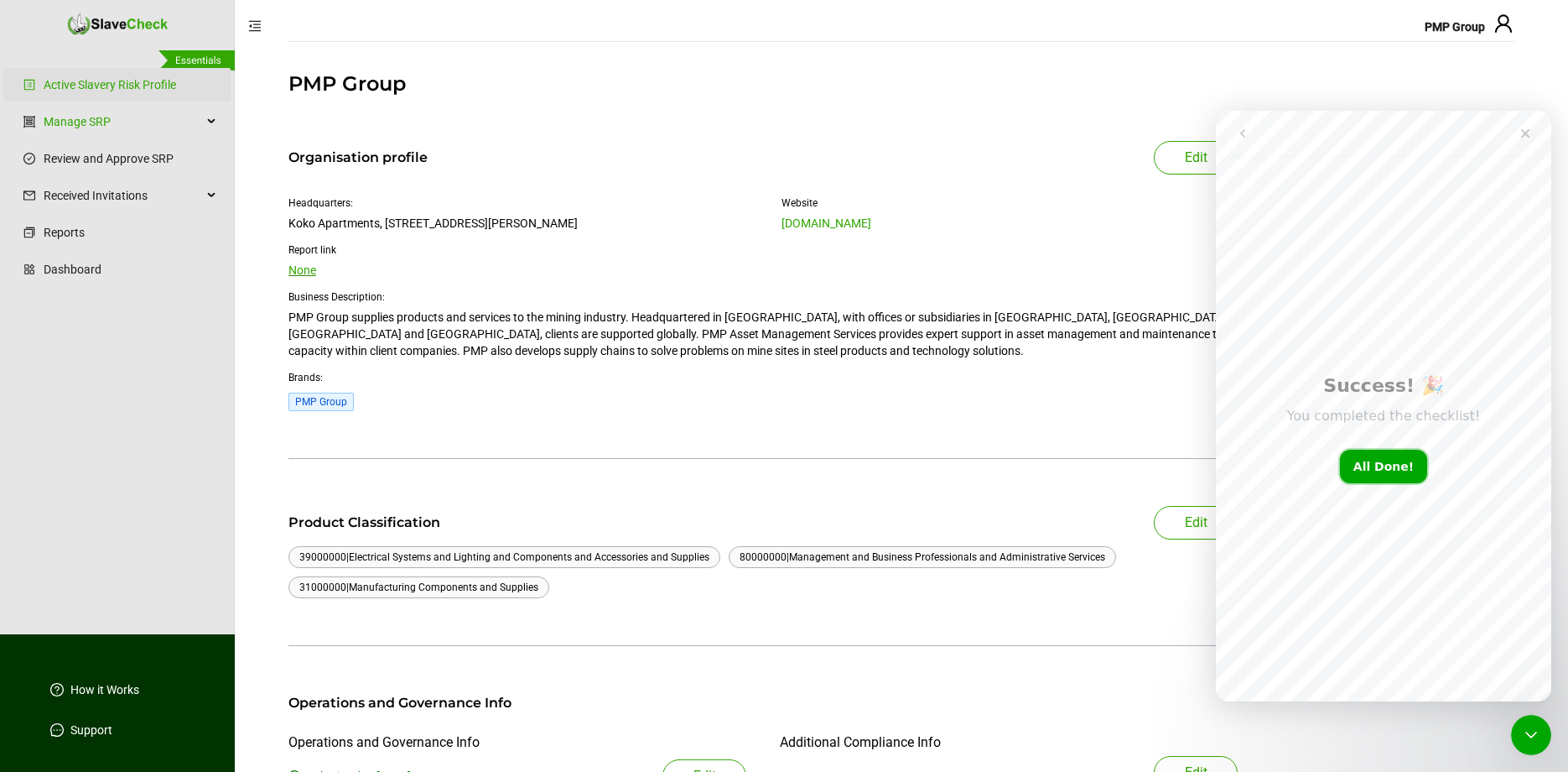
click at [1388, 471] on button "All Done!" at bounding box center [1383, 467] width 87 height 34
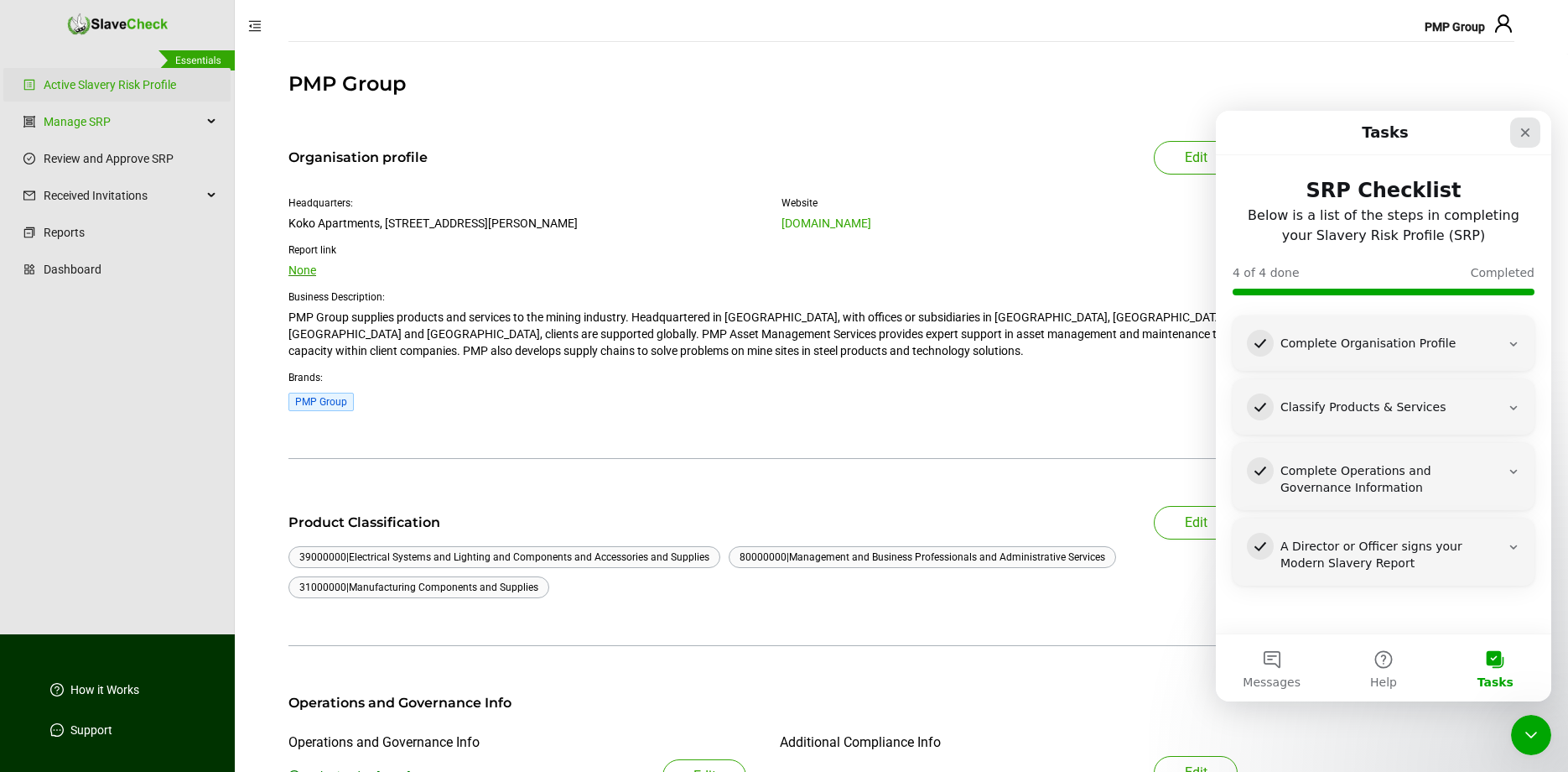
click at [1523, 135] on icon "Close" at bounding box center [1525, 133] width 9 height 9
